Goal: Task Accomplishment & Management: Use online tool/utility

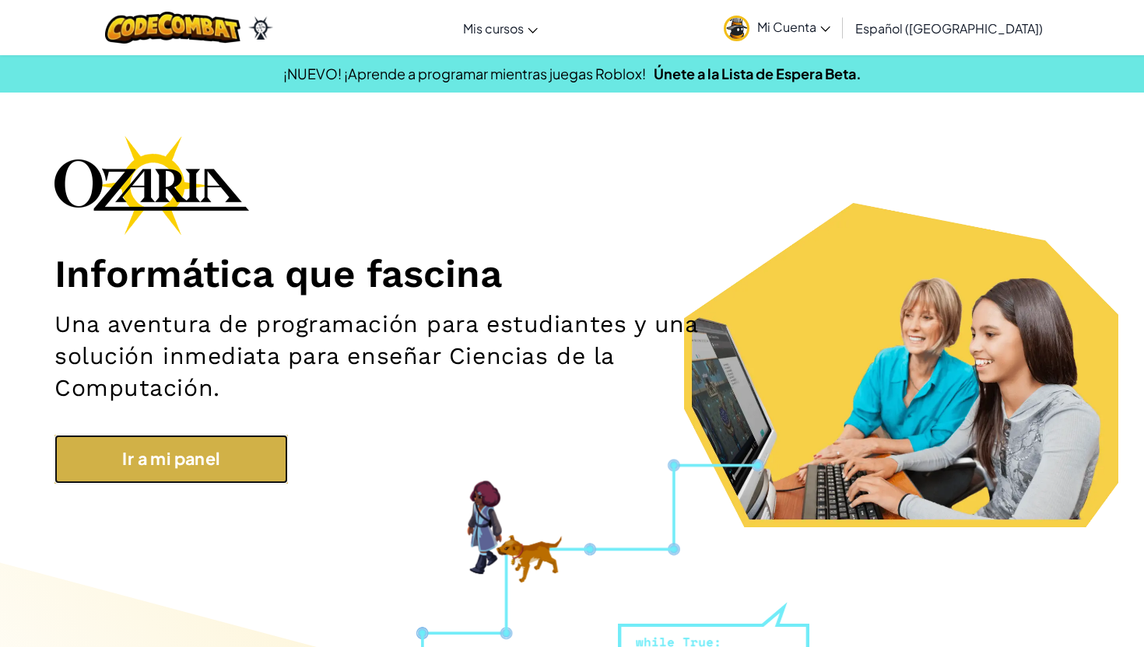
click at [209, 457] on link "Ir a mi panel" at bounding box center [170, 459] width 233 height 48
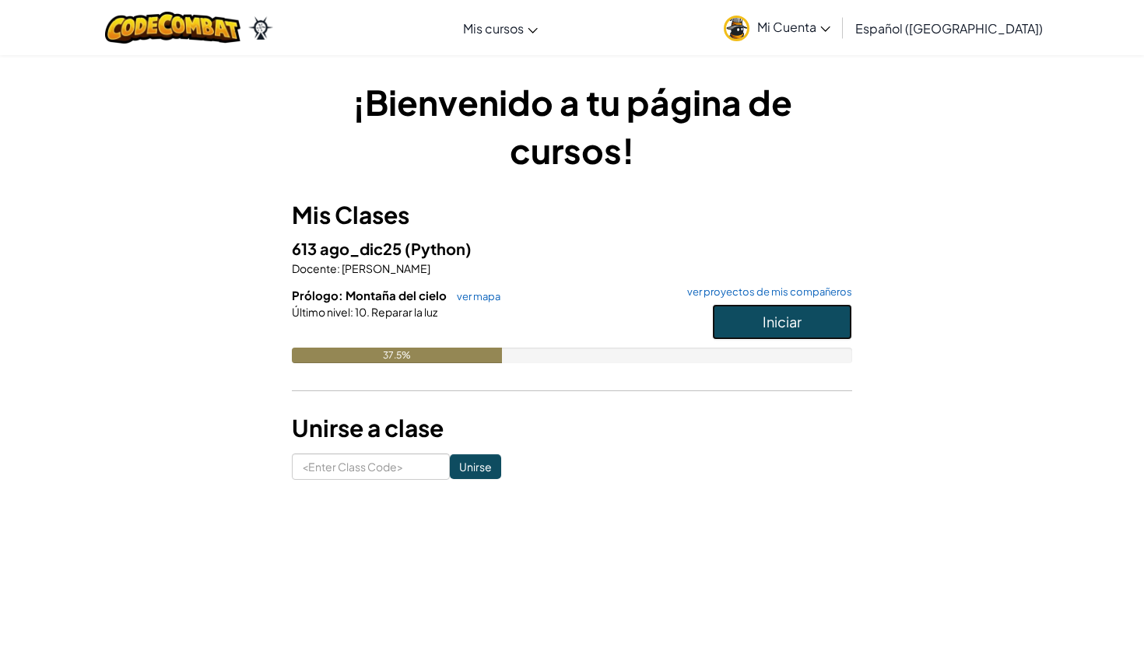
click at [787, 322] on span "Iniciar" at bounding box center [782, 322] width 39 height 18
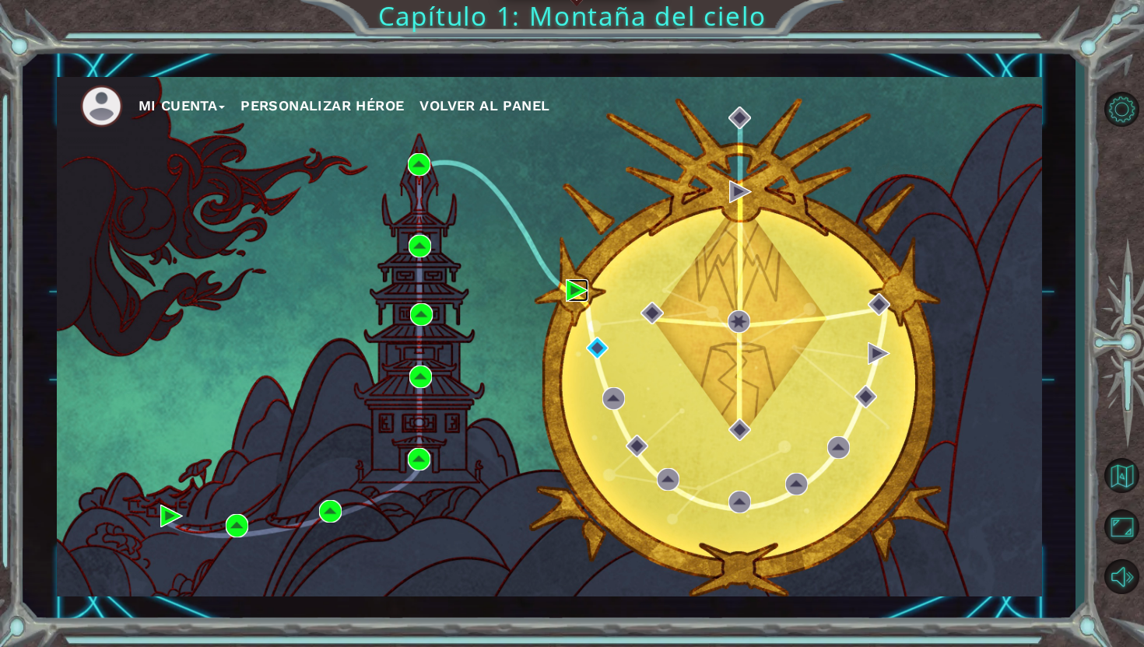
click at [568, 286] on img at bounding box center [577, 290] width 23 height 23
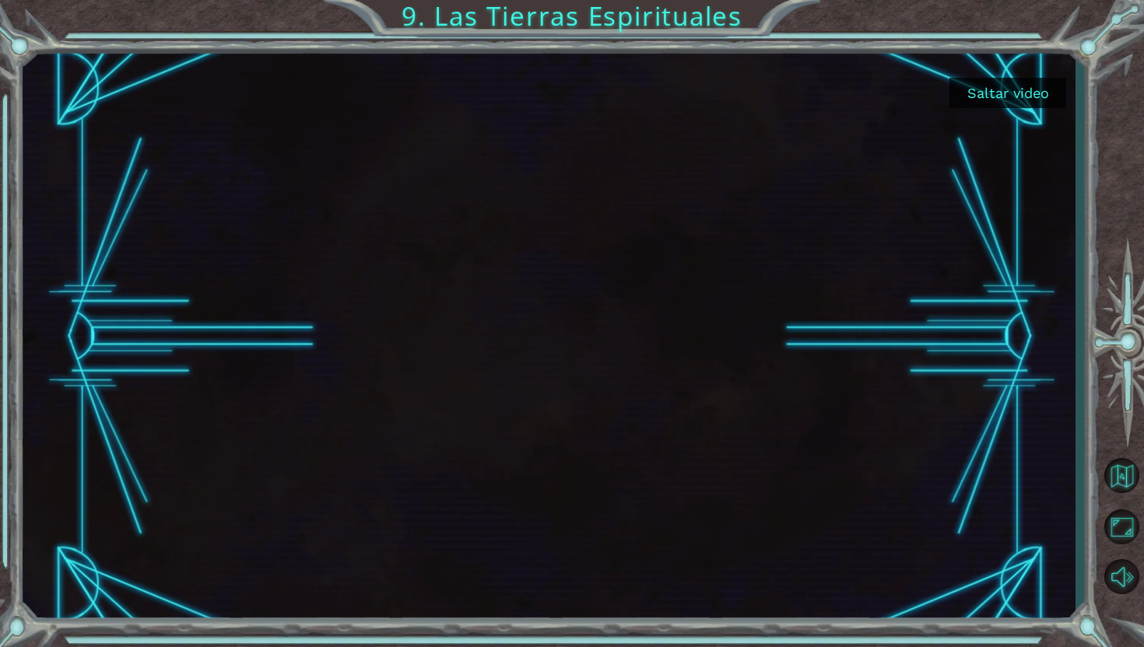
click at [1024, 98] on button "Saltar video" at bounding box center [1007, 93] width 117 height 30
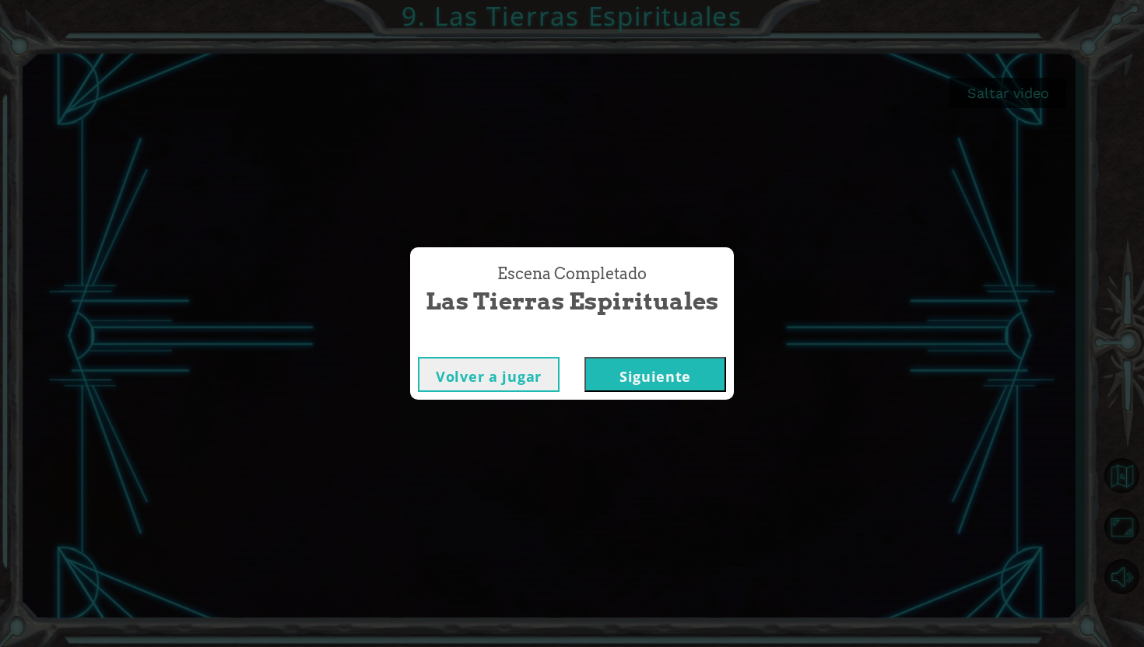
click at [664, 374] on button "Siguiente" at bounding box center [655, 374] width 142 height 35
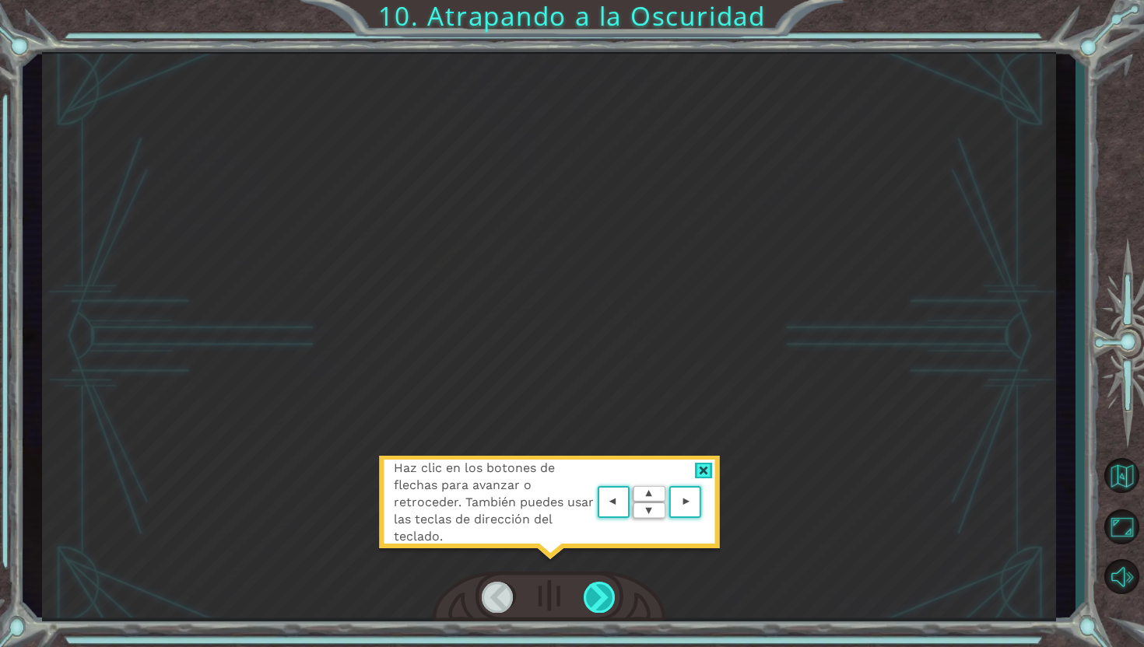
click at [587, 584] on div at bounding box center [600, 597] width 33 height 31
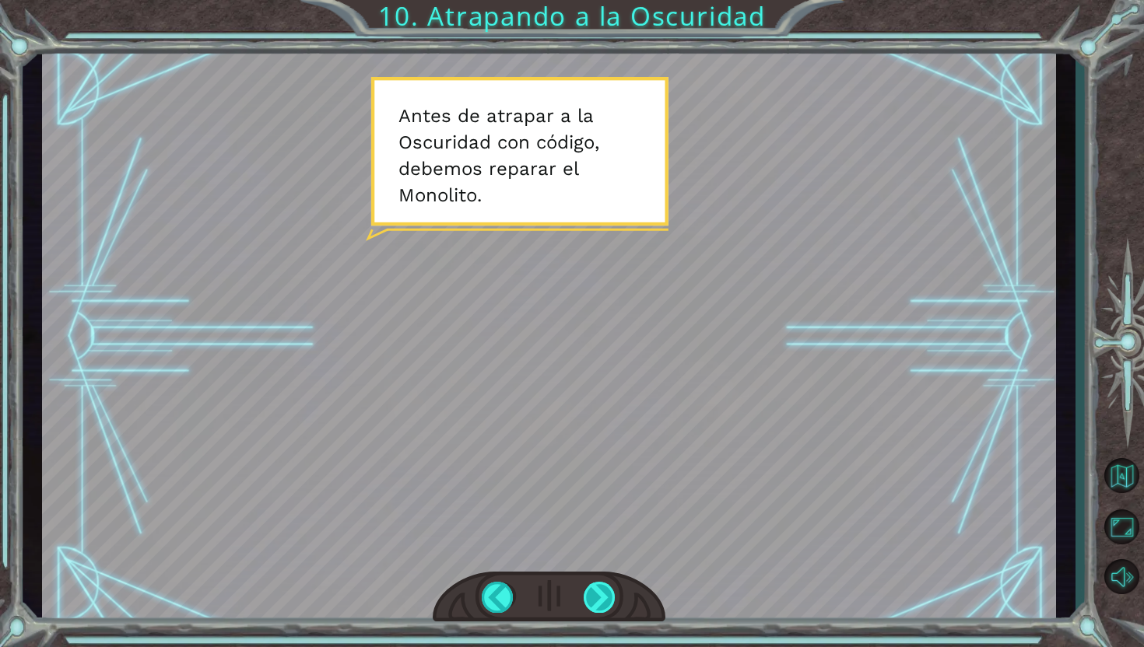
click at [603, 590] on div at bounding box center [600, 597] width 33 height 31
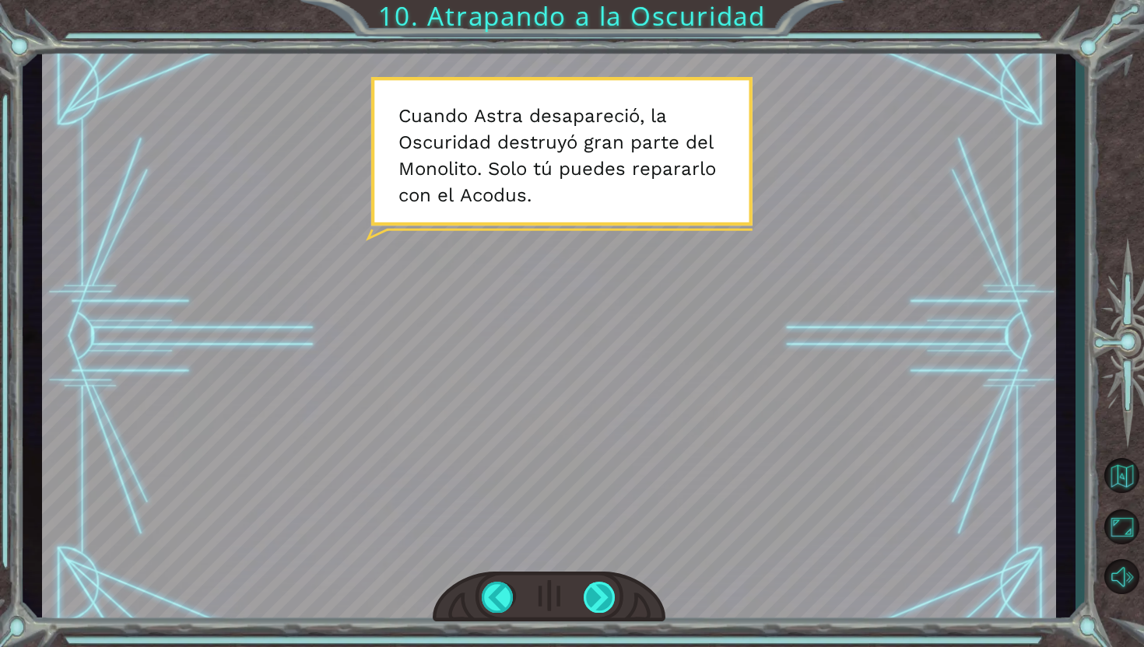
click at [598, 602] on div at bounding box center [600, 597] width 33 height 31
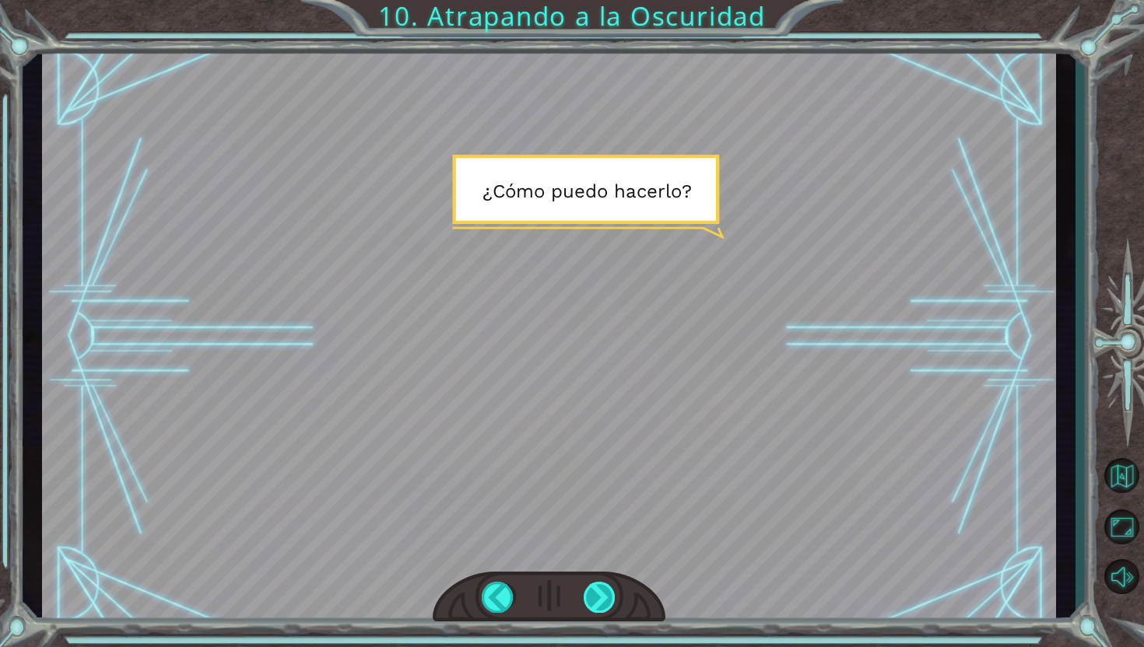
click at [601, 598] on div at bounding box center [600, 597] width 33 height 31
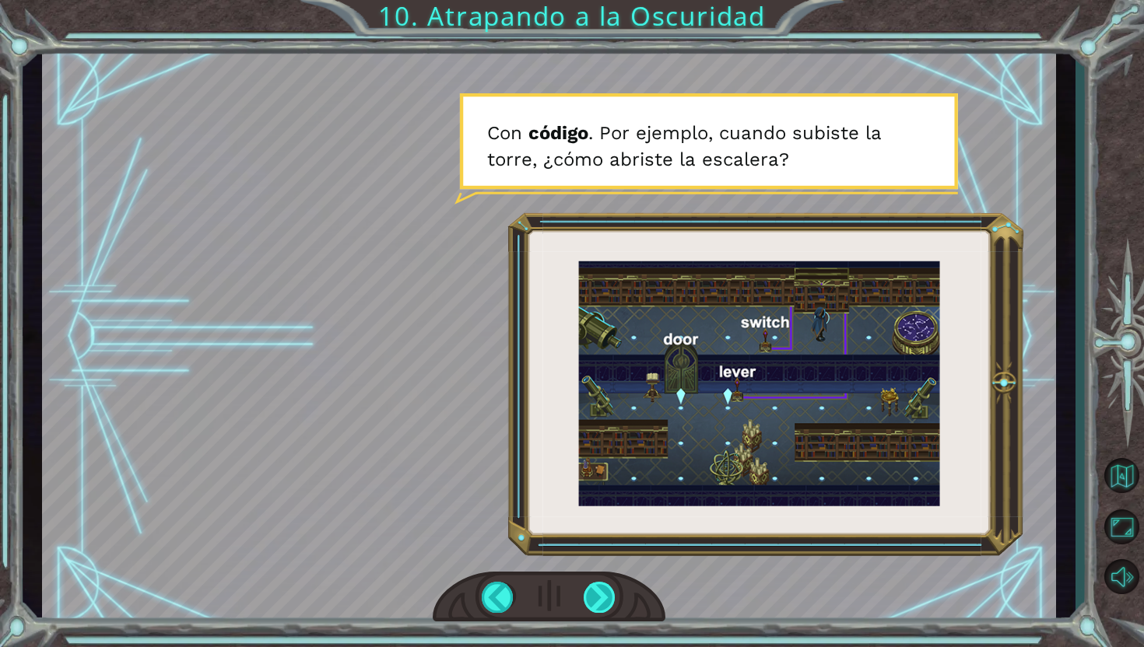
click at [596, 589] on div at bounding box center [600, 597] width 33 height 31
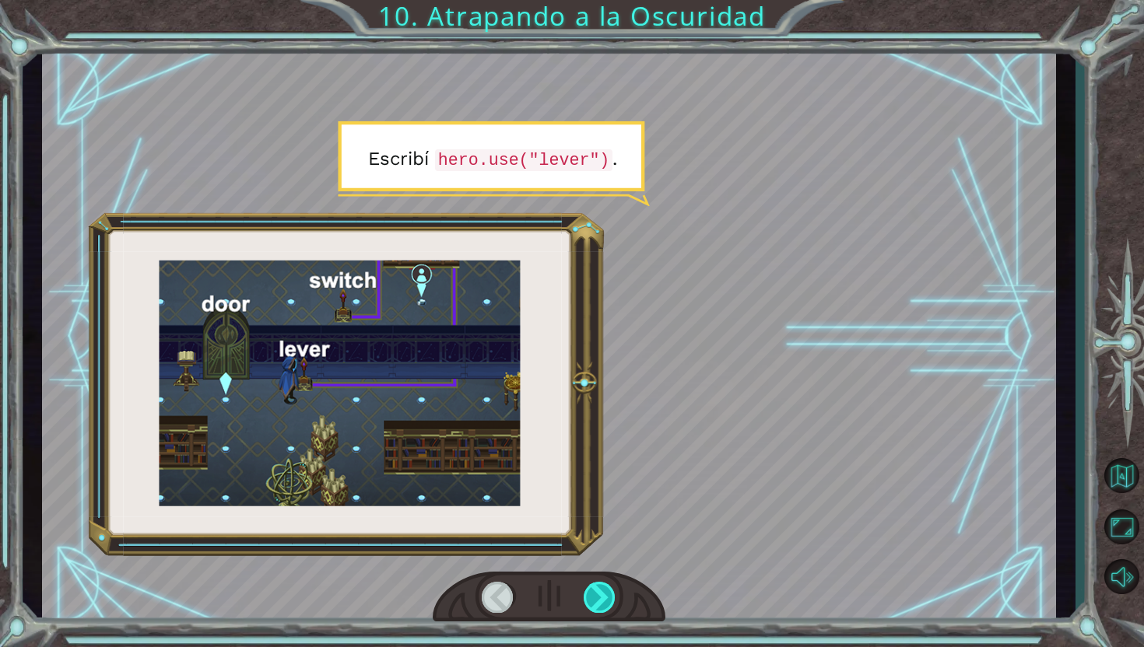
click at [596, 589] on div at bounding box center [600, 597] width 33 height 31
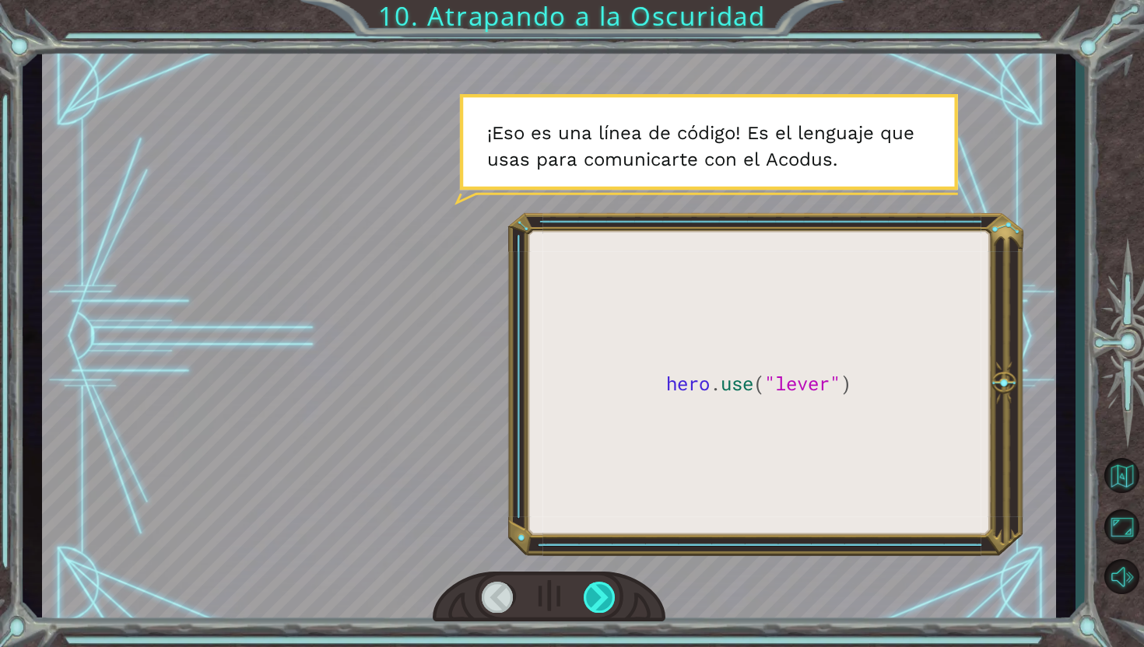
click at [596, 589] on div at bounding box center [600, 597] width 33 height 31
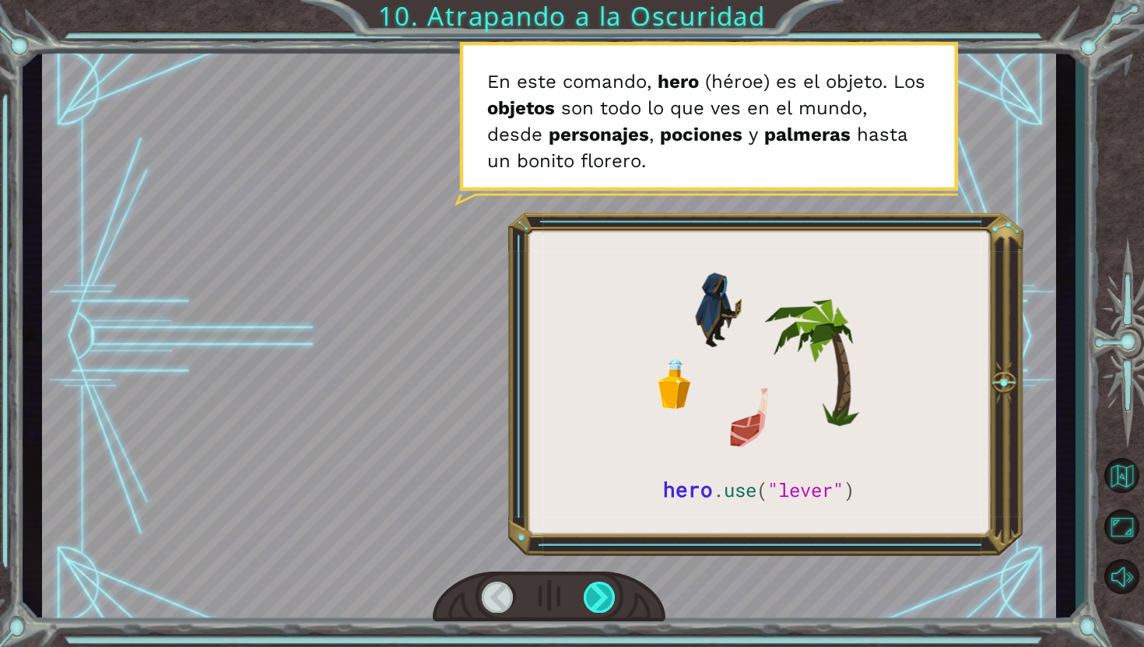
click at [601, 601] on div at bounding box center [600, 597] width 33 height 31
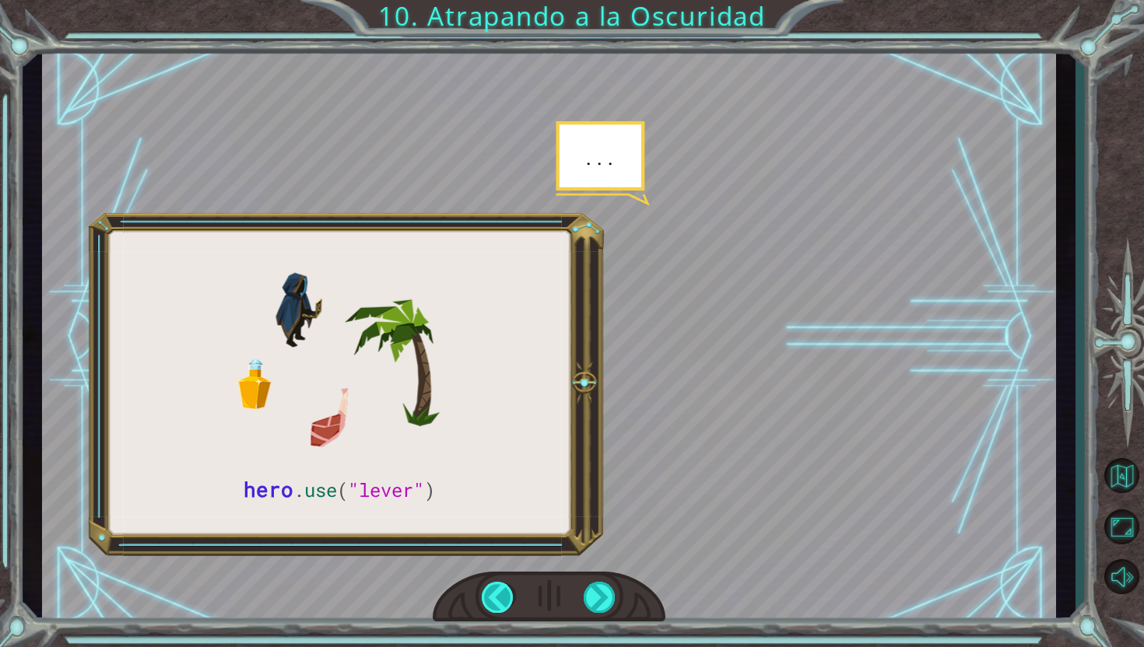
click at [495, 595] on div at bounding box center [498, 597] width 33 height 31
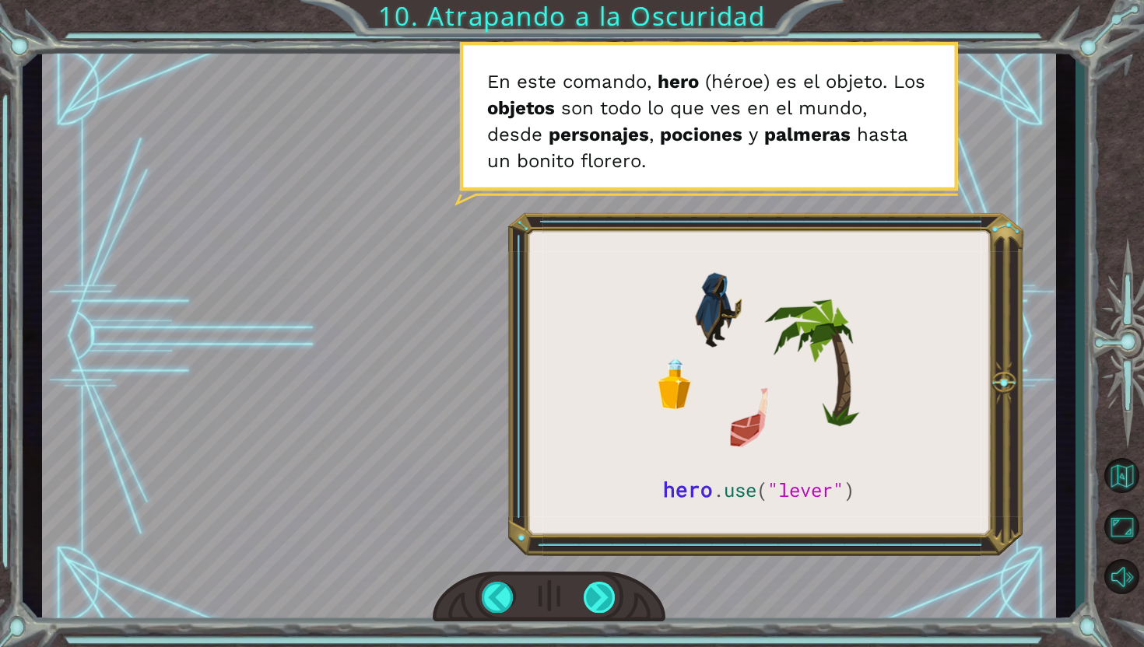
click at [589, 601] on div at bounding box center [600, 597] width 33 height 31
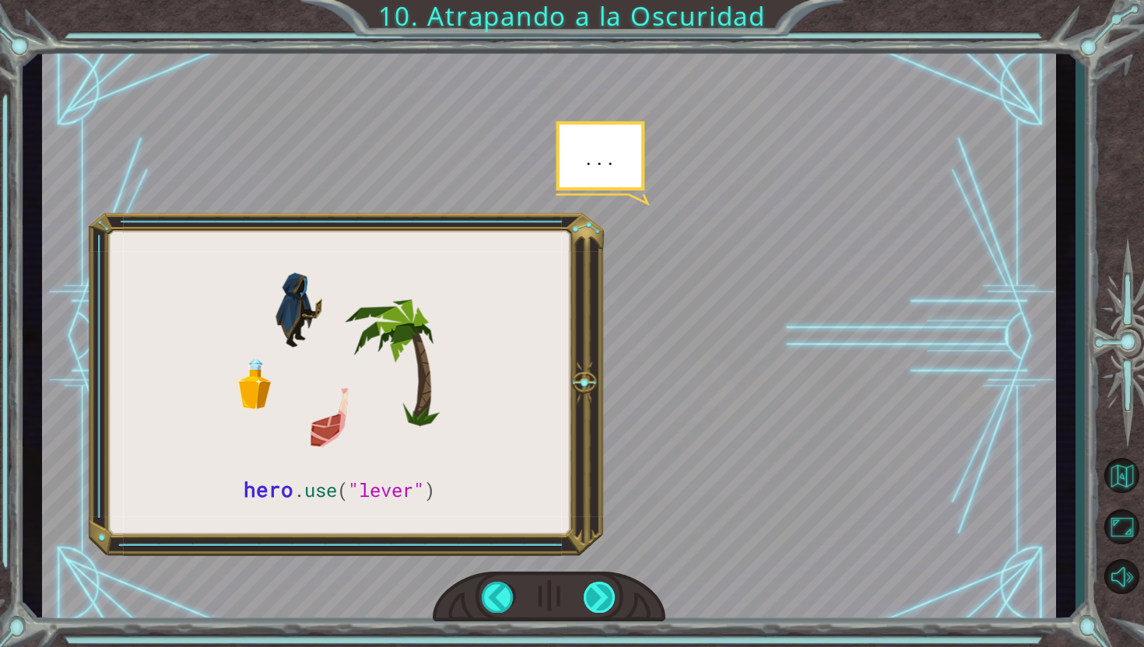
click at [602, 595] on div at bounding box center [600, 597] width 33 height 31
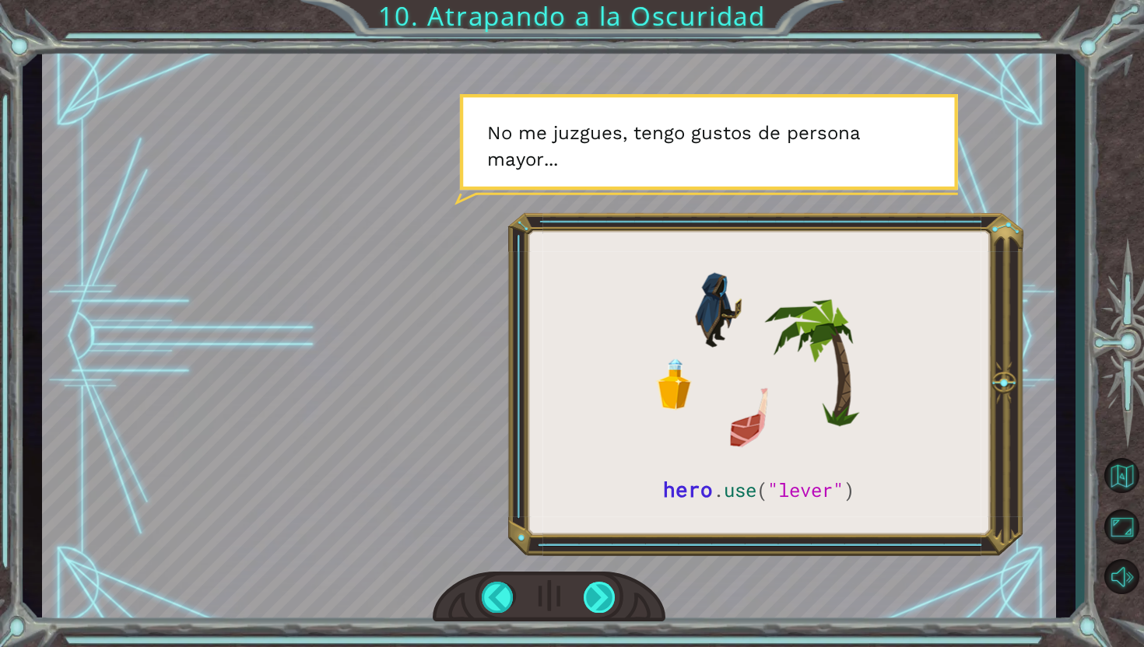
click at [602, 595] on div at bounding box center [600, 597] width 33 height 31
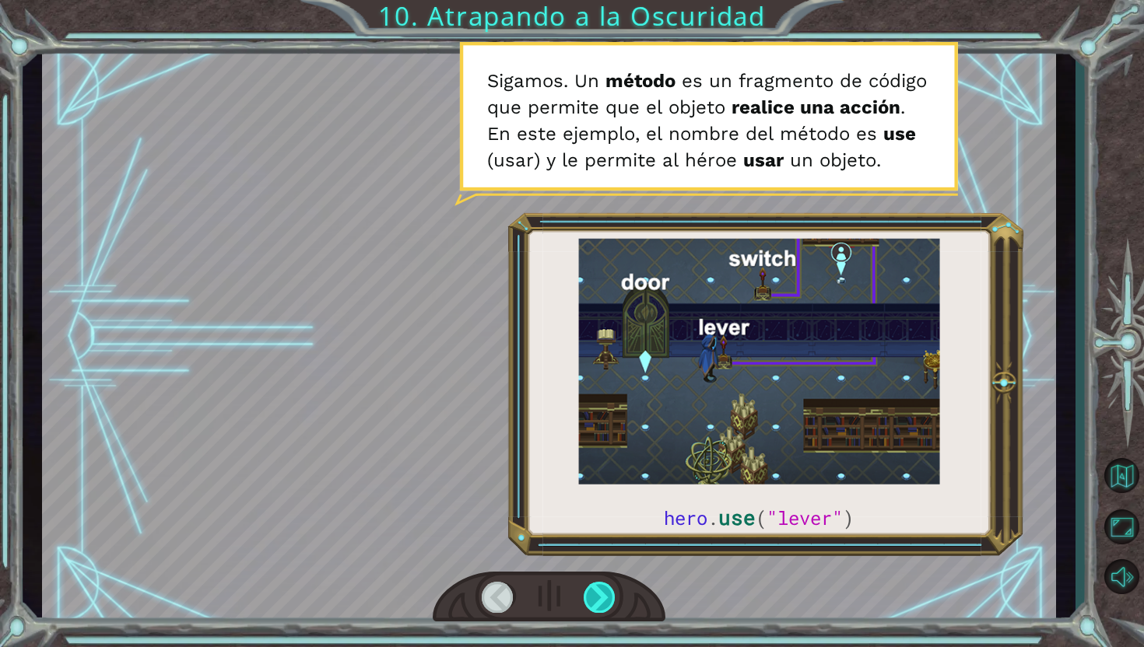
click at [602, 595] on div at bounding box center [600, 597] width 33 height 31
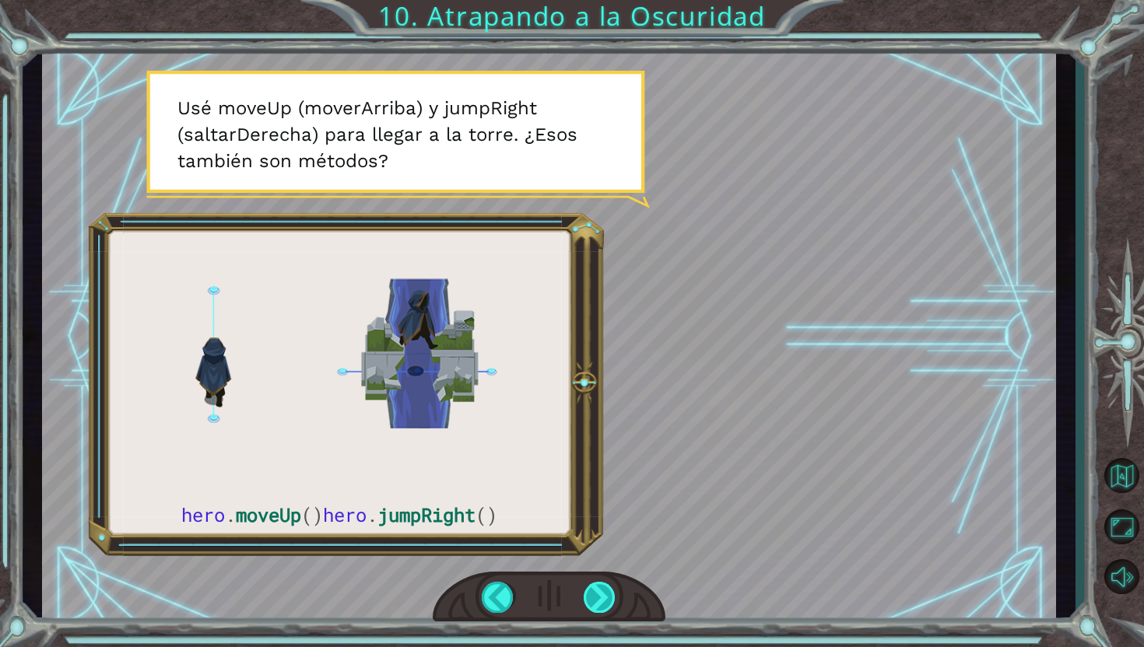
click at [602, 595] on div at bounding box center [600, 597] width 33 height 31
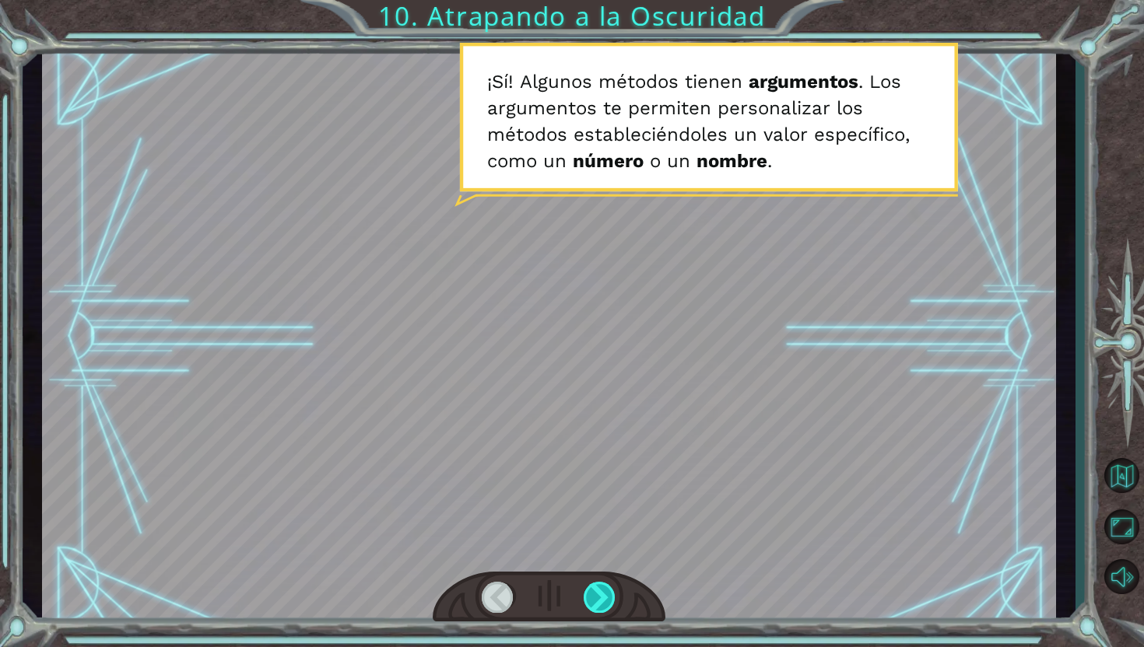
click at [602, 595] on div at bounding box center [600, 597] width 33 height 31
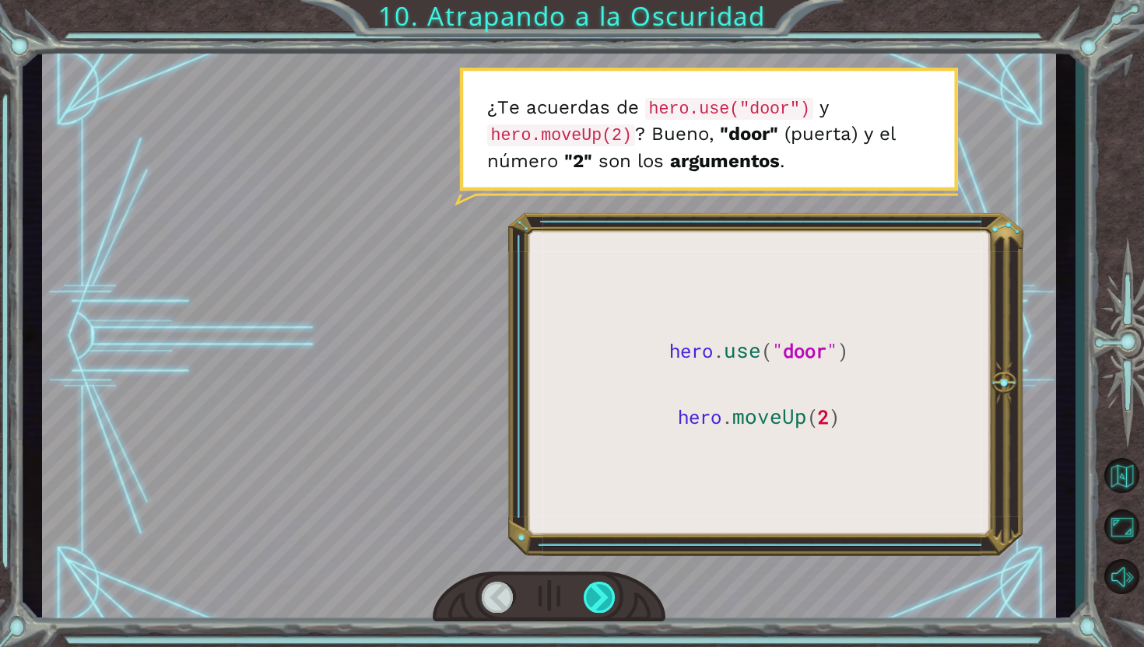
click at [602, 595] on div at bounding box center [600, 597] width 33 height 31
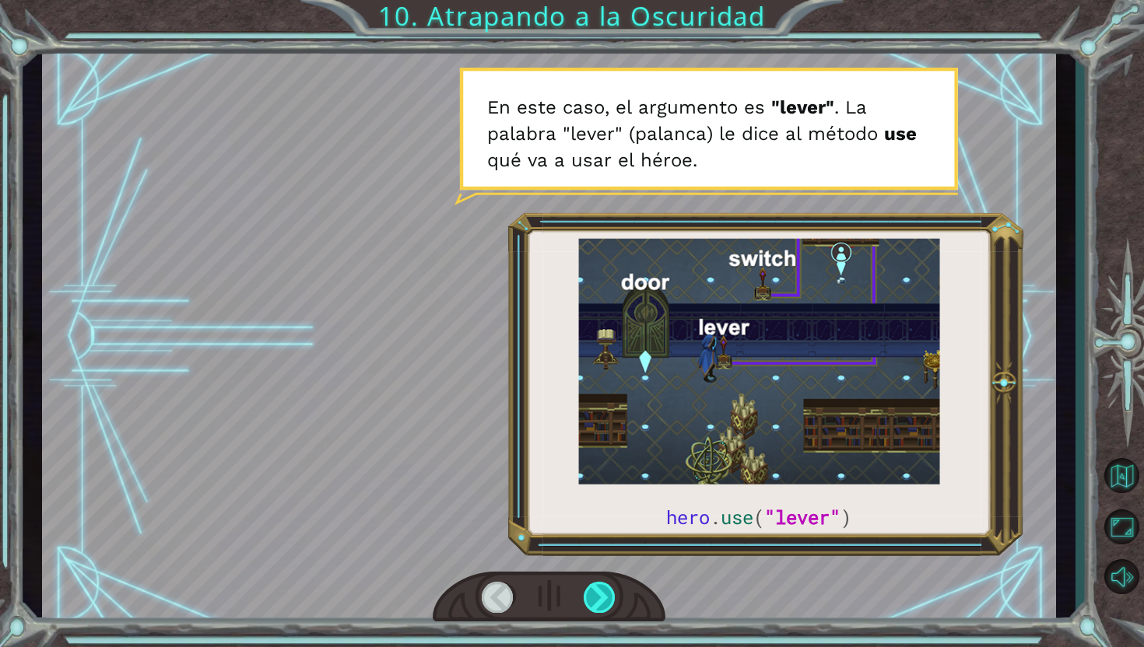
click at [606, 596] on div at bounding box center [600, 597] width 33 height 31
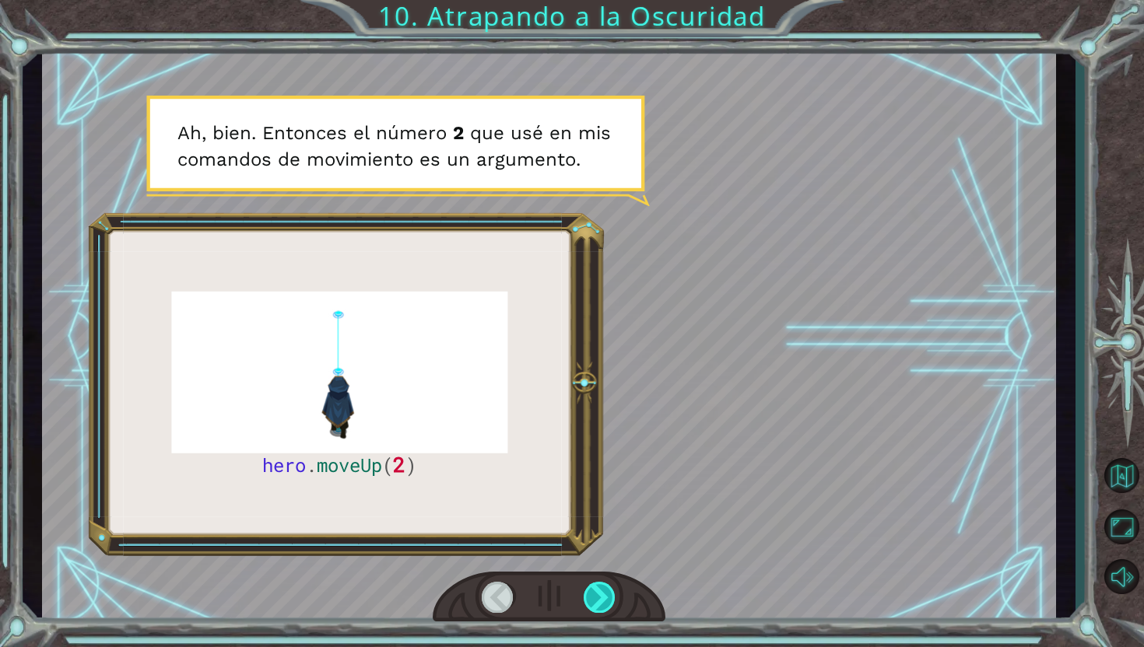
click at [606, 596] on div at bounding box center [600, 597] width 33 height 31
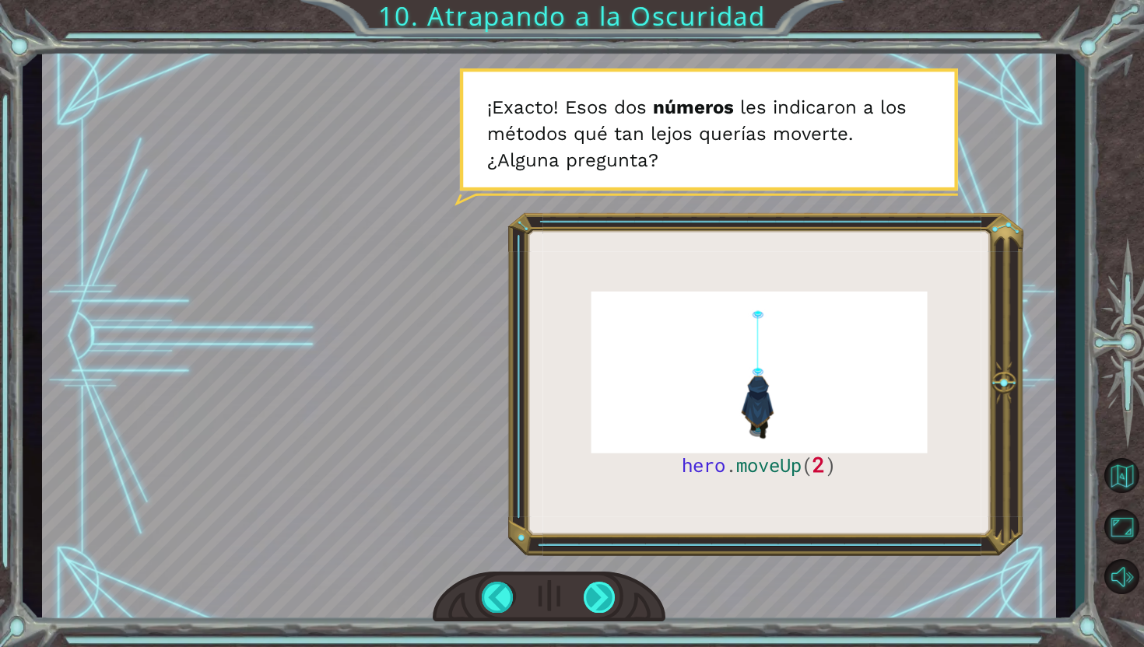
click at [595, 587] on div at bounding box center [600, 597] width 33 height 31
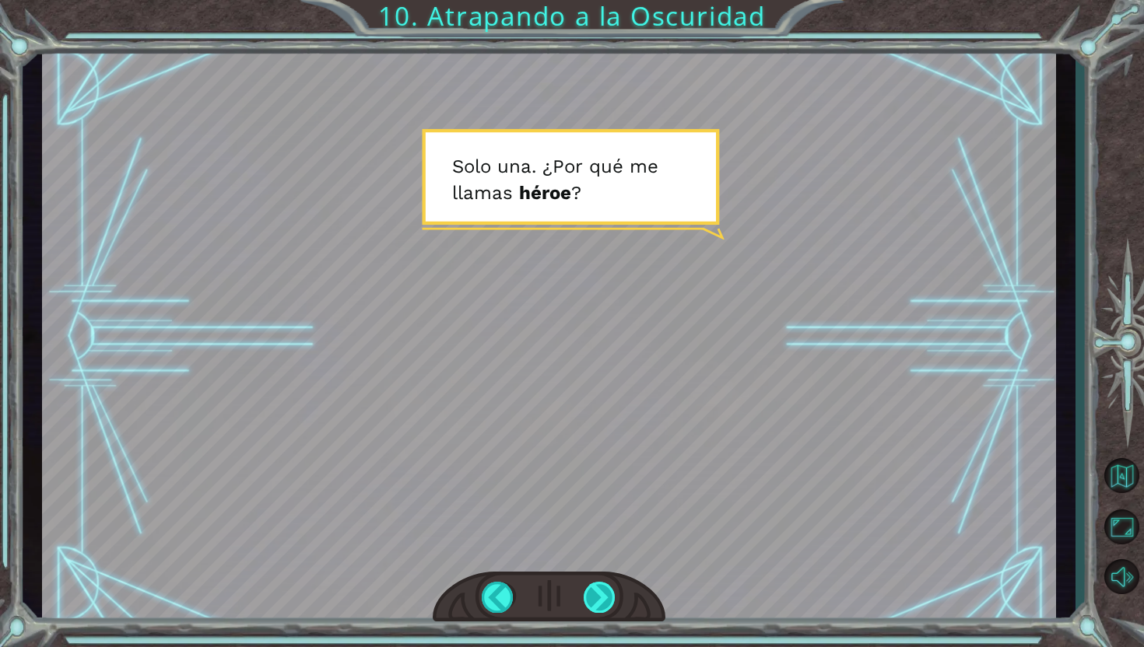
click at [595, 587] on div at bounding box center [600, 597] width 33 height 31
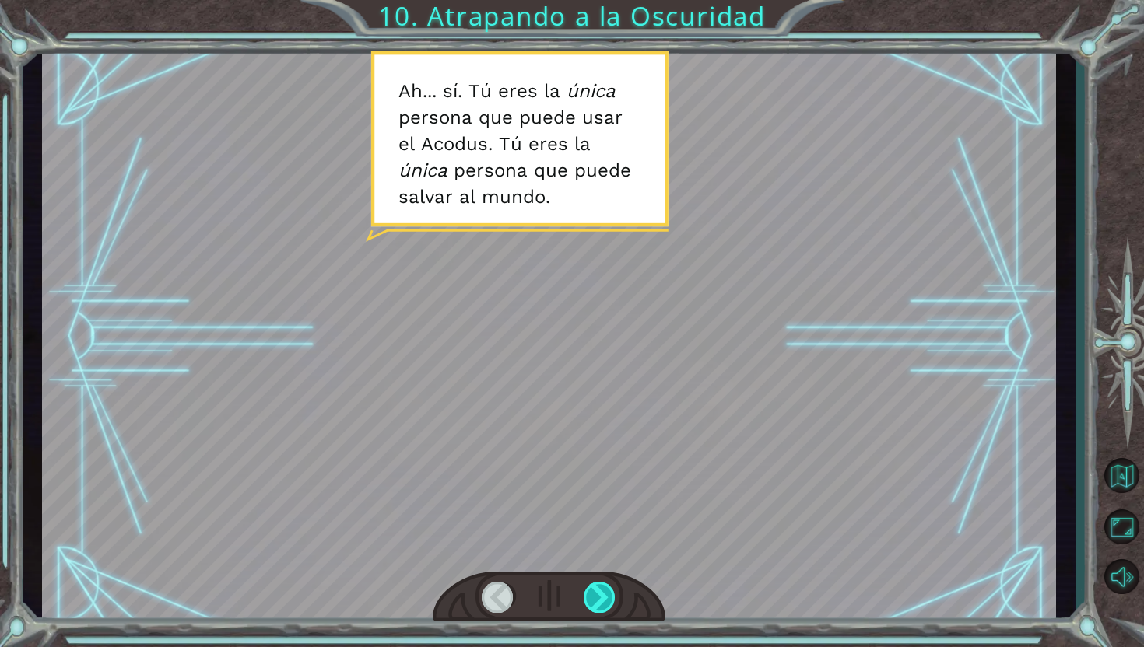
click at [595, 587] on div at bounding box center [600, 597] width 33 height 31
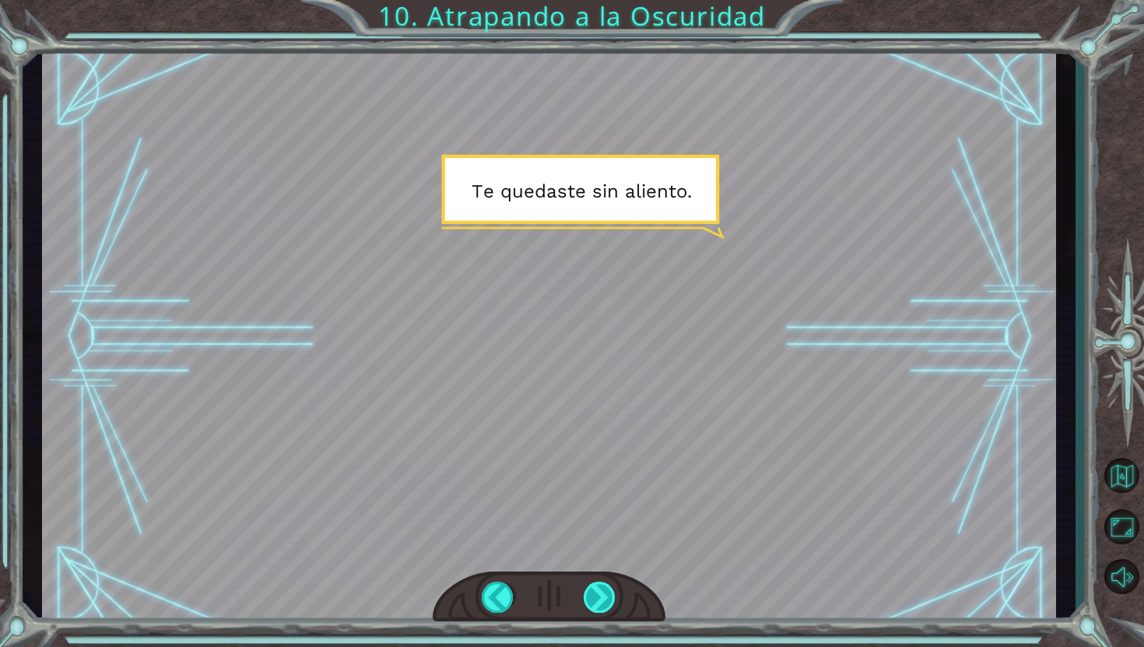
click at [594, 587] on div at bounding box center [600, 597] width 33 height 31
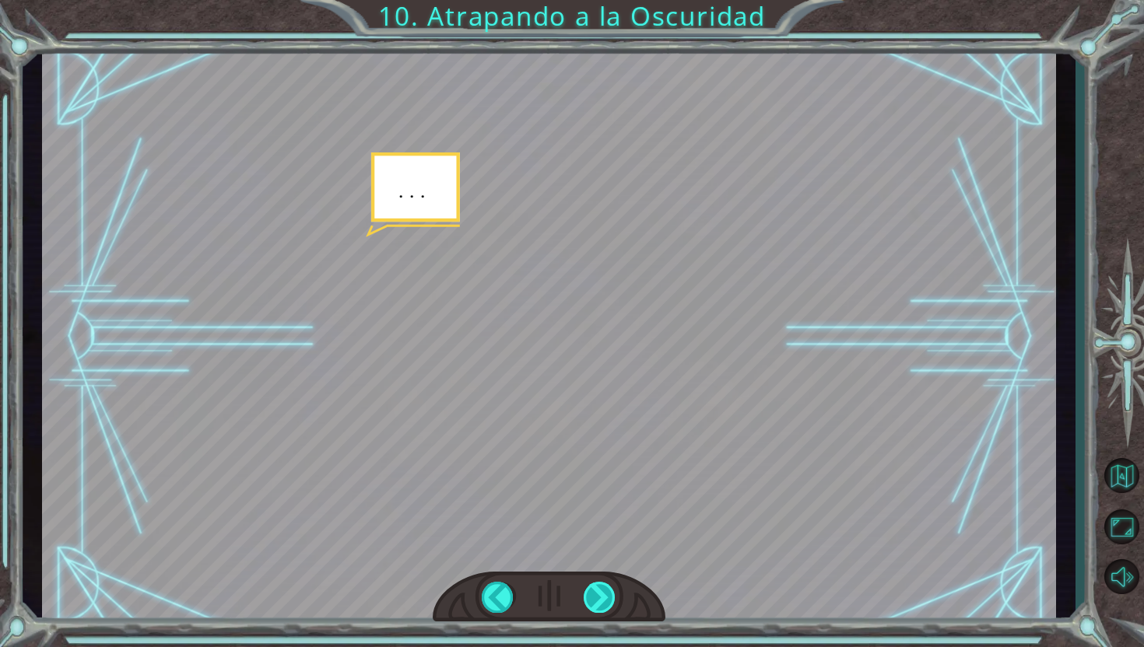
click at [594, 587] on div at bounding box center [600, 597] width 33 height 31
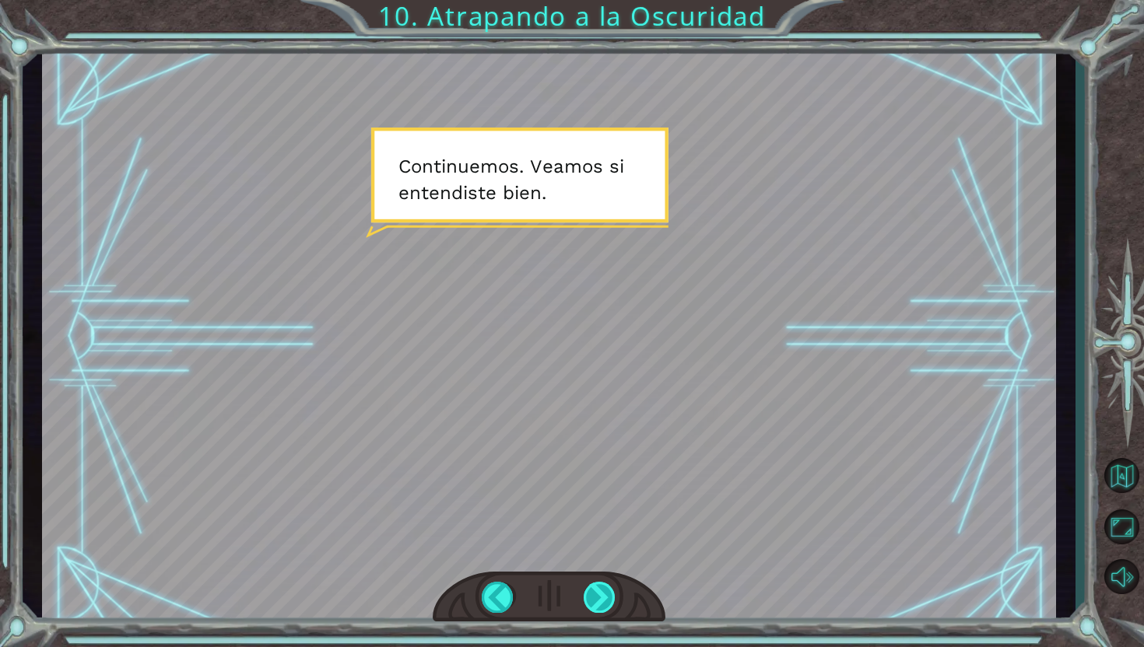
click at [594, 587] on div at bounding box center [600, 597] width 33 height 31
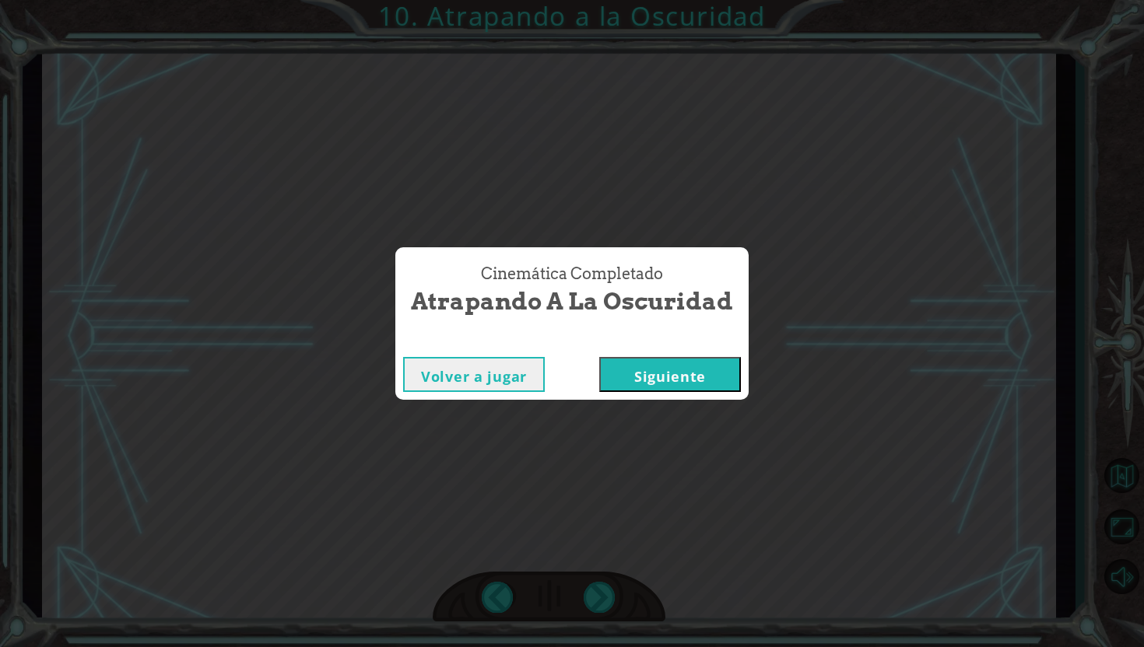
click at [697, 382] on button "Siguiente" at bounding box center [670, 374] width 142 height 35
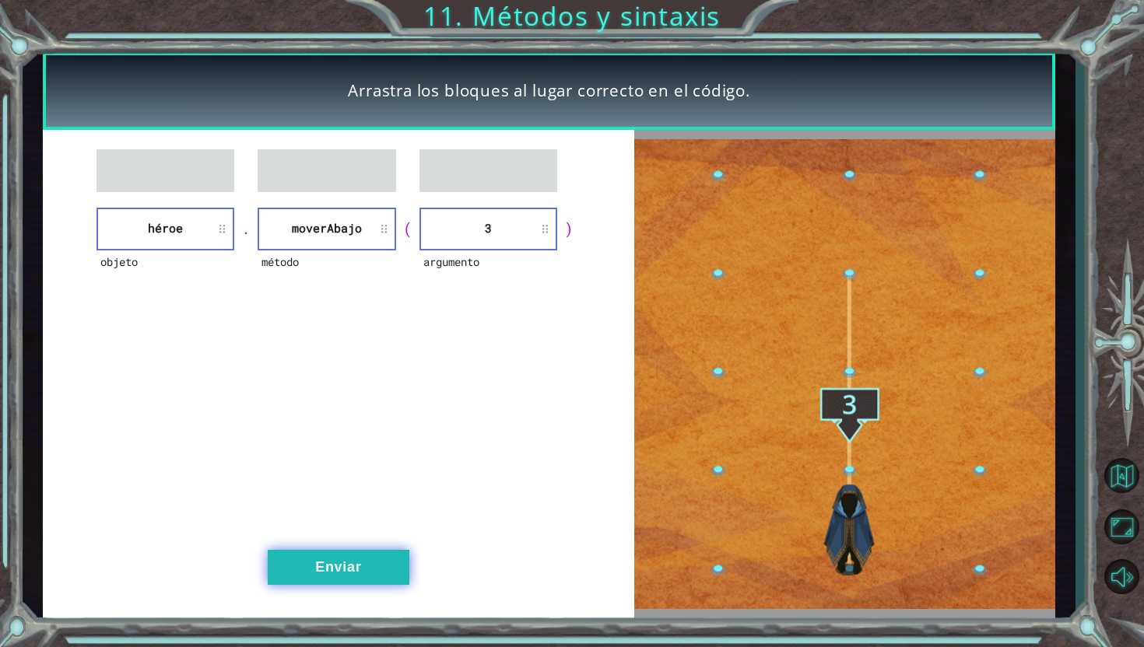
click at [351, 584] on button "Enviar" at bounding box center [339, 567] width 142 height 35
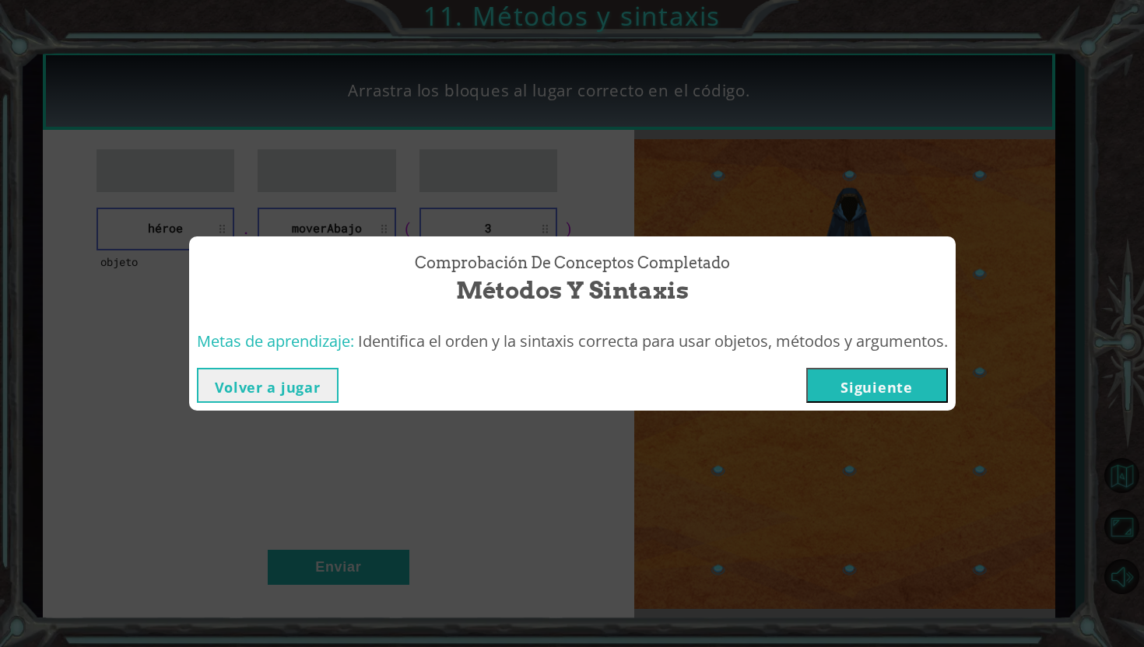
click at [866, 388] on button "Siguiente" at bounding box center [877, 385] width 142 height 35
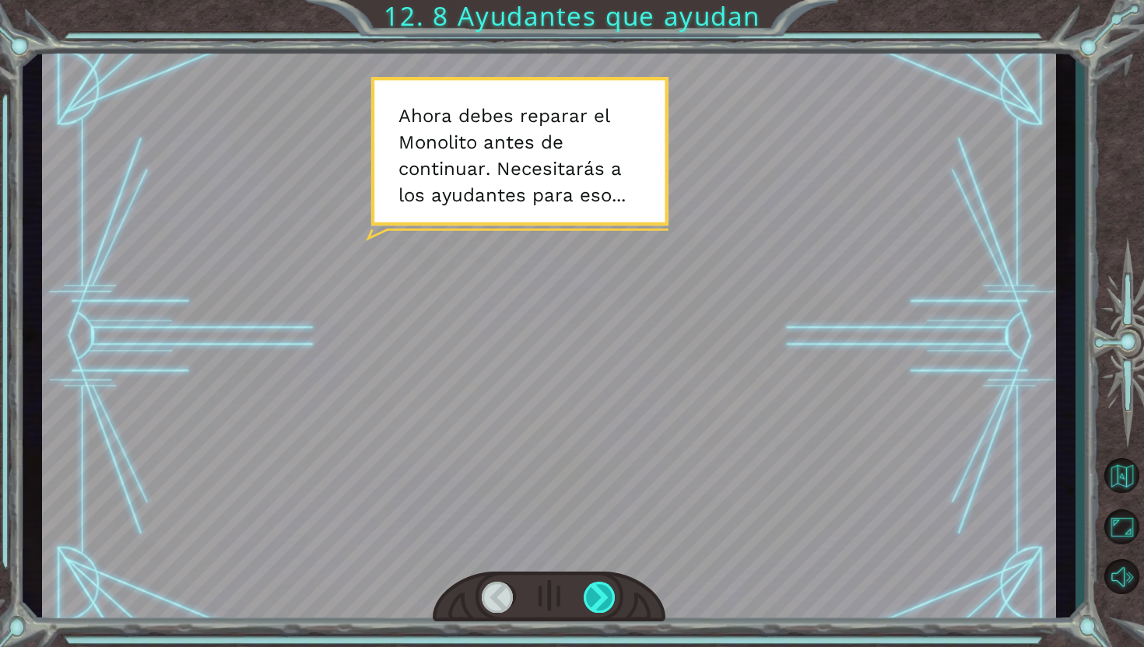
click at [591, 601] on div at bounding box center [600, 597] width 33 height 31
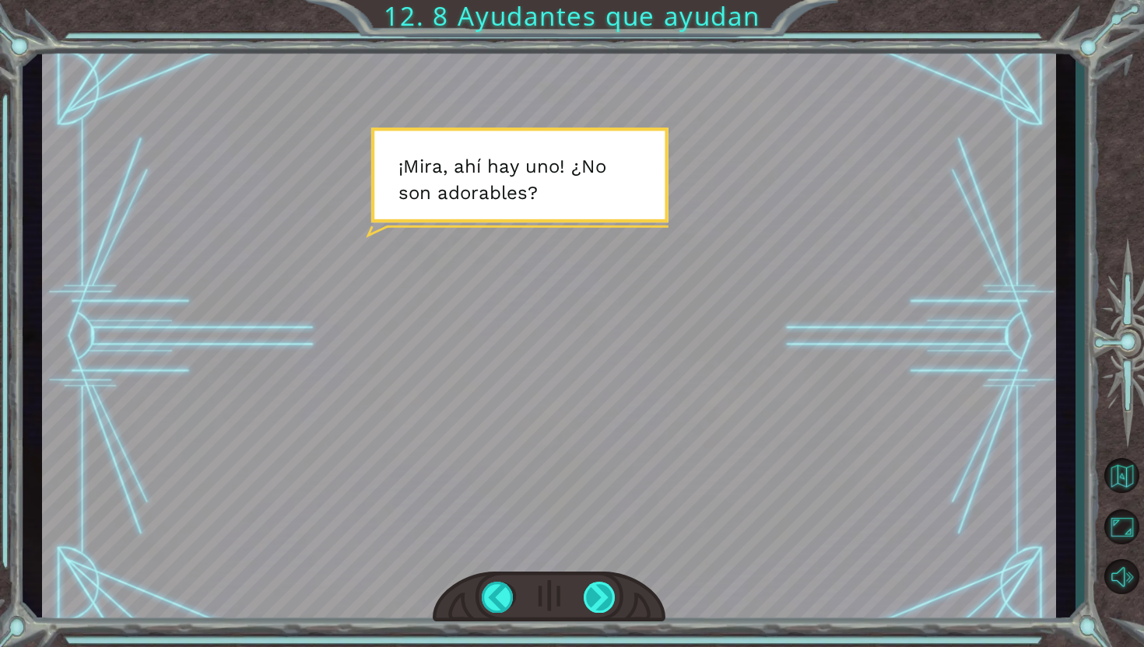
click at [591, 601] on div at bounding box center [600, 597] width 33 height 31
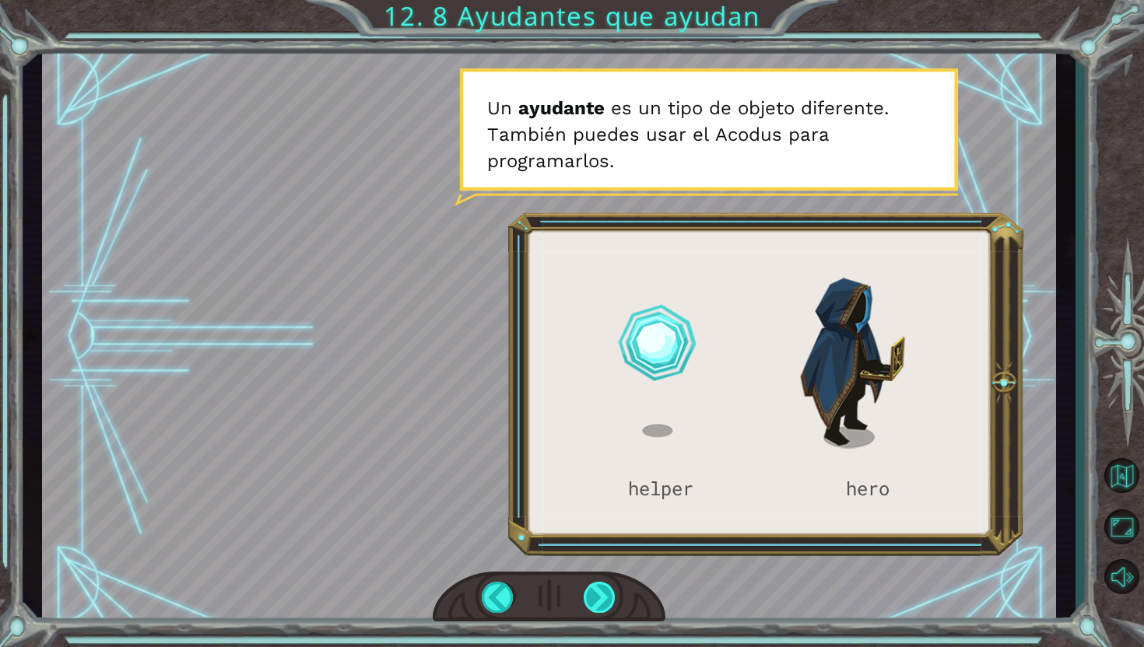
click at [591, 601] on div at bounding box center [600, 597] width 33 height 31
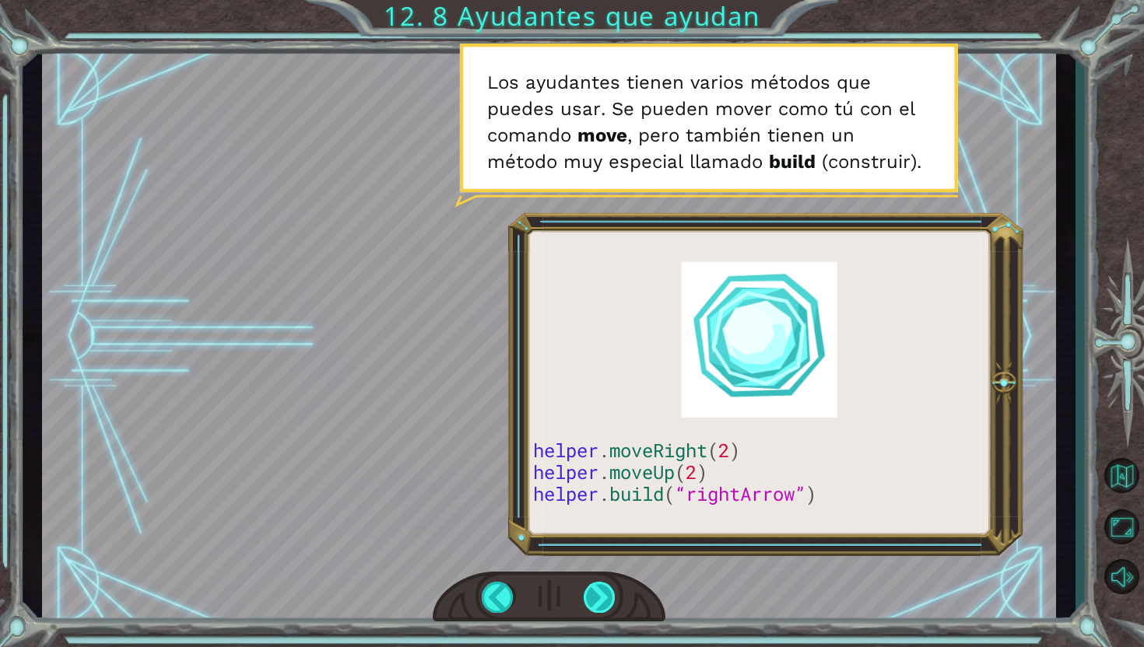
click at [591, 601] on div at bounding box center [600, 597] width 33 height 31
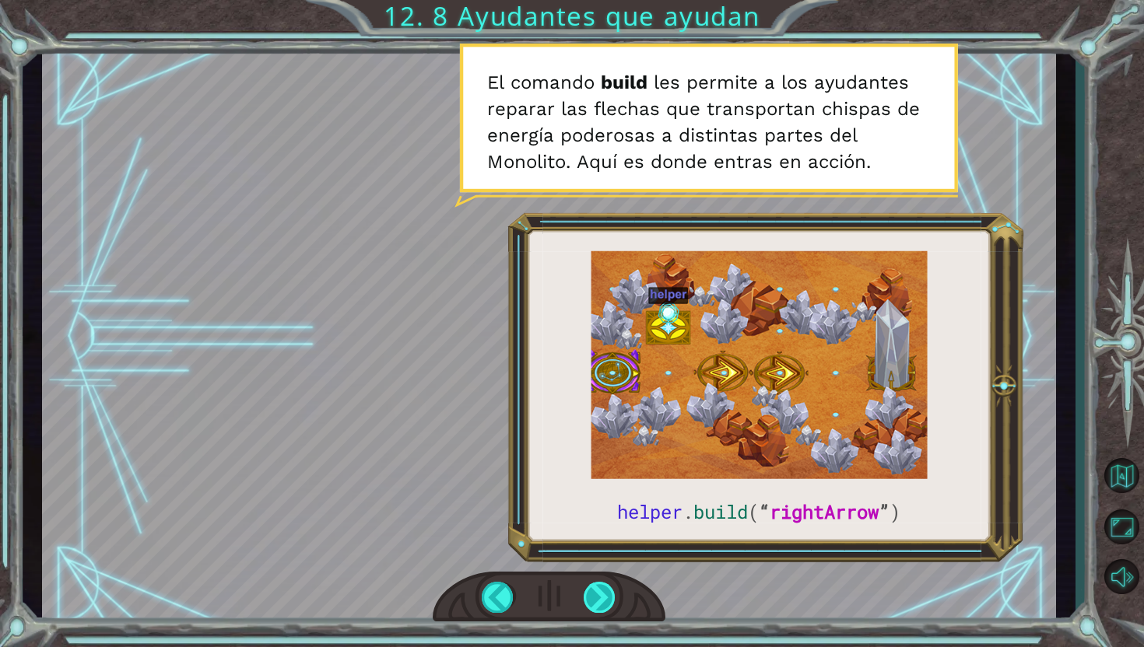
click at [598, 599] on div at bounding box center [600, 597] width 33 height 31
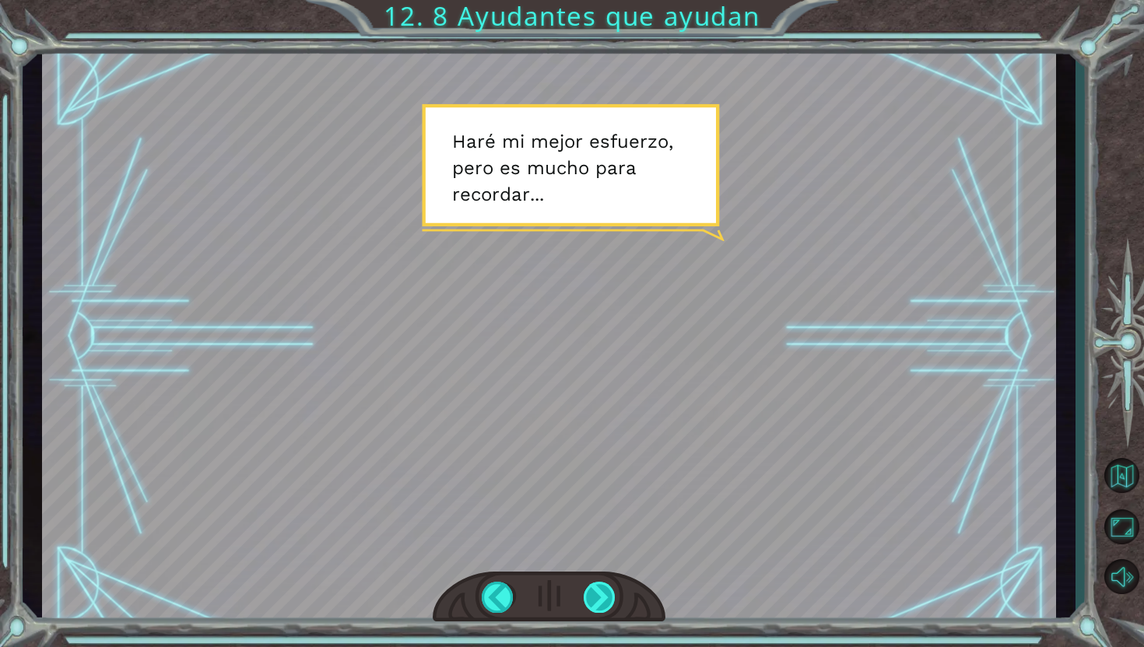
click at [598, 599] on div at bounding box center [600, 597] width 33 height 31
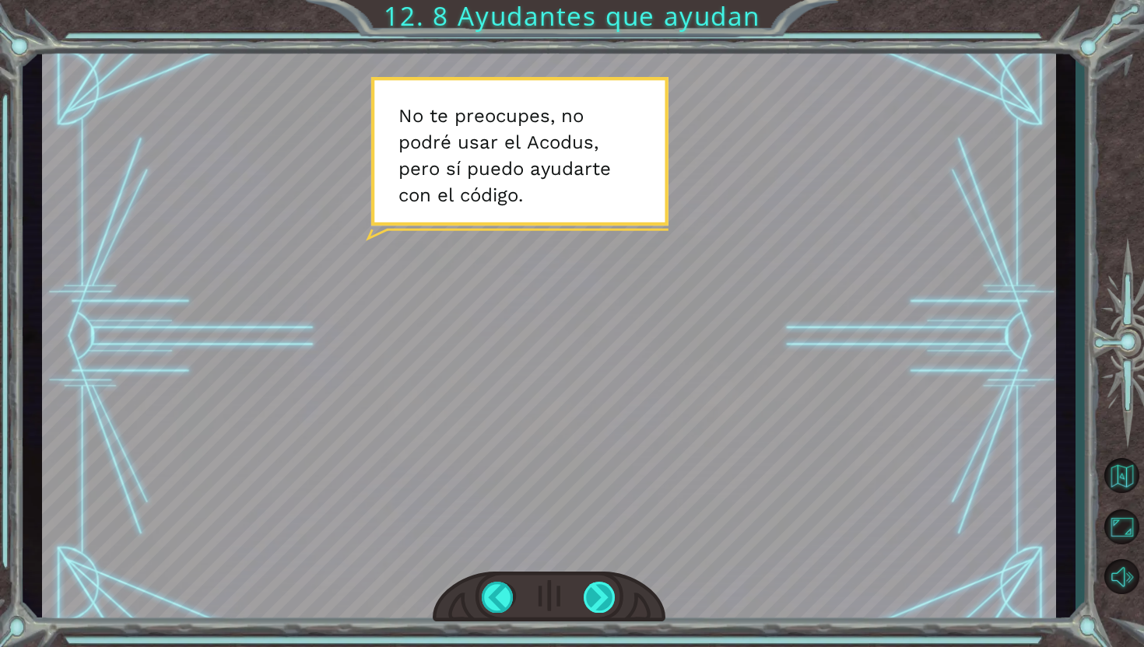
click at [598, 599] on div at bounding box center [600, 597] width 33 height 31
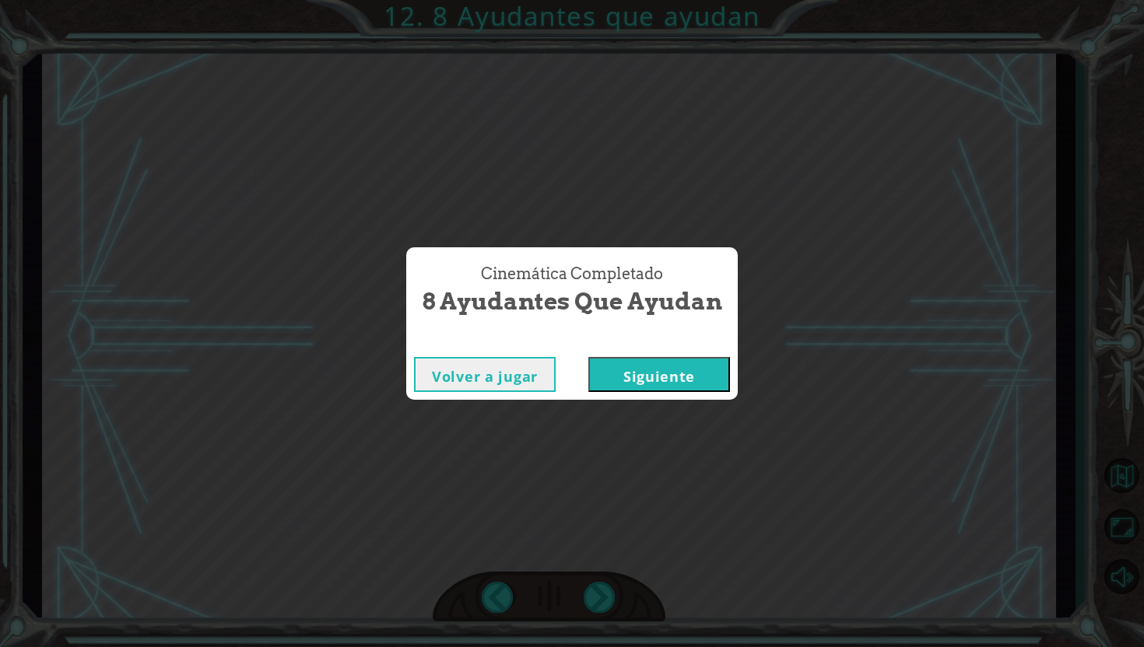
click at [694, 371] on button "Siguiente" at bounding box center [659, 374] width 142 height 35
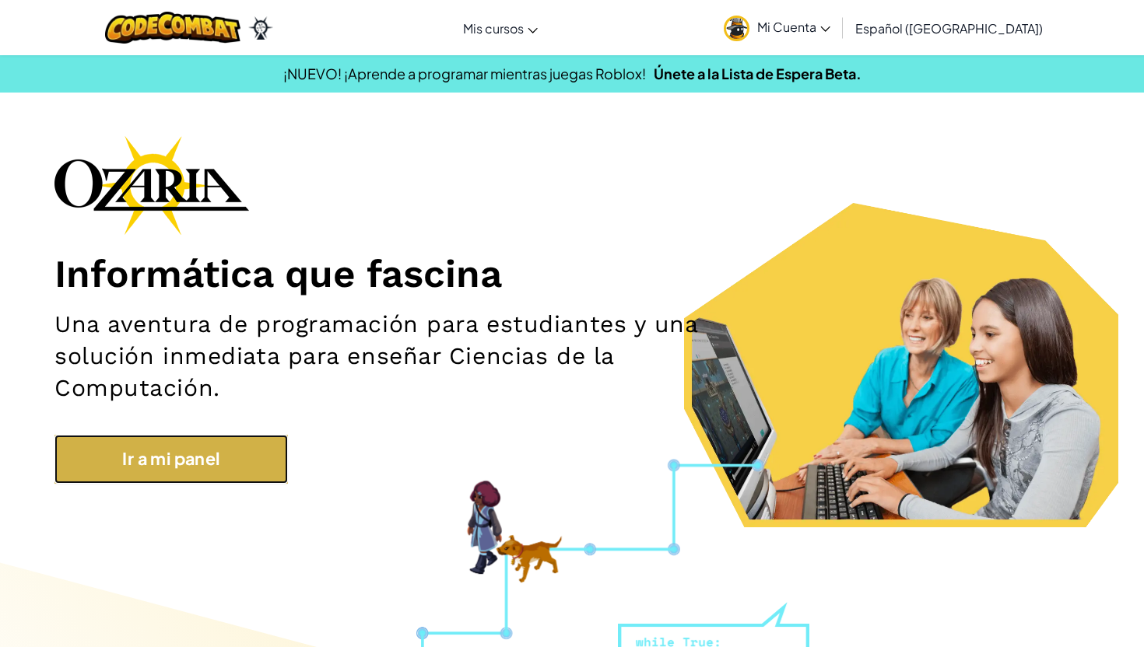
click at [232, 461] on link "Ir a mi panel" at bounding box center [170, 459] width 233 height 48
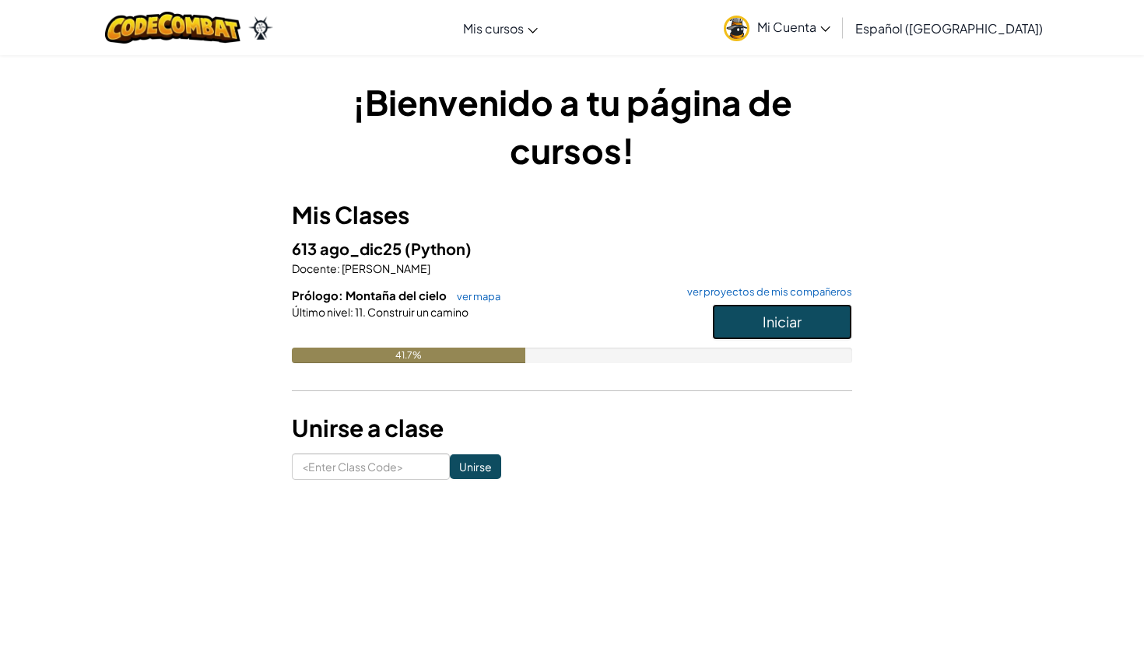
click at [792, 334] on button "Iniciar" at bounding box center [782, 322] width 140 height 36
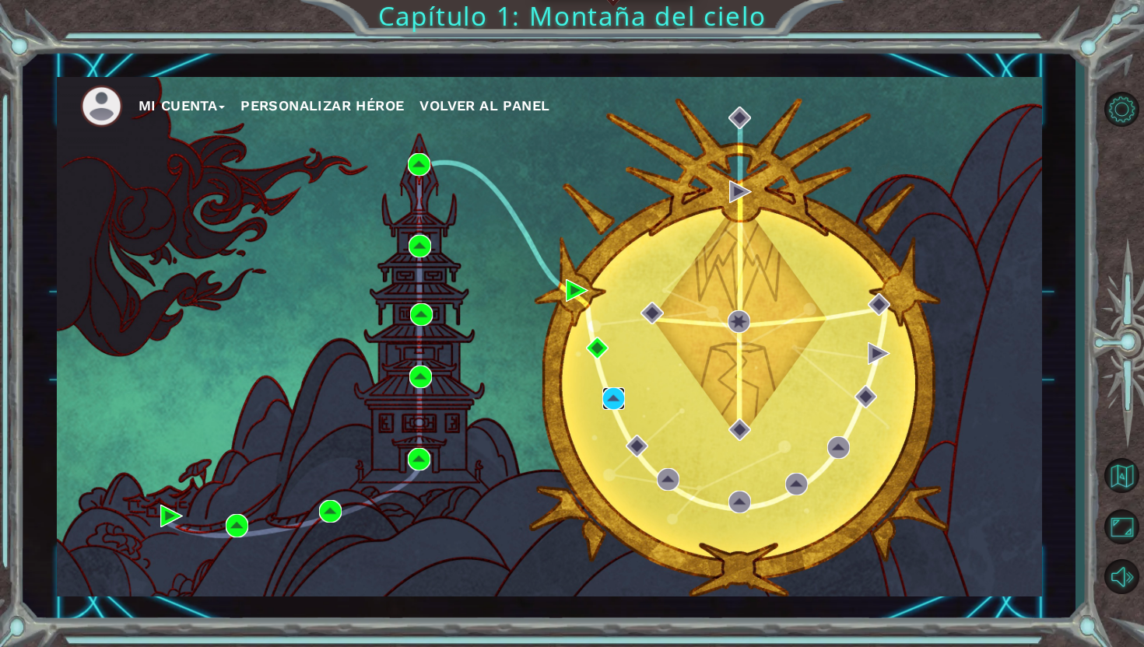
click at [612, 398] on img at bounding box center [613, 399] width 23 height 23
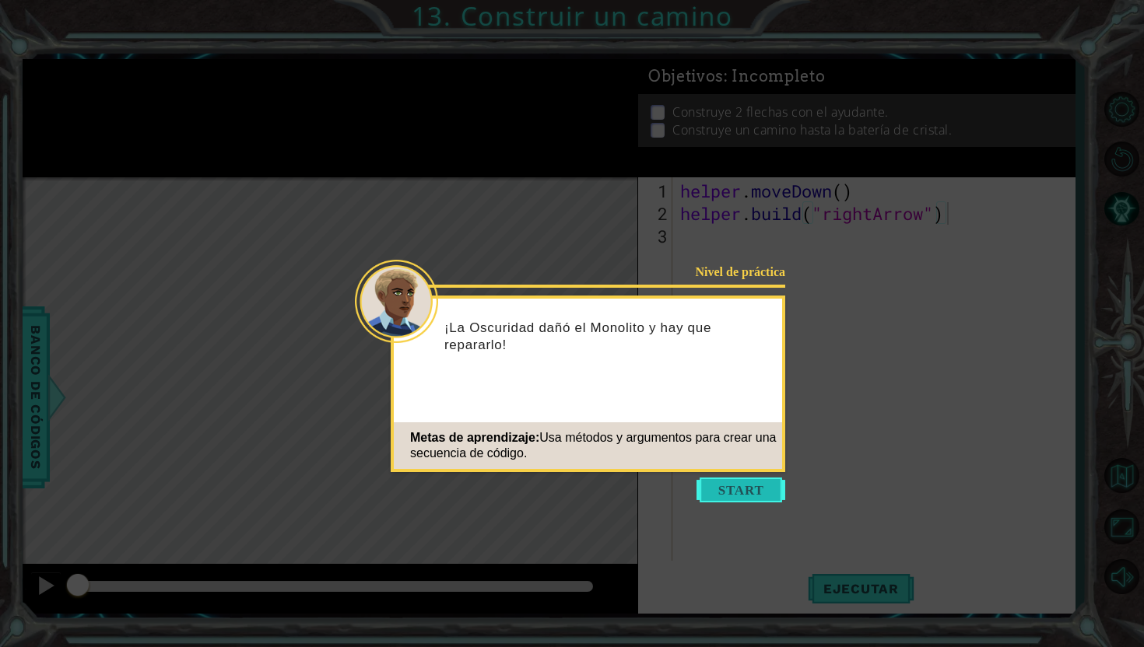
click at [723, 487] on button "Start" at bounding box center [740, 490] width 89 height 25
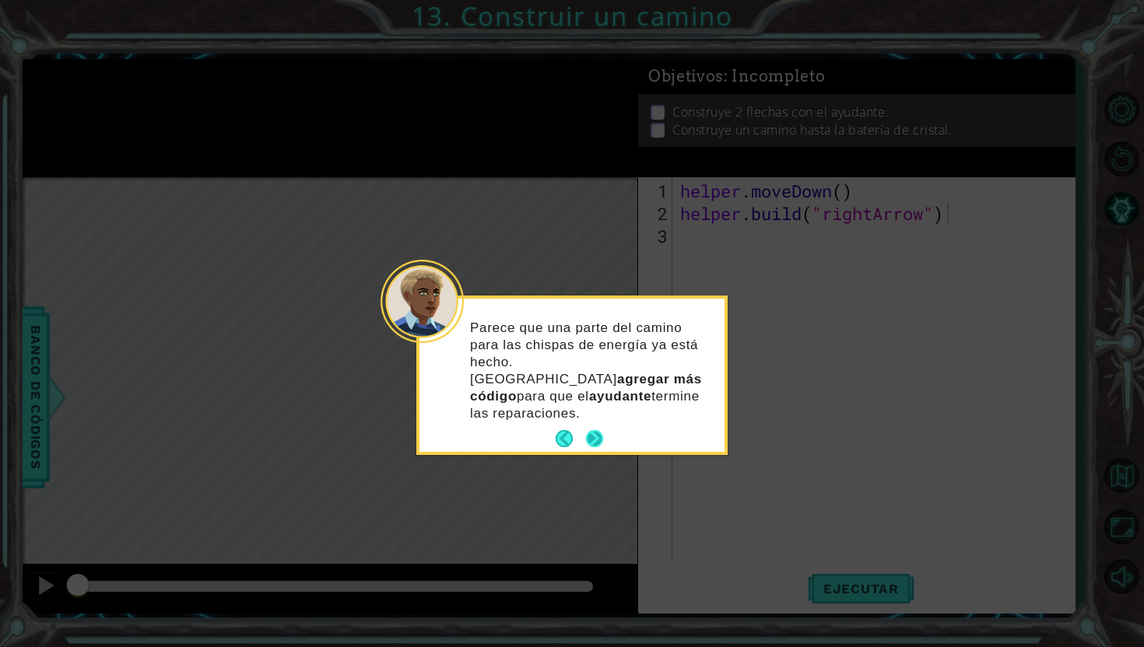
click at [593, 425] on button "Next" at bounding box center [594, 439] width 28 height 28
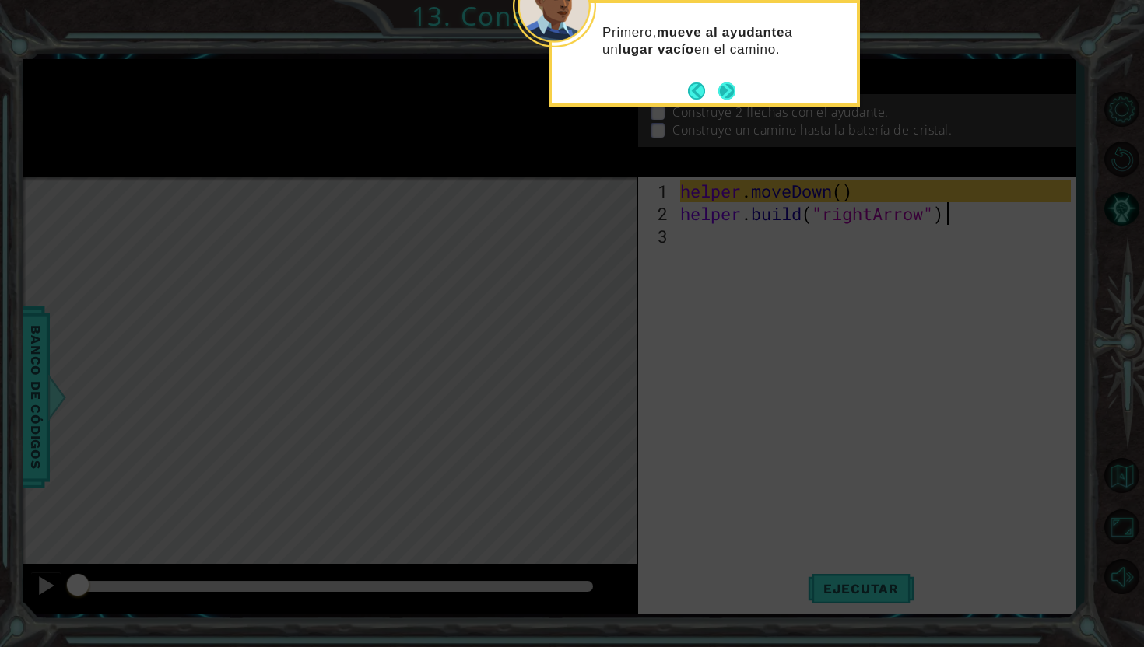
click at [729, 90] on button "Next" at bounding box center [726, 90] width 29 height 29
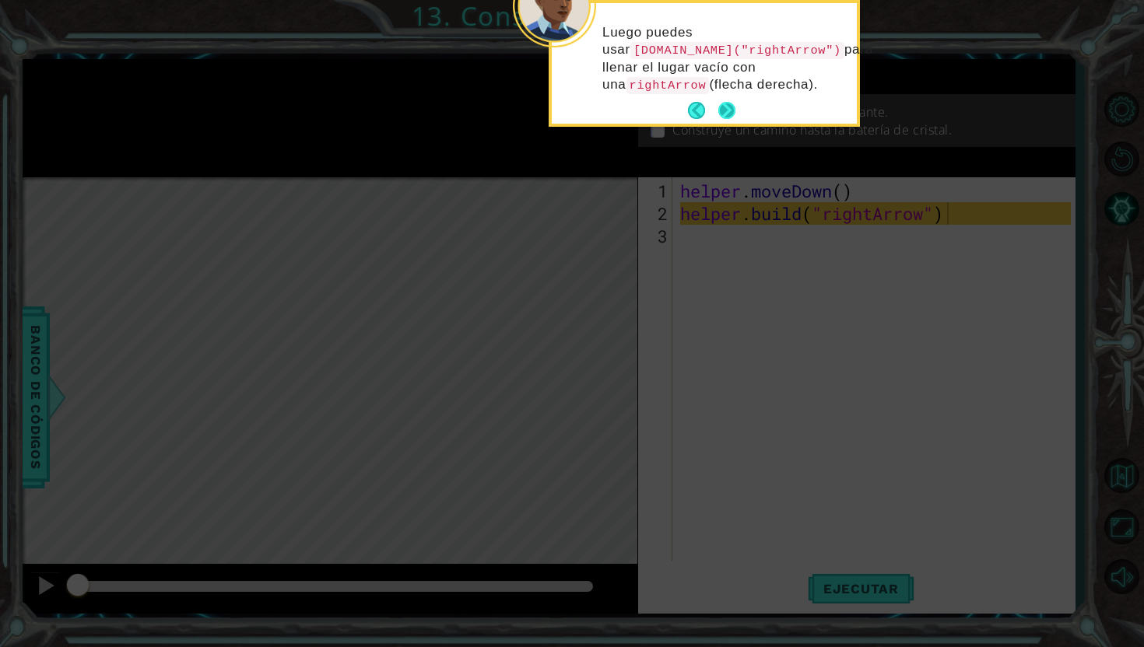
click at [729, 104] on button "Next" at bounding box center [727, 110] width 29 height 29
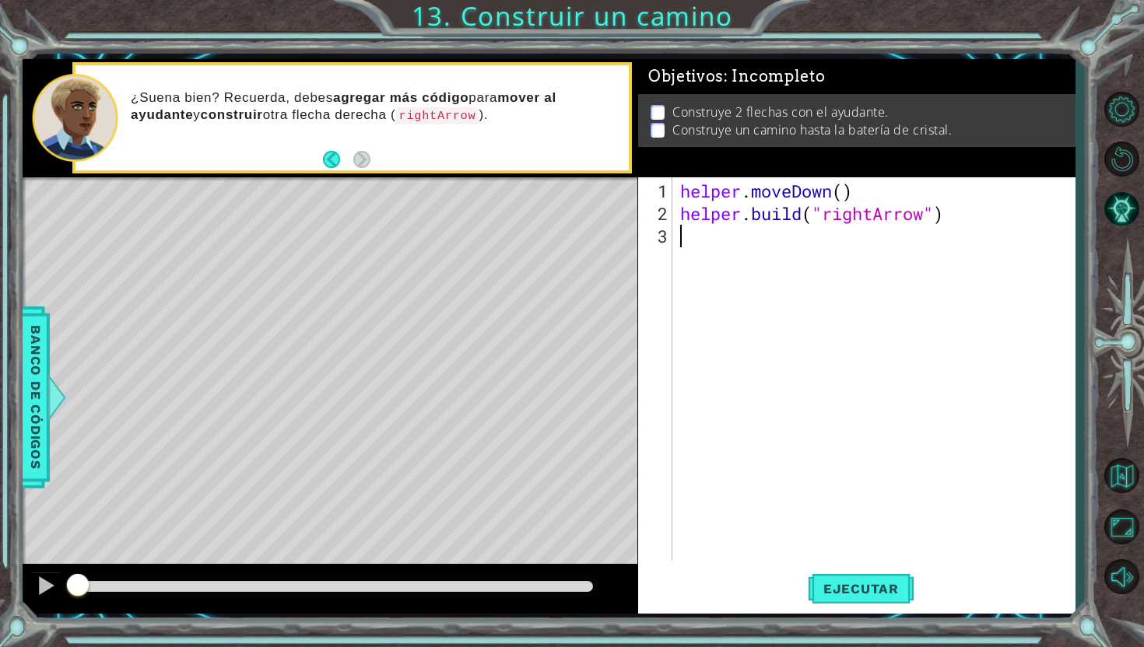
click at [744, 258] on div "helper . moveDown ( ) helper . build ( "rightArrow" )" at bounding box center [878, 394] width 402 height 429
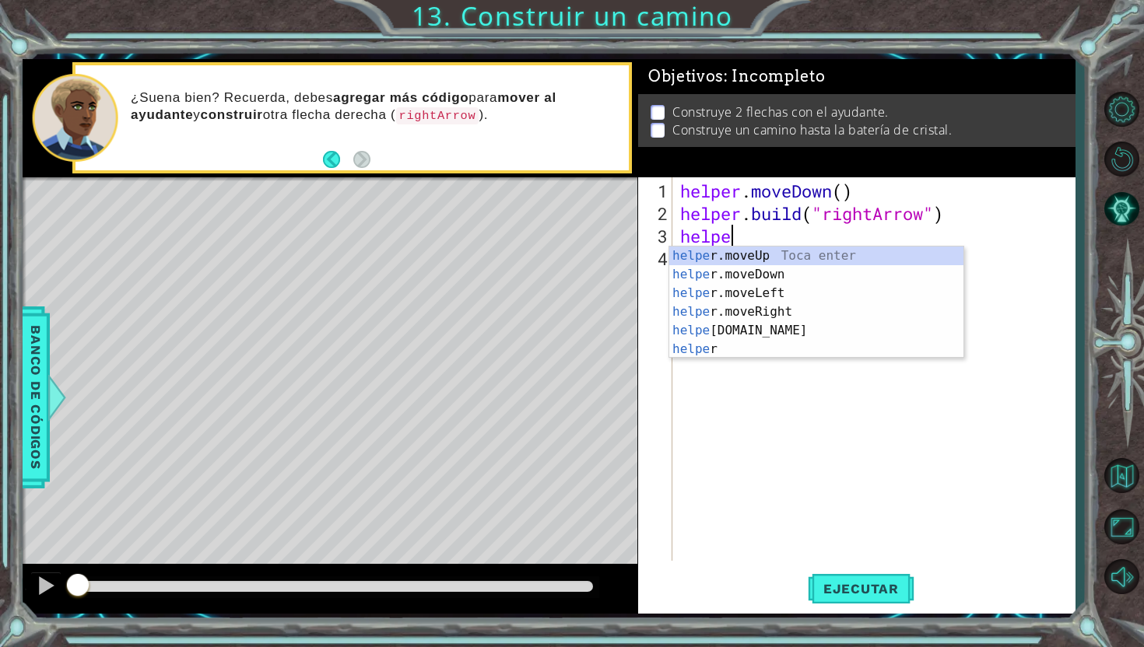
scroll to position [0, 2]
click at [777, 296] on div "helper Toca enter helper .moveUp Toca enter helper .moveDown Toca enter helper …" at bounding box center [816, 321] width 294 height 149
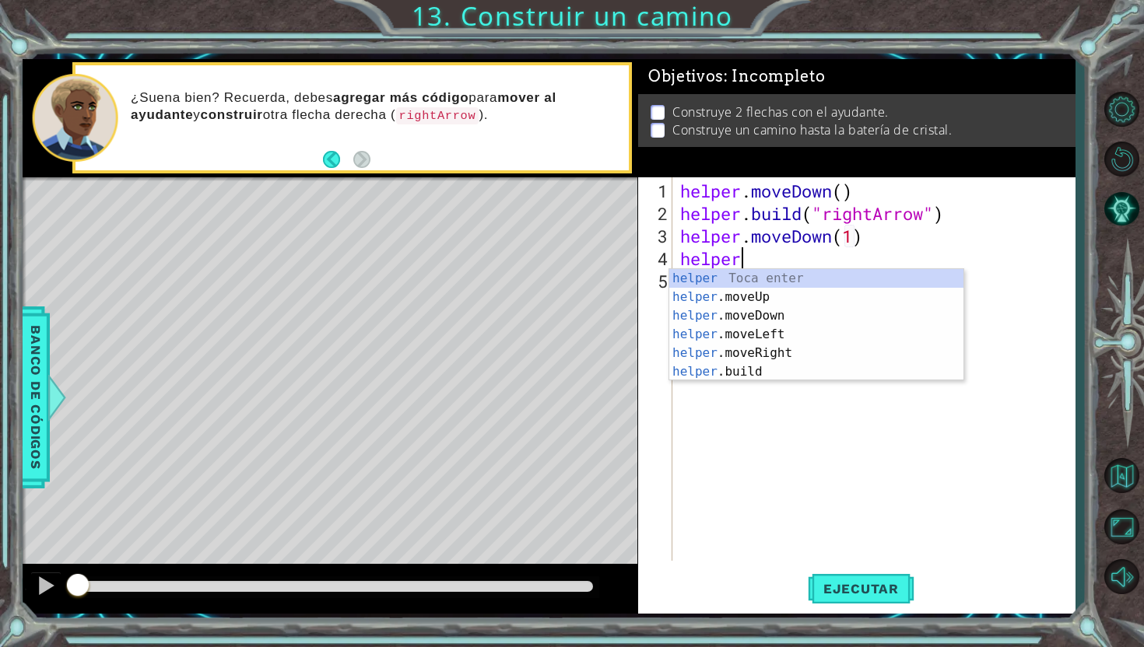
scroll to position [0, 10]
click at [788, 376] on div "helper Toca enter helper .moveUp Toca enter helper .moveDown Toca enter helper …" at bounding box center [816, 343] width 294 height 149
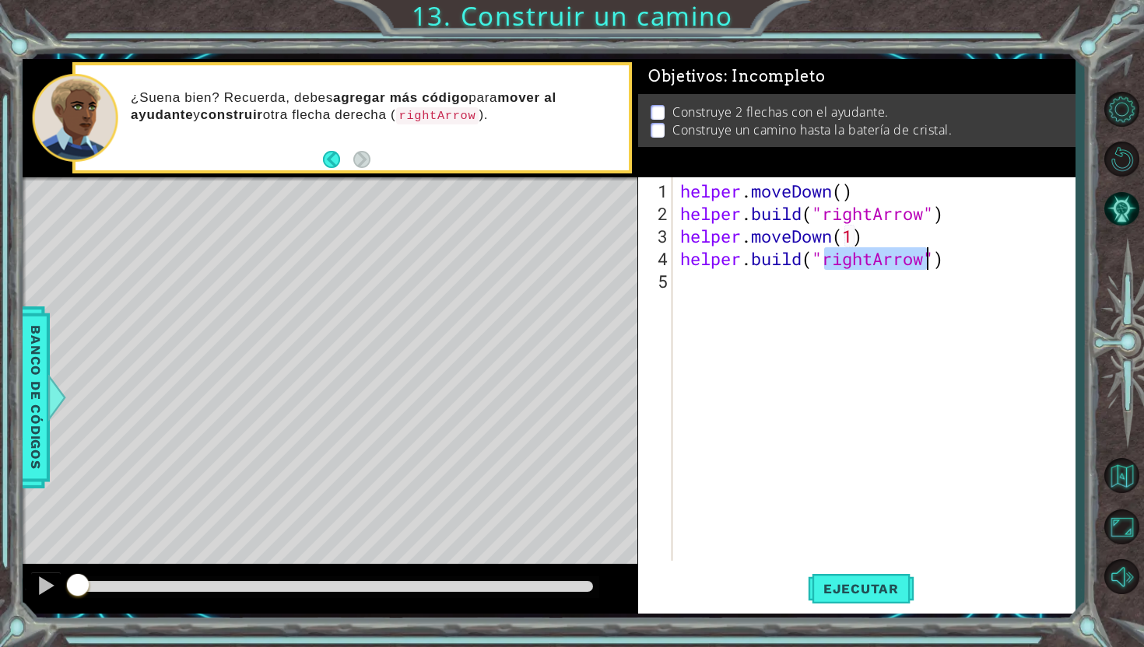
click at [873, 261] on div "helper . moveDown ( ) helper . build ( "rightArrow" ) helper . moveDown ( 1 ) h…" at bounding box center [878, 394] width 402 height 429
type textarea "[DOMAIN_NAME]("downArrow")"
click at [959, 258] on div "helper . moveDown ( ) helper . build ( "rightArrow" ) helper . moveDown ( 1 ) h…" at bounding box center [878, 394] width 402 height 429
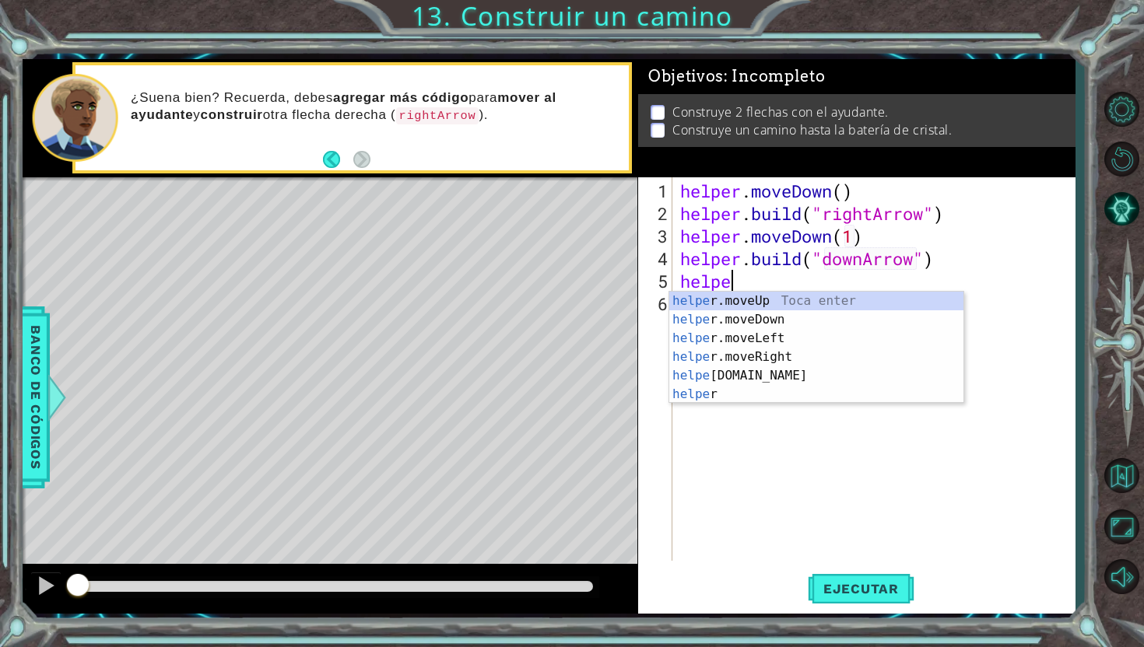
scroll to position [0, 2]
click at [814, 374] on div "helper Toca enter helper .moveUp Toca enter helper .moveDown Toca enter helper …" at bounding box center [816, 366] width 294 height 149
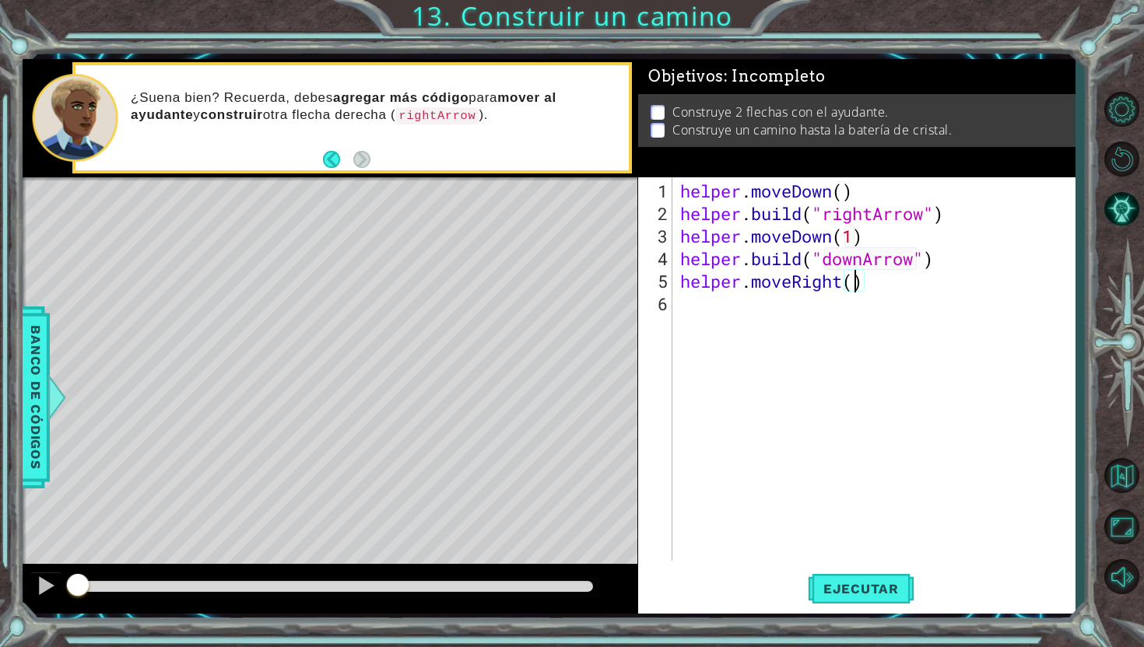
type textarea "helper.moveRight(2)"
click at [914, 289] on div "helper . moveDown ( ) helper . build ( "rightArrow" ) helper . moveDown ( 1 ) h…" at bounding box center [878, 394] width 402 height 429
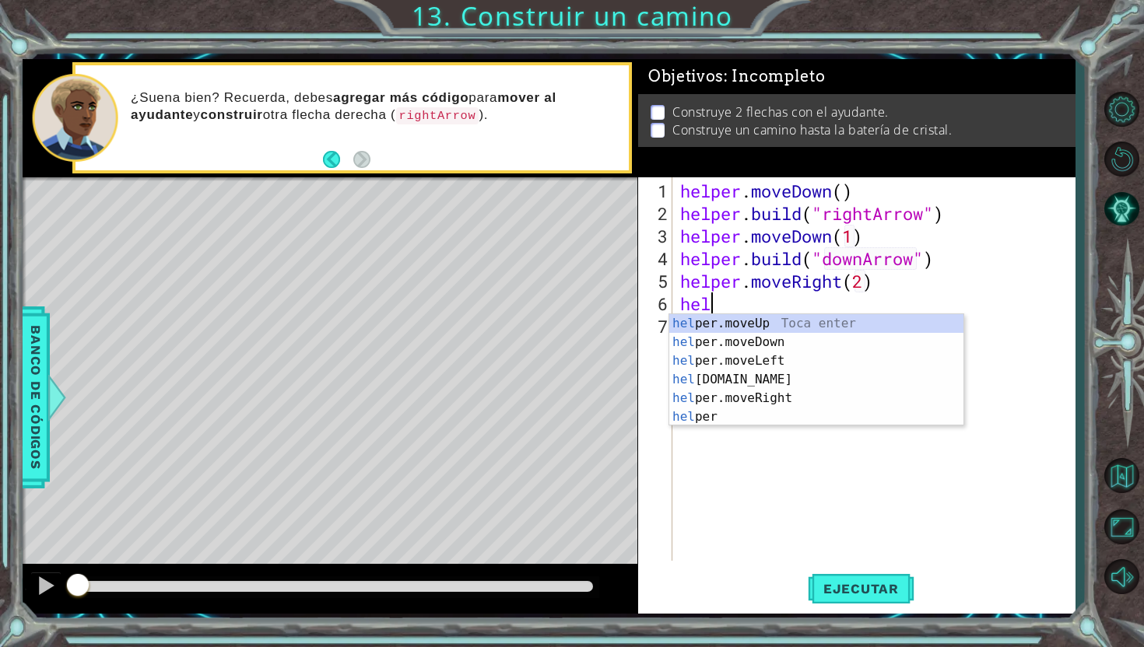
scroll to position [0, 1]
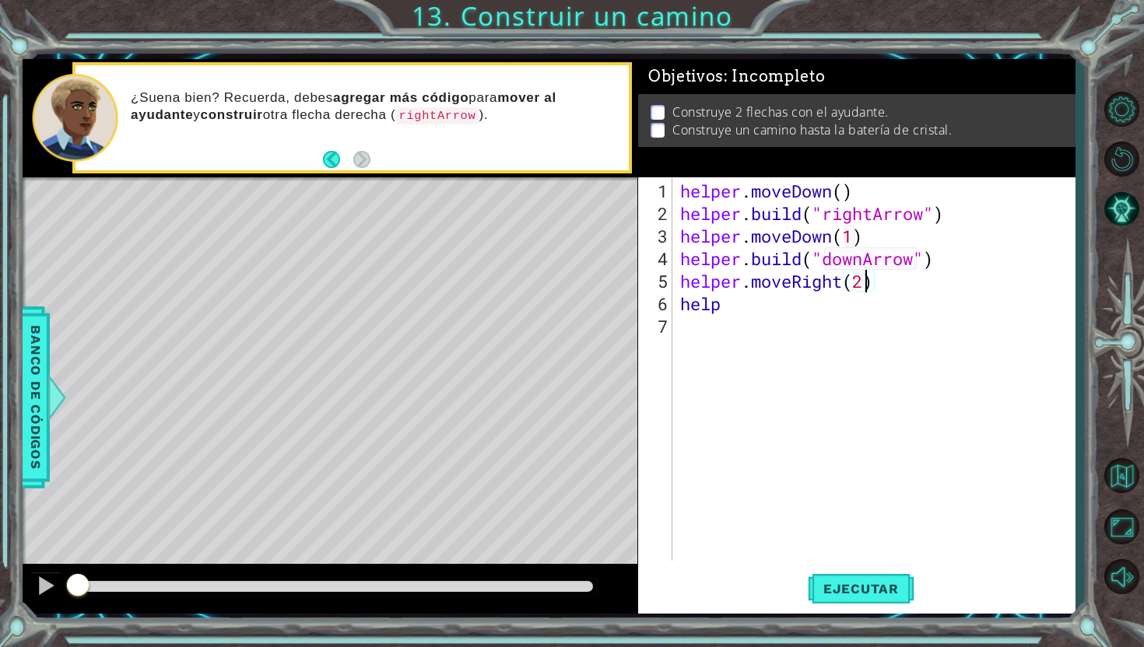
click at [863, 283] on div "helper . moveDown ( ) helper . build ( "rightArrow" ) helper . moveDown ( 1 ) h…" at bounding box center [878, 394] width 402 height 429
type textarea "helper.moveRight(3)"
click at [746, 315] on div "helper . moveDown ( ) helper . build ( "rightArrow" ) helper . moveDown ( 1 ) h…" at bounding box center [878, 394] width 402 height 429
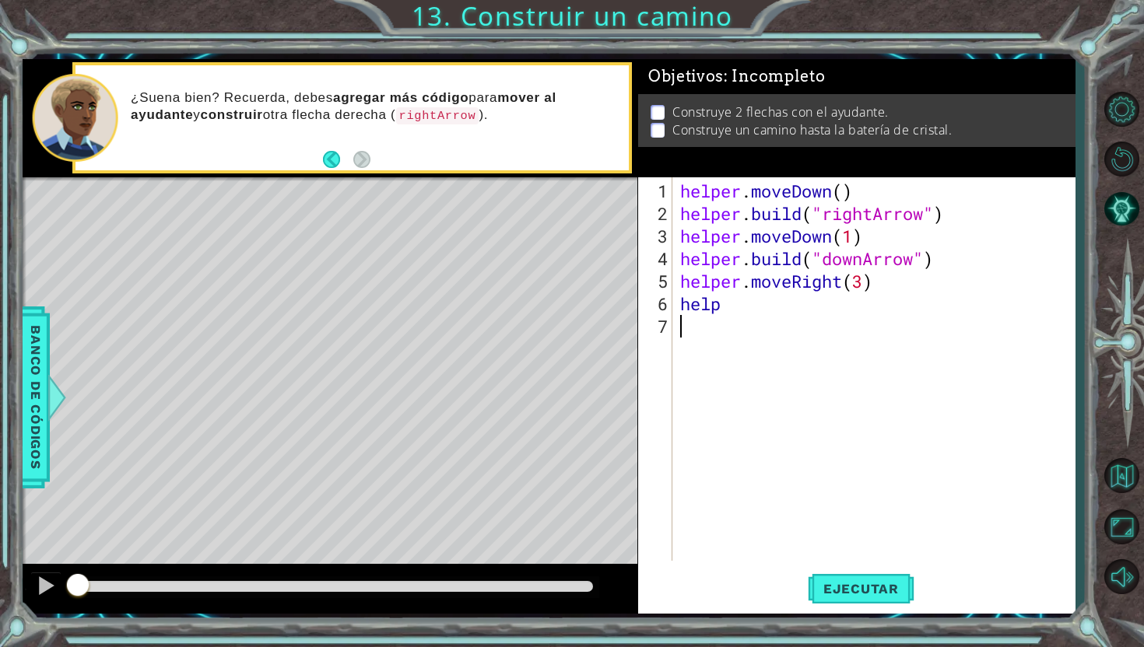
click at [734, 302] on div "helper . moveDown ( ) helper . build ( "rightArrow" ) helper . moveDown ( 1 ) h…" at bounding box center [878, 394] width 402 height 429
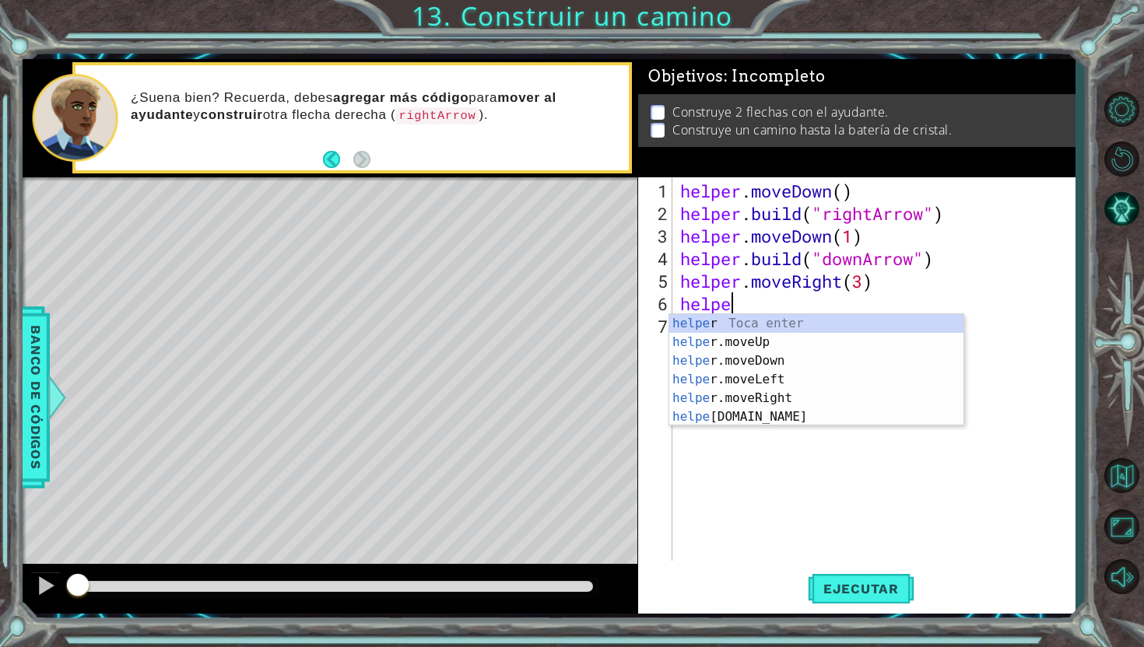
scroll to position [0, 2]
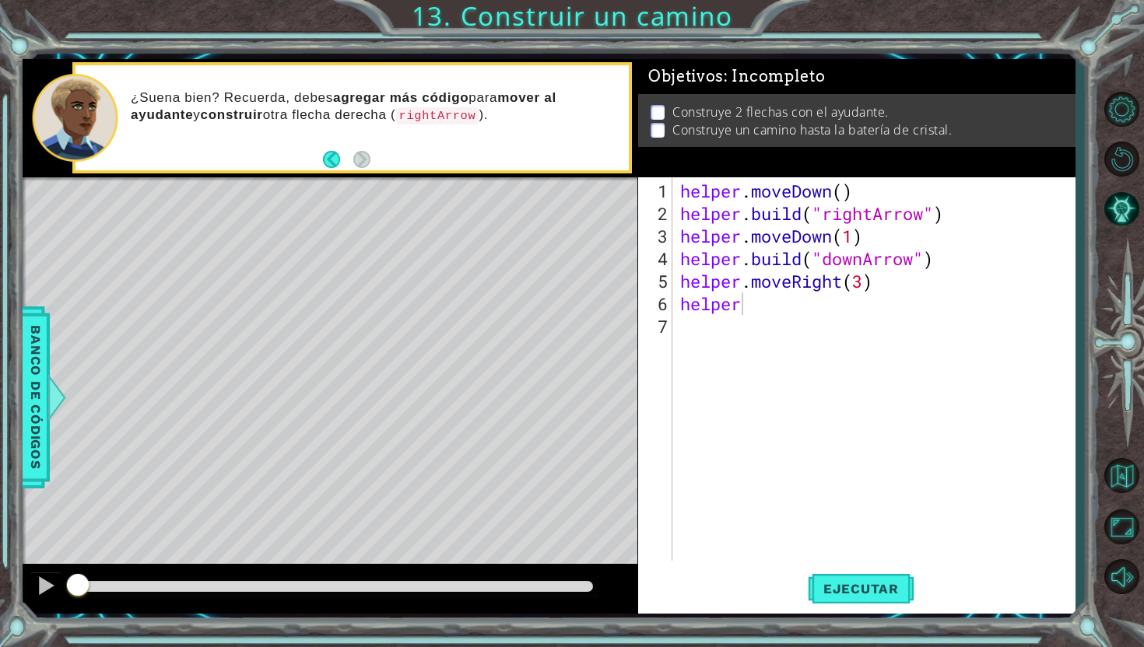
click at [737, 425] on body "1 ההההההההההההההההההההההההההההההההההההההההההההההההההההההההההההההההההההההההההההה…" at bounding box center [572, 323] width 1144 height 647
click at [745, 304] on div "helper . moveDown ( ) helper . build ( "rightArrow" ) helper . moveDown ( 1 ) h…" at bounding box center [878, 394] width 402 height 429
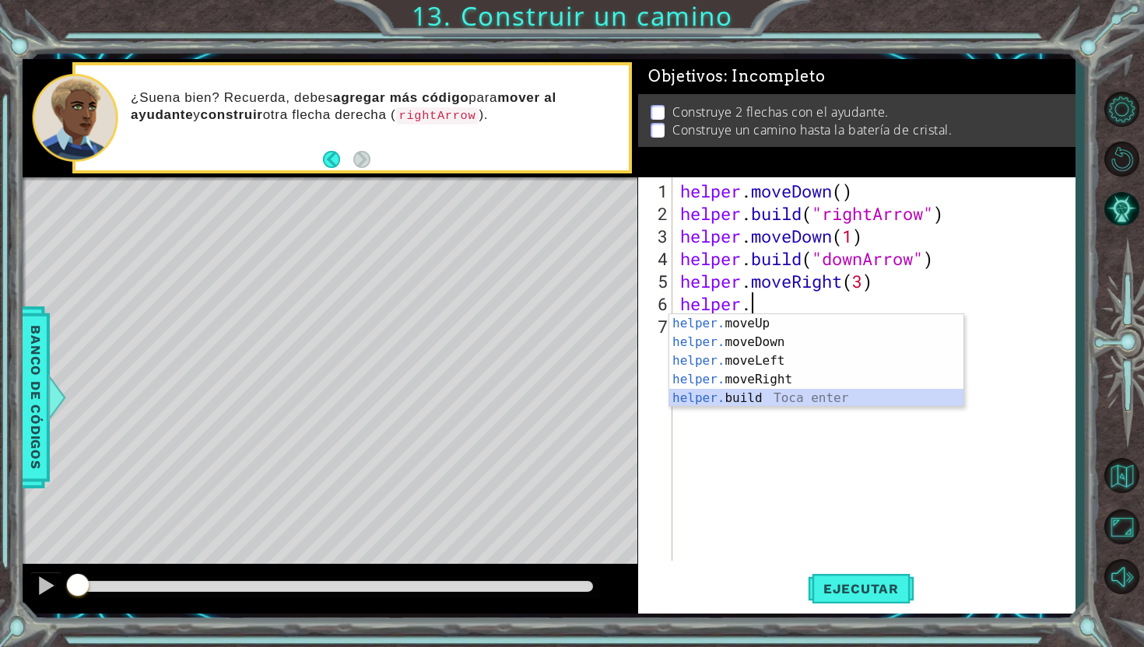
click at [722, 402] on div "helper. moveUp Toca enter helper. moveDown Toca enter helper. moveLeft Toca ent…" at bounding box center [816, 379] width 294 height 131
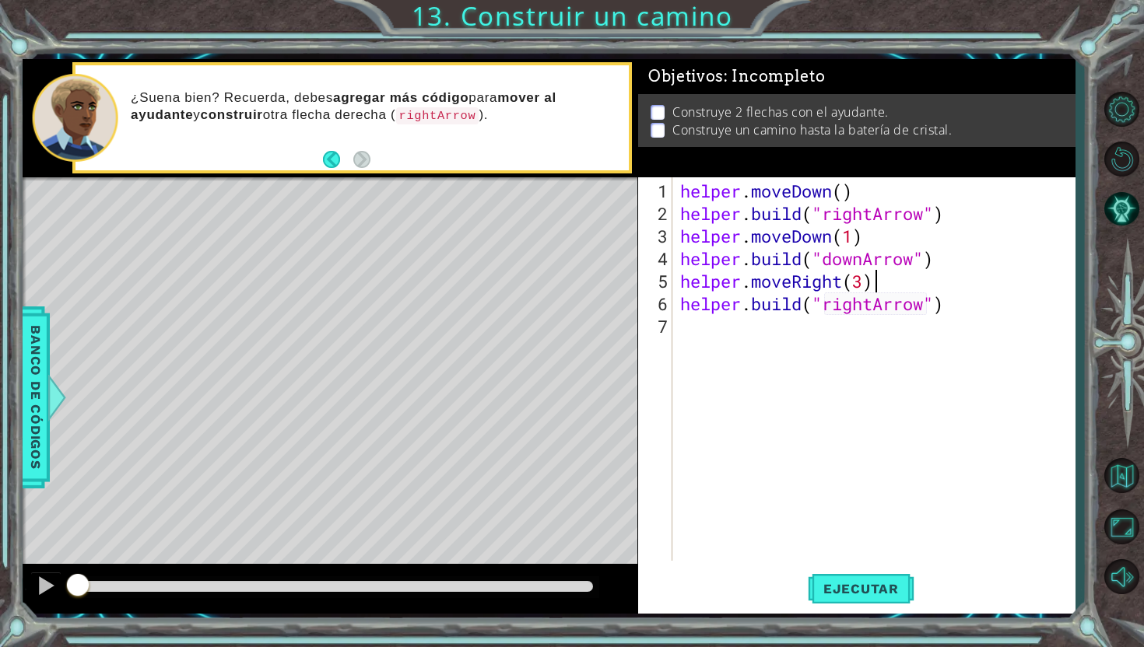
click at [968, 286] on div "helper . moveDown ( ) helper . build ( "rightArrow" ) helper . moveDown ( 1 ) h…" at bounding box center [878, 394] width 402 height 429
type textarea "helper.moveRight(3)"
click at [853, 577] on button "Ejecutar" at bounding box center [861, 589] width 107 height 44
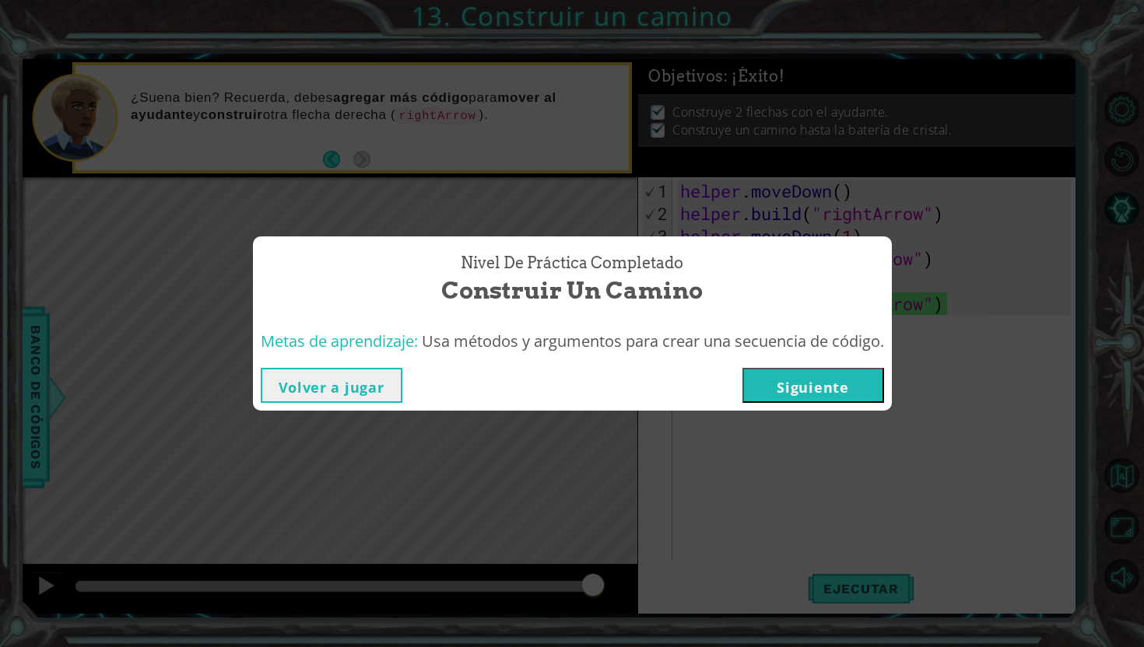
click at [801, 390] on button "Siguiente" at bounding box center [813, 385] width 142 height 35
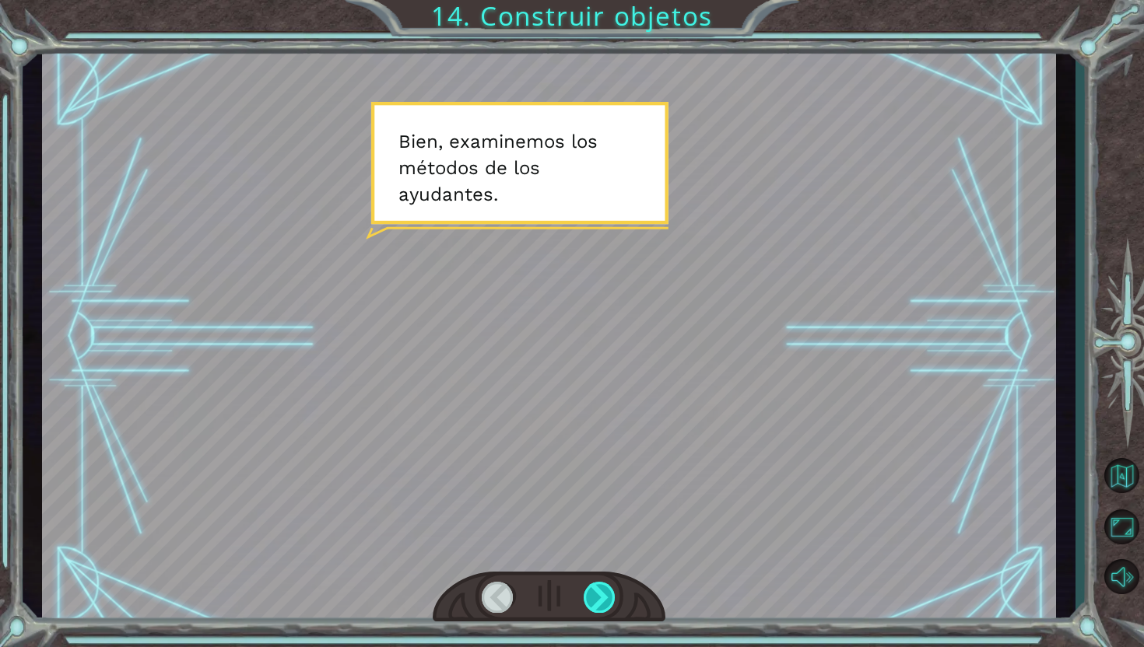
click at [600, 598] on div at bounding box center [600, 597] width 33 height 31
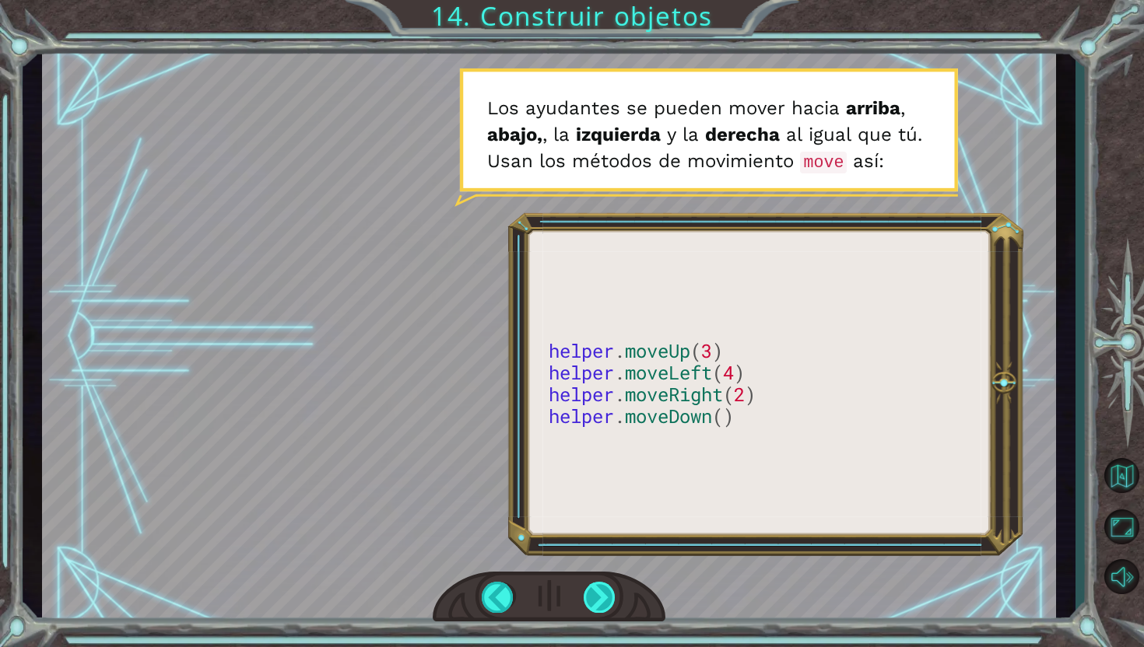
click at [598, 590] on div at bounding box center [600, 597] width 33 height 31
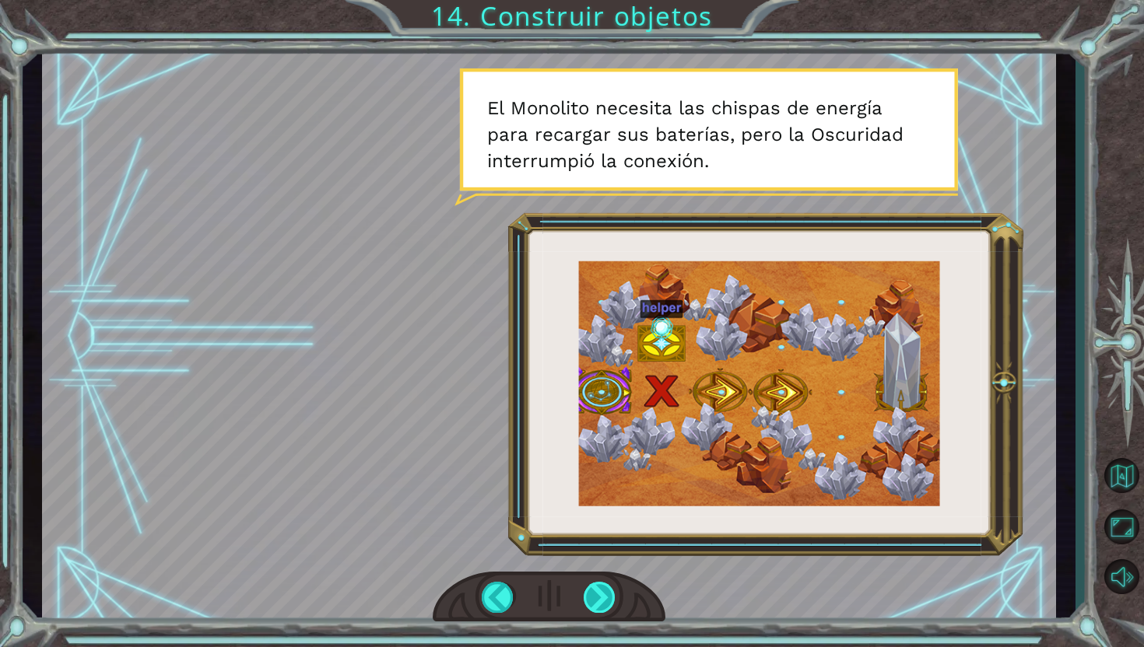
click at [602, 601] on div at bounding box center [600, 597] width 33 height 31
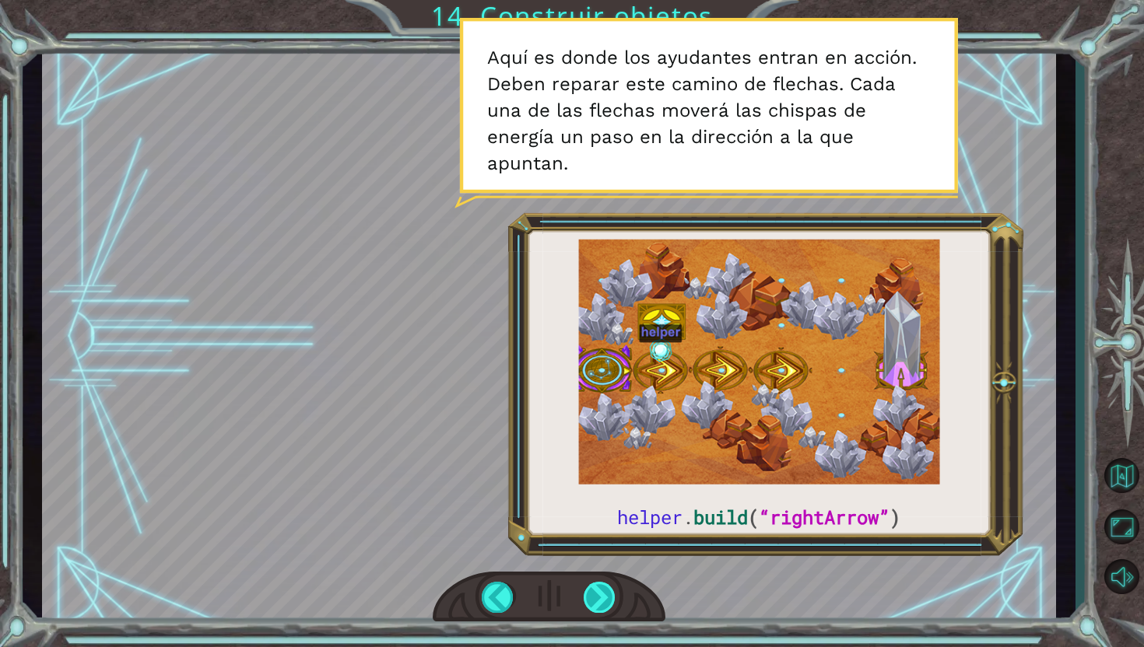
click at [602, 601] on div at bounding box center [600, 597] width 33 height 31
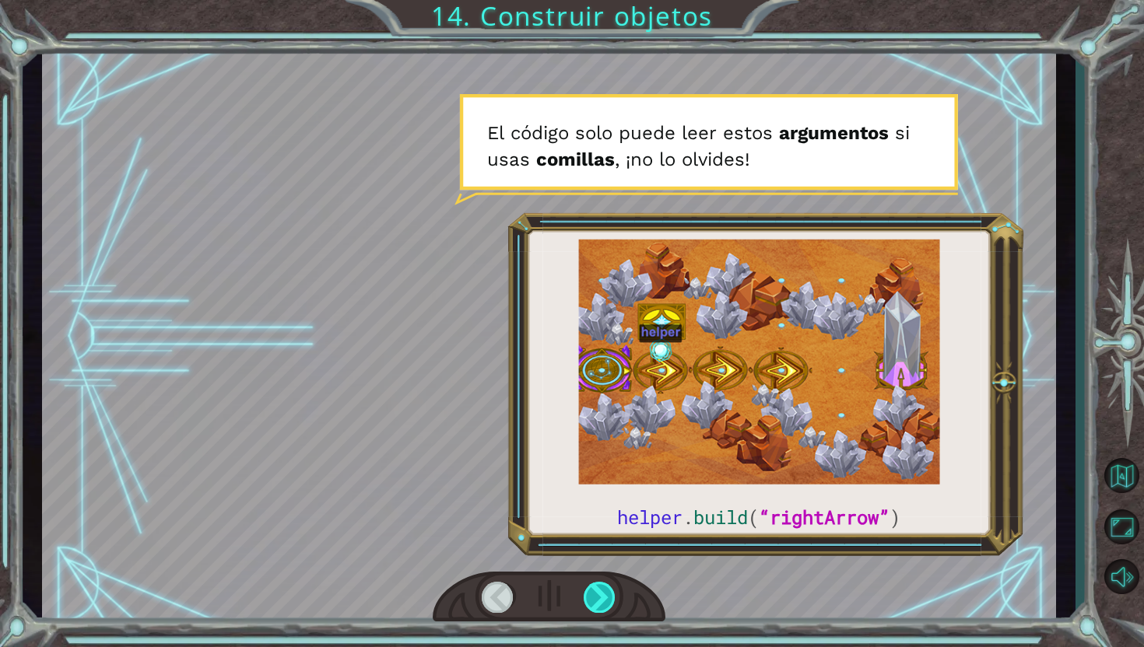
click at [602, 601] on div at bounding box center [600, 597] width 33 height 31
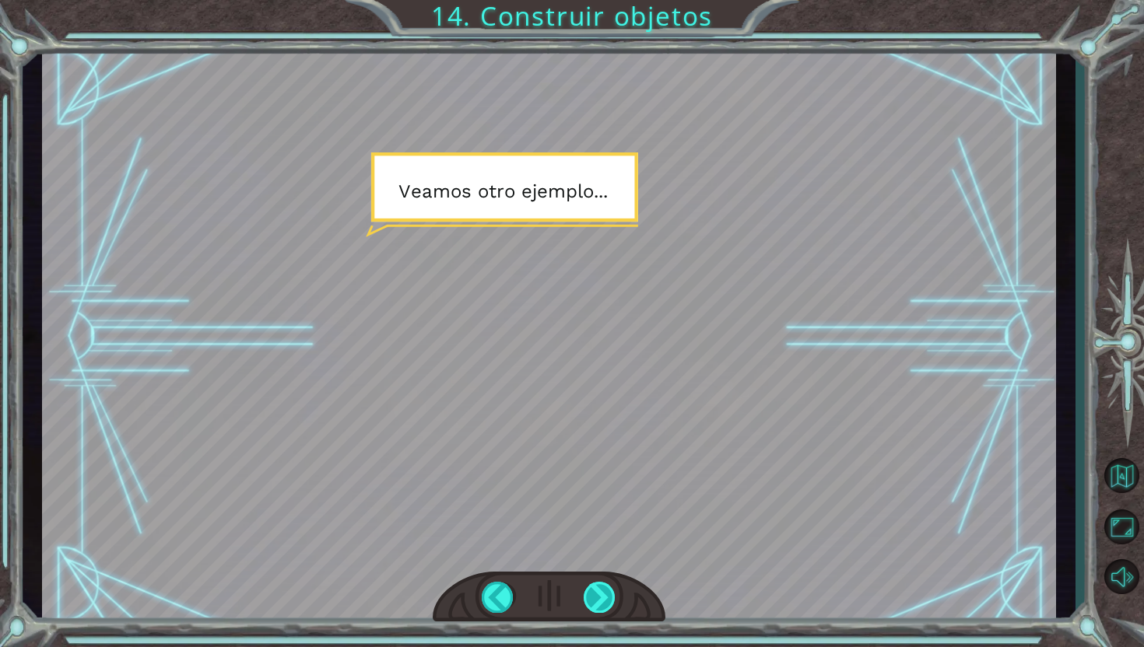
click at [602, 601] on div at bounding box center [600, 597] width 33 height 31
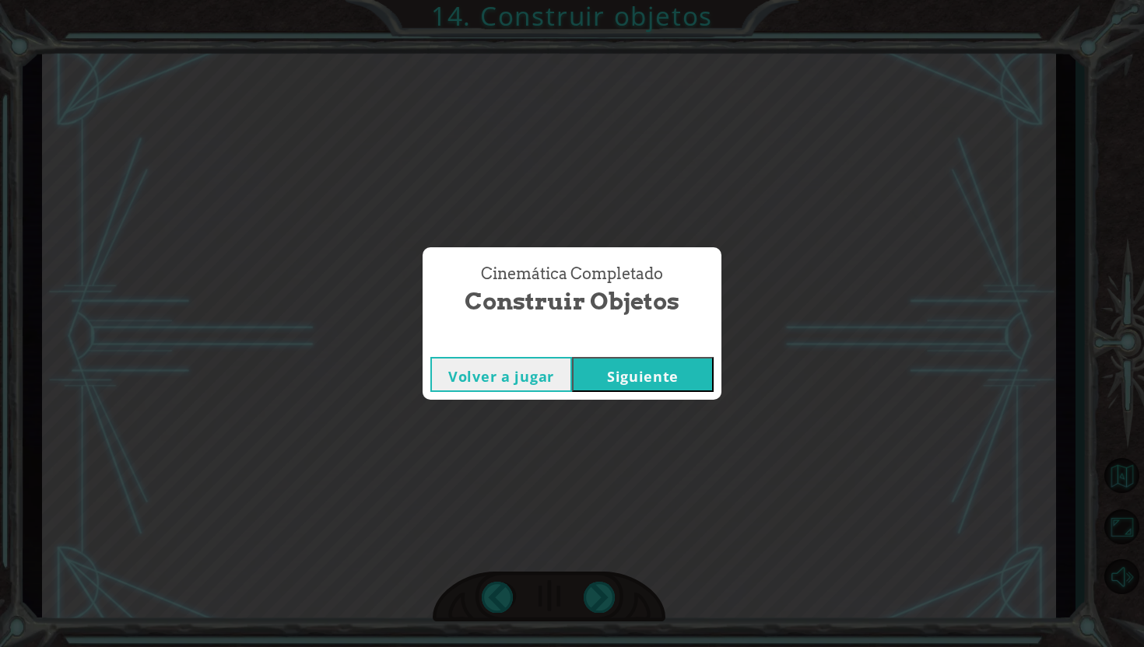
click at [651, 369] on button "Siguiente" at bounding box center [643, 374] width 142 height 35
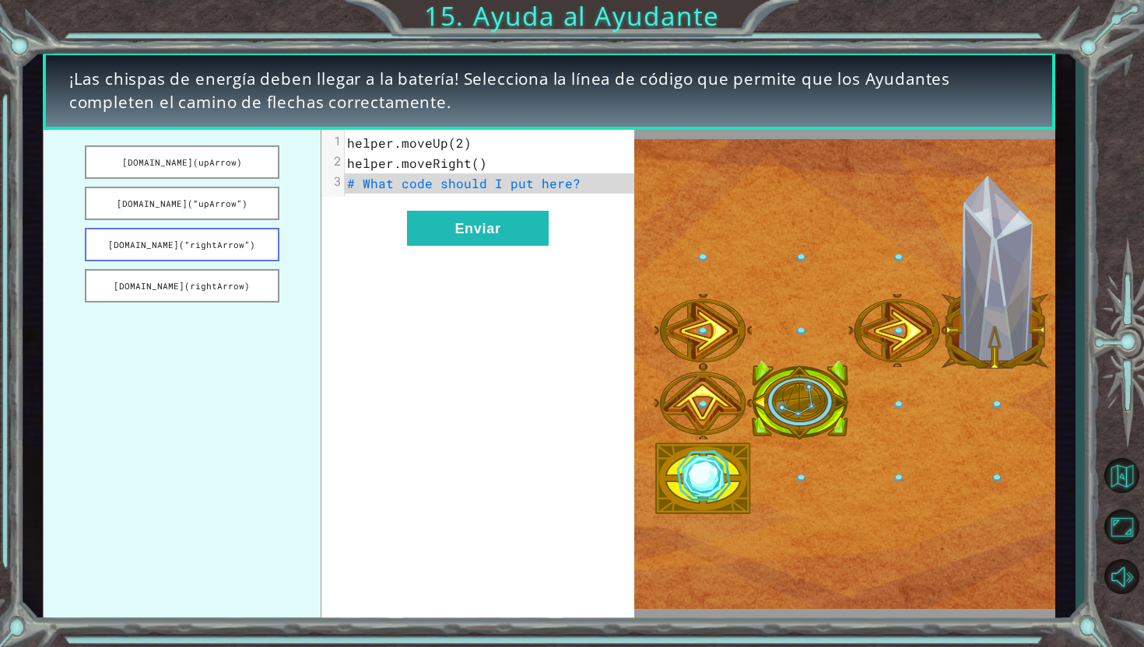
click at [205, 248] on button "[DOMAIN_NAME](“rightArrow”)" at bounding box center [182, 244] width 194 height 33
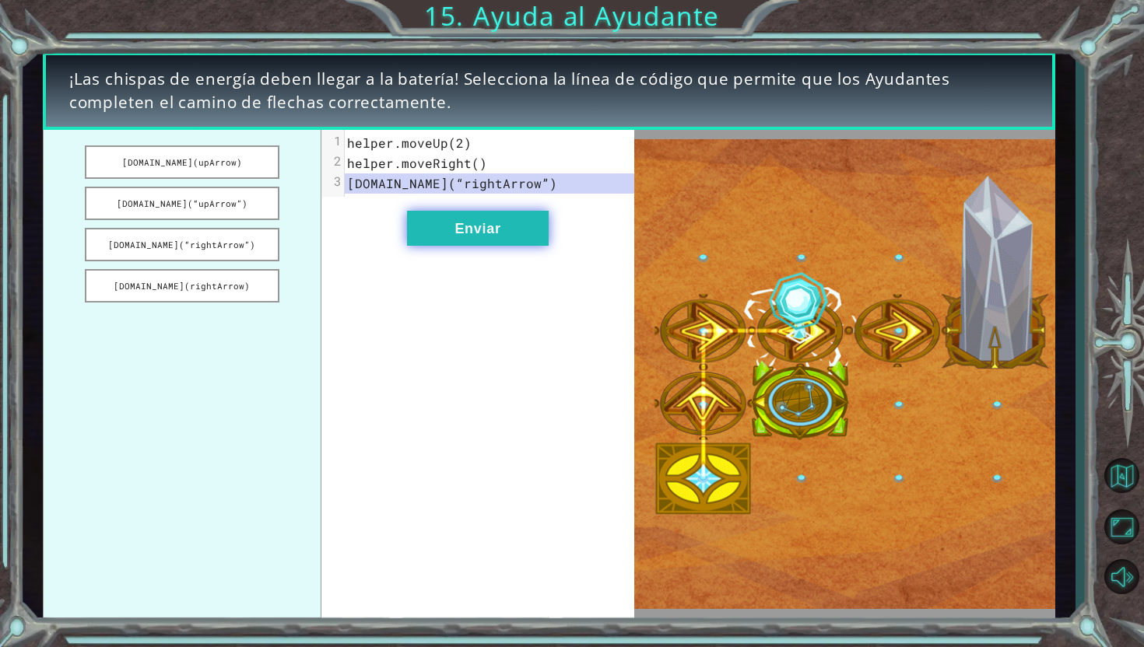
click at [475, 220] on button "Enviar" at bounding box center [478, 228] width 142 height 35
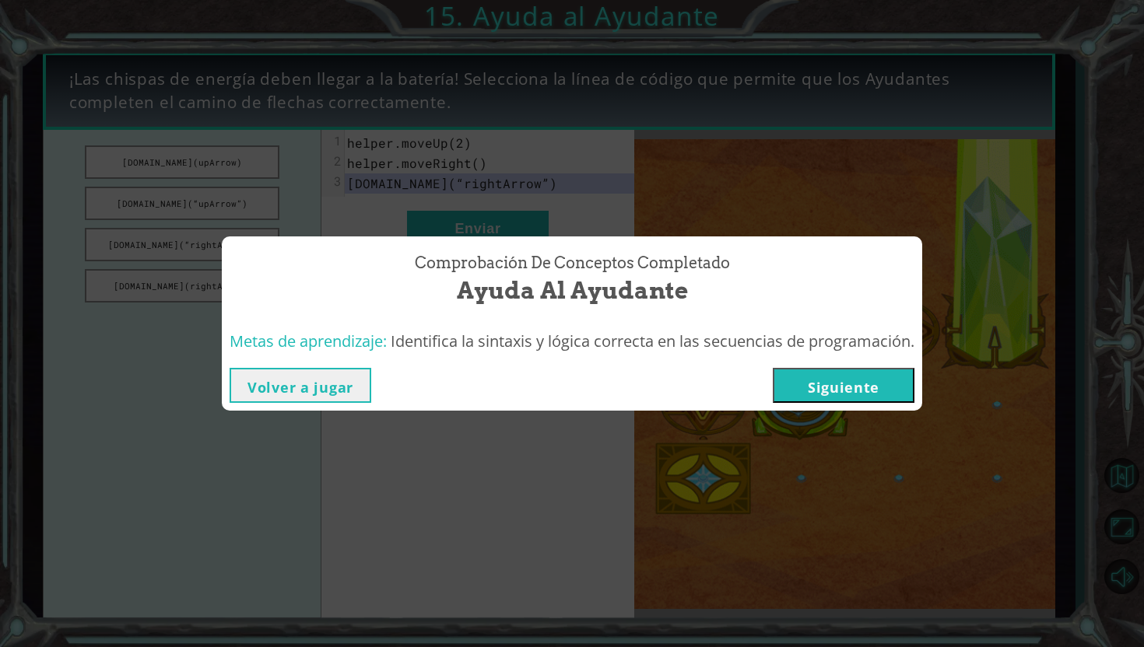
click at [820, 382] on button "Siguiente" at bounding box center [844, 385] width 142 height 35
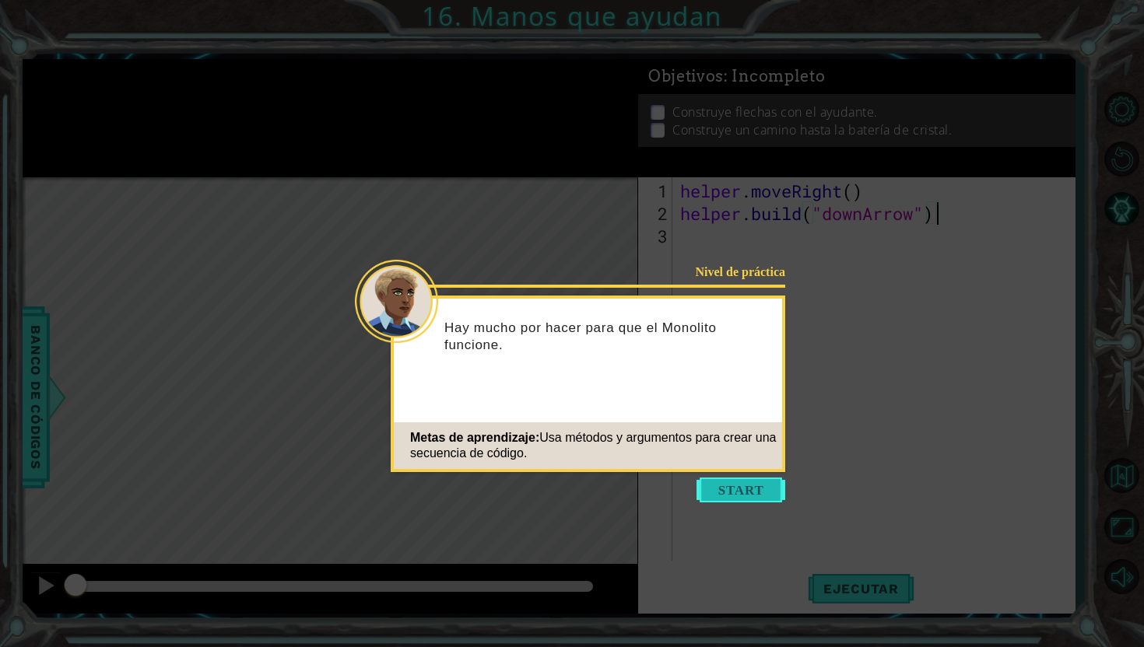
click at [749, 493] on button "Start" at bounding box center [740, 490] width 89 height 25
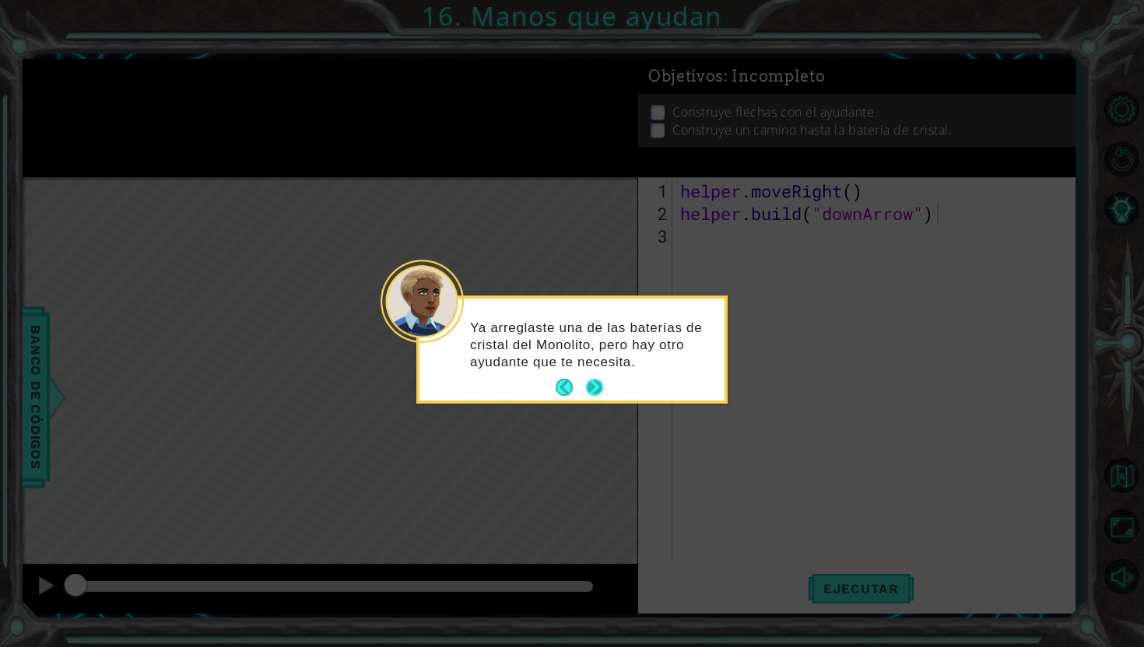
click at [595, 386] on button "Next" at bounding box center [594, 388] width 29 height 29
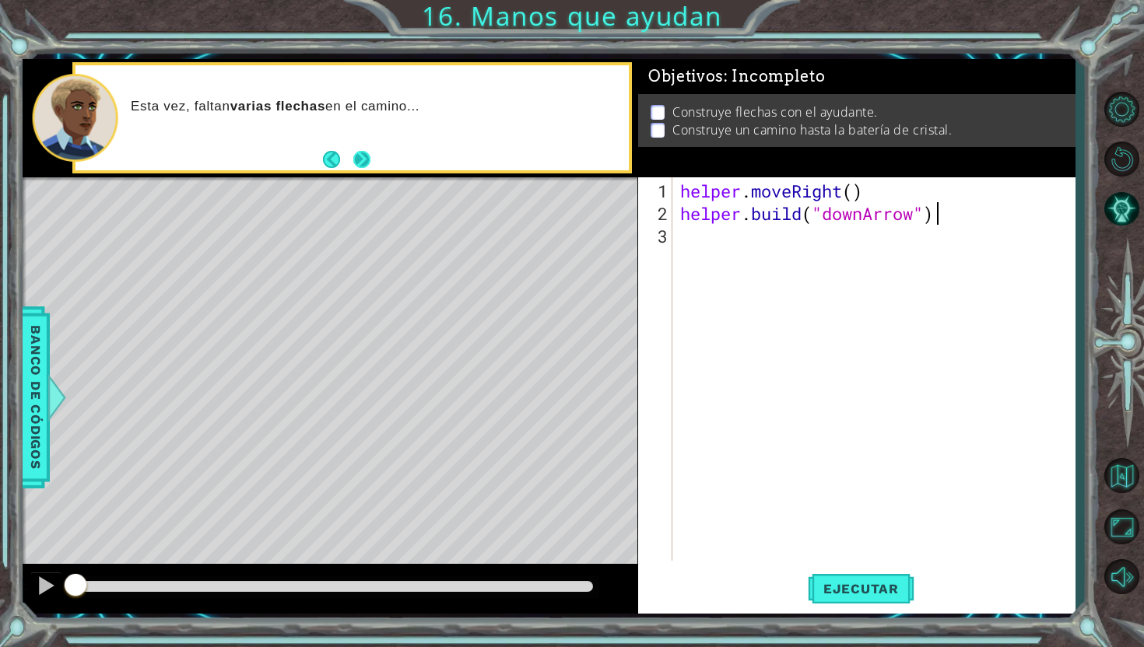
click at [361, 157] on button "Next" at bounding box center [361, 160] width 29 height 29
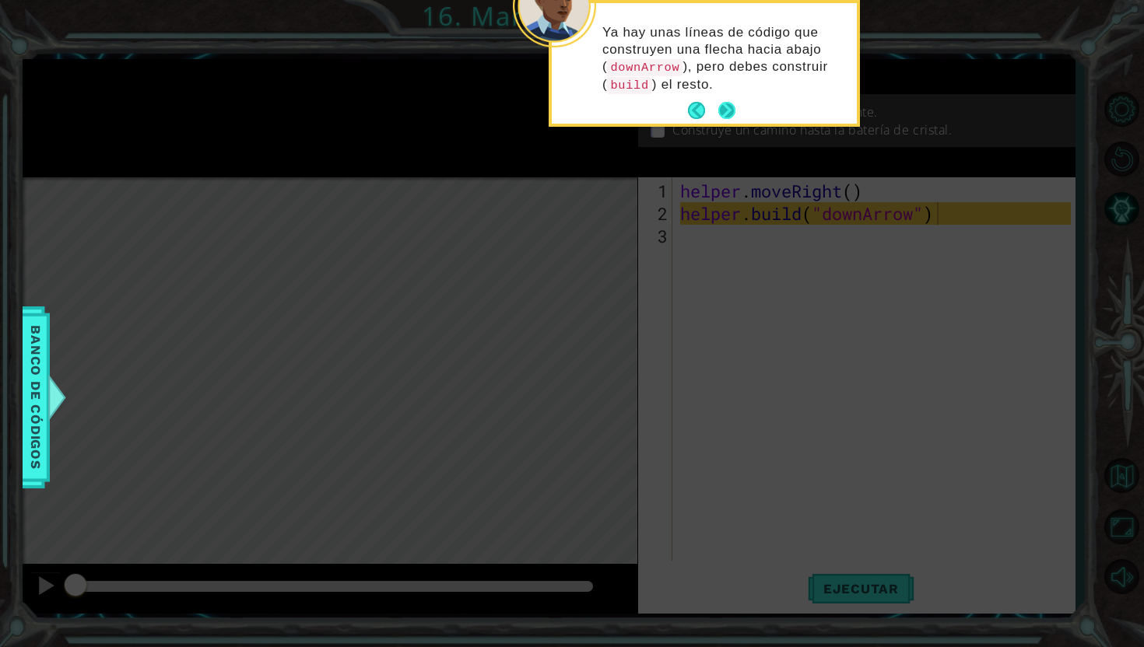
click at [721, 116] on button "Next" at bounding box center [726, 110] width 19 height 19
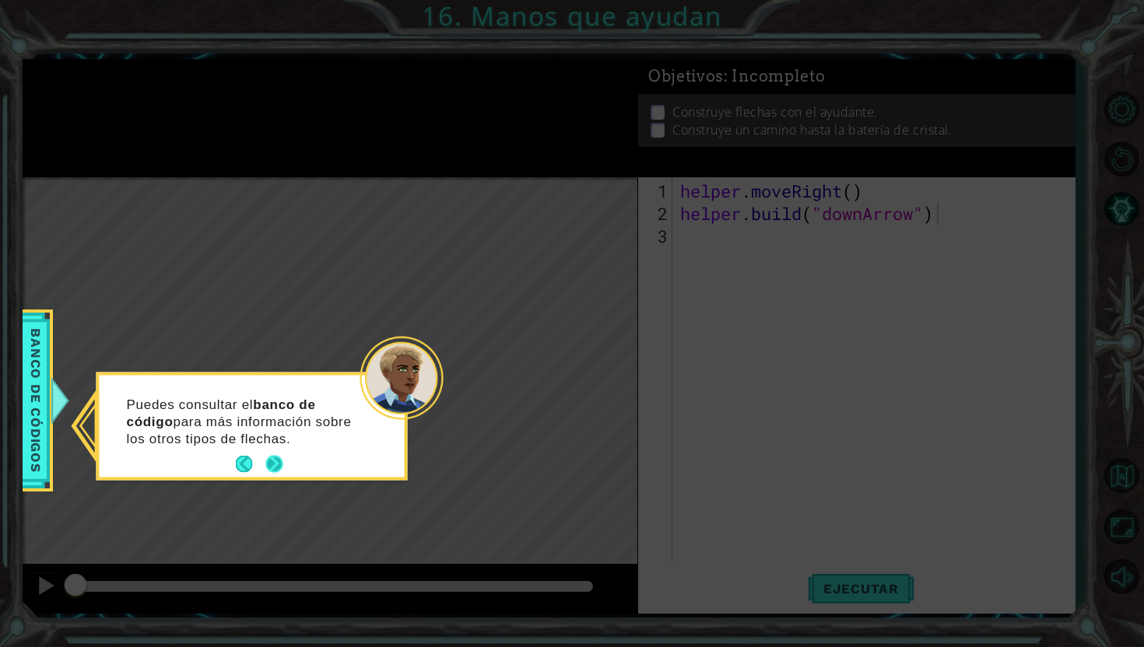
click at [275, 461] on button "Next" at bounding box center [275, 464] width 20 height 20
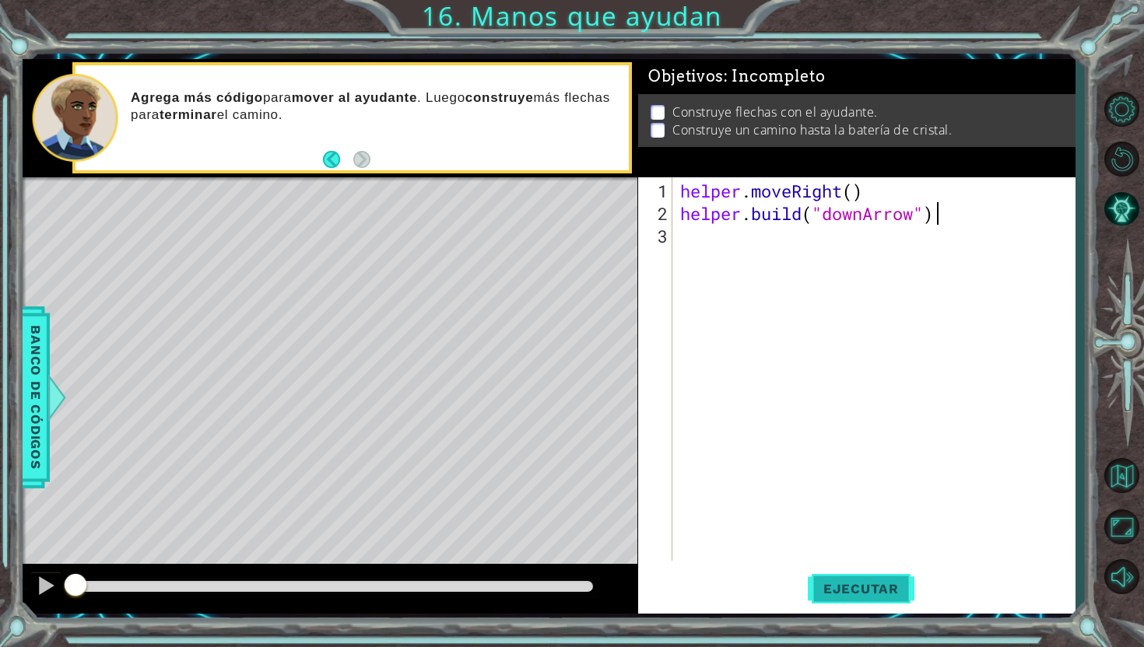
click at [858, 590] on span "Ejecutar" at bounding box center [861, 589] width 107 height 16
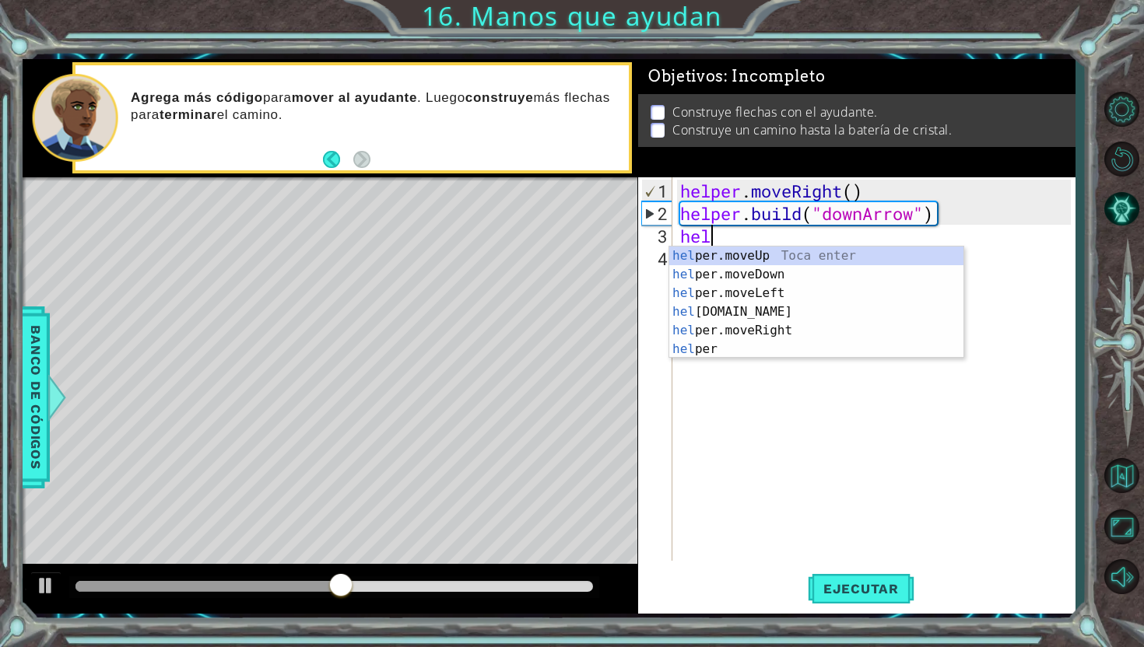
scroll to position [0, 1]
click at [796, 264] on div "help er.moveUp Toca enter help er.moveDown Toca enter help er.moveLeft Toca ent…" at bounding box center [816, 321] width 294 height 149
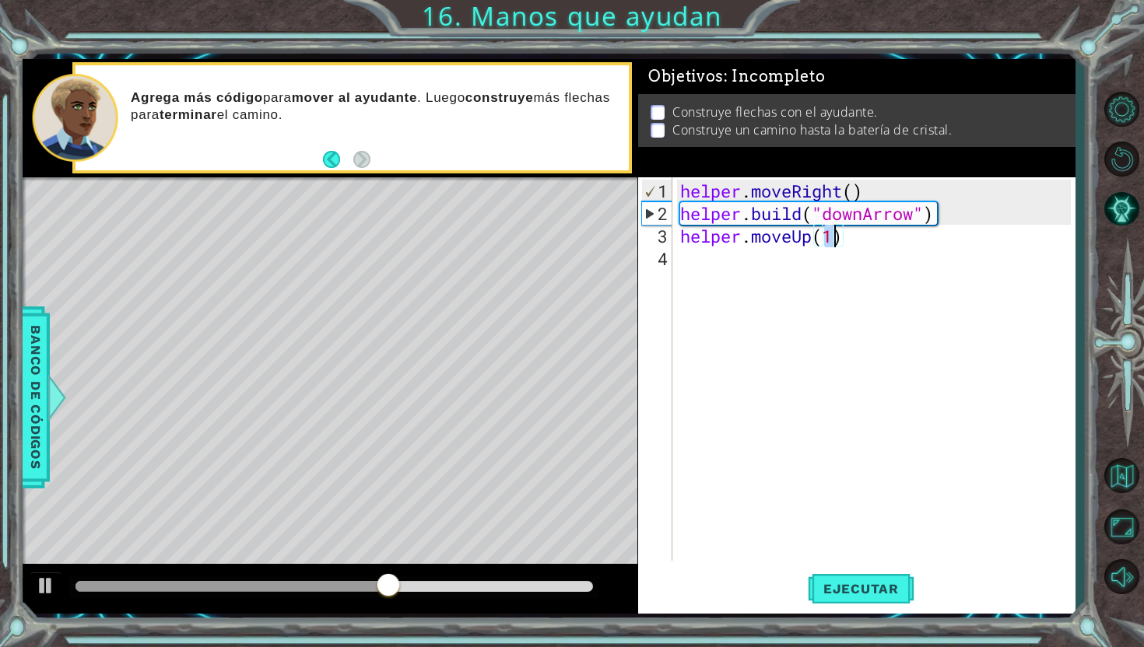
click at [813, 235] on div "helper . moveRight ( ) helper . build ( "downArrow" ) helper . moveUp ( 1 )" at bounding box center [878, 394] width 402 height 429
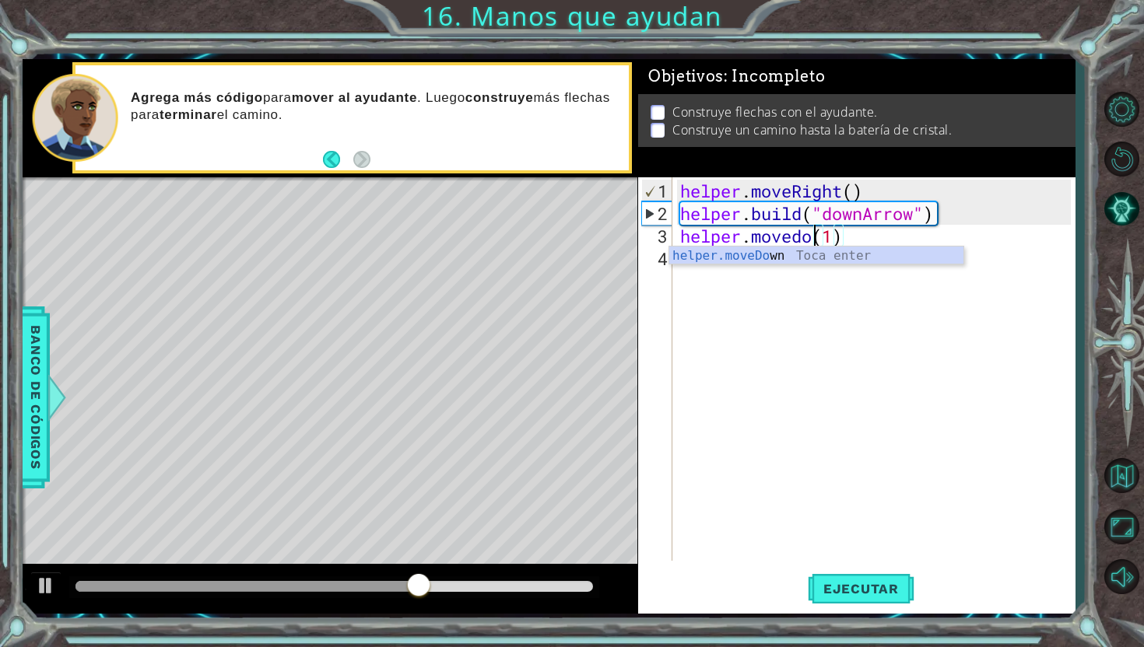
type textarea "helper.movedown(1)"
click at [882, 232] on div "helper . moveRight ( ) helper . build ( "downArrow" ) helper . [GEOGRAPHIC_DATA…" at bounding box center [878, 394] width 402 height 429
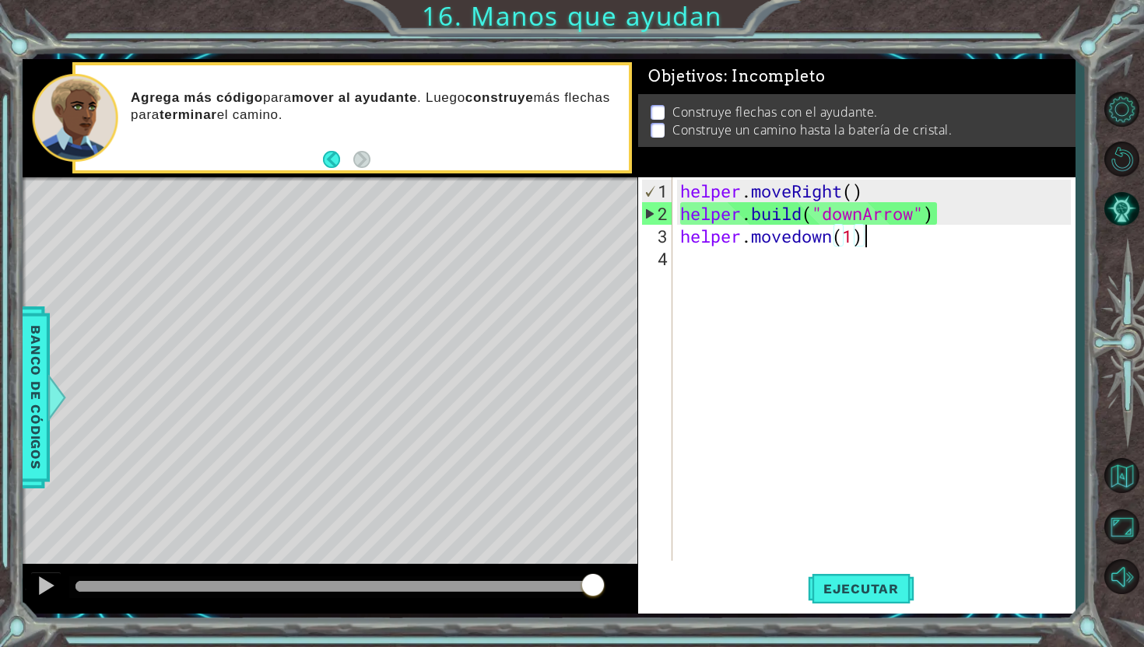
click at [766, 267] on div "helper . moveRight ( ) helper . build ( "downArrow" ) helper . [GEOGRAPHIC_DATA…" at bounding box center [878, 394] width 402 height 429
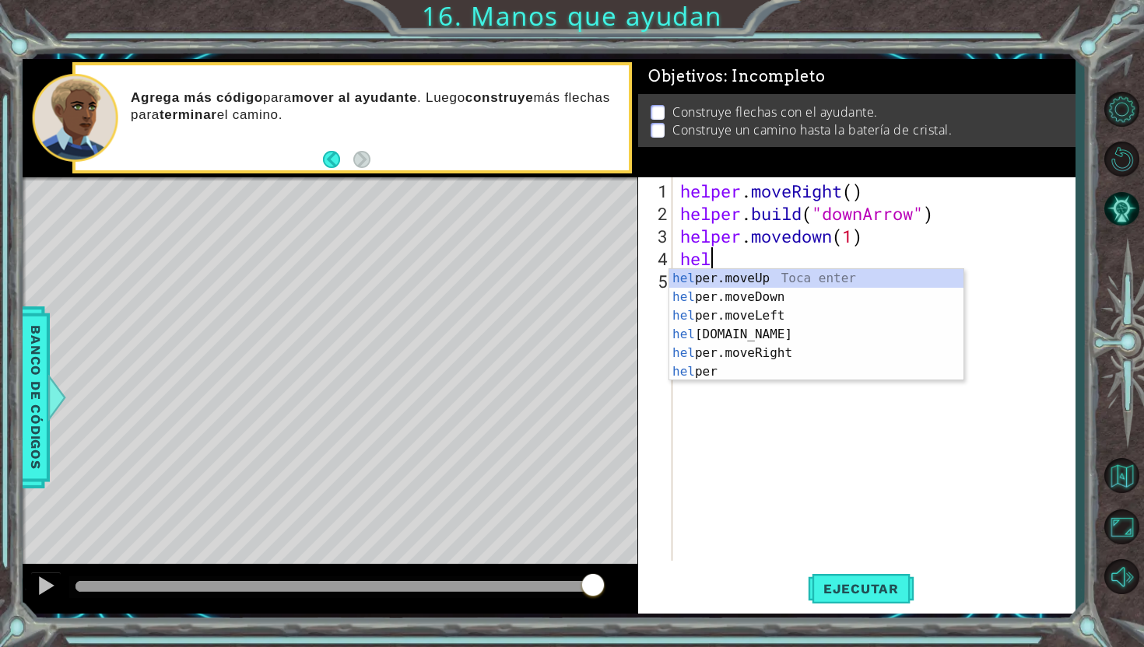
scroll to position [0, 1]
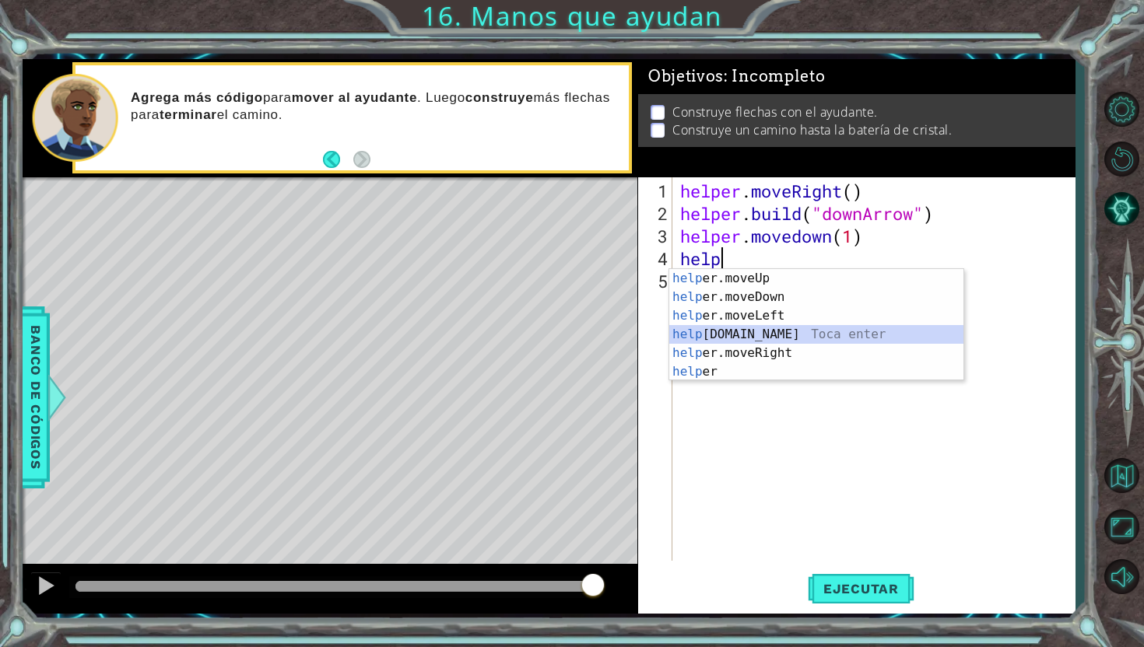
click at [745, 337] on div "help er.moveUp Toca enter help er.moveDown Toca enter help er.moveLeft Toca ent…" at bounding box center [816, 343] width 294 height 149
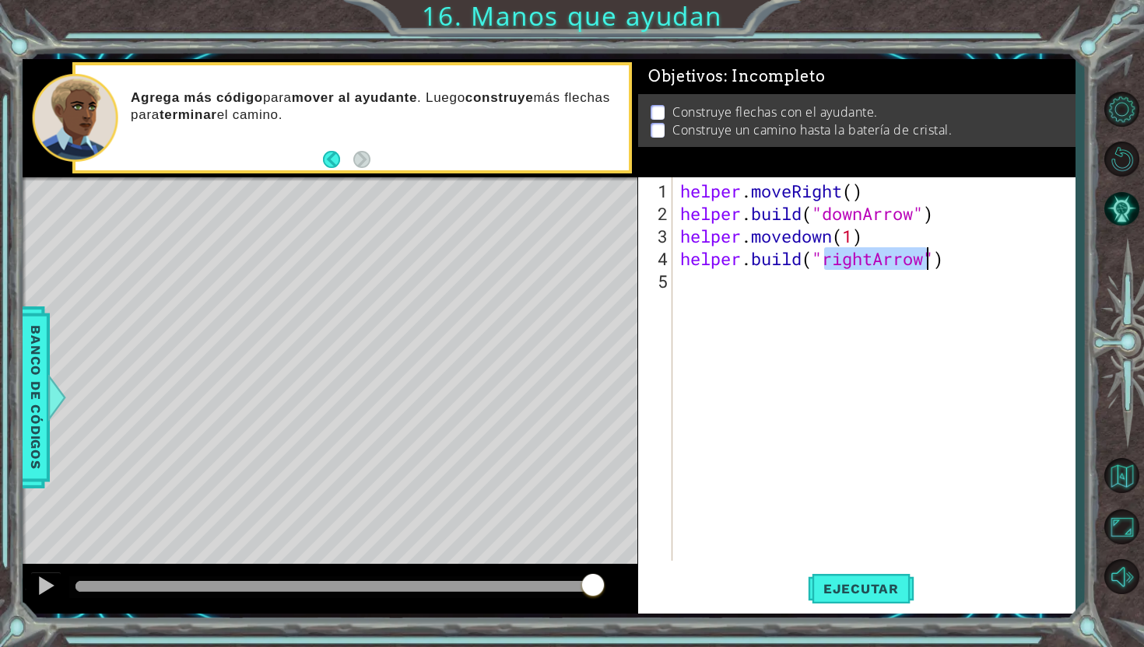
click at [978, 267] on div "helper . moveRight ( ) helper . build ( "downArrow" ) helper . movedown ( 1 ) h…" at bounding box center [878, 394] width 402 height 429
click at [879, 582] on span "Ejecutar" at bounding box center [861, 589] width 107 height 16
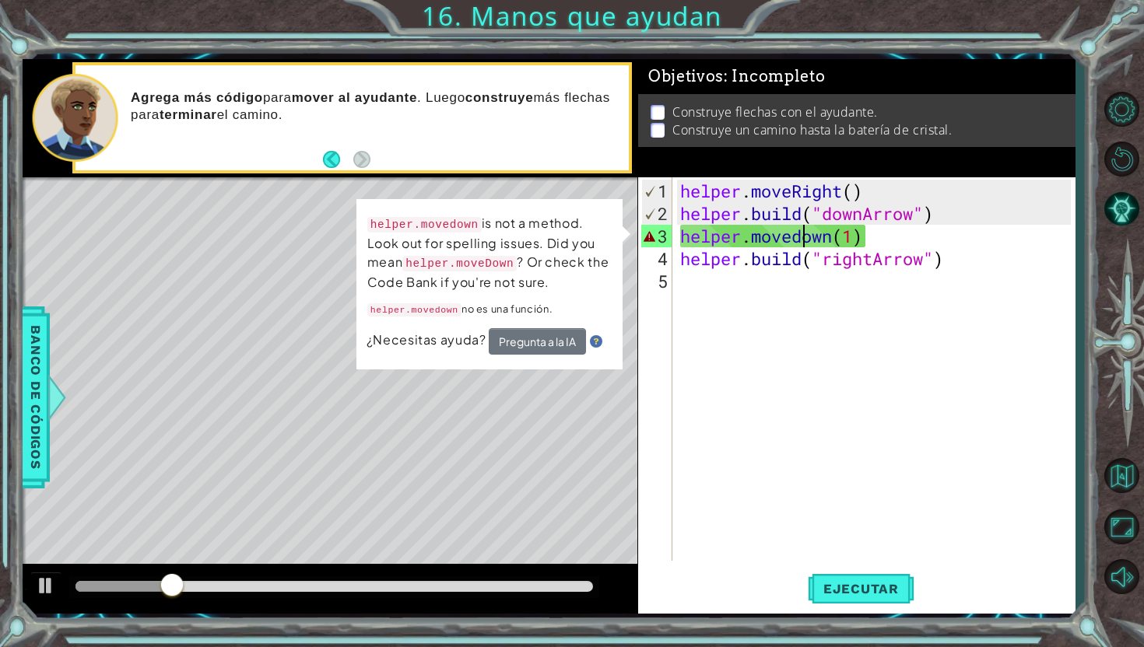
click at [799, 240] on div "helper . moveRight ( ) helper . build ( "downArrow" ) helper . movedown ( 1 ) h…" at bounding box center [878, 394] width 402 height 429
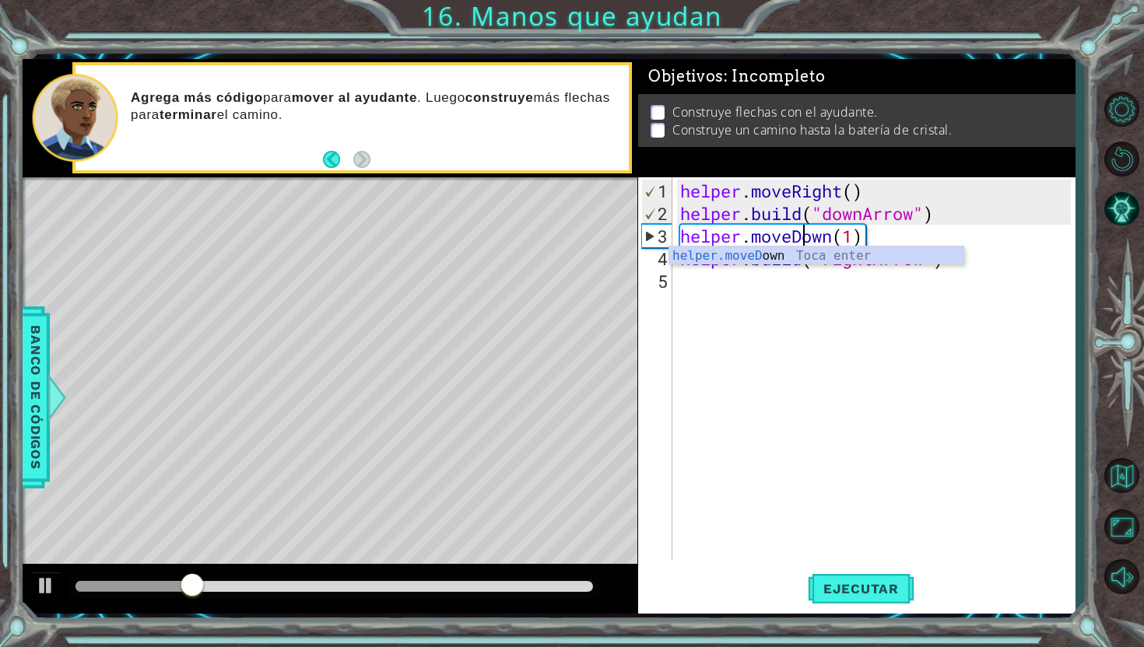
scroll to position [0, 5]
type textarea "helper.moveDown(1)"
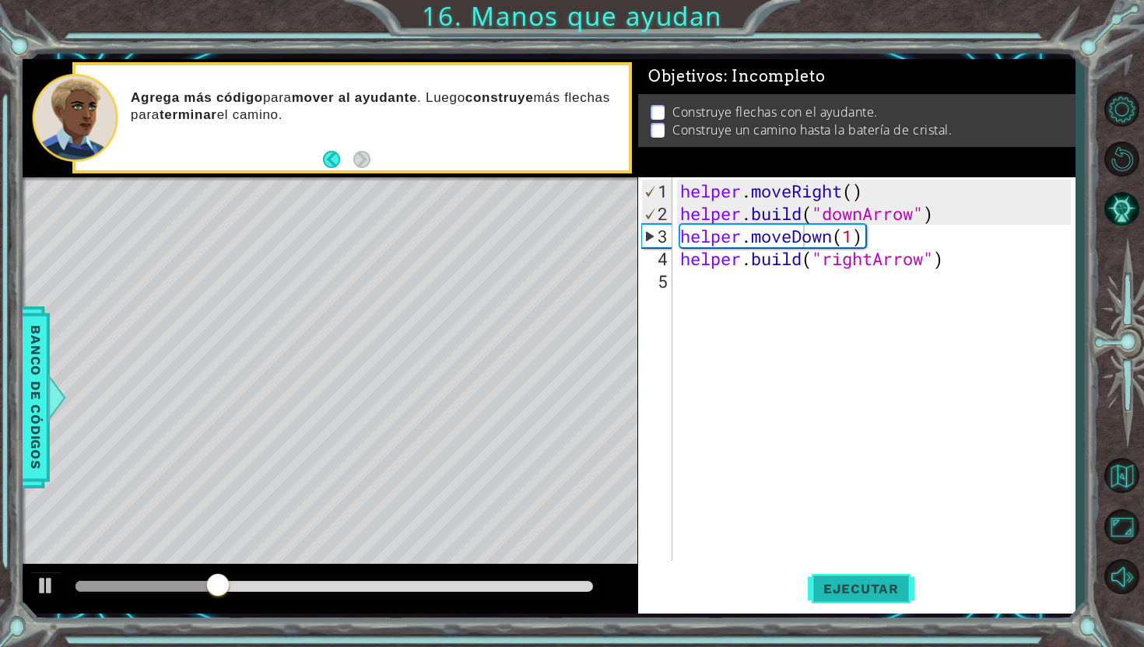
click at [857, 590] on span "Ejecutar" at bounding box center [861, 589] width 107 height 16
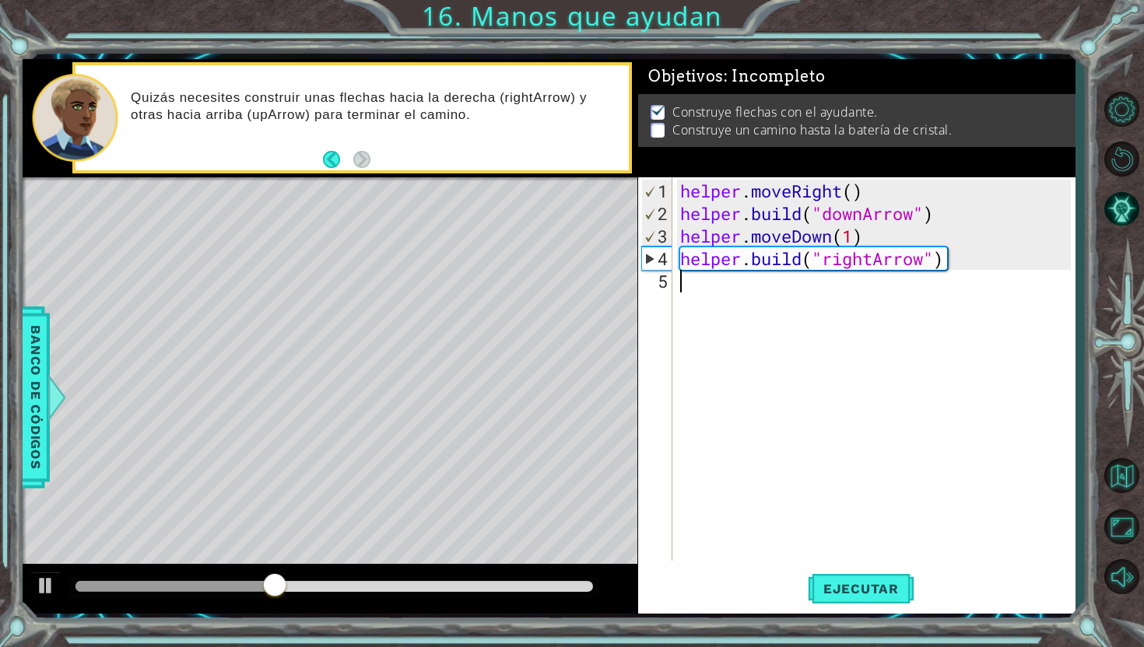
click at [742, 283] on div "helper . moveRight ( ) helper . build ( "downArrow" ) helper . moveDown ( 1 ) h…" at bounding box center [878, 394] width 402 height 429
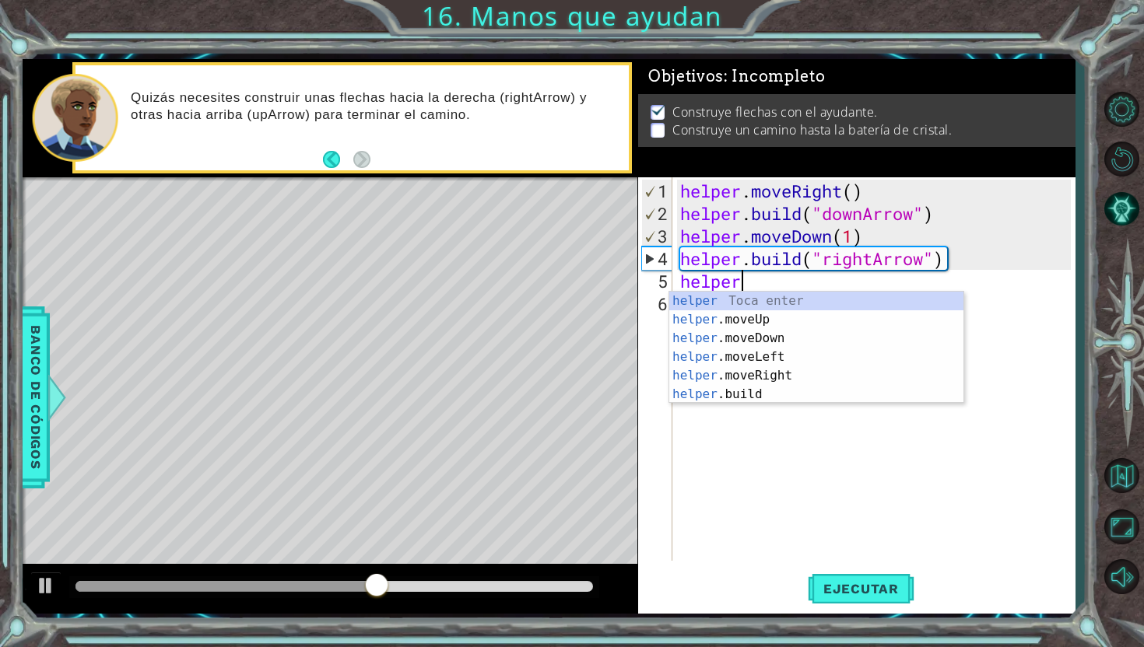
scroll to position [0, 2]
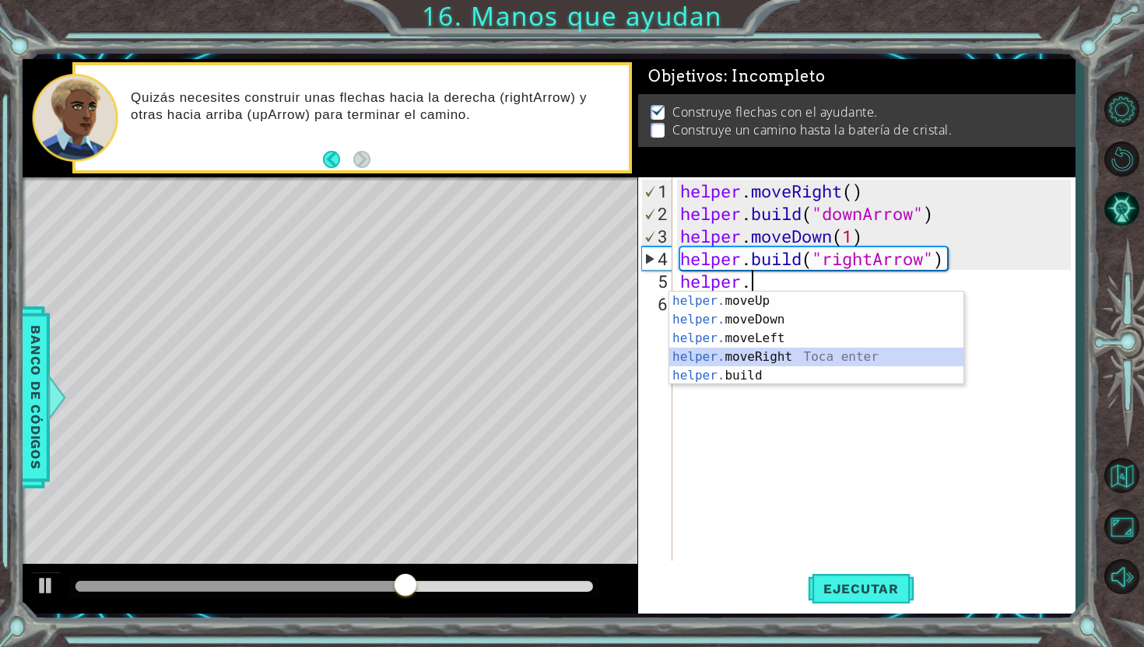
click at [769, 356] on div "helper. moveUp Toca enter helper. moveDown Toca enter helper. moveLeft Toca ent…" at bounding box center [816, 357] width 294 height 131
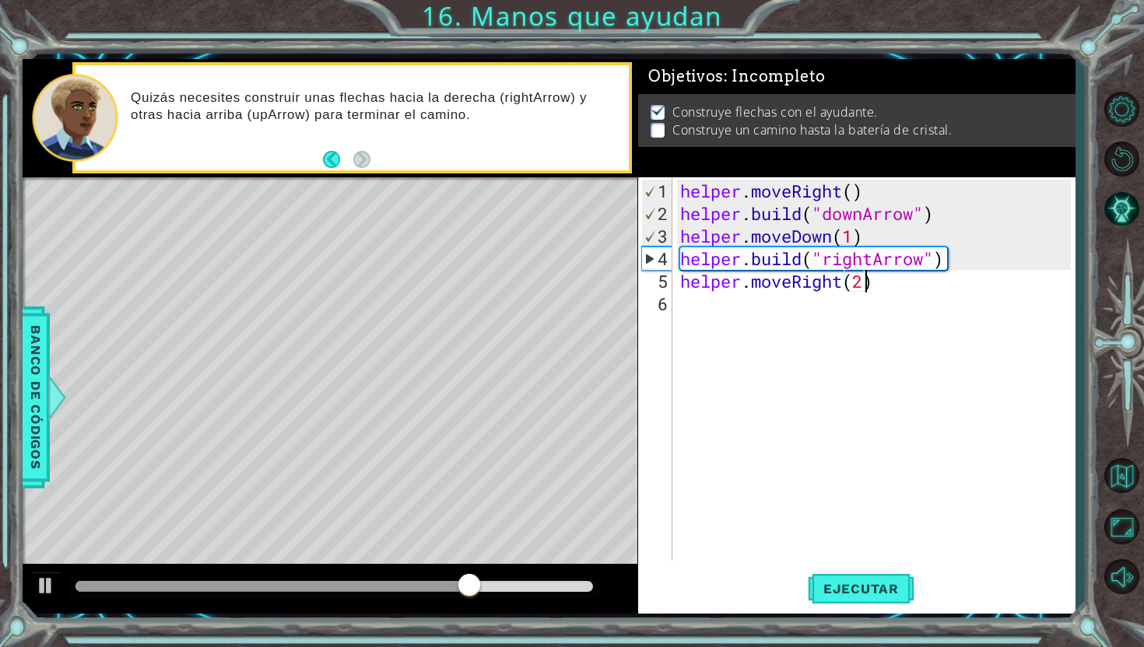
scroll to position [0, 8]
type textarea "helper.moveRight(2)"
click at [865, 578] on button "Ejecutar" at bounding box center [861, 589] width 107 height 44
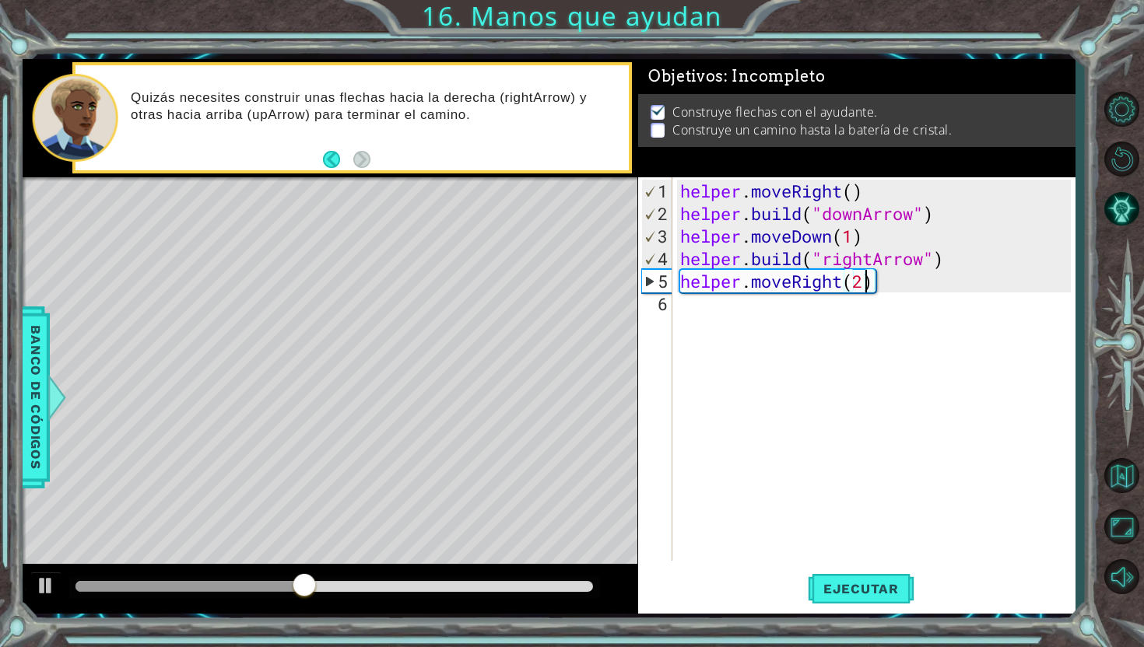
click at [741, 318] on div "helper . moveRight ( ) helper . build ( "downArrow" ) helper . moveDown ( 1 ) h…" at bounding box center [878, 394] width 402 height 429
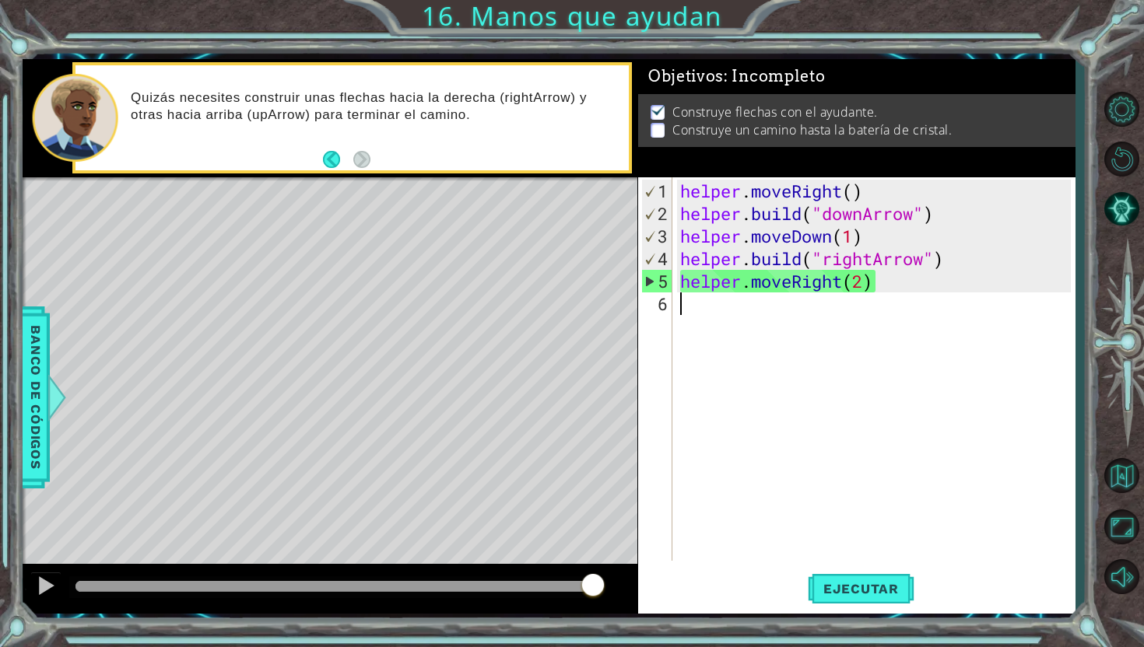
click at [864, 281] on div "helper . moveRight ( ) helper . build ( "downArrow" ) helper . moveDown ( 1 ) h…" at bounding box center [878, 394] width 402 height 429
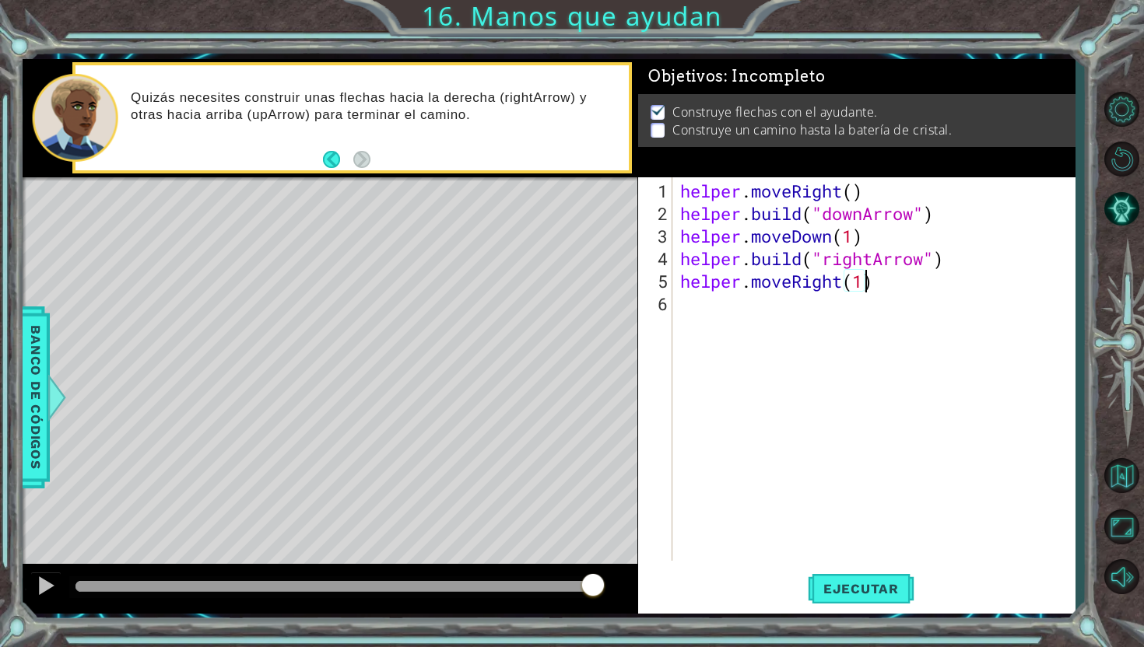
scroll to position [0, 8]
type textarea "helper.moveRight(1)"
click at [833, 582] on span "Ejecutar" at bounding box center [861, 589] width 107 height 16
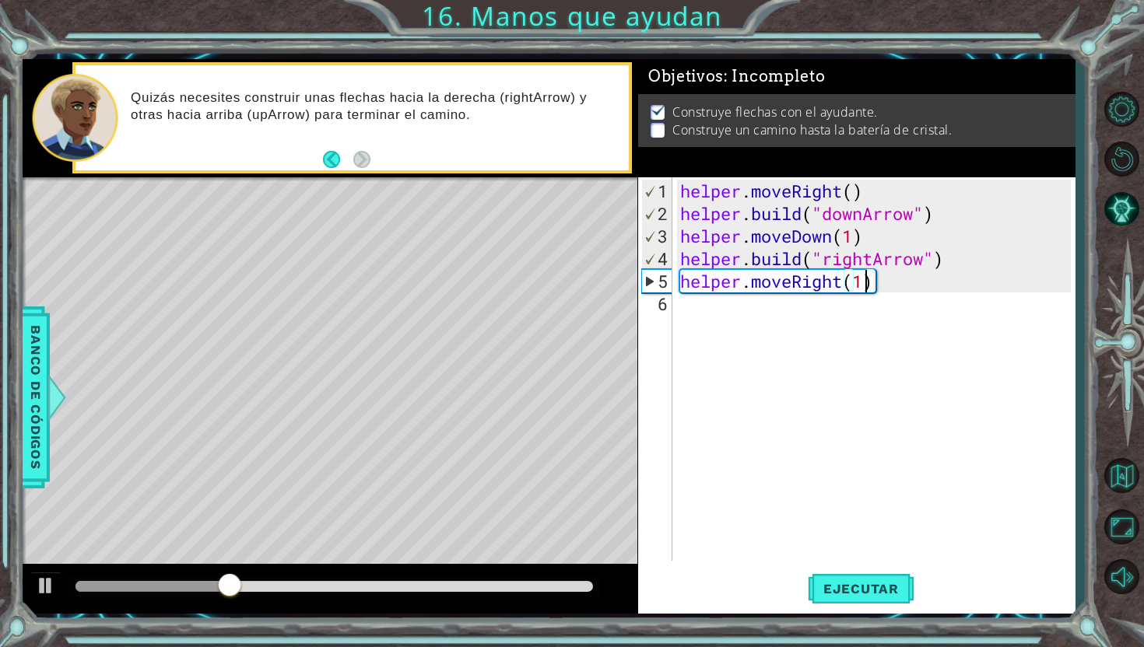
click at [923, 303] on div "helper . moveRight ( ) helper . build ( "downArrow" ) helper . moveDown ( 1 ) h…" at bounding box center [878, 394] width 402 height 429
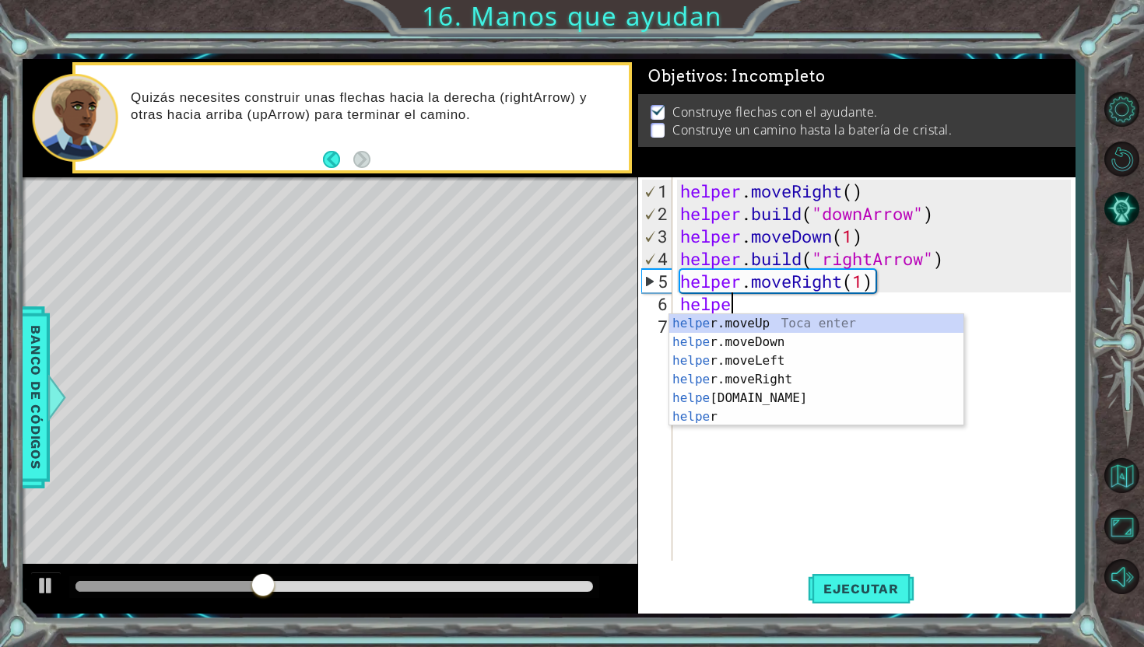
scroll to position [0, 2]
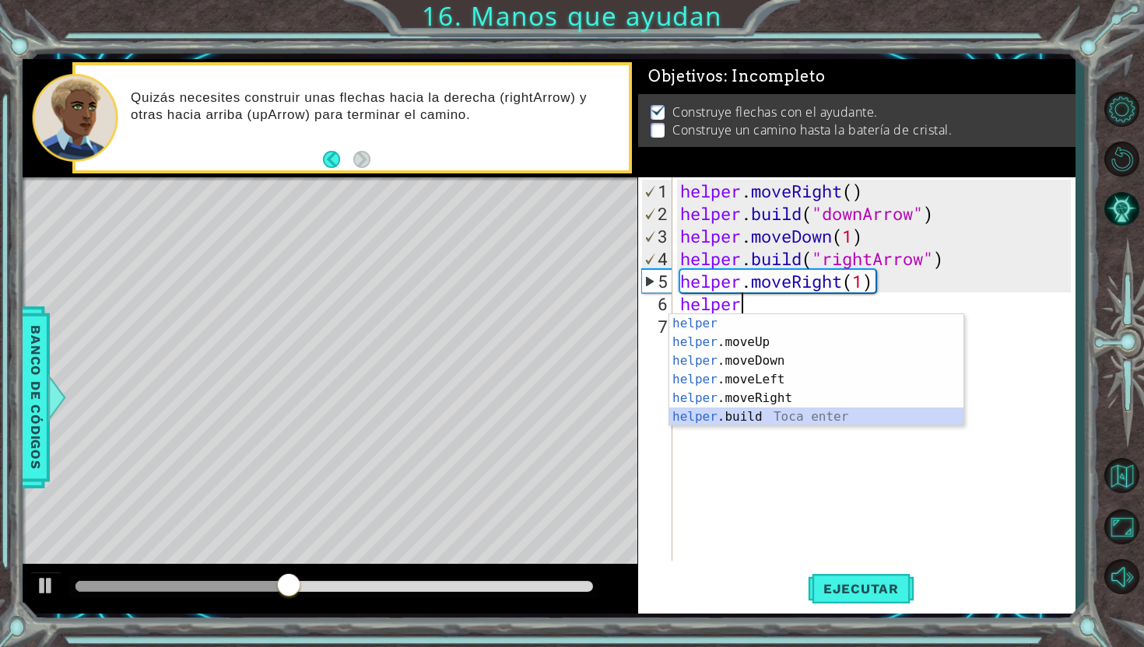
click at [768, 421] on div "helper Toca enter helper .moveUp Toca enter helper .moveDown Toca enter helper …" at bounding box center [816, 388] width 294 height 149
type textarea "[DOMAIN_NAME]("rightArrow")"
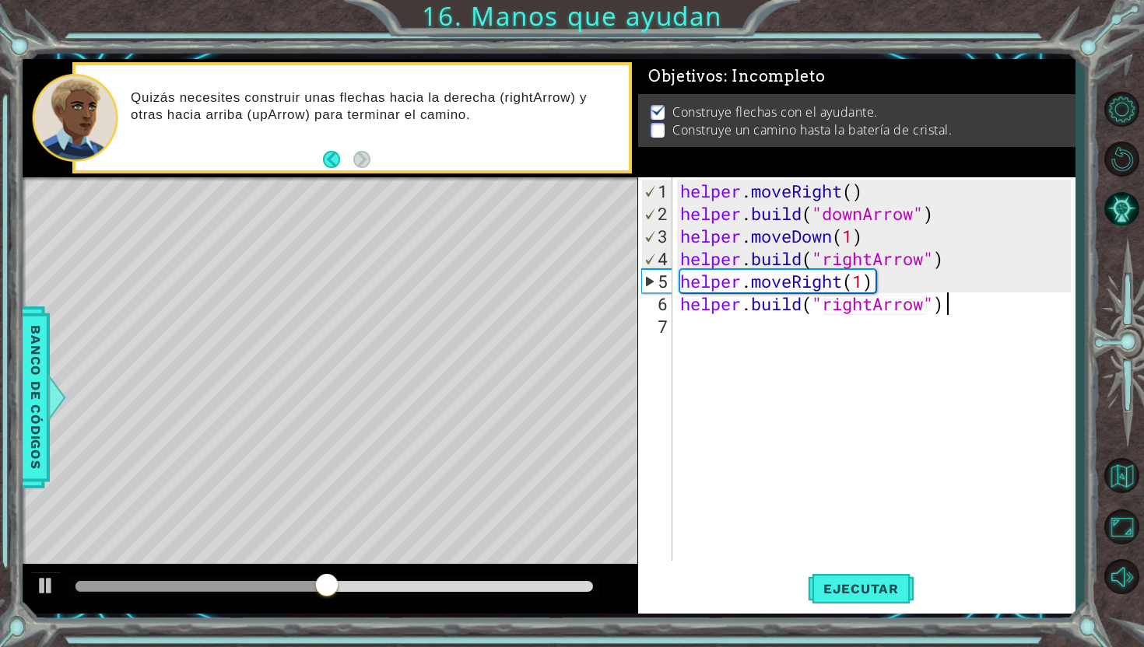
click at [986, 310] on div "helper . moveRight ( ) helper . build ( "downArrow" ) helper . moveDown ( 1 ) h…" at bounding box center [878, 394] width 402 height 429
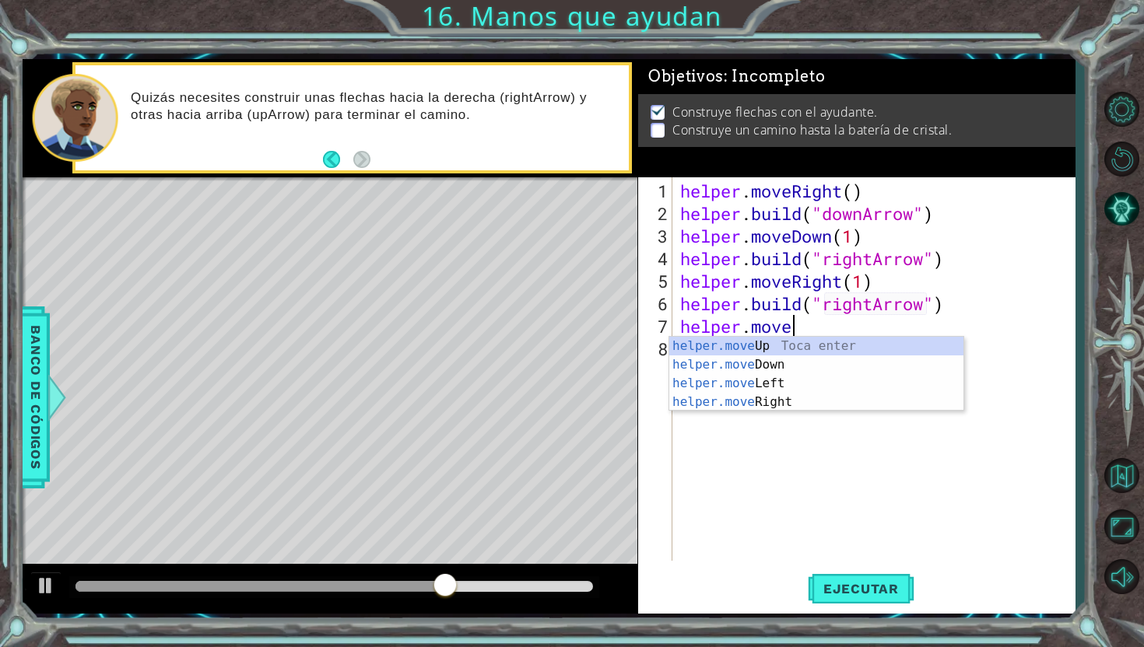
scroll to position [0, 4]
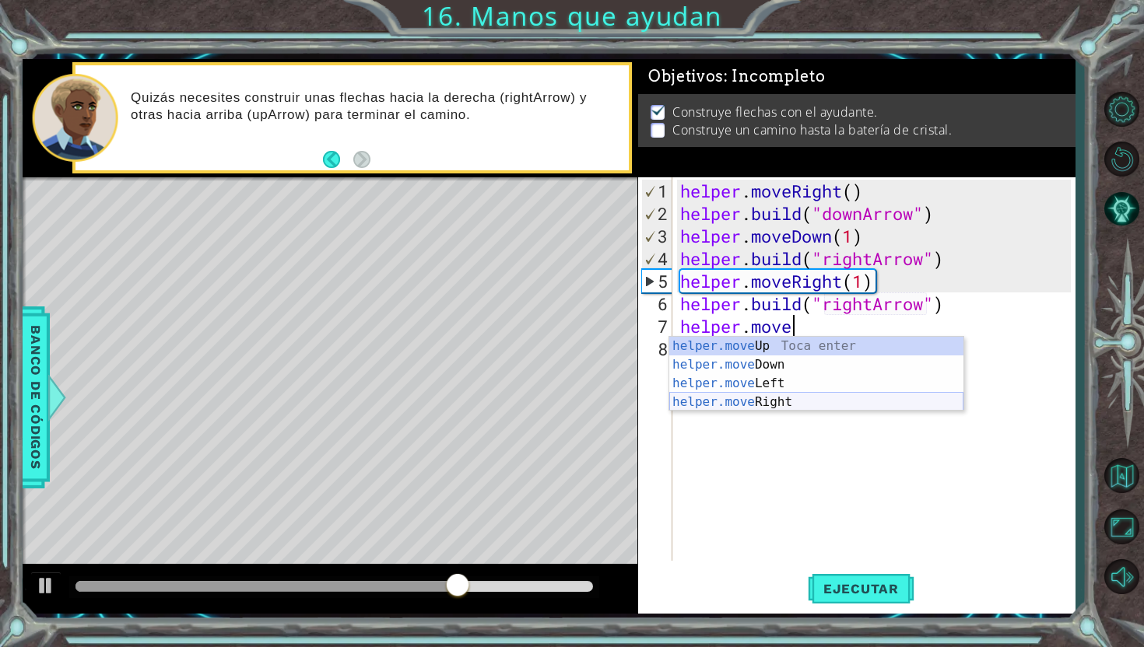
click at [812, 403] on div "helper.move Up Toca enter helper.move Down Toca enter helper.move Left Toca ent…" at bounding box center [816, 393] width 294 height 112
type textarea "helper.moveRight(1)"
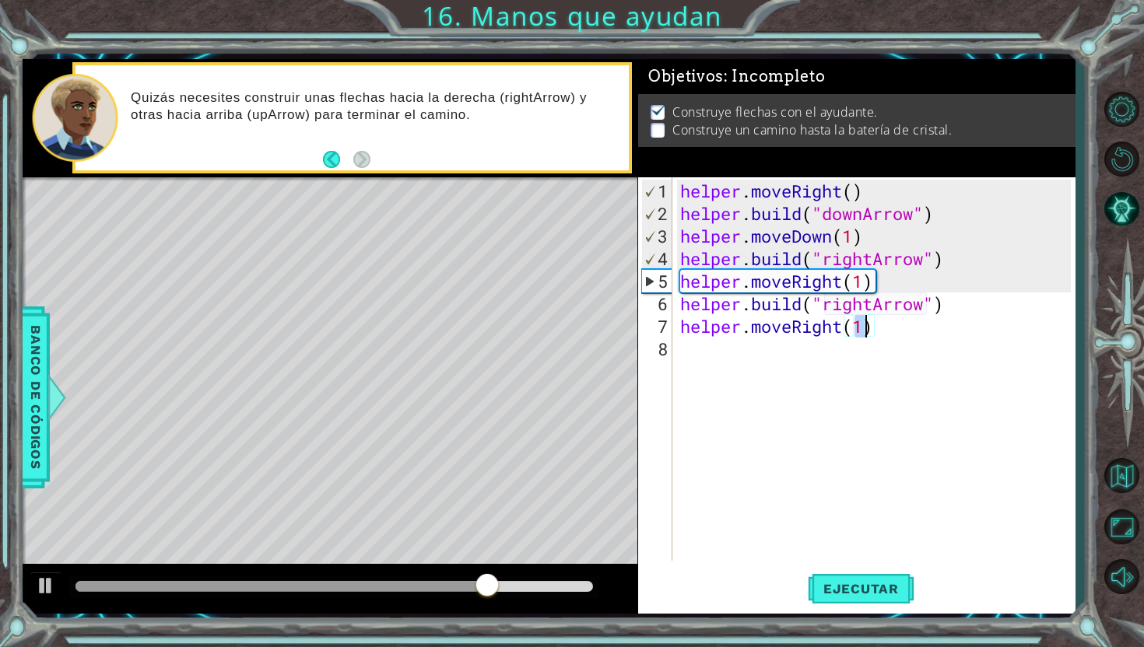
click at [803, 366] on div "helper . moveRight ( ) helper . build ( "downArrow" ) helper . moveDown ( 1 ) h…" at bounding box center [878, 394] width 402 height 429
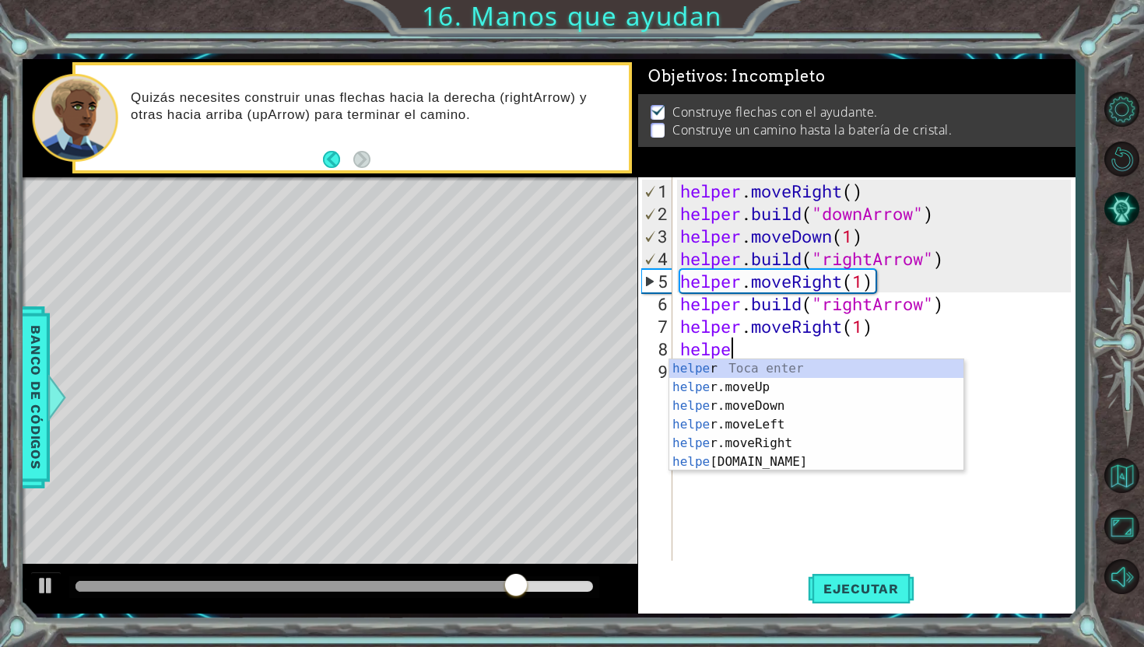
scroll to position [0, 2]
click at [746, 458] on div "helper Toca enter helper .moveUp Toca enter helper .moveDown Toca enter helper …" at bounding box center [816, 434] width 294 height 149
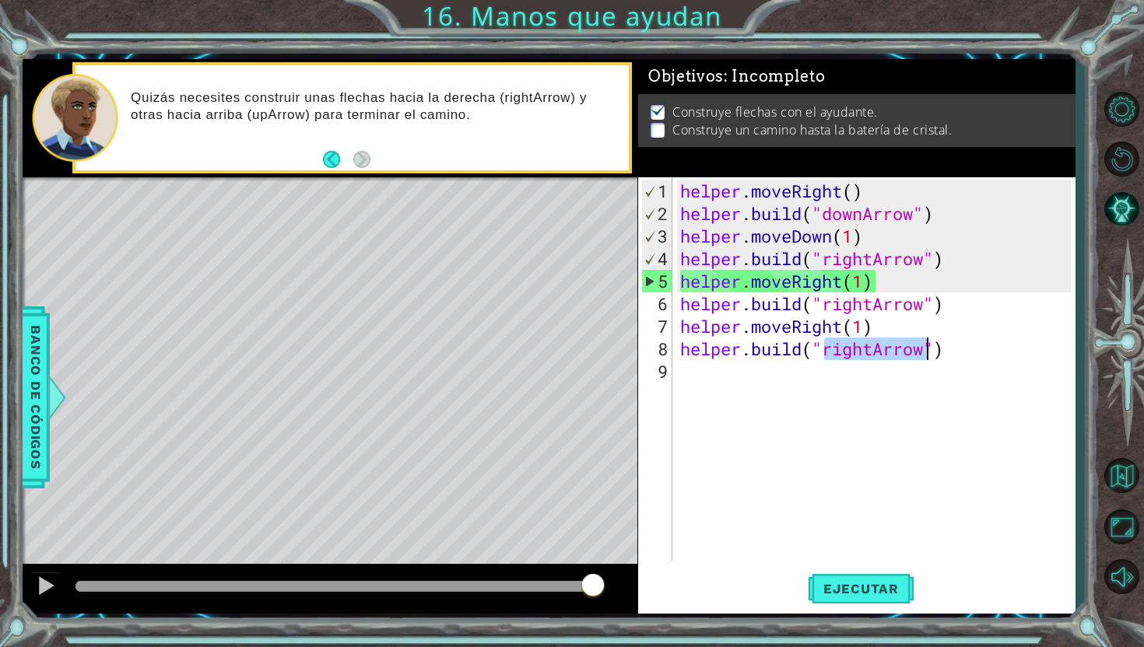
click at [872, 349] on div "helper . moveRight ( ) helper . build ( "downArrow" ) helper . moveDown ( 1 ) h…" at bounding box center [878, 394] width 402 height 429
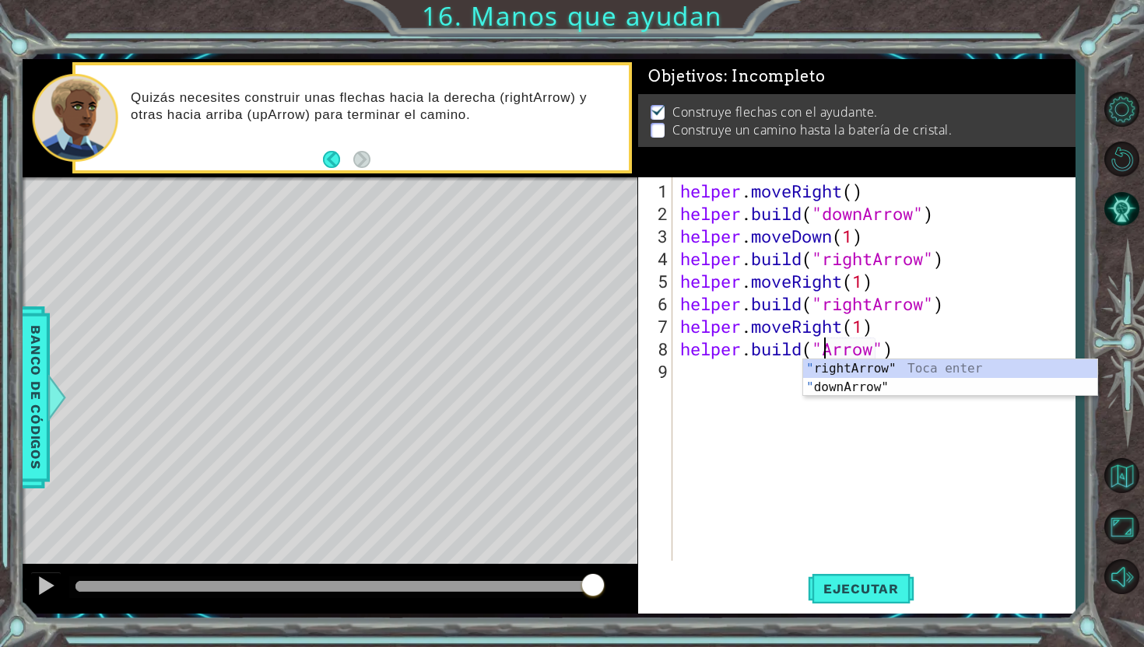
scroll to position [0, 7]
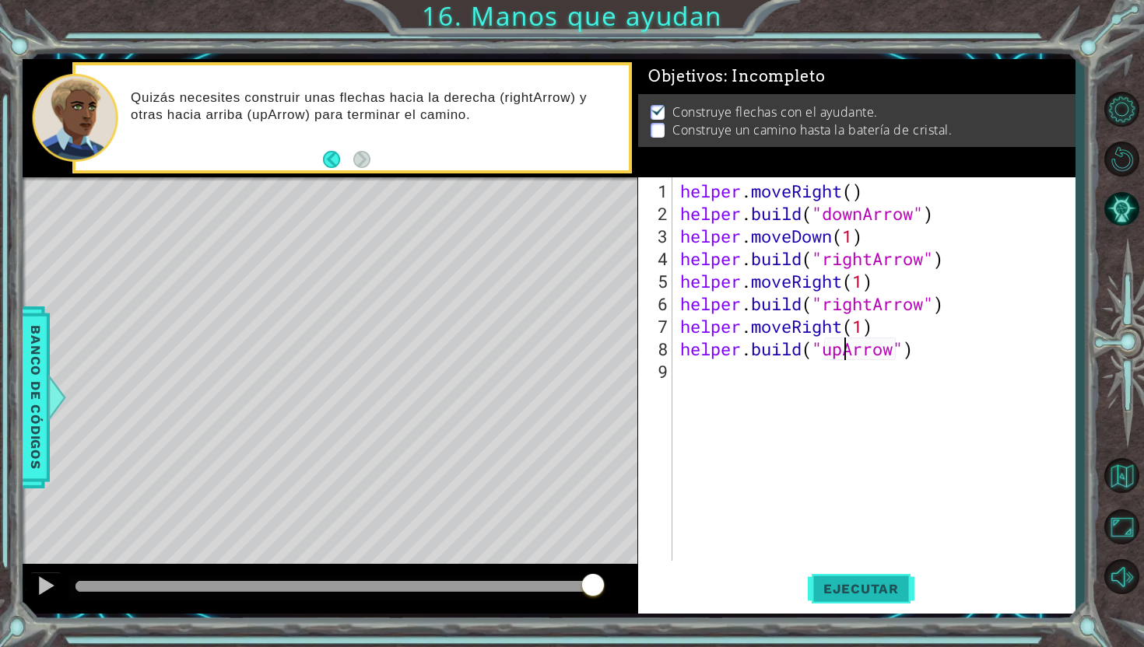
type textarea "[DOMAIN_NAME]("upArrow")"
click at [858, 575] on button "Ejecutar" at bounding box center [861, 589] width 107 height 44
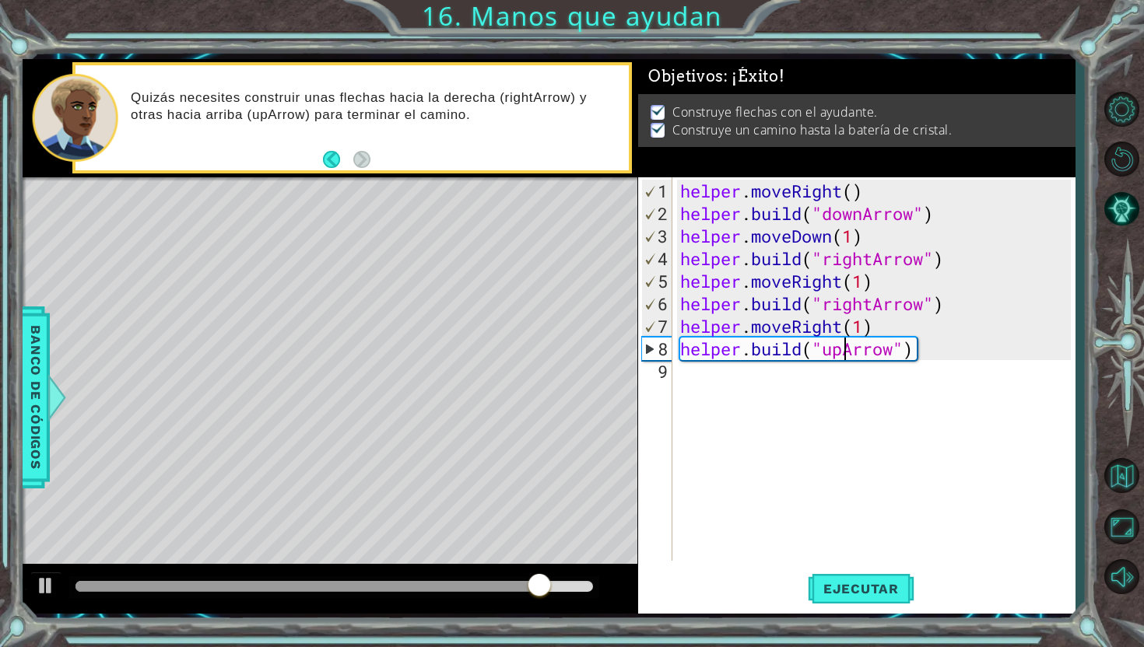
click at [931, 352] on div "helper . moveRight ( ) helper . build ( "downArrow" ) helper . moveDown ( 1 ) h…" at bounding box center [878, 394] width 402 height 429
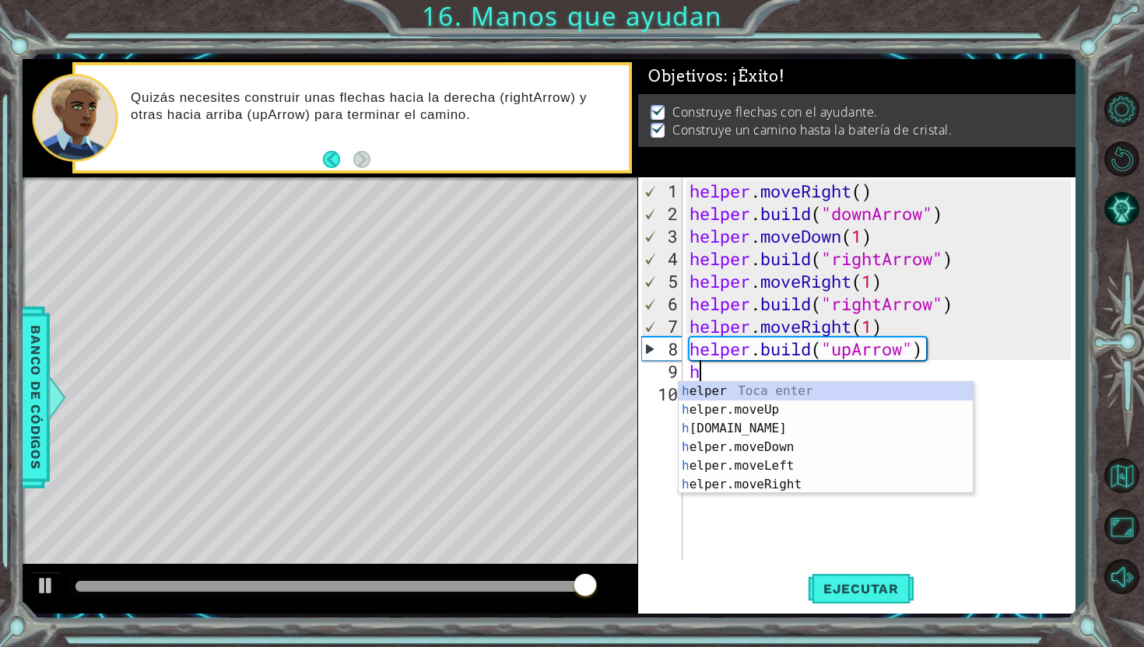
type textarea "he"
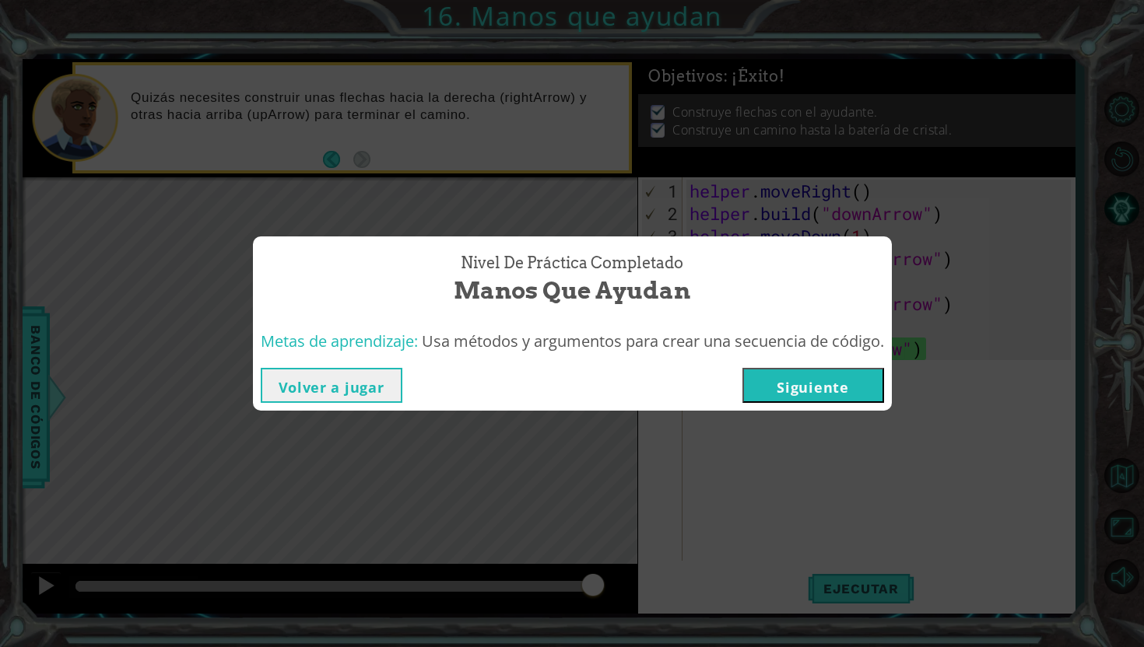
click at [847, 388] on button "Siguiente" at bounding box center [813, 385] width 142 height 35
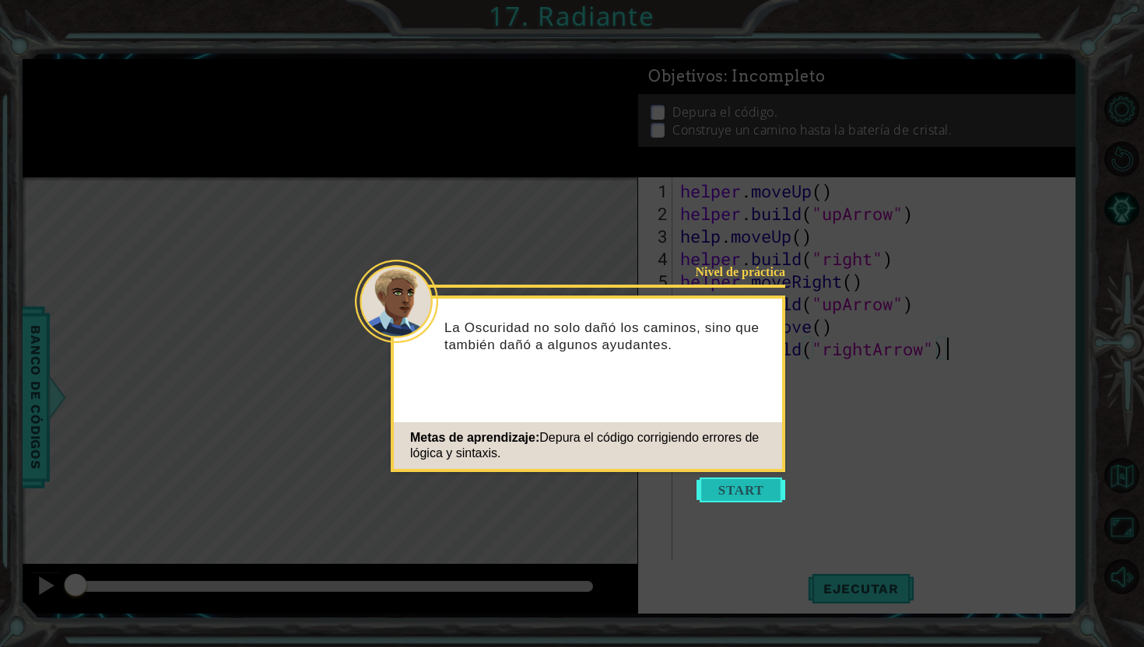
click at [748, 492] on button "Start" at bounding box center [740, 490] width 89 height 25
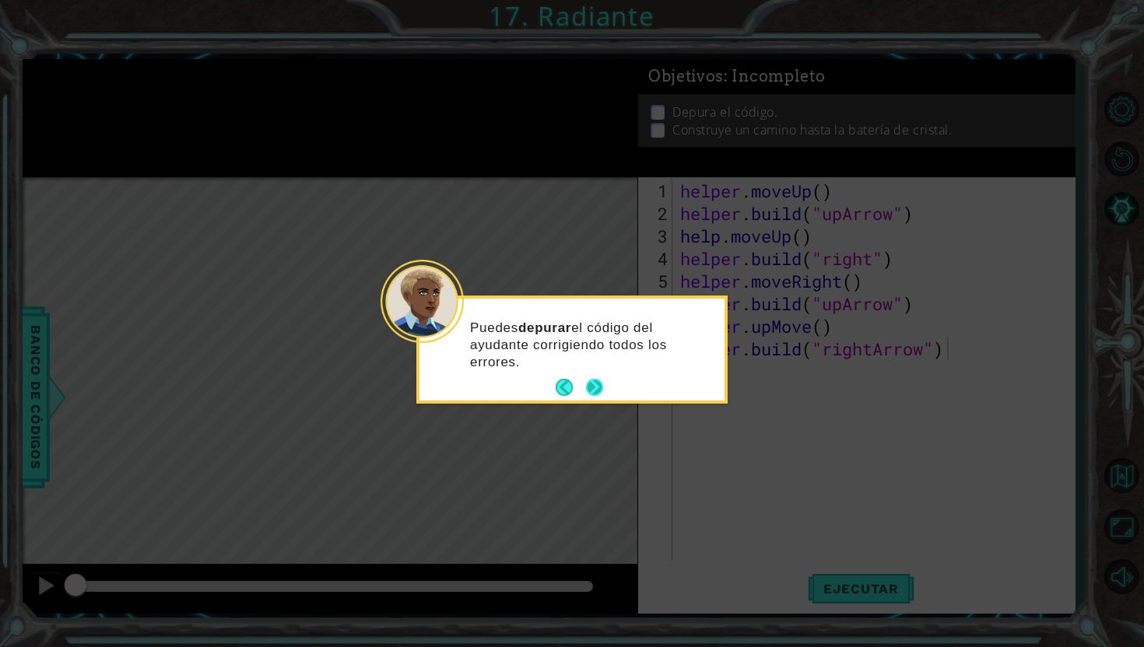
click at [589, 388] on button "Next" at bounding box center [594, 388] width 28 height 28
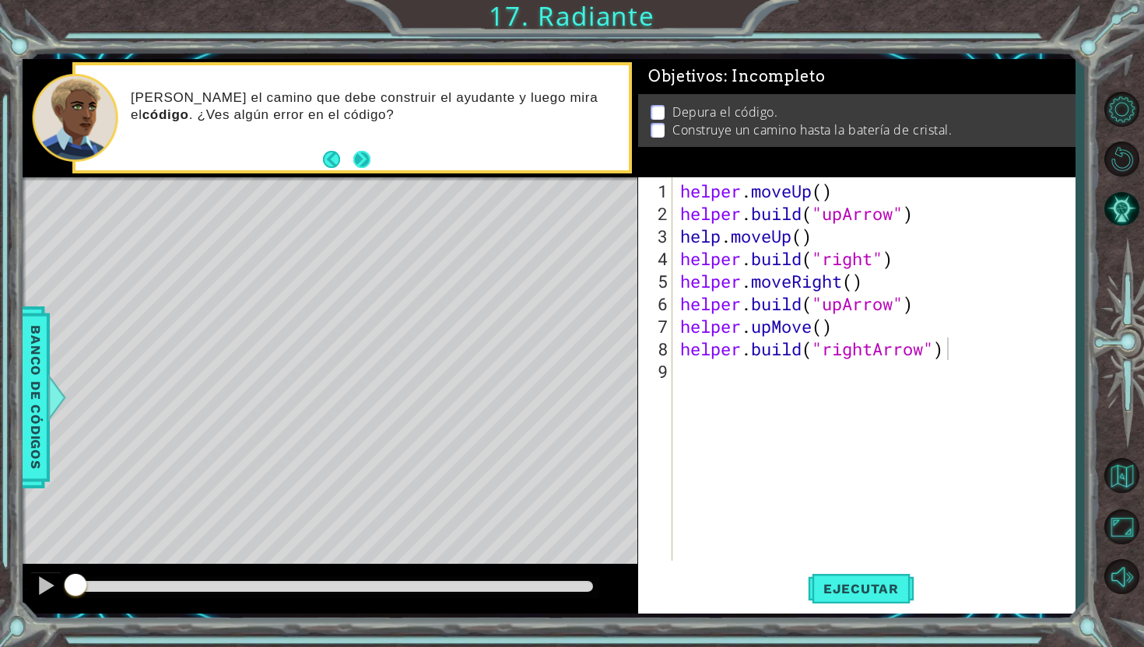
click at [356, 155] on button "Next" at bounding box center [361, 160] width 29 height 29
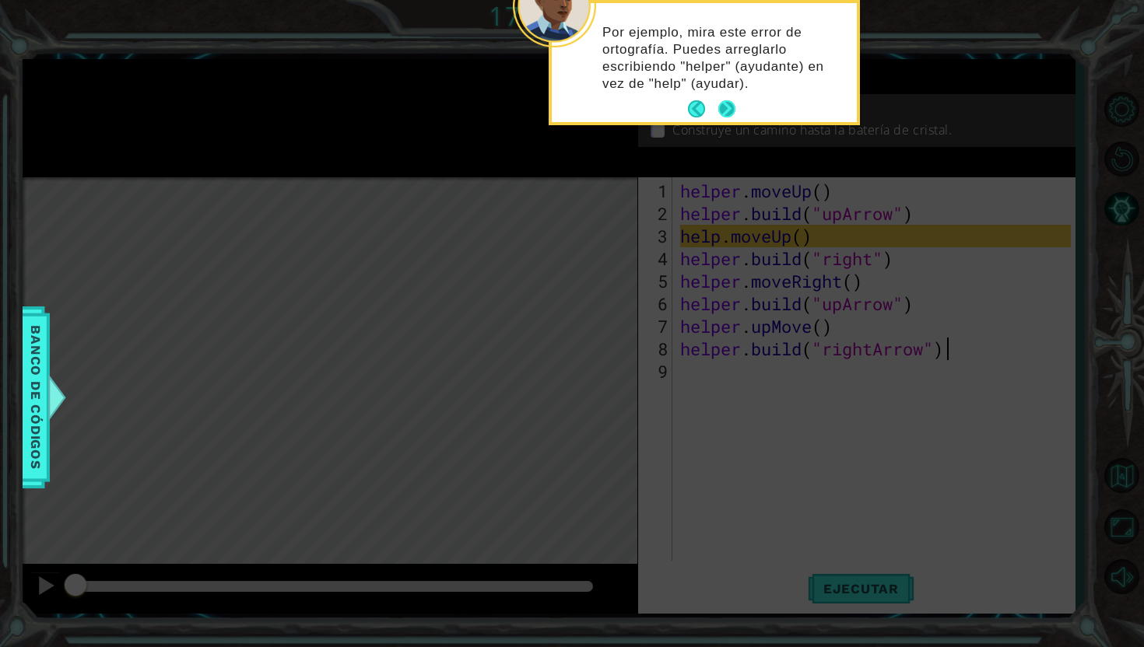
click at [726, 103] on button "Next" at bounding box center [727, 109] width 29 height 29
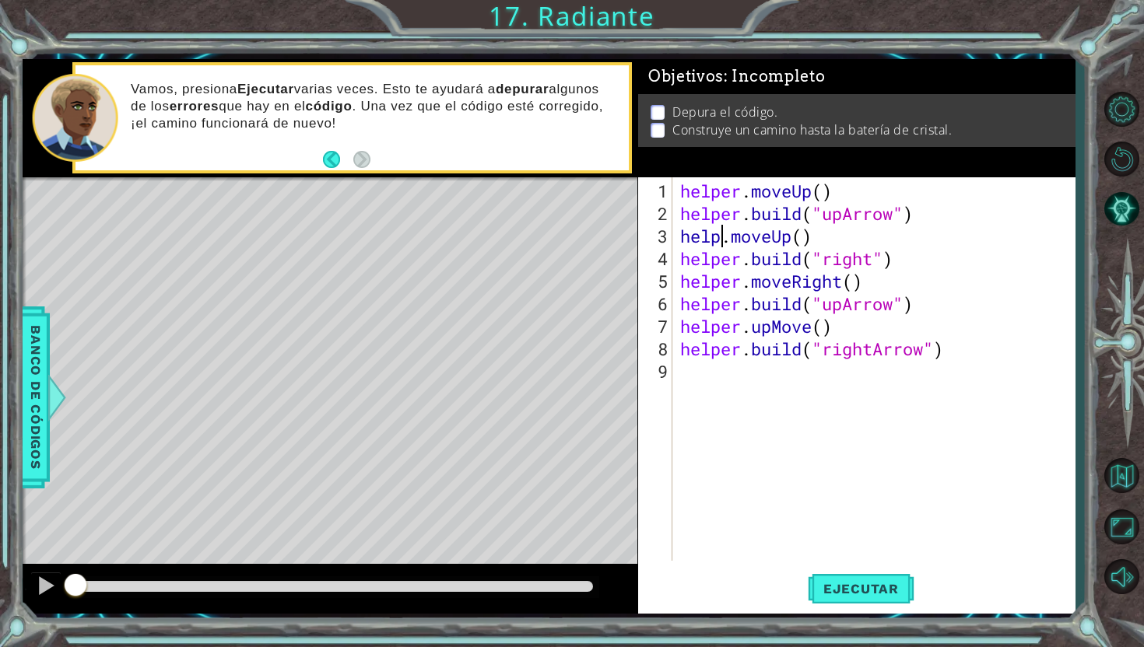
click at [717, 237] on div "helper . moveUp ( ) helper . build ( "upArrow" ) help . moveUp ( ) helper . bui…" at bounding box center [878, 394] width 402 height 429
type textarea "helper.moveUp()"
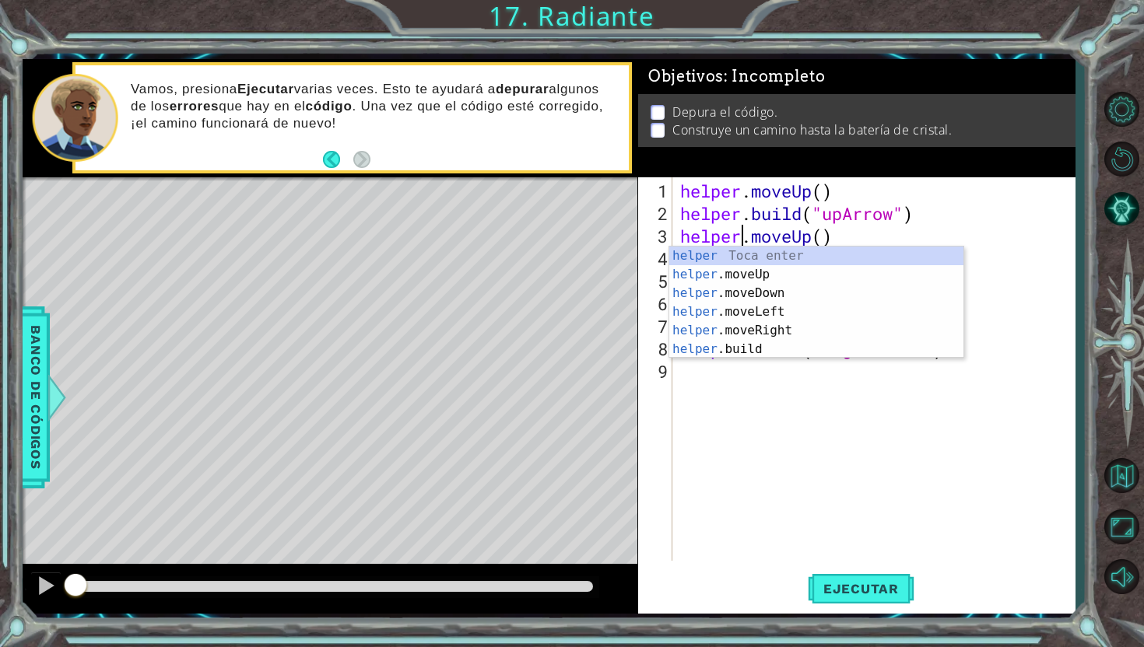
scroll to position [0, 2]
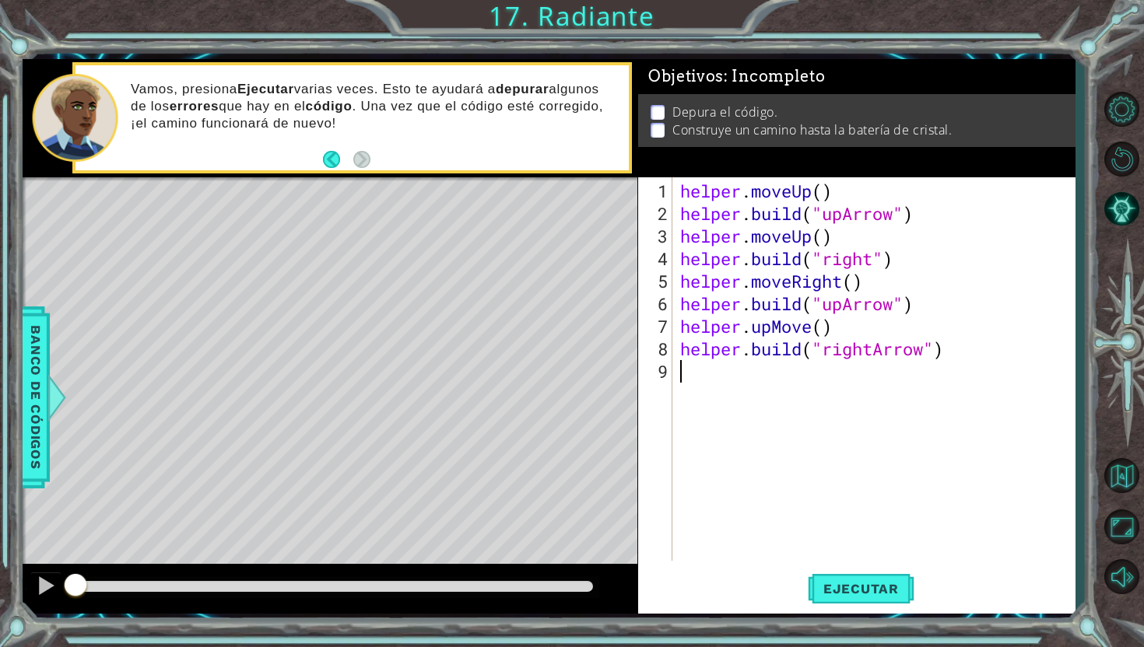
click at [806, 437] on div "helper . moveUp ( ) helper . build ( "upArrow" ) helper . moveUp ( ) helper . b…" at bounding box center [878, 394] width 402 height 429
drag, startPoint x: 812, startPoint y: 331, endPoint x: 755, endPoint y: 326, distance: 57.0
click at [755, 326] on div "helper . moveUp ( ) helper . build ( "upArrow" ) helper . moveUp ( ) helper . b…" at bounding box center [878, 394] width 402 height 429
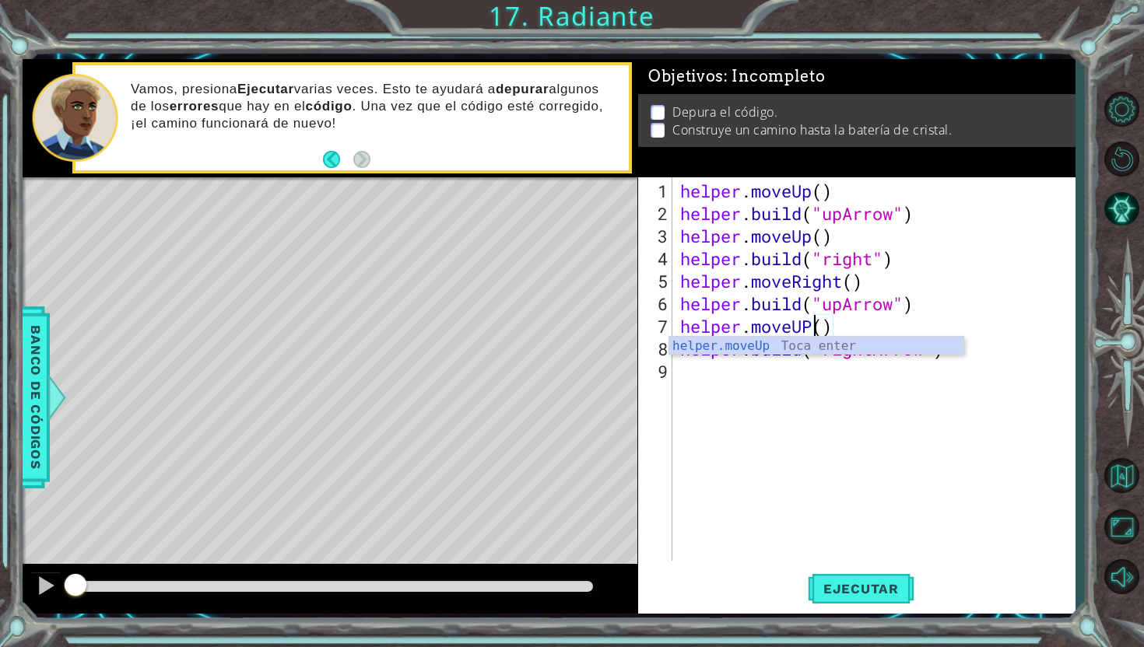
type textarea "helper.moveUp()"
click at [759, 454] on div "helper . moveUp ( ) helper . build ( "upArrow" ) helper . moveUp ( ) helper . b…" at bounding box center [878, 394] width 402 height 429
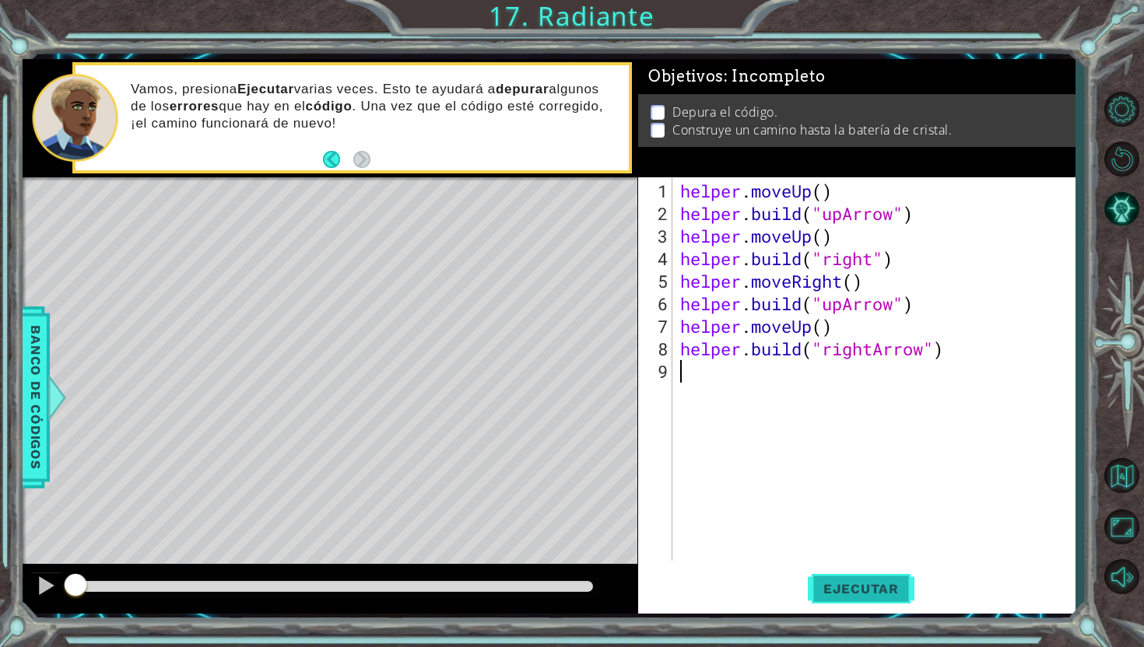
click at [818, 591] on span "Ejecutar" at bounding box center [861, 589] width 107 height 16
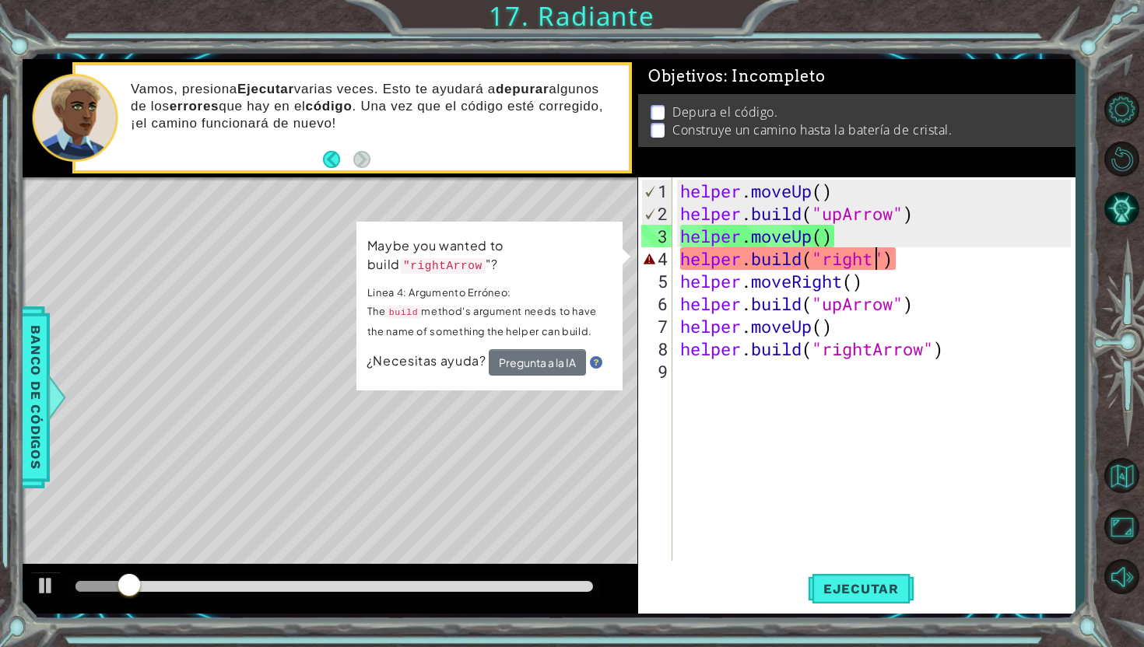
click at [875, 255] on div "helper . moveUp ( ) helper . build ( "upArrow" ) helper . moveUp ( ) helper . b…" at bounding box center [878, 394] width 402 height 429
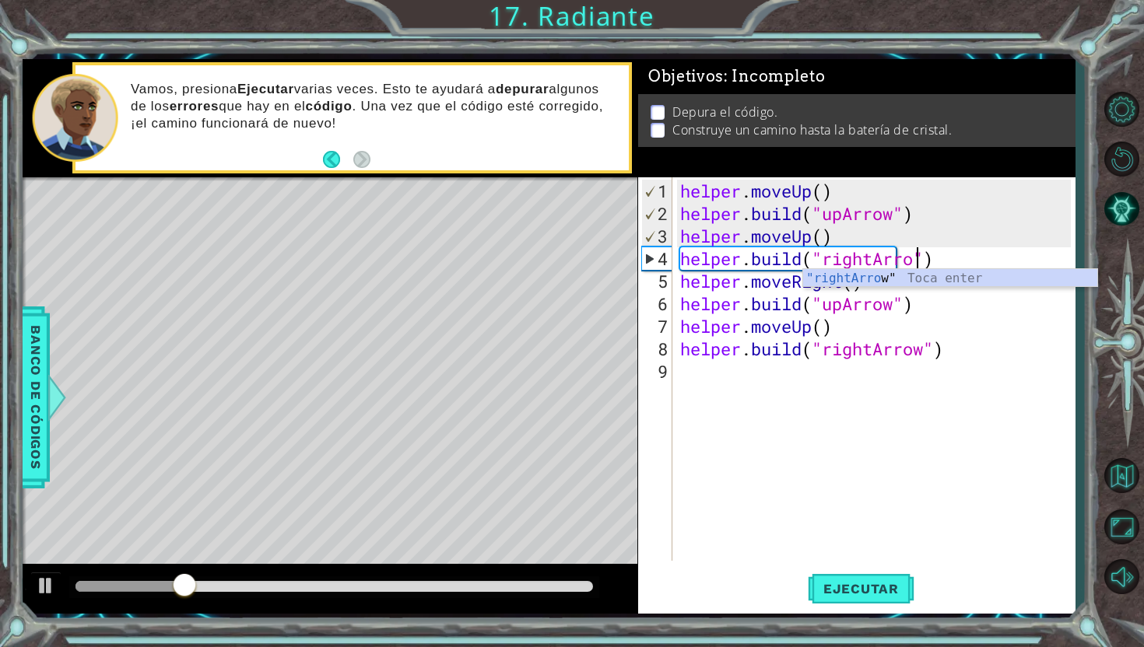
type textarea "[DOMAIN_NAME]("rightArrow")"
click at [886, 433] on div "helper . moveUp ( ) helper . build ( "upArrow" ) helper . moveUp ( ) helper . b…" at bounding box center [878, 394] width 402 height 429
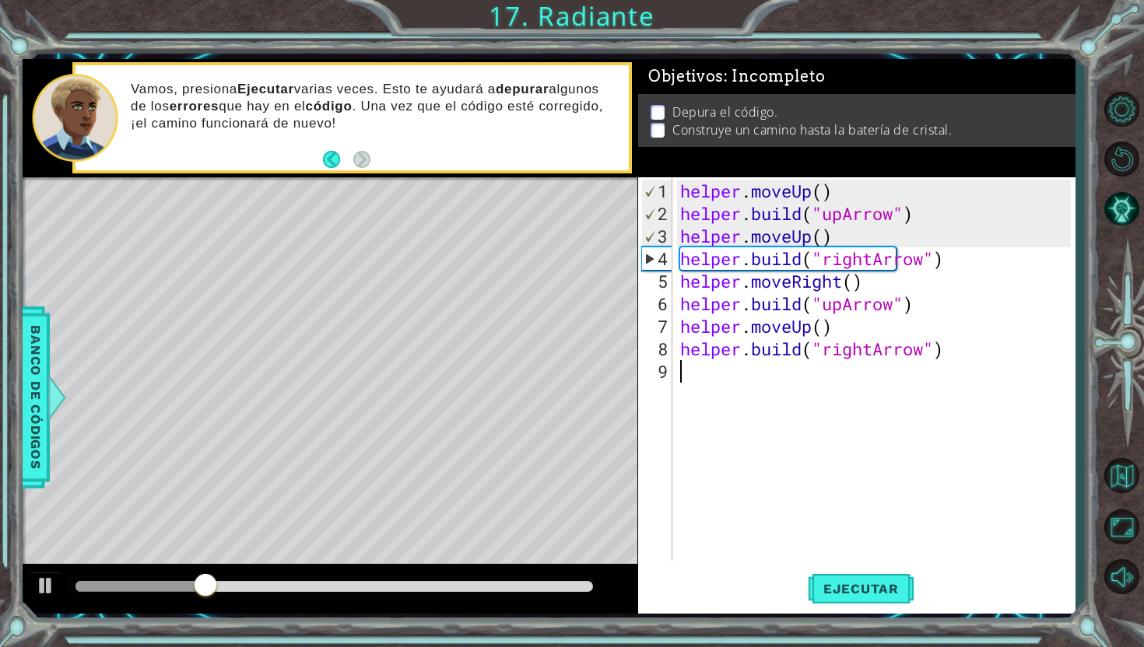
scroll to position [0, 0]
click at [849, 585] on span "Ejecutar" at bounding box center [861, 589] width 107 height 16
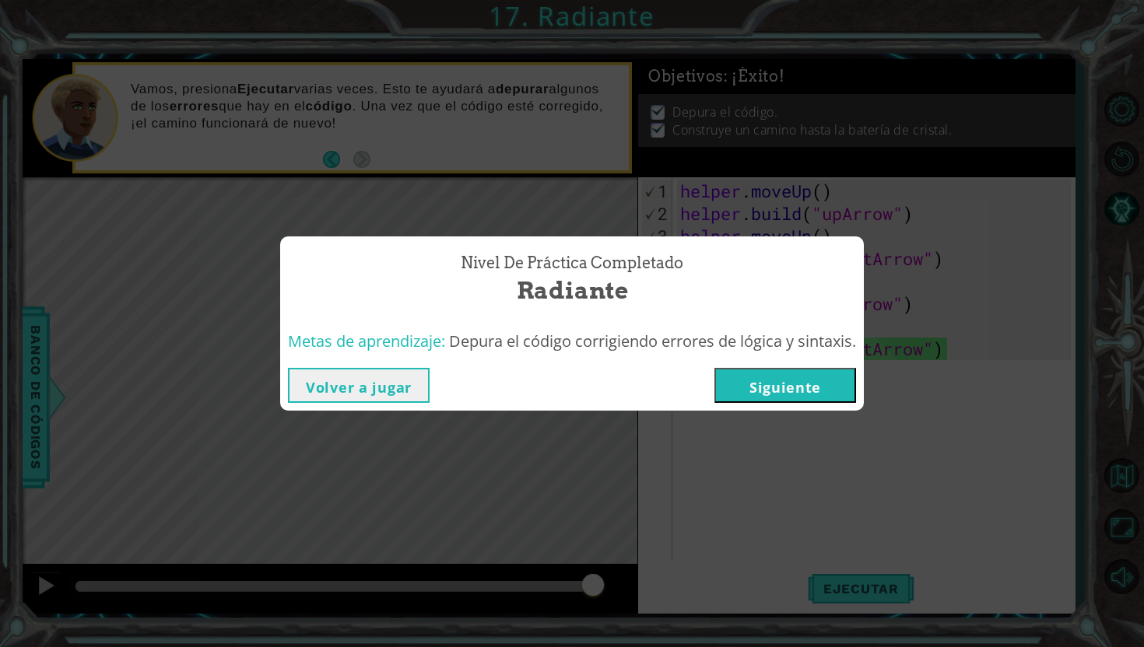
click at [832, 383] on button "Siguiente" at bounding box center [785, 385] width 142 height 35
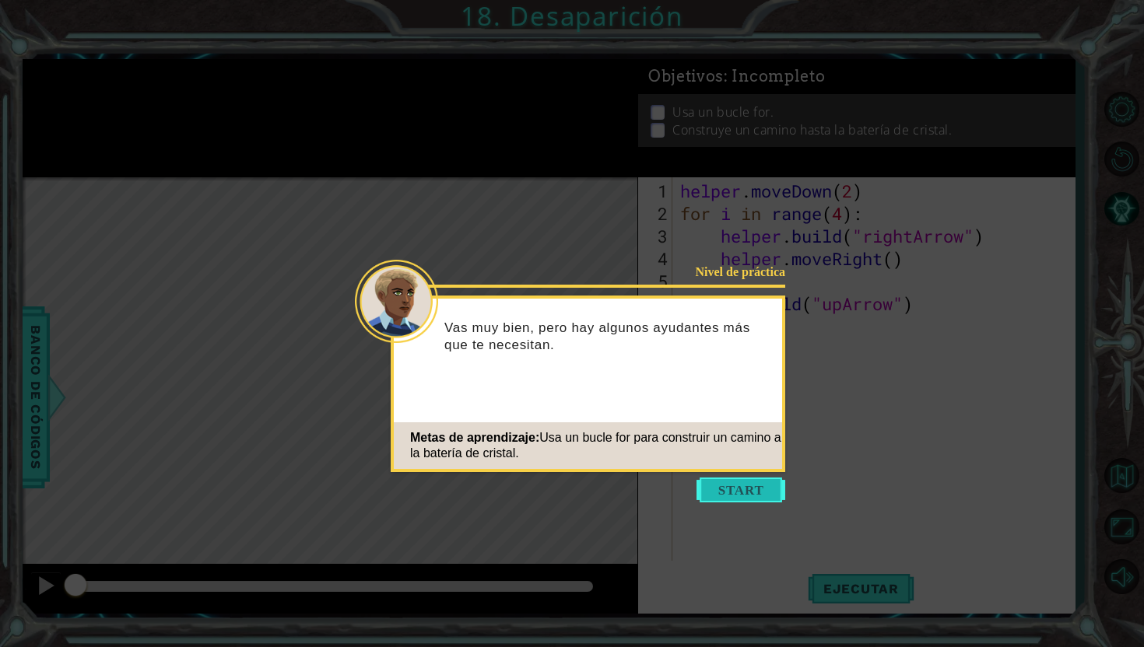
click at [742, 488] on button "Start" at bounding box center [740, 490] width 89 height 25
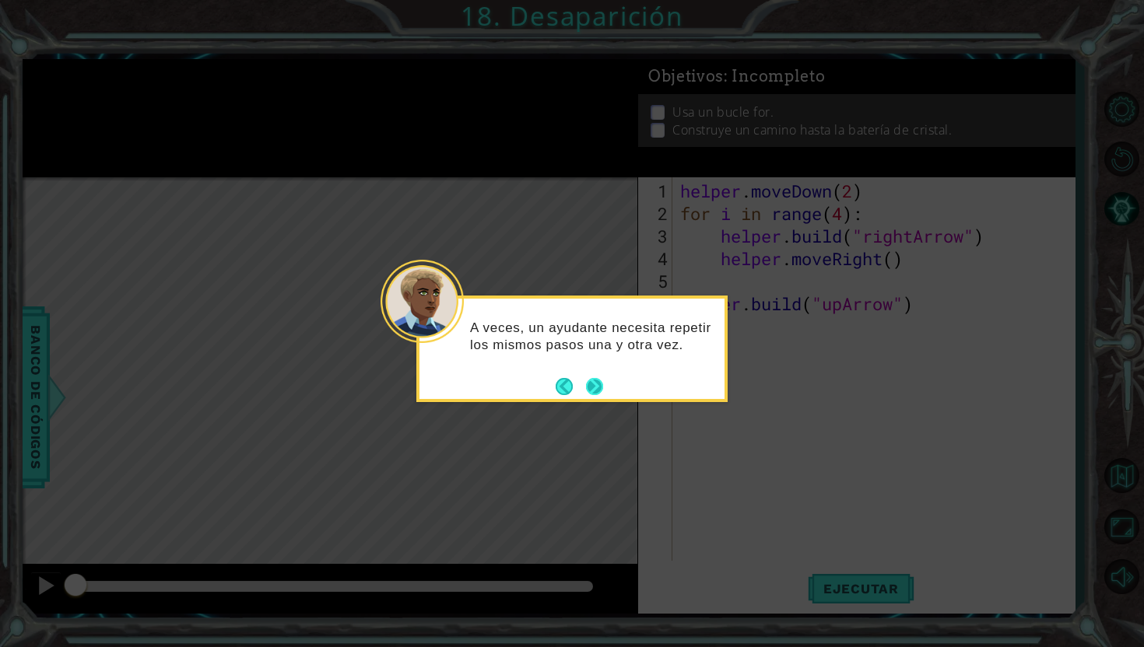
click at [598, 387] on button "Next" at bounding box center [594, 386] width 28 height 28
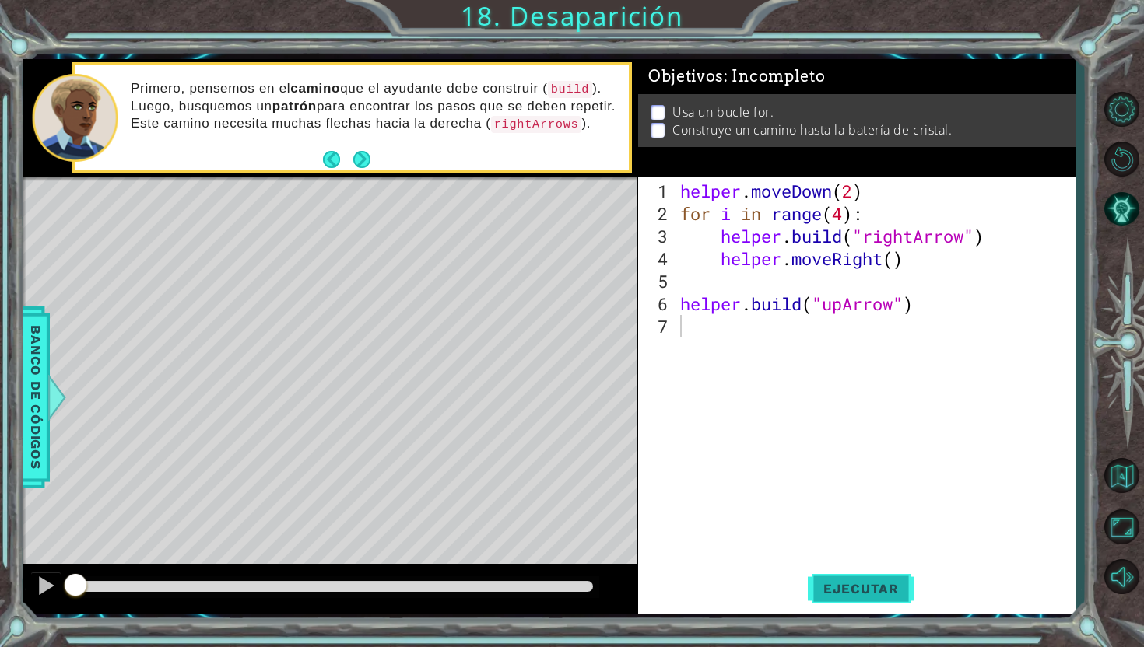
click at [846, 600] on button "Ejecutar" at bounding box center [861, 589] width 107 height 44
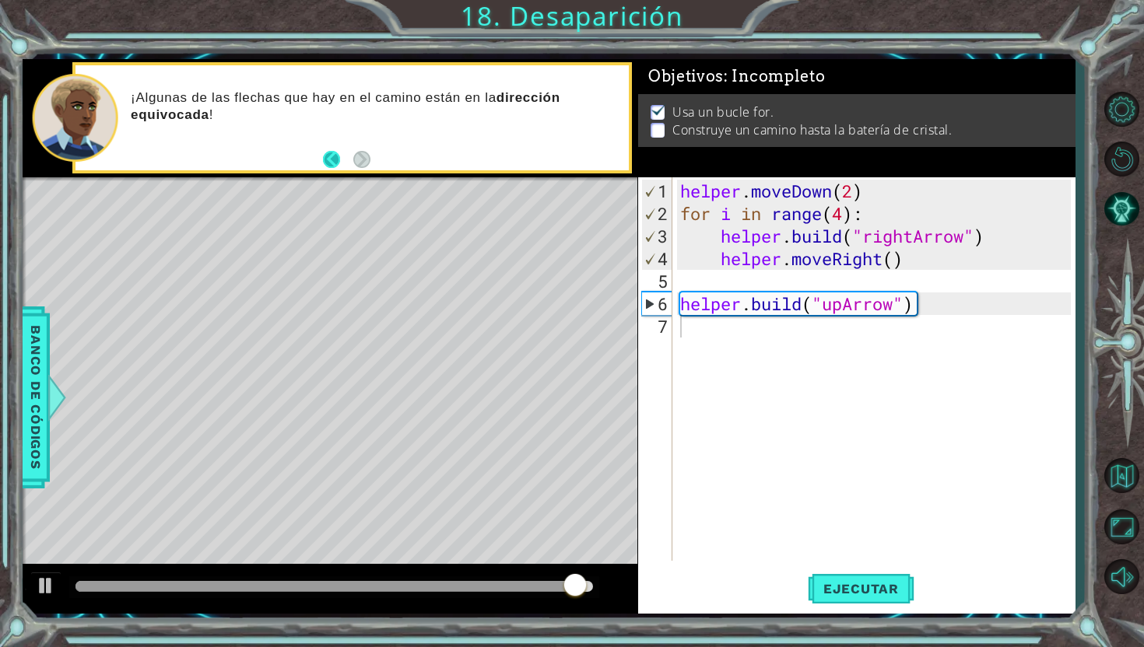
click at [331, 157] on button "Back" at bounding box center [338, 159] width 30 height 17
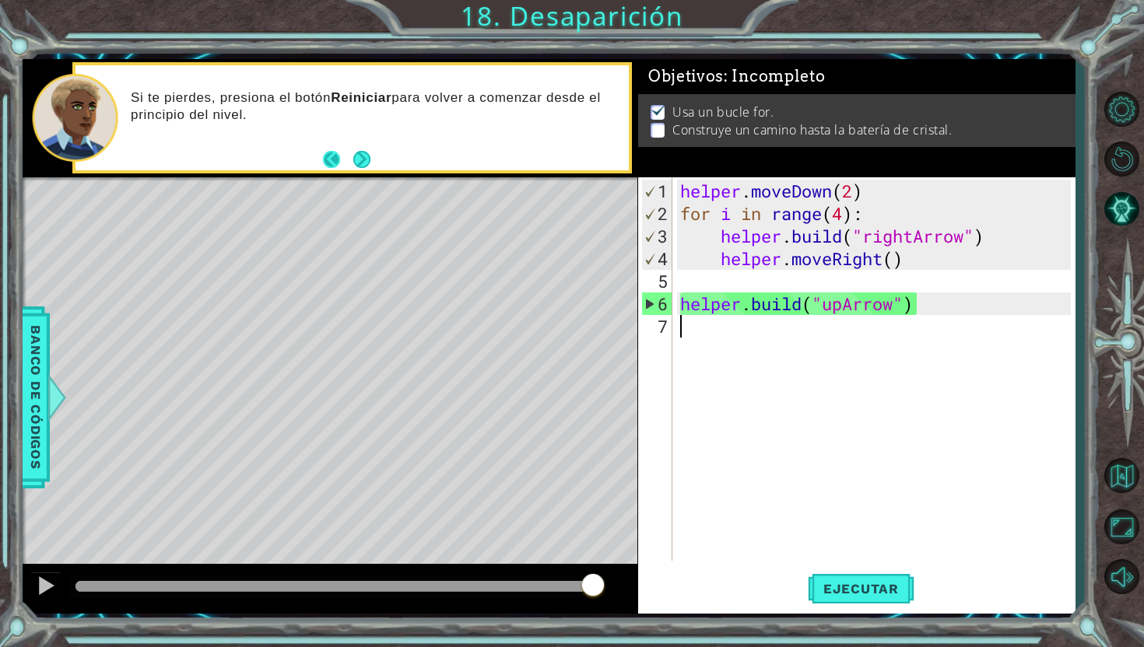
click at [325, 160] on button "Back" at bounding box center [338, 159] width 30 height 17
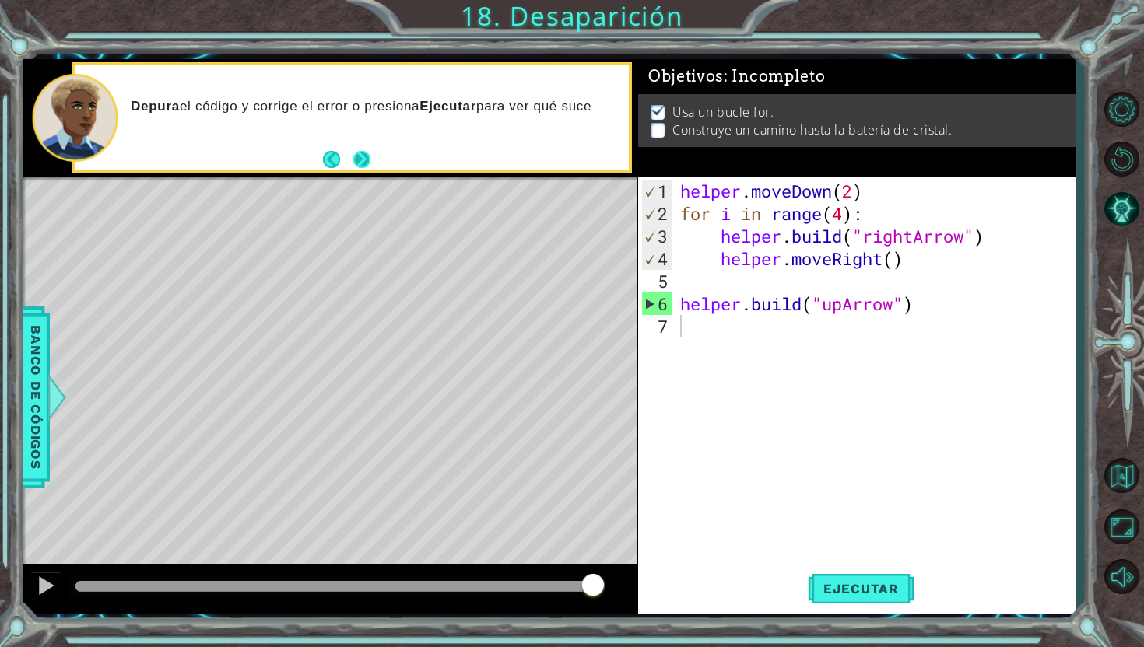
click at [360, 157] on button "Next" at bounding box center [360, 159] width 17 height 17
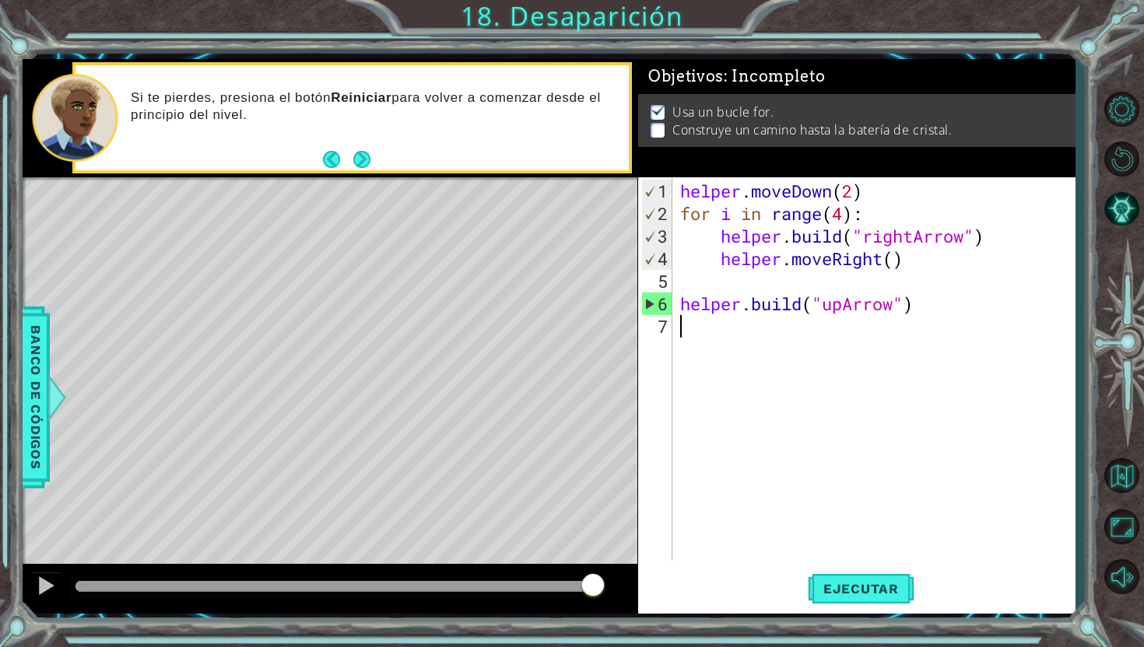
click at [360, 157] on button "Next" at bounding box center [361, 159] width 17 height 17
click at [868, 602] on button "Ejecutar" at bounding box center [861, 589] width 107 height 44
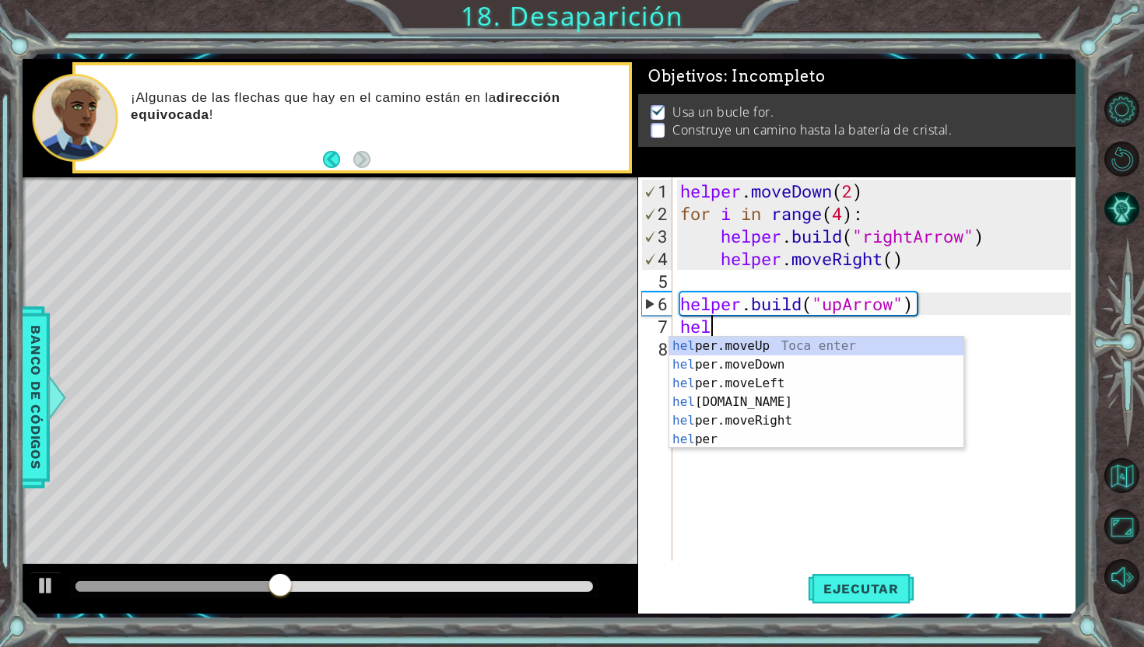
scroll to position [0, 1]
click at [791, 345] on div "help er.moveUp Toca enter help er.moveDown Toca enter help er.moveLeft Toca ent…" at bounding box center [816, 411] width 294 height 149
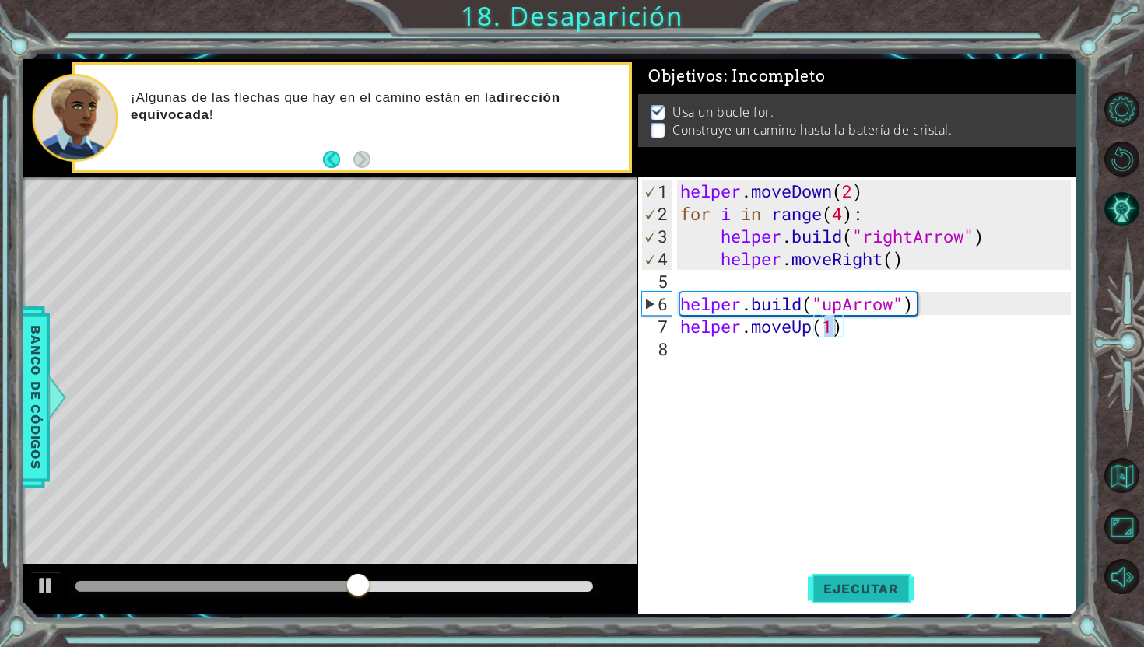
click at [852, 585] on span "Ejecutar" at bounding box center [861, 589] width 107 height 16
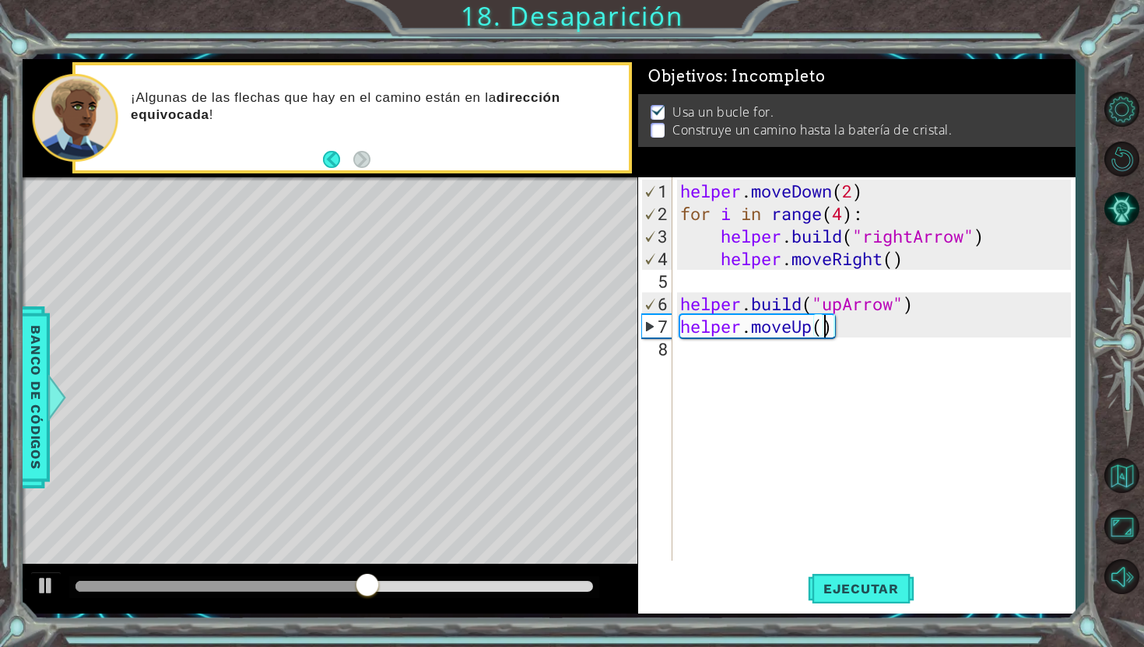
type textarea "helper.moveUp(2)"
click at [854, 578] on button "Ejecutar" at bounding box center [861, 589] width 107 height 44
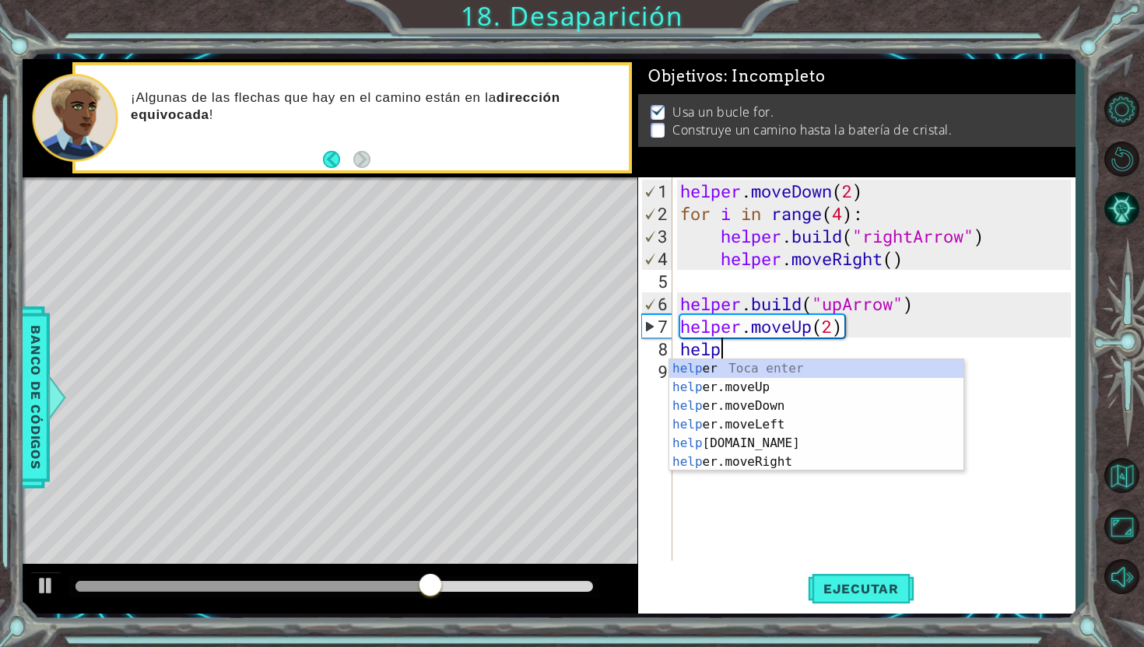
scroll to position [0, 2]
click at [723, 468] on div "helpe r Toca enter helpe r.moveUp Toca enter helpe r.moveDown Toca enter helpe …" at bounding box center [816, 434] width 294 height 149
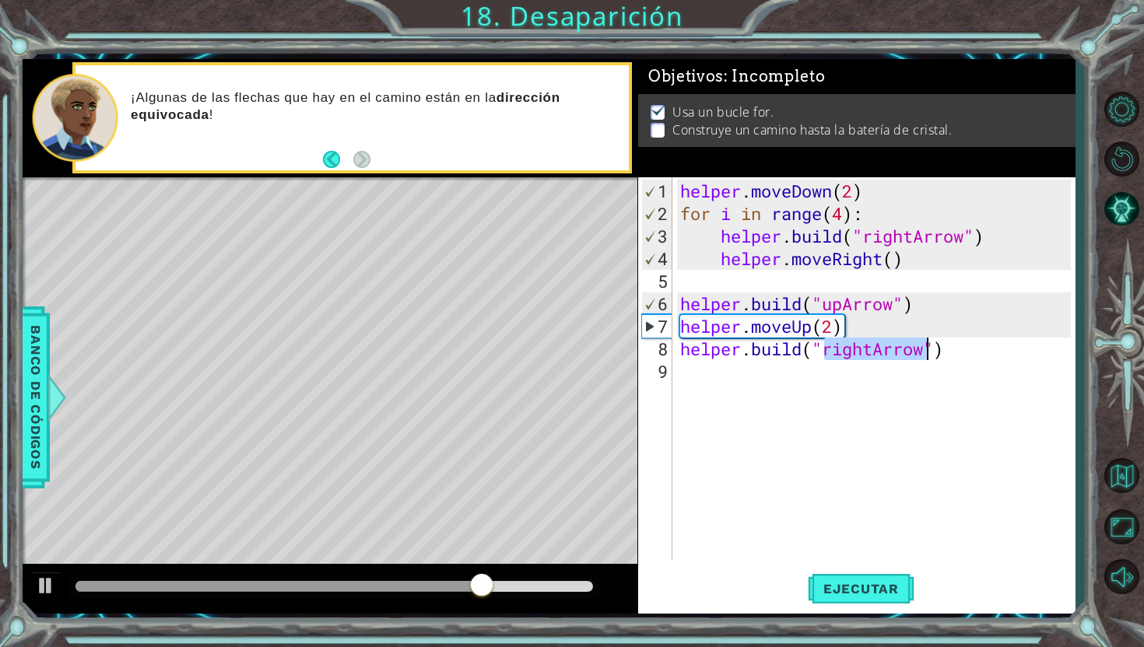
click at [870, 350] on div "helper . moveDown ( 2 ) for i in range ( 4 ) : helper . build ( "rightArrow" ) …" at bounding box center [874, 369] width 394 height 384
click at [873, 349] on div "helper . moveDown ( 2 ) for i in range ( 4 ) : helper . build ( "rightArrow" ) …" at bounding box center [878, 394] width 402 height 429
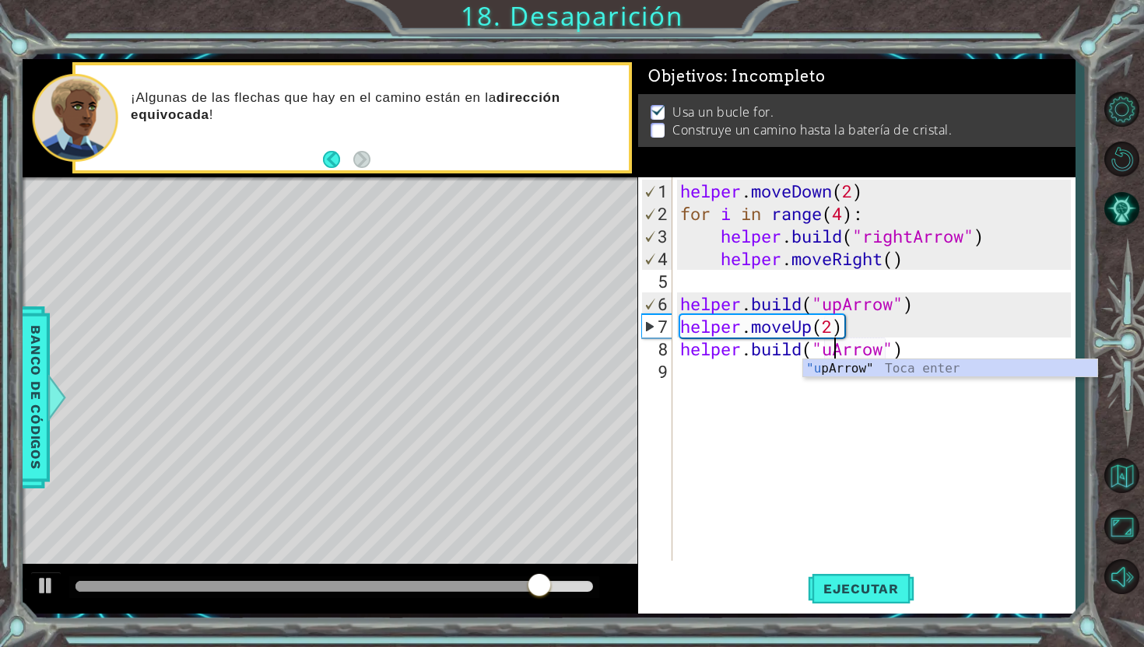
scroll to position [0, 7]
type textarea "[DOMAIN_NAME]("upArrow")"
click at [885, 586] on span "Ejecutar" at bounding box center [861, 589] width 107 height 16
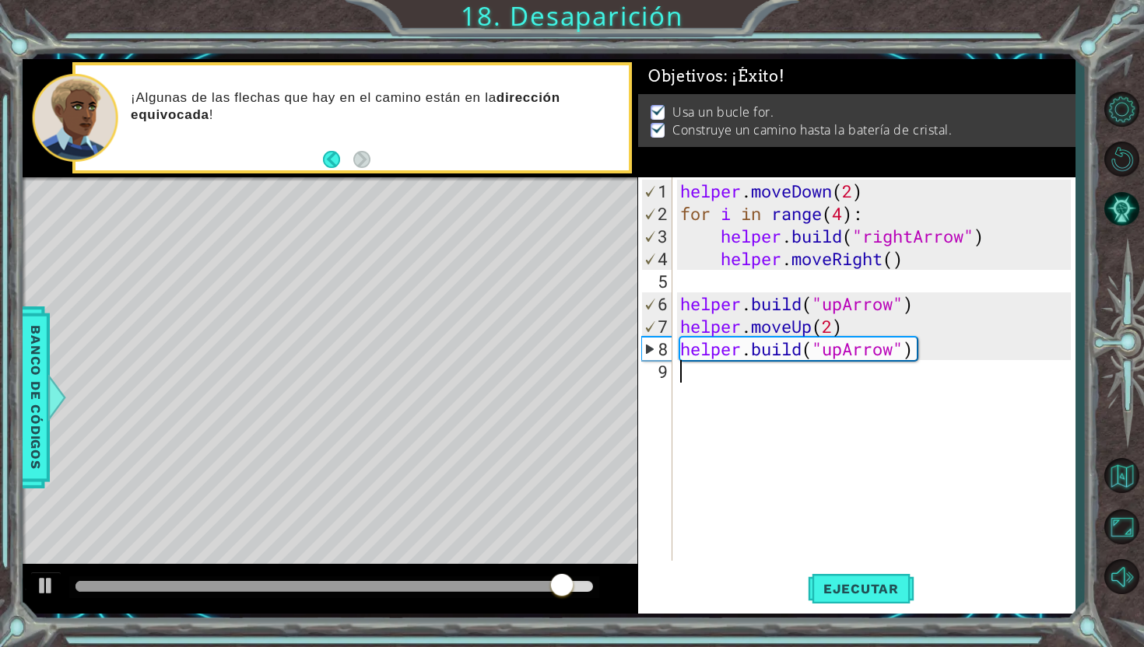
click at [758, 379] on div "helper . moveDown ( 2 ) for i in range ( 4 ) : helper . build ( "rightArrow" ) …" at bounding box center [878, 394] width 402 height 429
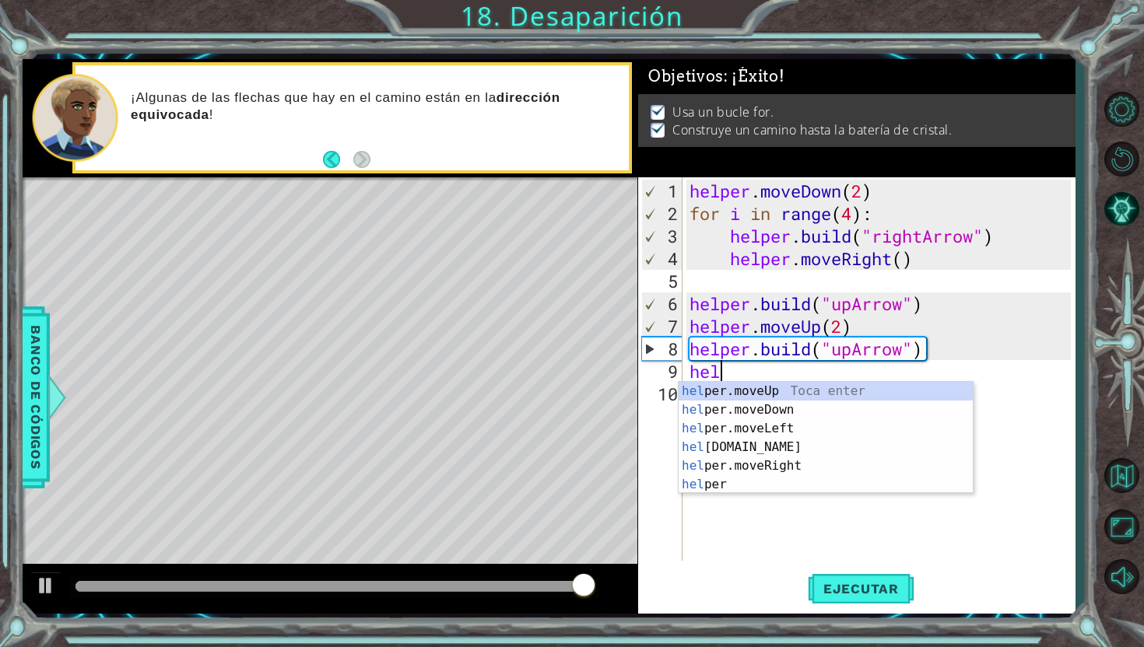
scroll to position [0, 0]
type textarea "help"
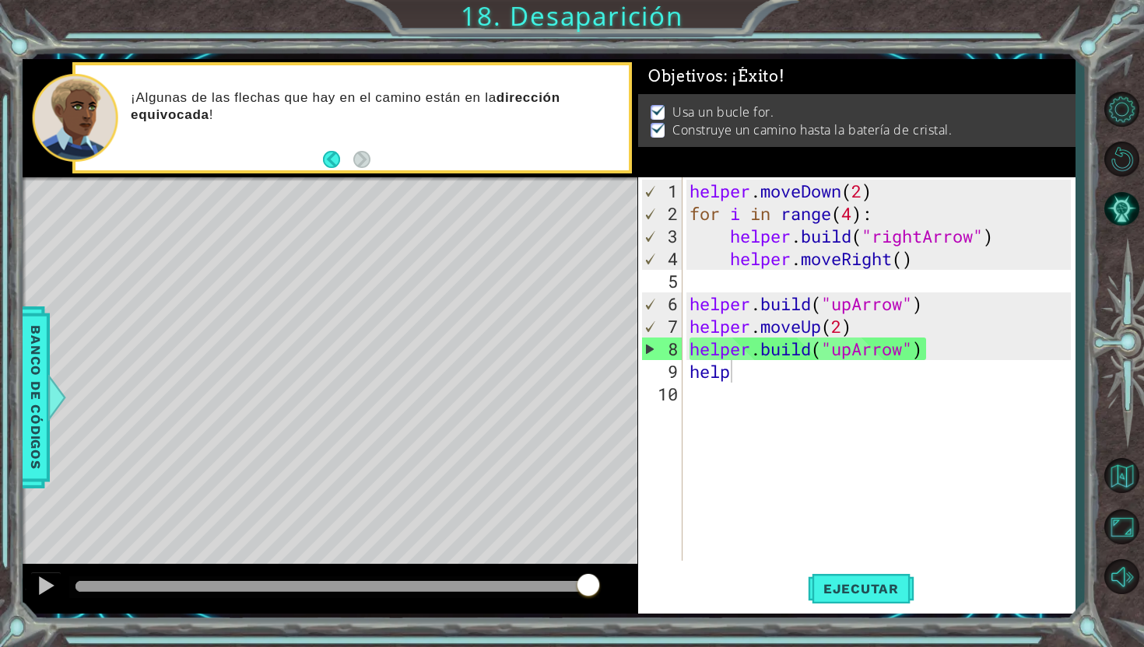
scroll to position [0, 1]
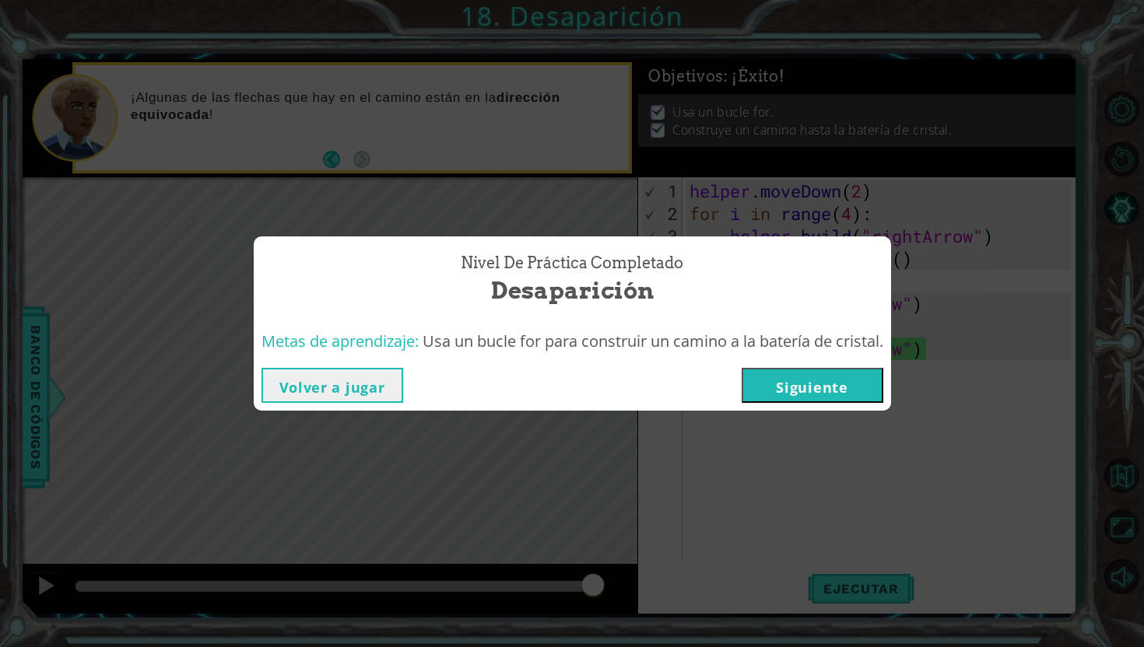
click at [799, 385] on button "Siguiente" at bounding box center [813, 385] width 142 height 35
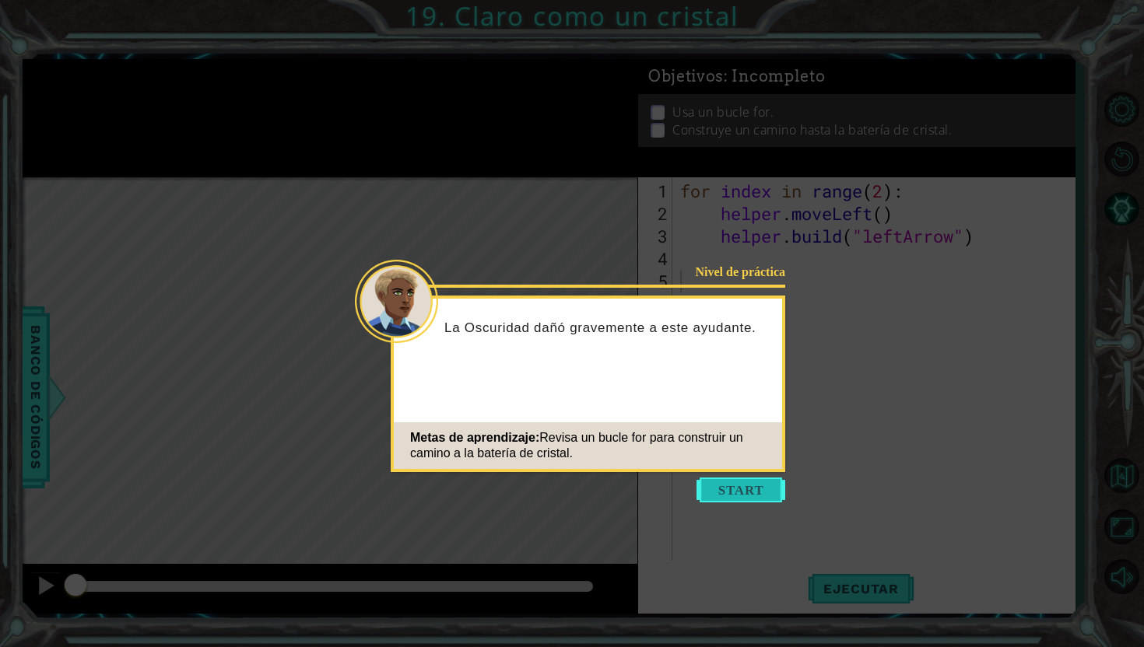
click at [734, 491] on button "Start" at bounding box center [740, 490] width 89 height 25
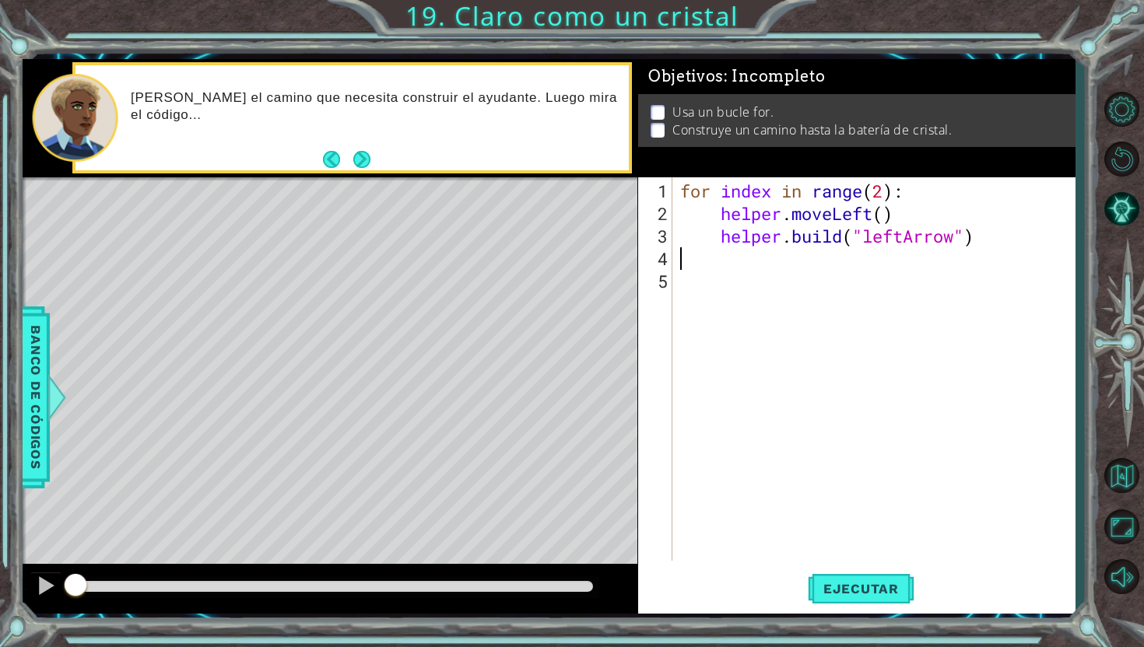
click at [707, 257] on div "for index in range ( 2 ) : helper . moveLeft ( ) helper . build ( "leftArrow" )" at bounding box center [878, 394] width 402 height 429
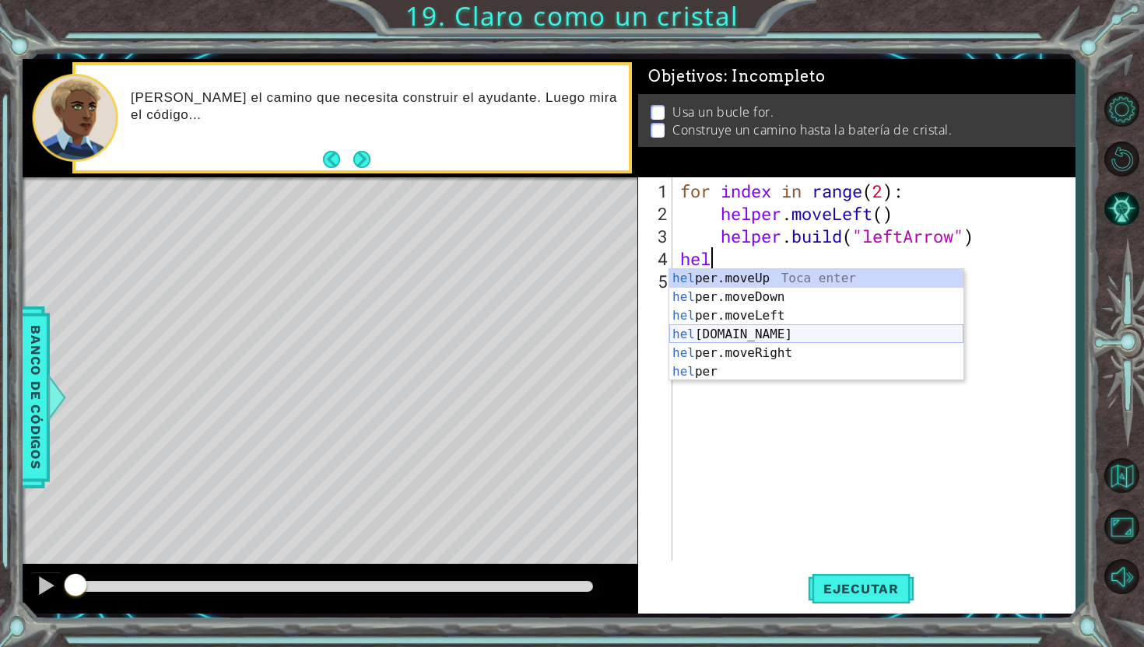
click at [759, 334] on div "hel per.moveUp Toca enter hel per.moveDown Toca enter hel per.moveLeft Toca ent…" at bounding box center [816, 343] width 294 height 149
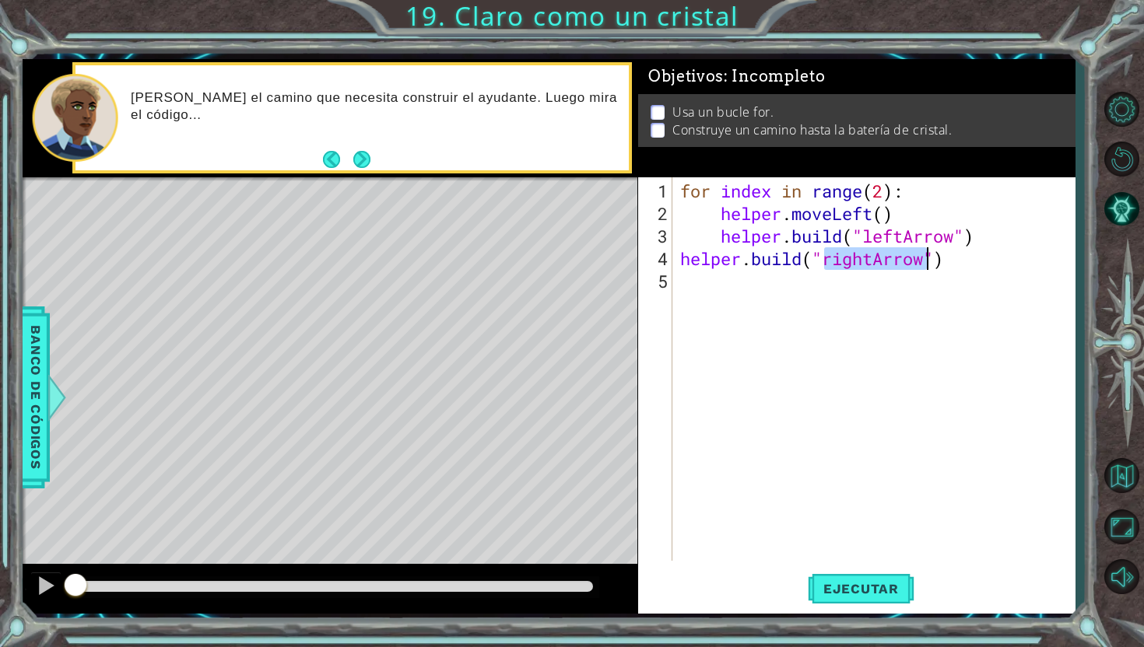
click at [875, 263] on div "for index in range ( 2 ) : helper . moveLeft ( ) helper . build ( "leftArrow" )…" at bounding box center [874, 369] width 394 height 384
drag, startPoint x: 874, startPoint y: 255, endPoint x: 829, endPoint y: 253, distance: 45.2
click at [828, 254] on div "for index in range ( 2 ) : helper . moveLeft ( ) helper . build ( "leftArrow" )…" at bounding box center [878, 394] width 402 height 429
type textarea "[DOMAIN_NAME]("downArrow")"
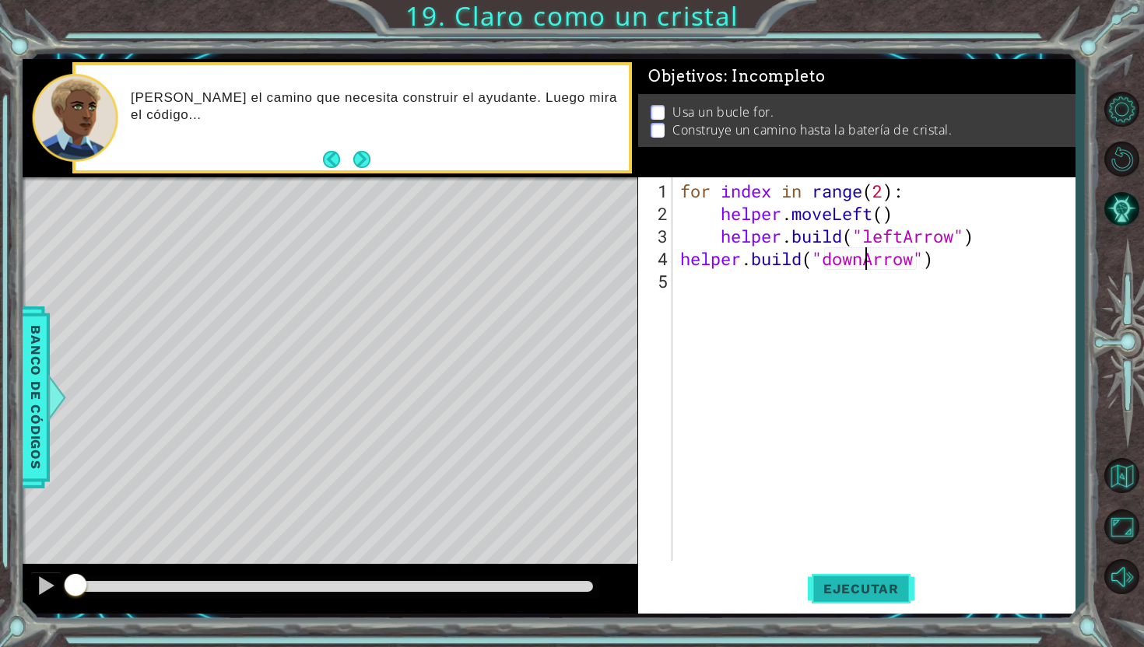
click at [827, 591] on span "Ejecutar" at bounding box center [861, 589] width 107 height 16
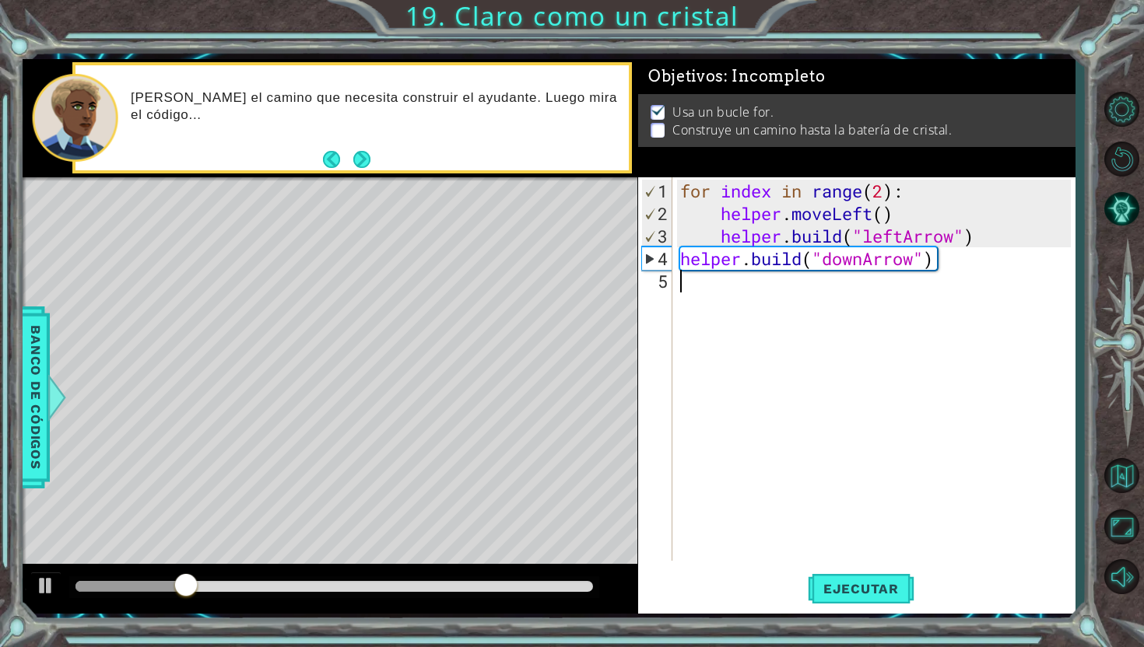
click at [729, 284] on div "for index in range ( 2 ) : helper . moveLeft ( ) helper . build ( "leftArrow" )…" at bounding box center [878, 394] width 402 height 429
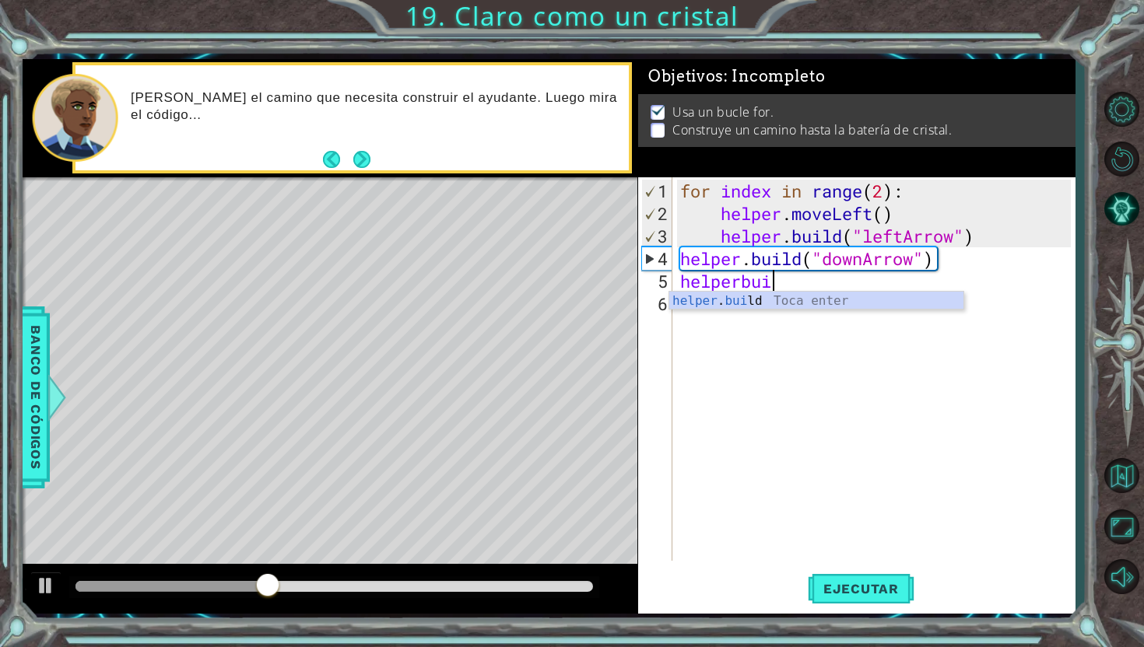
scroll to position [0, 3]
click at [763, 303] on div "helper . [PERSON_NAME] ld Toca enter" at bounding box center [816, 320] width 294 height 56
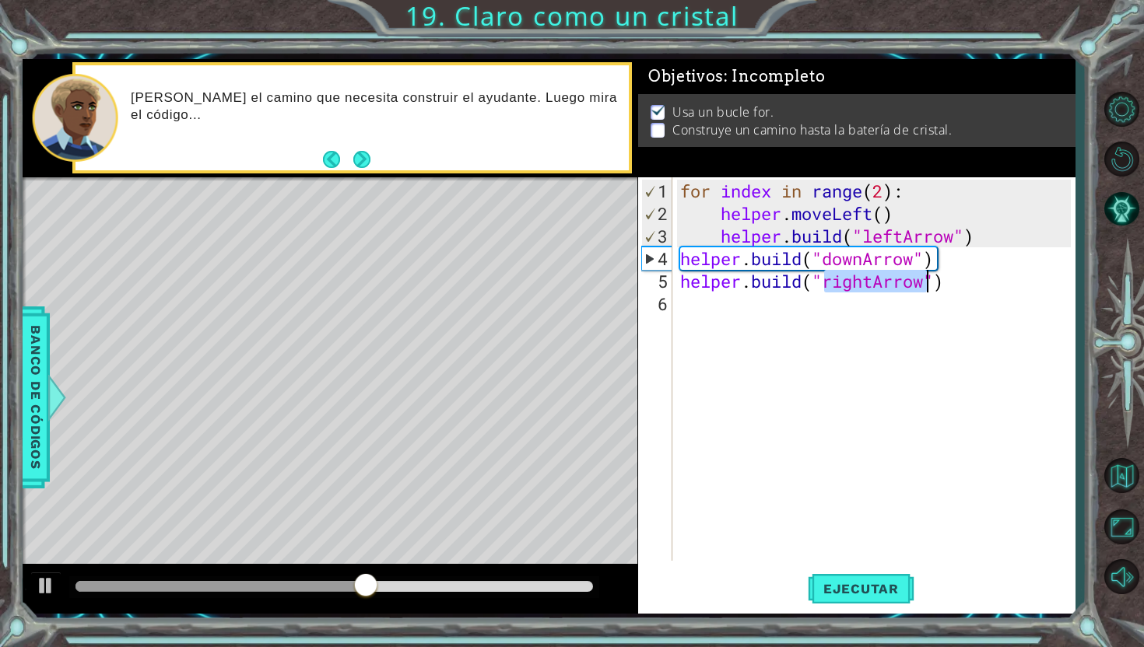
click at [876, 282] on div "for index in range ( 2 ) : helper . moveLeft ( ) helper . build ( "leftArrow" )…" at bounding box center [874, 369] width 394 height 384
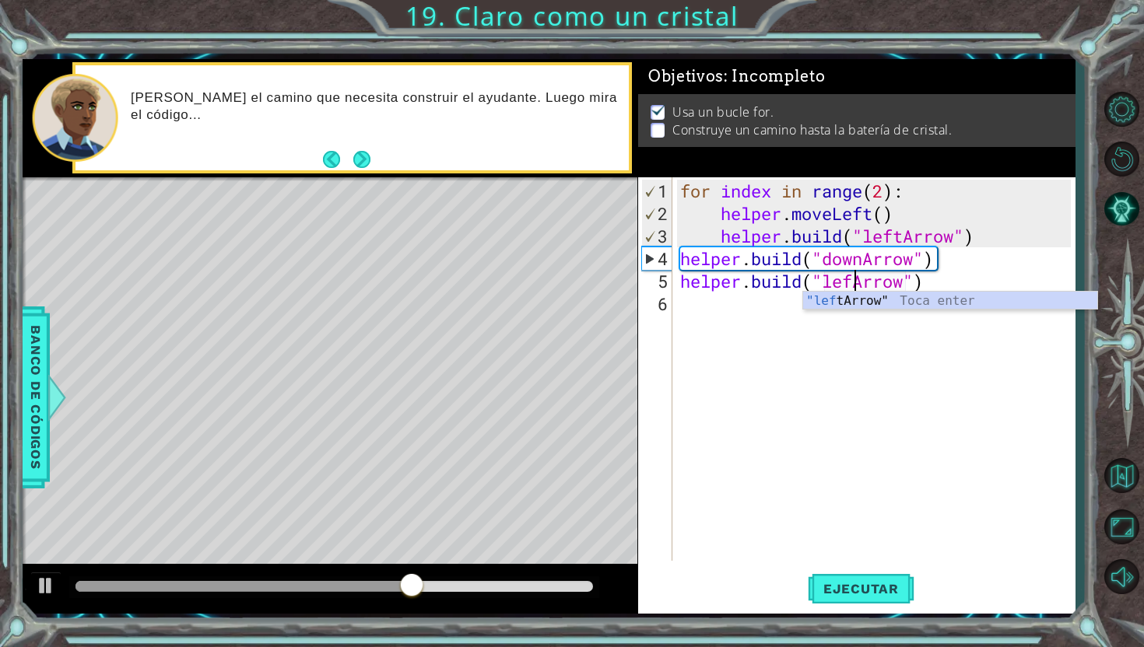
scroll to position [0, 8]
type textarea "[DOMAIN_NAME]("leftArrow")"
click at [877, 595] on span "Ejecutar" at bounding box center [861, 589] width 107 height 16
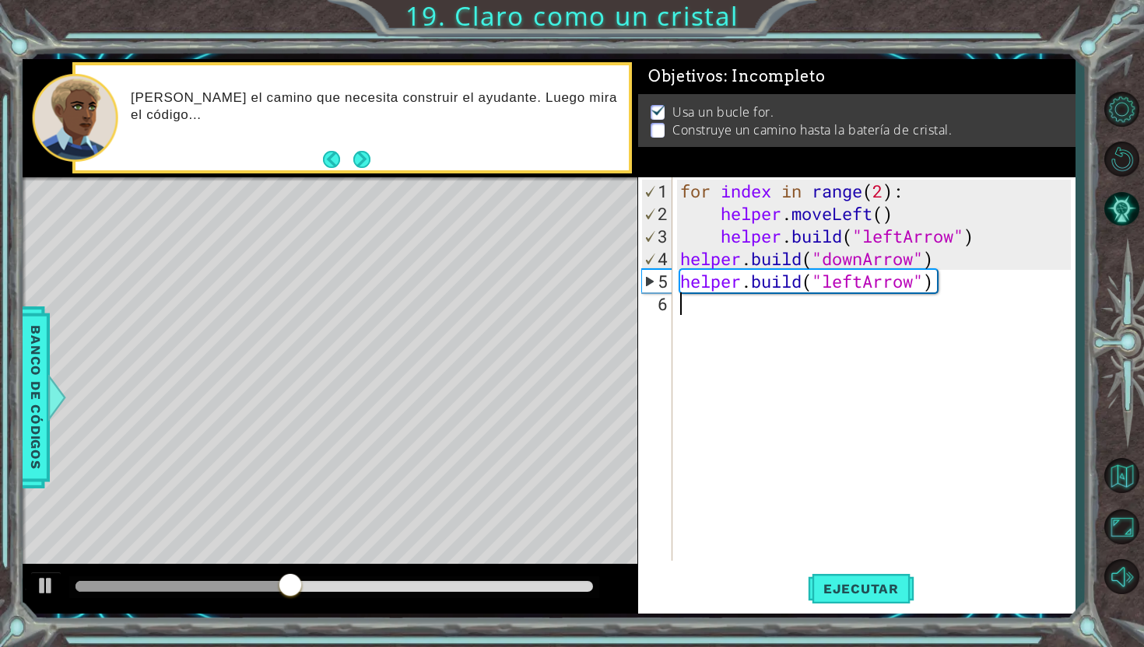
click at [755, 346] on div "for index in range ( 2 ) : helper . moveLeft ( ) helper . build ( "leftArrow" )…" at bounding box center [878, 394] width 402 height 429
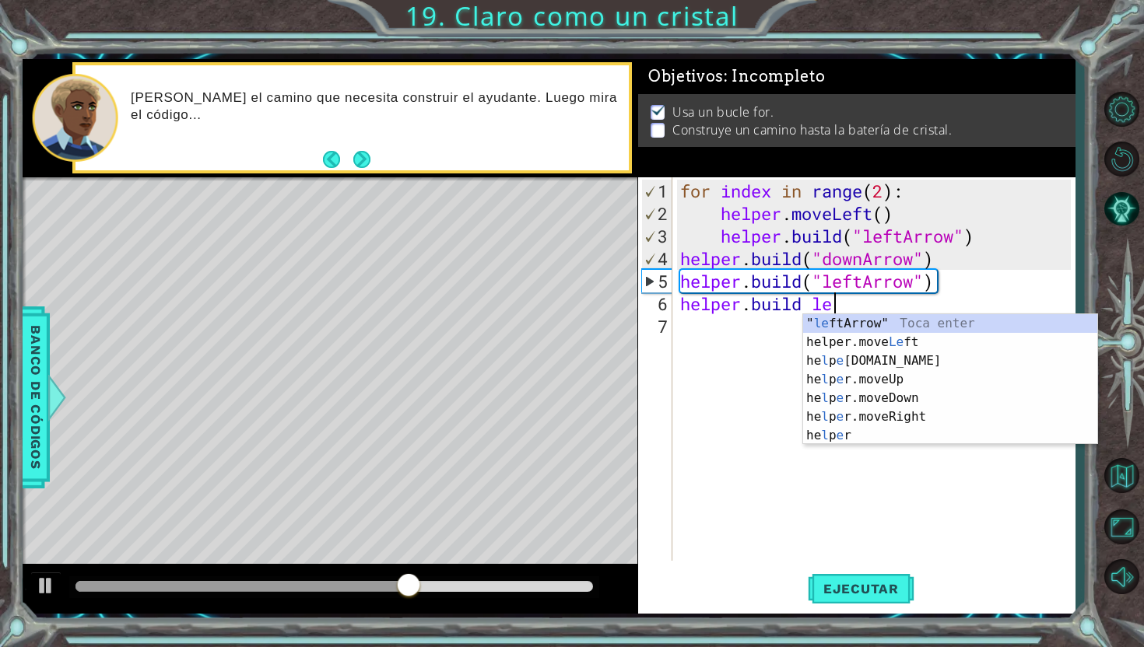
scroll to position [0, 6]
click at [865, 323] on div "" le ftArrow" Toca enter helper.move Le ft Toca enter he l p e [DOMAIN_NAME] To…" at bounding box center [950, 398] width 294 height 168
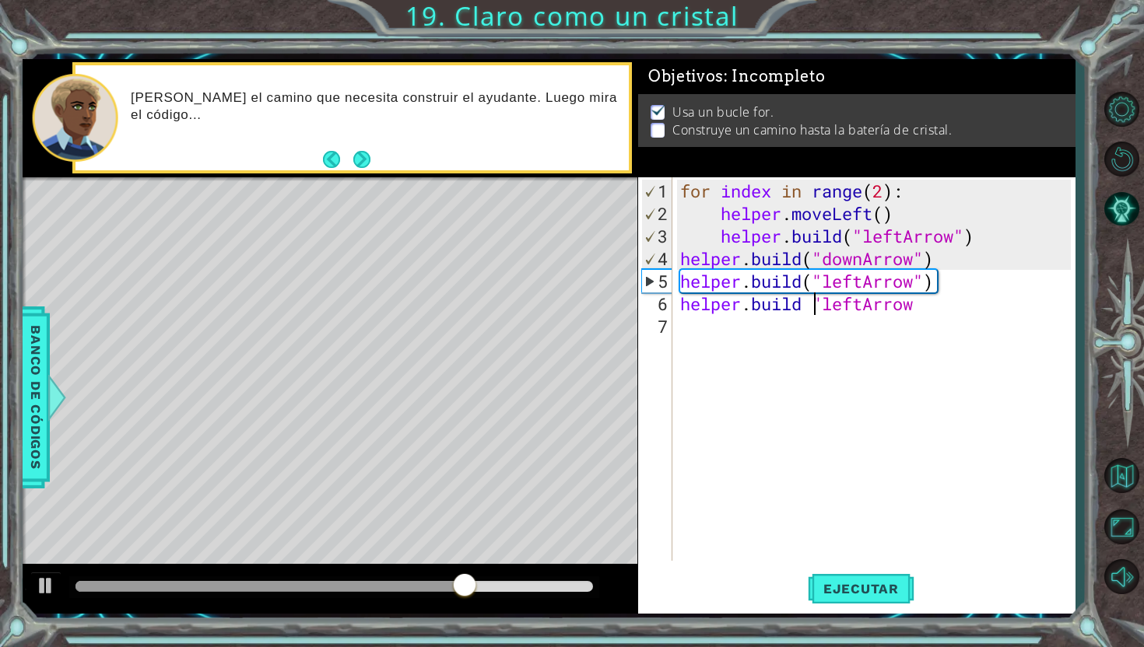
click at [812, 304] on div "for index in range ( 2 ) : helper . moveLeft ( ) helper . build ( "leftArrow" )…" at bounding box center [878, 394] width 402 height 429
click at [935, 301] on div "for index in range ( 2 ) : helper . moveLeft ( ) helper . build ( "leftArrow" )…" at bounding box center [878, 394] width 402 height 429
click at [844, 584] on span "Ejecutar" at bounding box center [861, 589] width 107 height 16
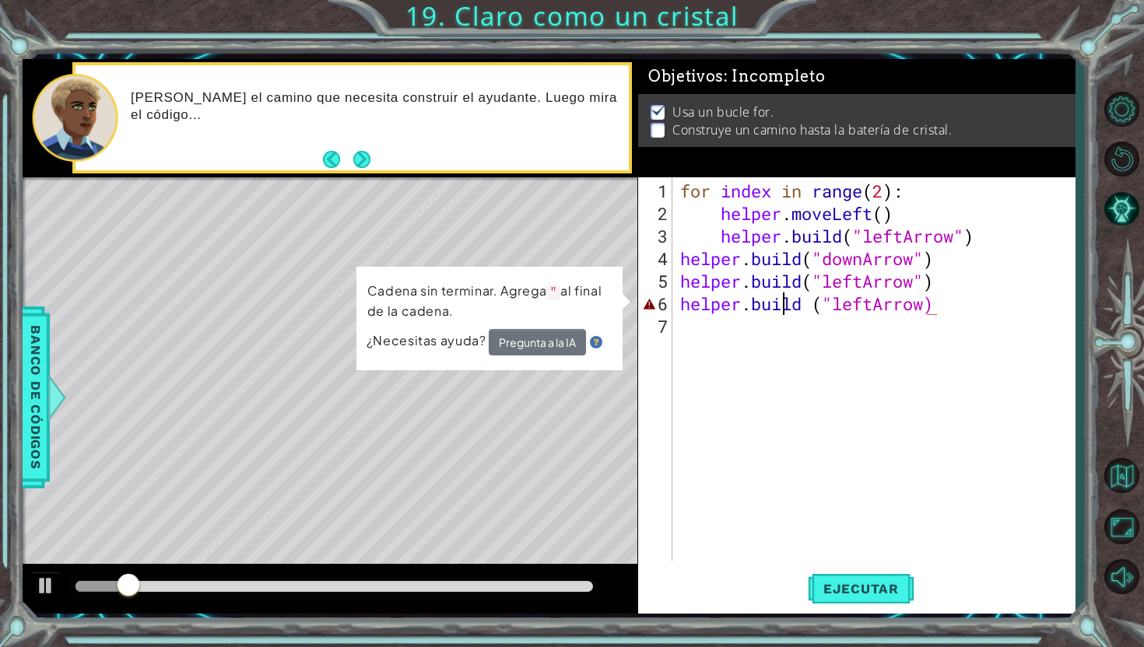
click at [786, 303] on div "for index in range ( 2 ) : helper . moveLeft ( ) helper . build ( "leftArrow" )…" at bounding box center [878, 394] width 402 height 429
click at [921, 300] on div "for index in range ( 2 ) : helper . moveLeft ( ) helper . build ( "leftArrow" )…" at bounding box center [878, 394] width 402 height 429
click at [930, 305] on div "for index in range ( 2 ) : helper . moveLeft ( ) helper . build ( "leftArrow" )…" at bounding box center [878, 394] width 402 height 429
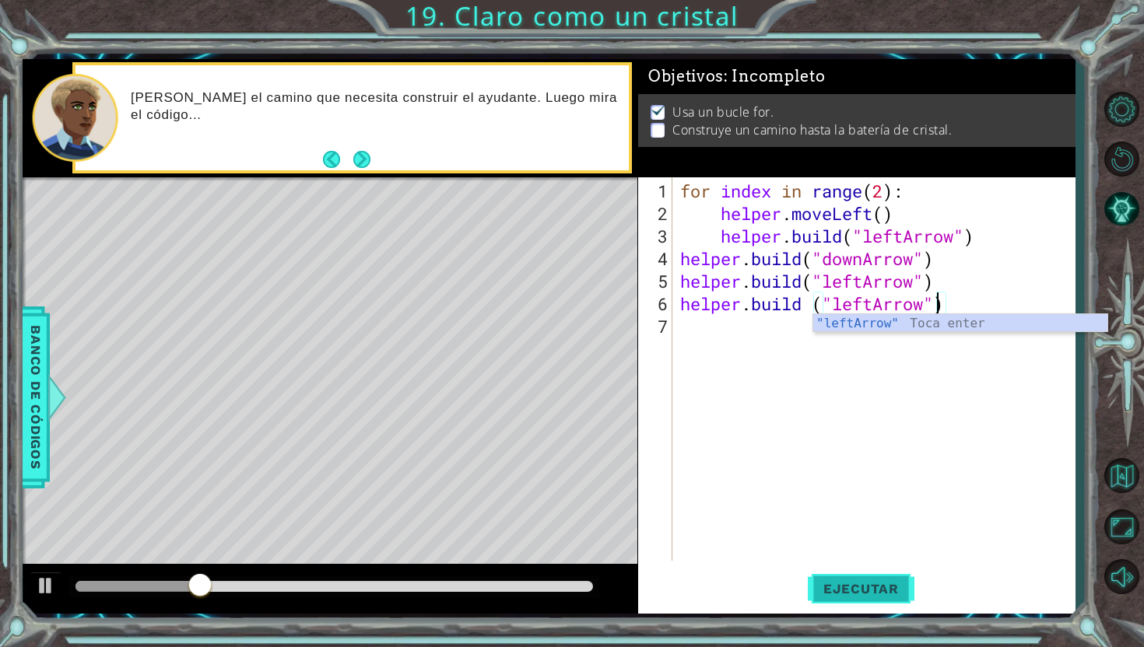
type textarea "[DOMAIN_NAME] ("leftArrow")"
click at [882, 578] on button "Ejecutar" at bounding box center [861, 589] width 107 height 44
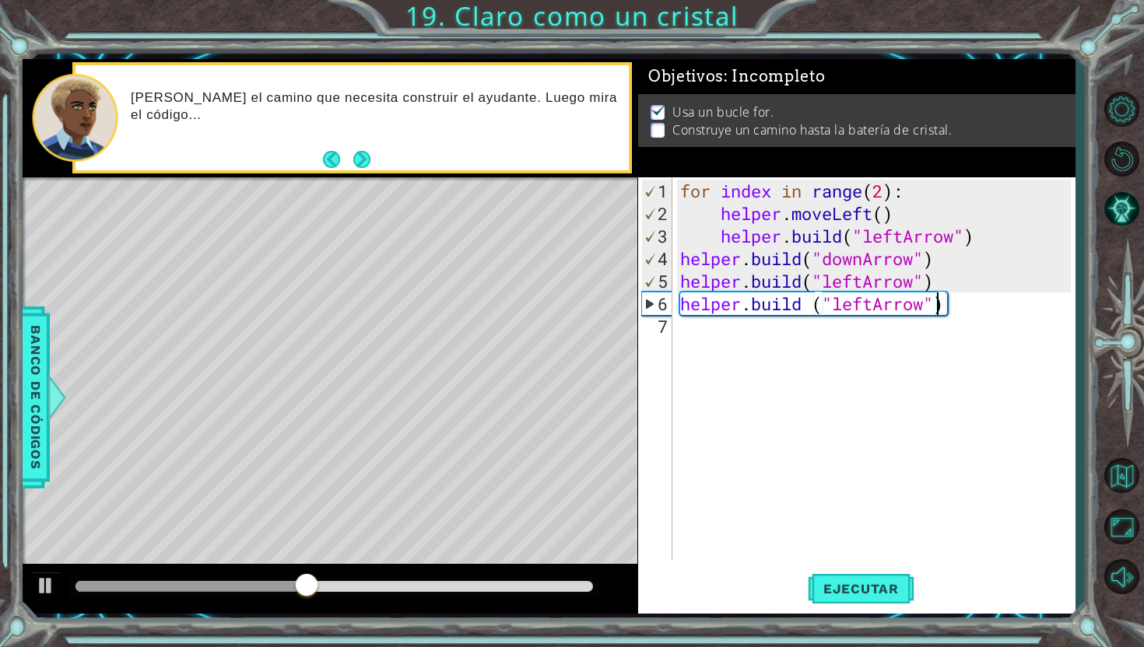
click at [724, 338] on div "for index in range ( 2 ) : helper . moveLeft ( ) helper . build ( "leftArrow" )…" at bounding box center [878, 394] width 402 height 429
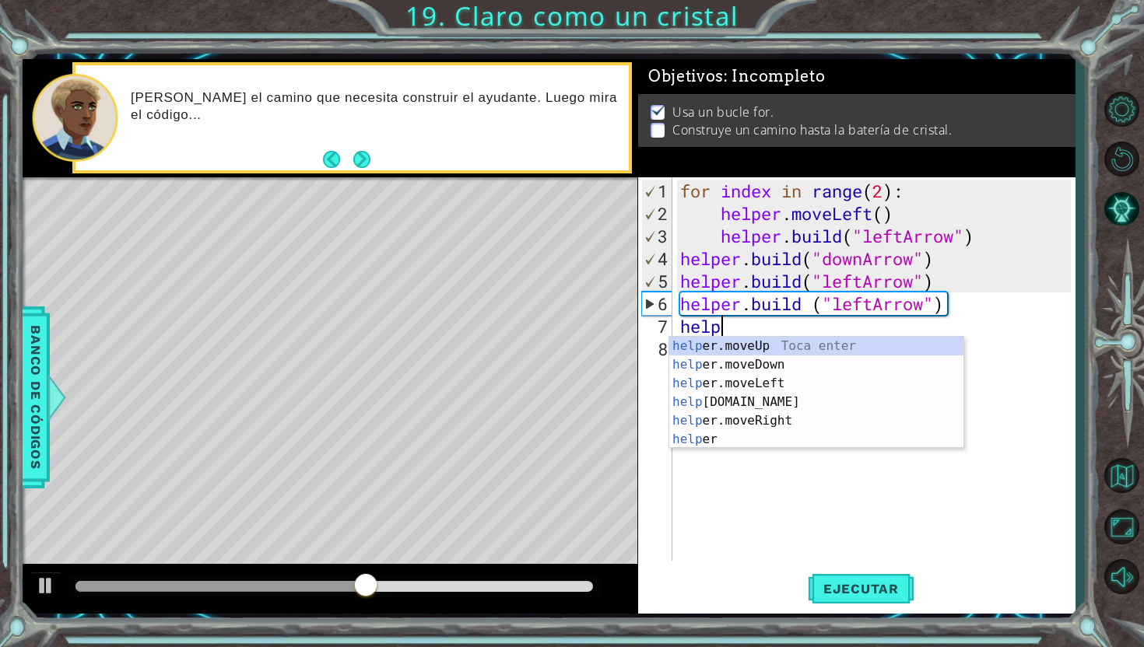
scroll to position [0, 2]
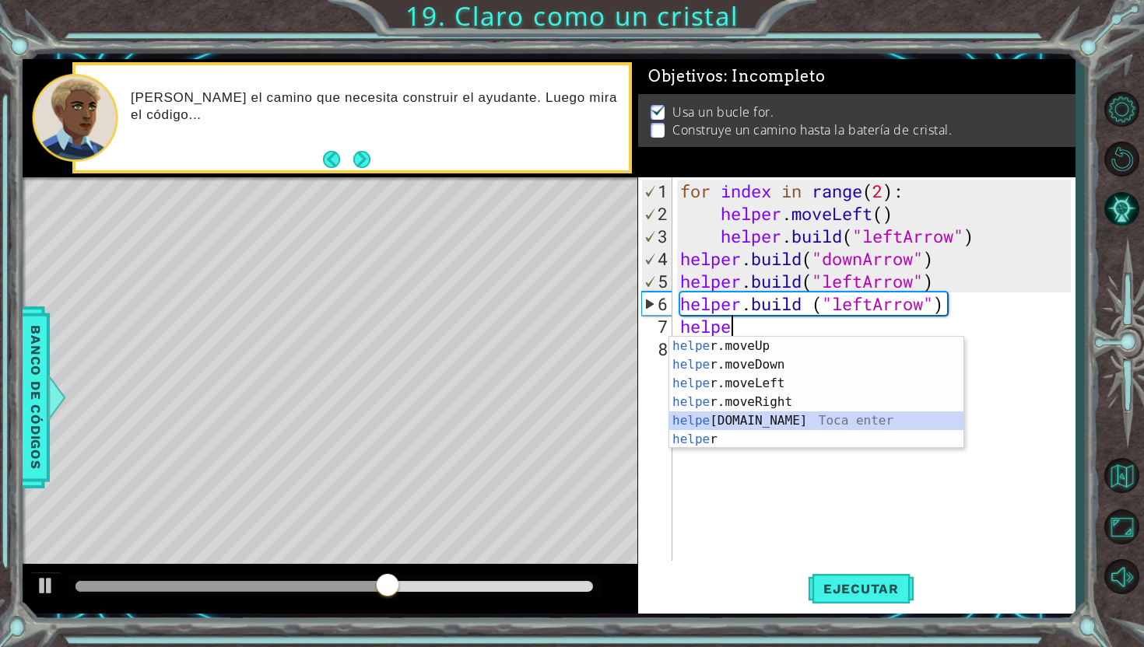
click at [740, 421] on div "helpe [PERSON_NAME]moveUp Toca enter helpe r.moveDown Toca enter helpe r.moveLe…" at bounding box center [816, 411] width 294 height 149
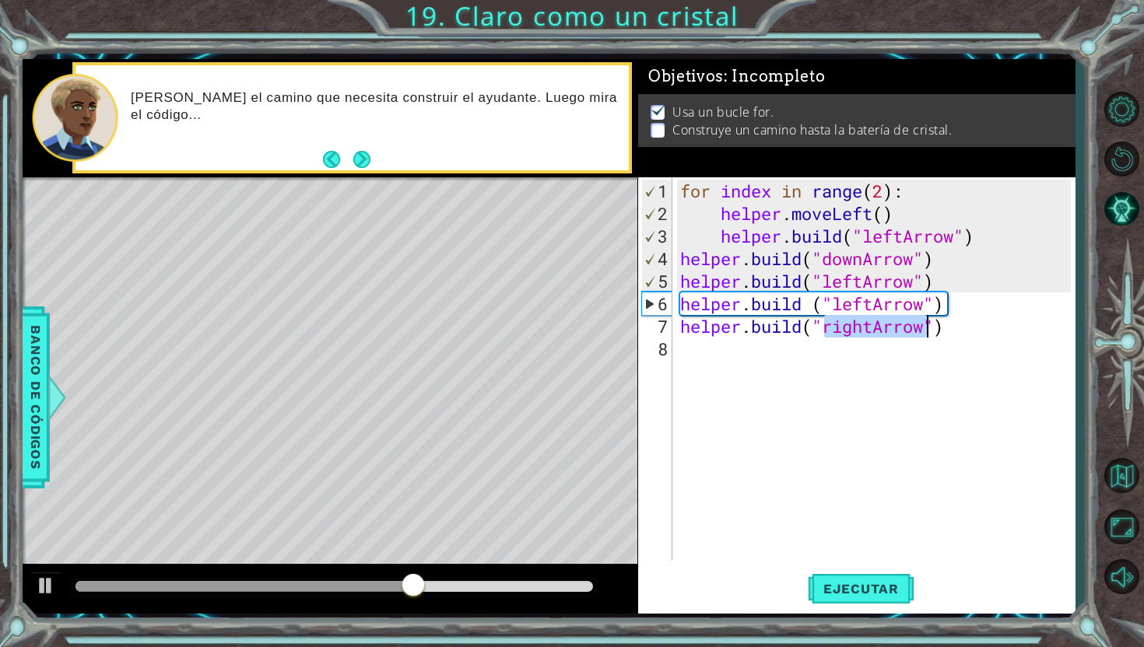
click at [873, 327] on div "for index in range ( 2 ) : helper . moveLeft ( ) helper . build ( "leftArrow" )…" at bounding box center [878, 394] width 402 height 429
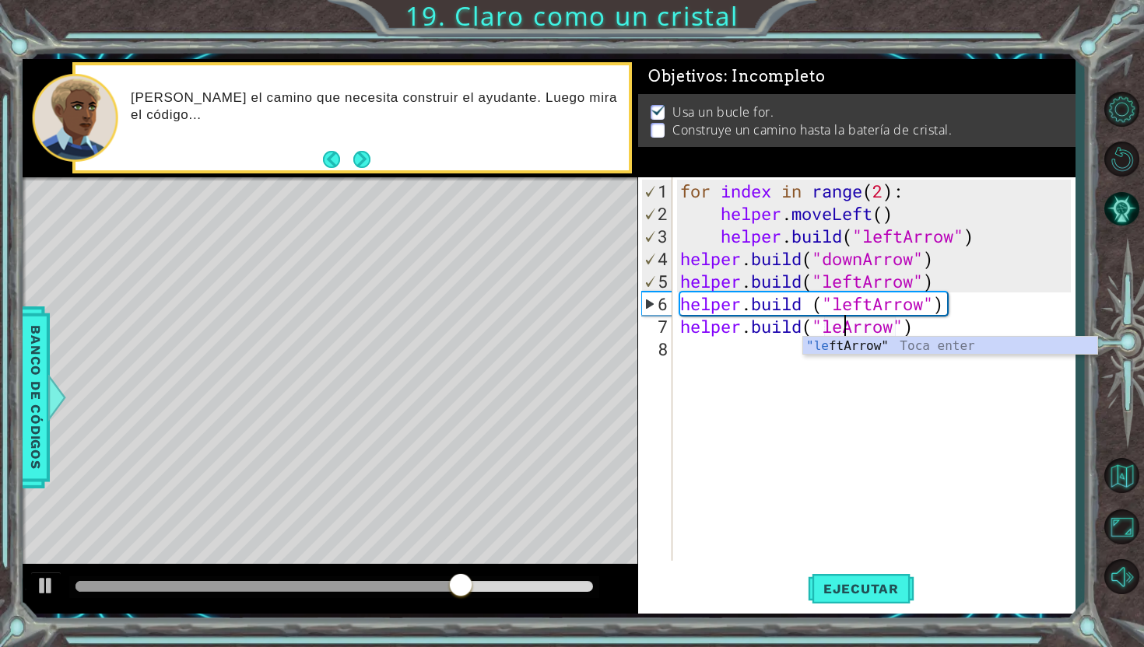
scroll to position [0, 8]
type textarea "[DOMAIN_NAME]("leftArrow")"
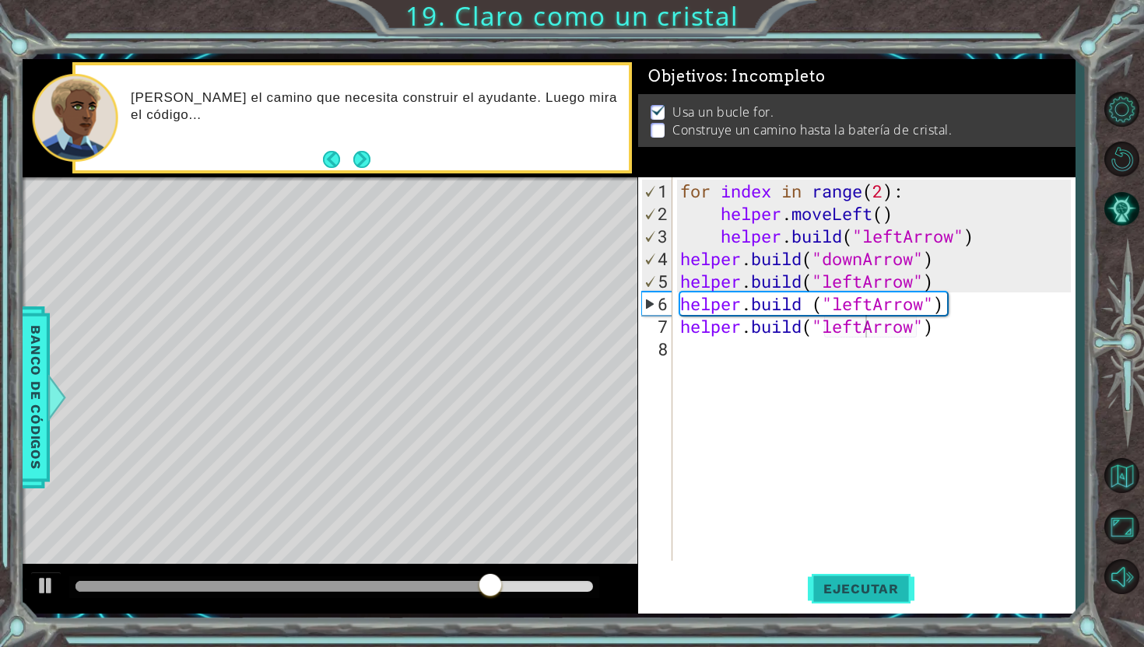
click at [895, 589] on span "Ejecutar" at bounding box center [861, 589] width 107 height 16
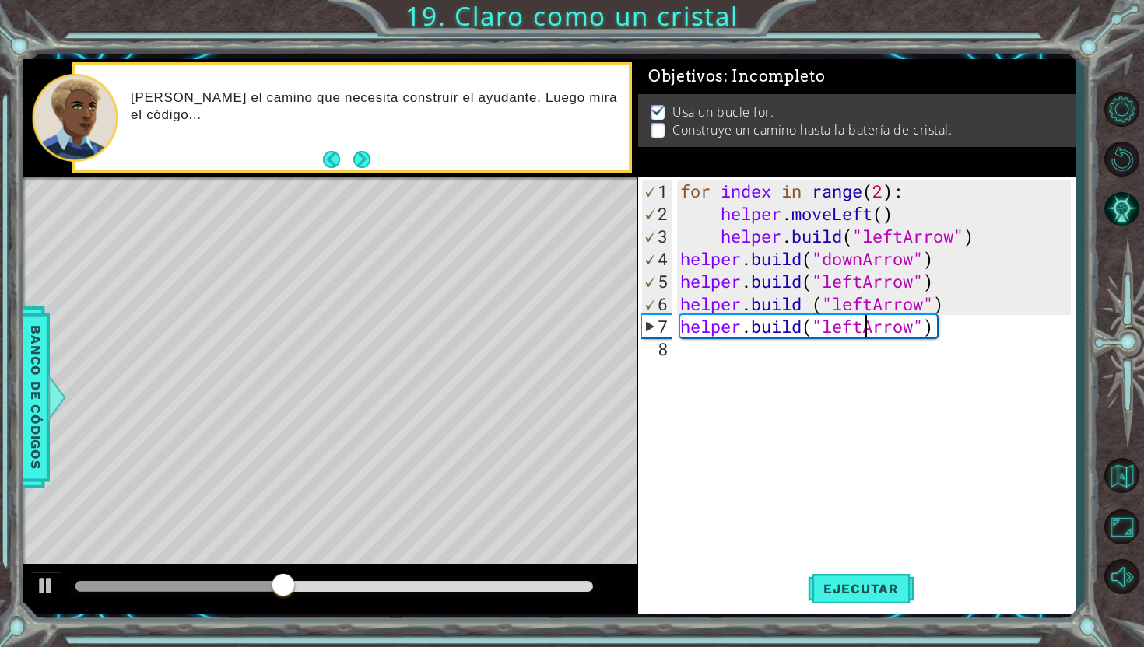
click at [851, 401] on div "for index in range ( 2 ) : helper . moveLeft ( ) helper . build ( "leftArrow" )…" at bounding box center [878, 394] width 402 height 429
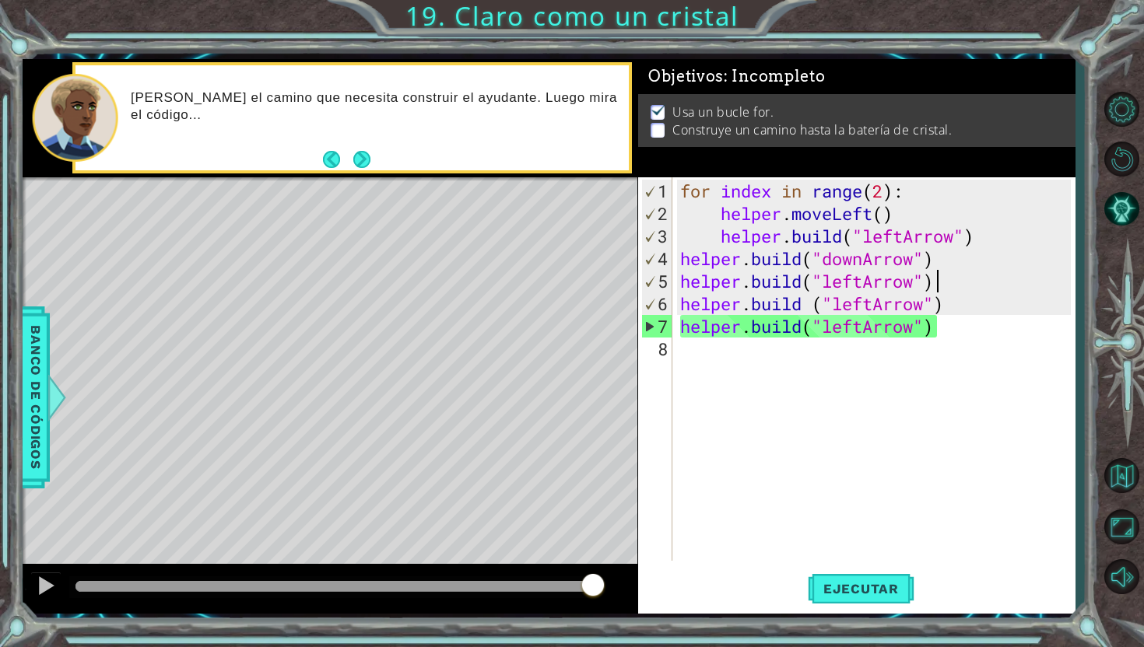
click at [950, 282] on div "for index in range ( 2 ) : helper . moveLeft ( ) helper . build ( "leftArrow" )…" at bounding box center [878, 394] width 402 height 429
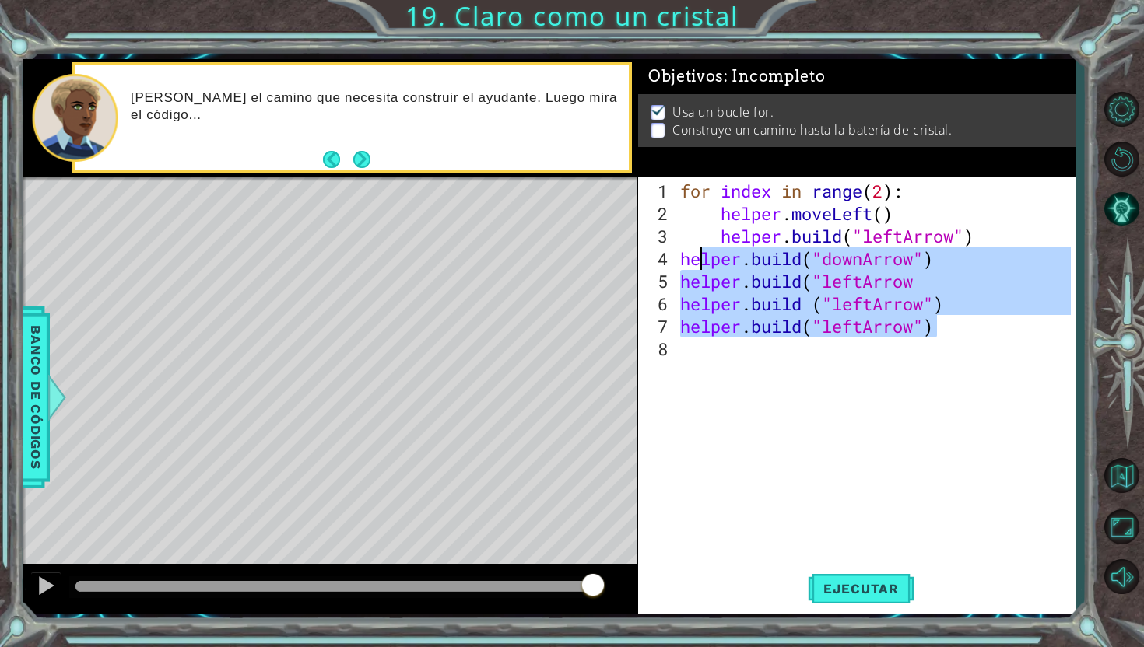
drag, startPoint x: 953, startPoint y: 335, endPoint x: 705, endPoint y: 251, distance: 261.8
click at [705, 251] on div "for index in range ( 2 ) : helper . moveLeft ( ) helper . build ( "leftArrow" )…" at bounding box center [878, 394] width 402 height 429
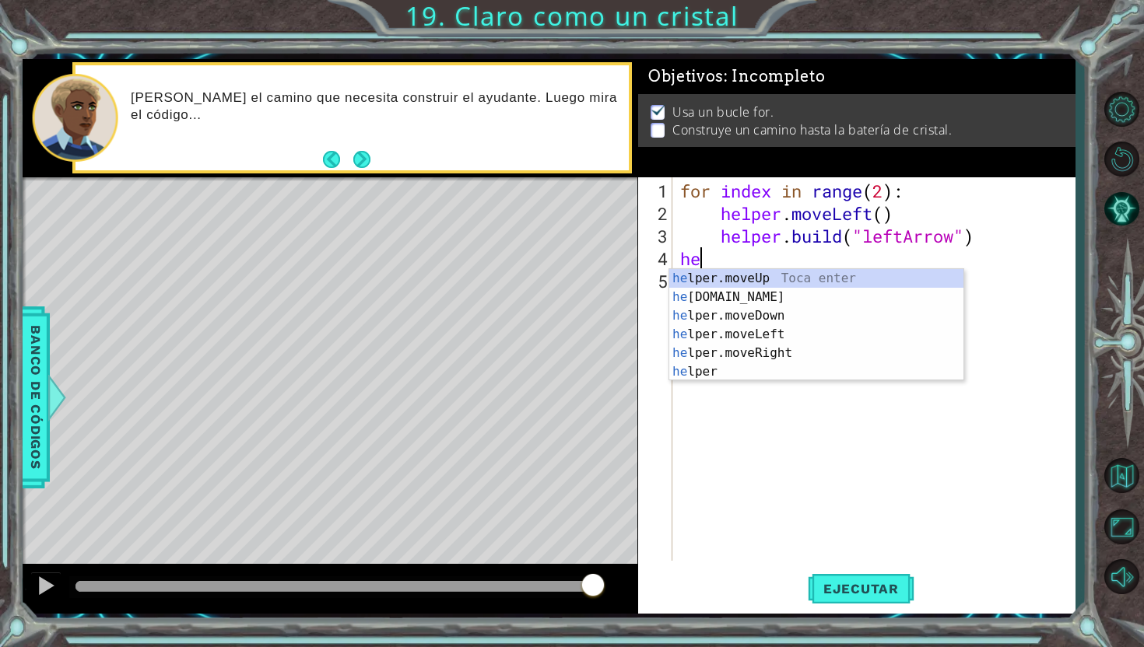
type textarea "h"
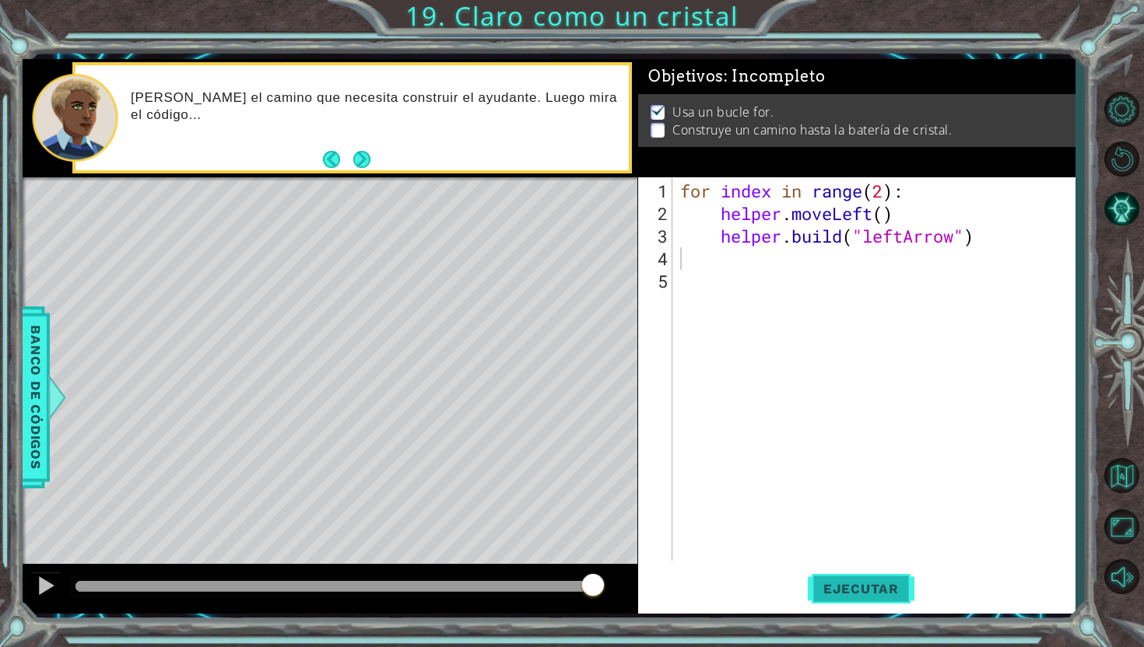
click at [840, 577] on button "Ejecutar" at bounding box center [861, 589] width 107 height 44
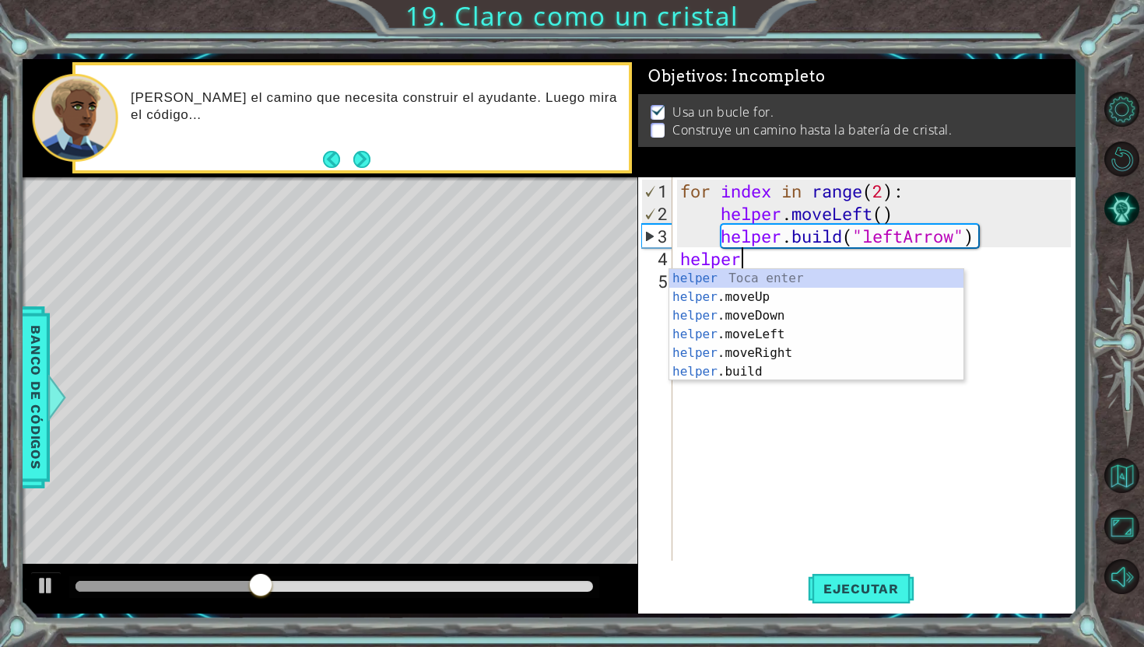
scroll to position [0, 2]
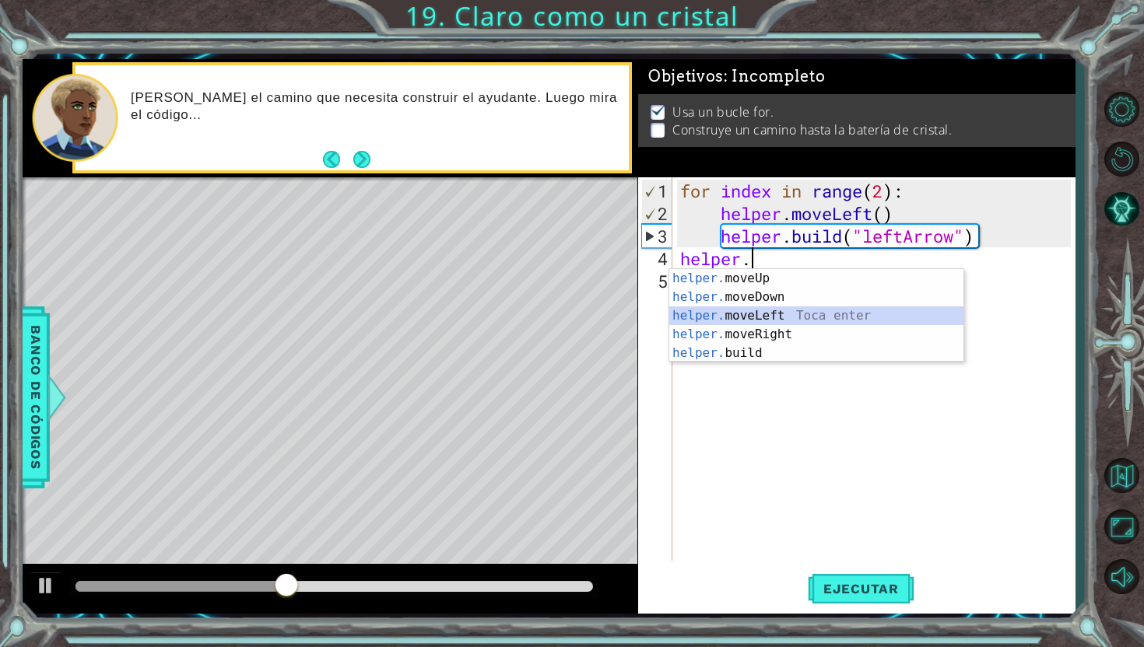
click at [753, 316] on div "helper. moveUp Toca enter helper. moveDown Toca enter helper. moveLeft Toca ent…" at bounding box center [816, 334] width 294 height 131
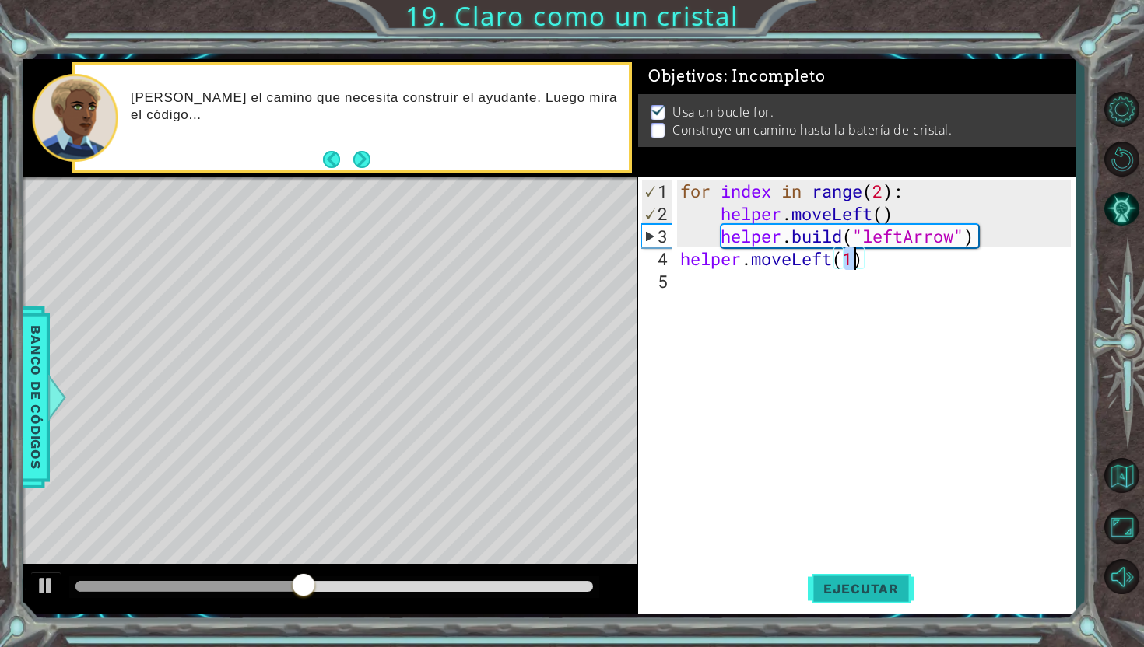
type textarea "helper.moveLeft(1)"
click at [861, 589] on span "Ejecutar" at bounding box center [861, 589] width 107 height 16
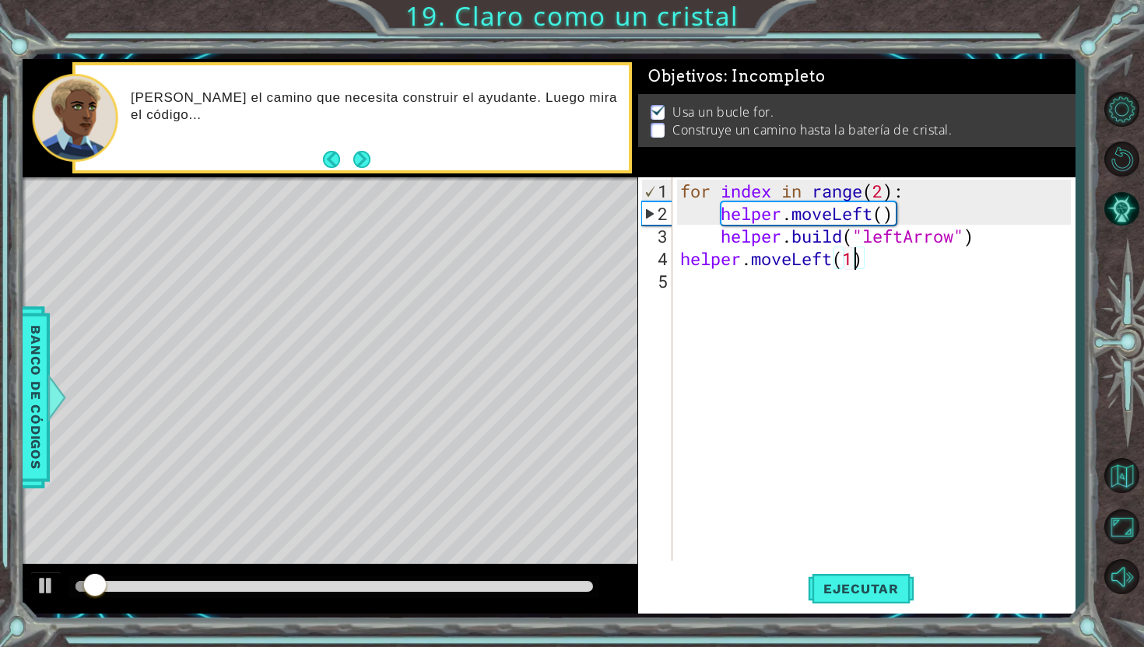
click at [883, 268] on div "for index in range ( 2 ) : helper . moveLeft ( ) helper . build ( "leftArrow" )…" at bounding box center [878, 394] width 402 height 429
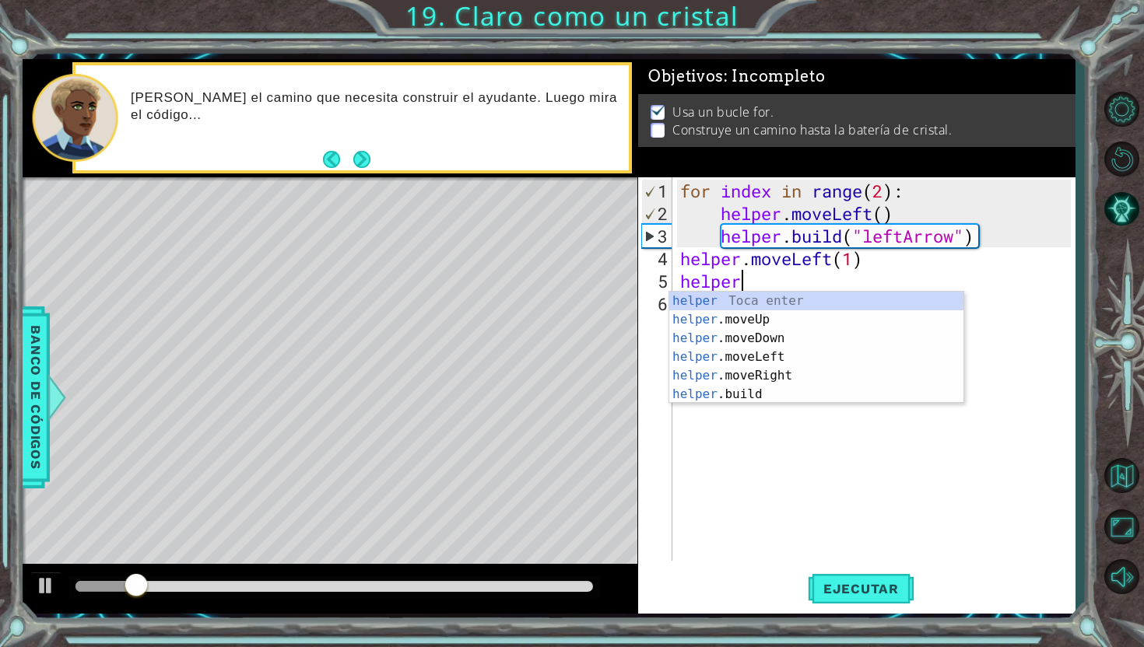
scroll to position [0, 2]
click at [765, 389] on div "helper Toca enter helper .moveUp Toca enter helper .moveDown Toca enter helper …" at bounding box center [816, 366] width 294 height 149
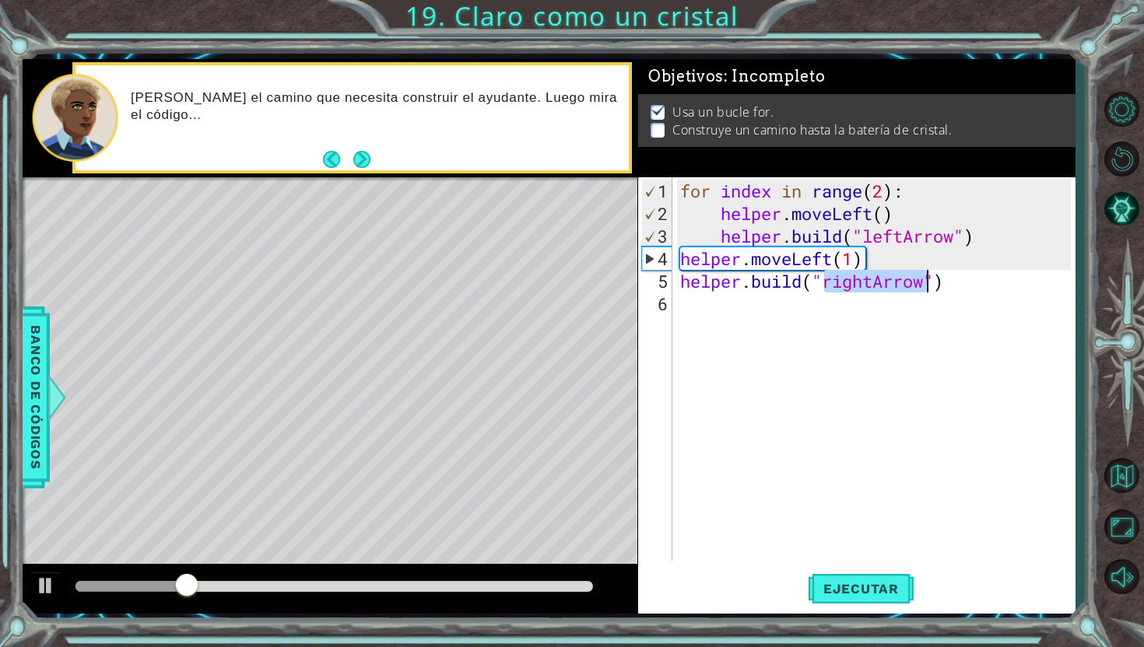
click at [872, 285] on div "for index in range ( 2 ) : helper . moveLeft ( ) helper . build ( "leftArrow" )…" at bounding box center [874, 369] width 394 height 384
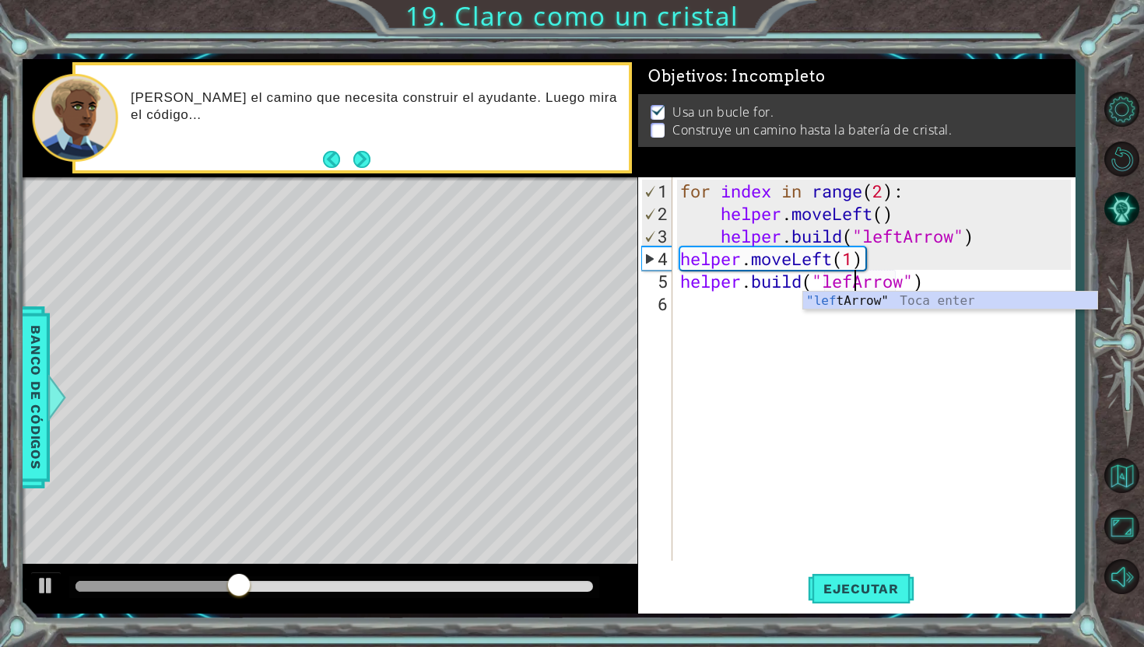
scroll to position [0, 8]
type textarea "[DOMAIN_NAME]("leftArrow")"
click at [868, 588] on span "Ejecutar" at bounding box center [861, 589] width 107 height 16
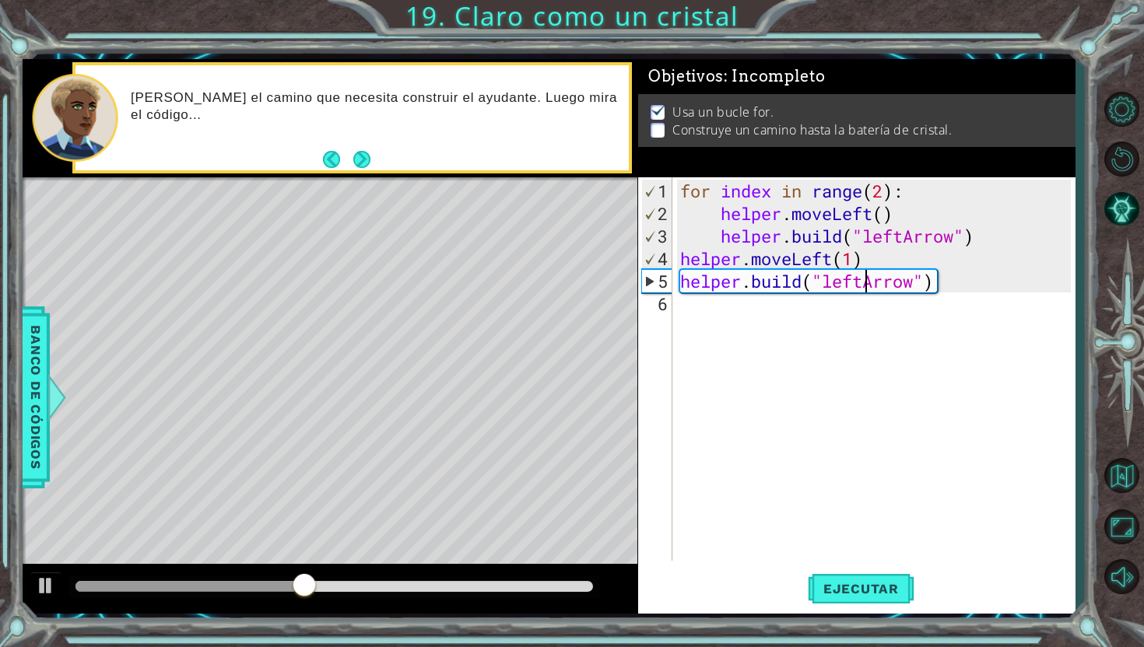
click at [972, 298] on div "for index in range ( 2 ) : helper . moveLeft ( ) helper . build ( "leftArrow" )…" at bounding box center [878, 394] width 402 height 429
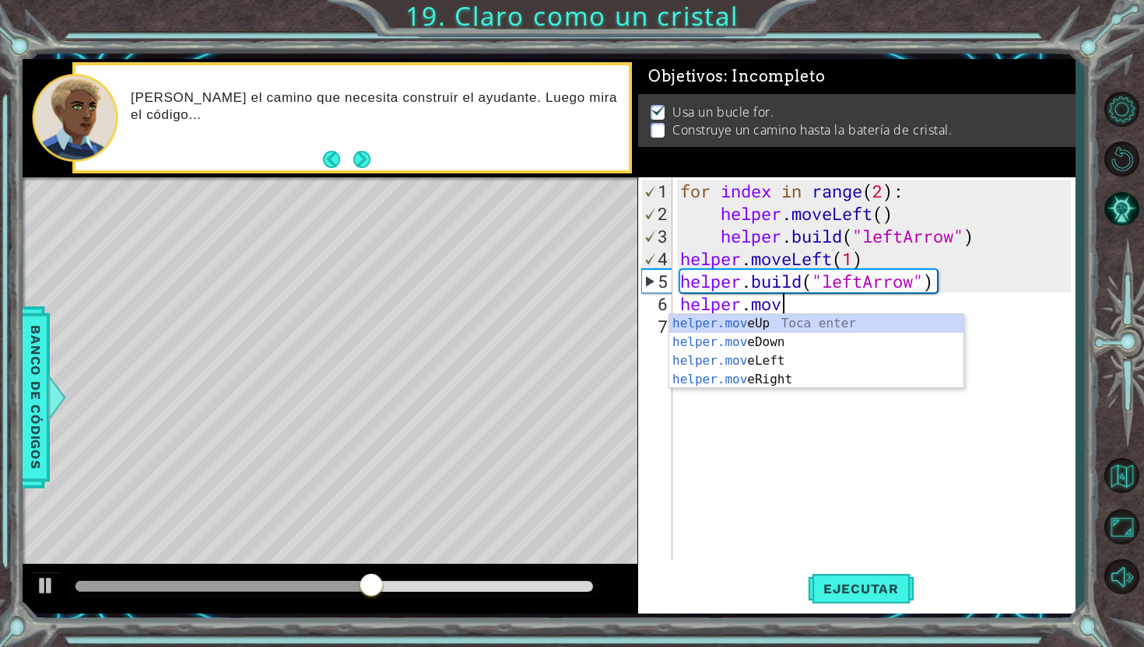
scroll to position [0, 4]
click at [822, 358] on div "helper.move Up Toca enter helper.move Down Toca enter helper.move Left Toca ent…" at bounding box center [816, 370] width 294 height 112
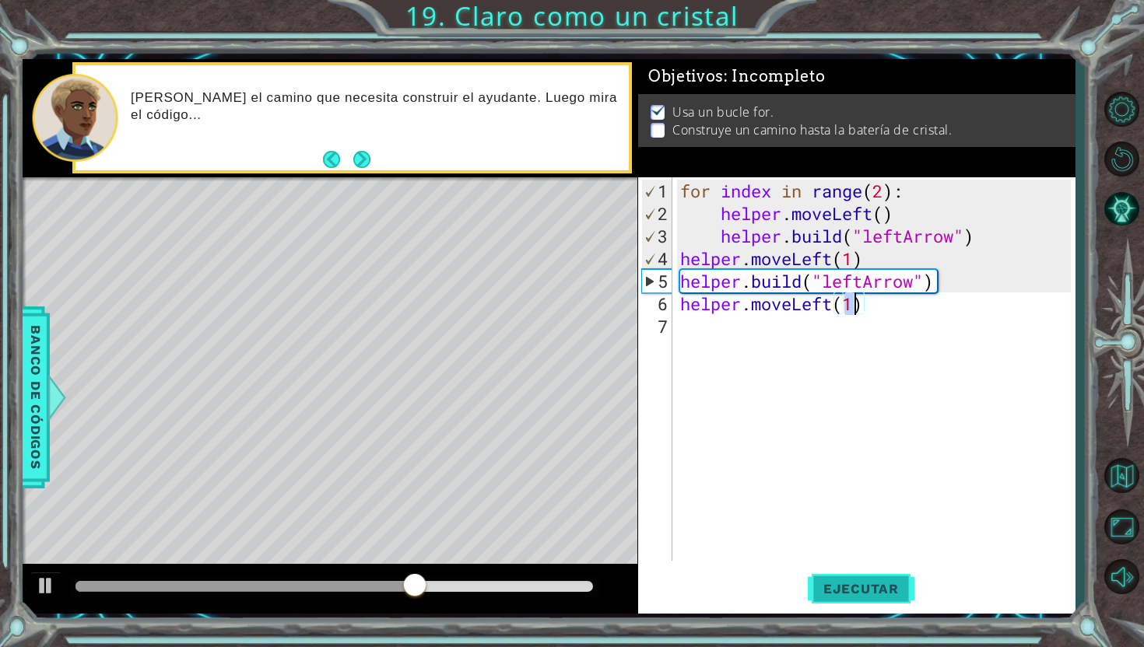
type textarea "helper.moveLeft(1)"
click at [845, 590] on span "Ejecutar" at bounding box center [861, 589] width 107 height 16
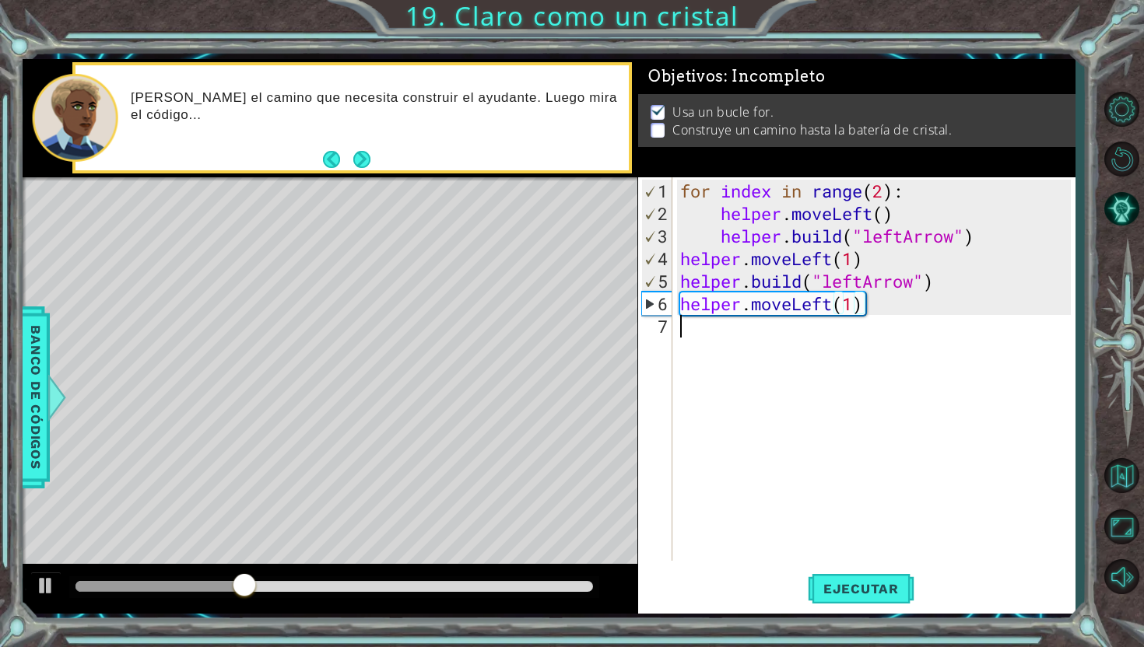
click at [893, 317] on div "for index in range ( 2 ) : helper . moveLeft ( ) helper . build ( "leftArrow" )…" at bounding box center [878, 394] width 402 height 429
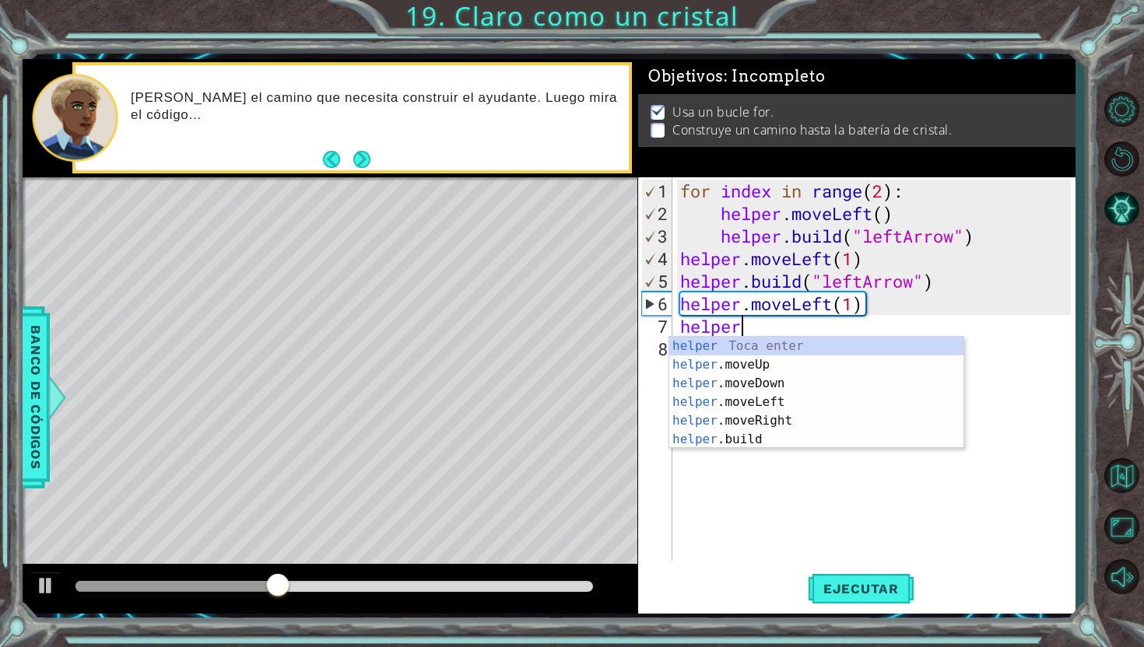
scroll to position [0, 2]
click at [752, 440] on div "helper Toca enter helper .moveUp Toca enter helper .moveDown Toca enter helper …" at bounding box center [816, 411] width 294 height 149
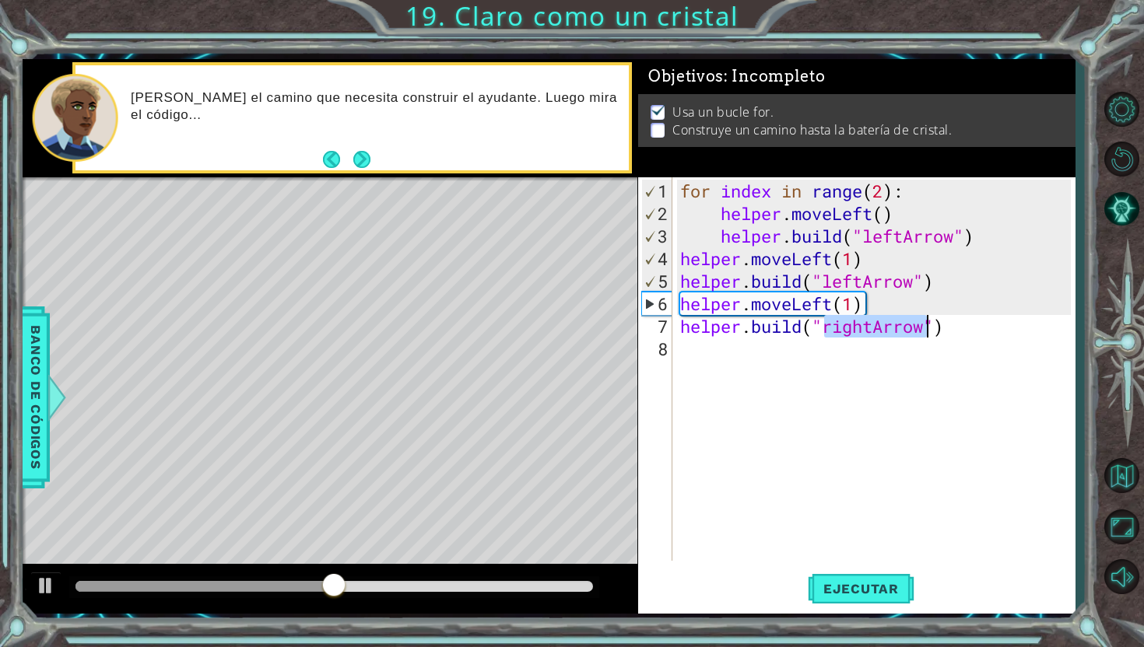
click at [873, 331] on div "for index in range ( 2 ) : helper . moveLeft ( ) helper . build ( "leftArrow" )…" at bounding box center [874, 369] width 394 height 384
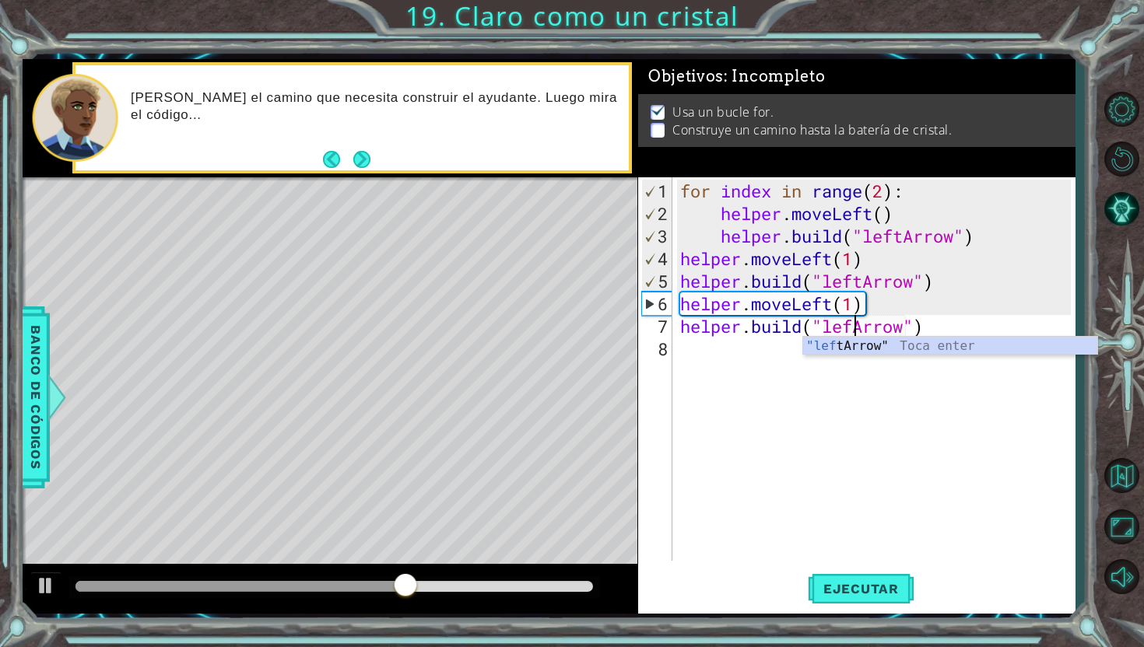
scroll to position [0, 8]
type textarea "[DOMAIN_NAME]("leftArrow")"
click at [887, 580] on button "Ejecutar" at bounding box center [861, 589] width 107 height 44
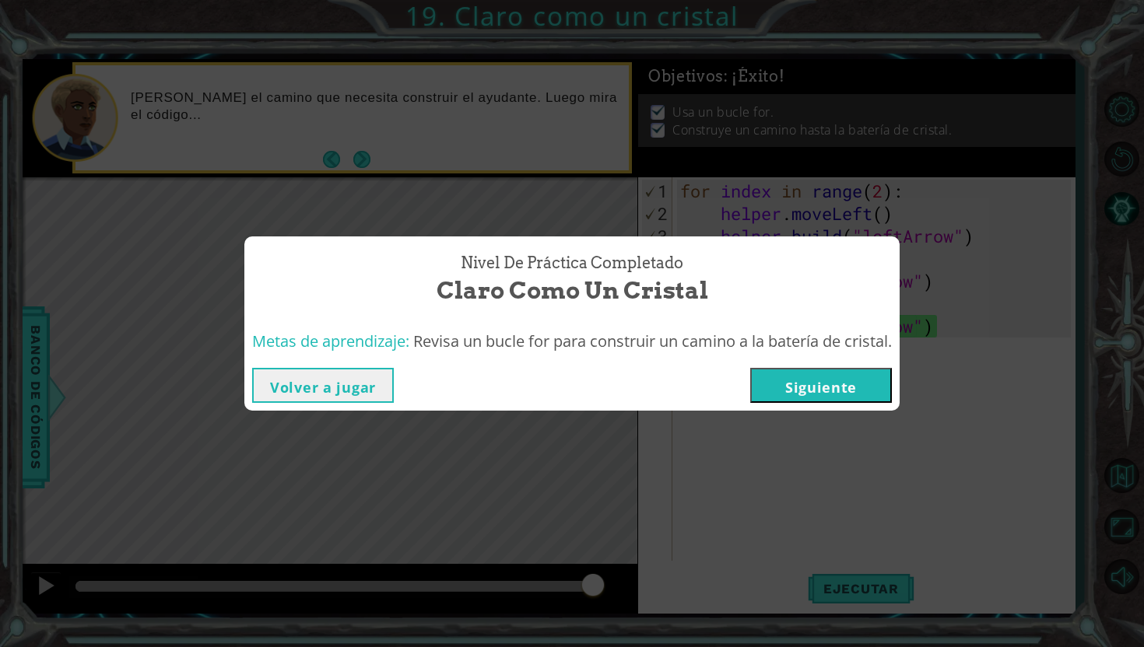
click at [854, 384] on button "Siguiente" at bounding box center [821, 385] width 142 height 35
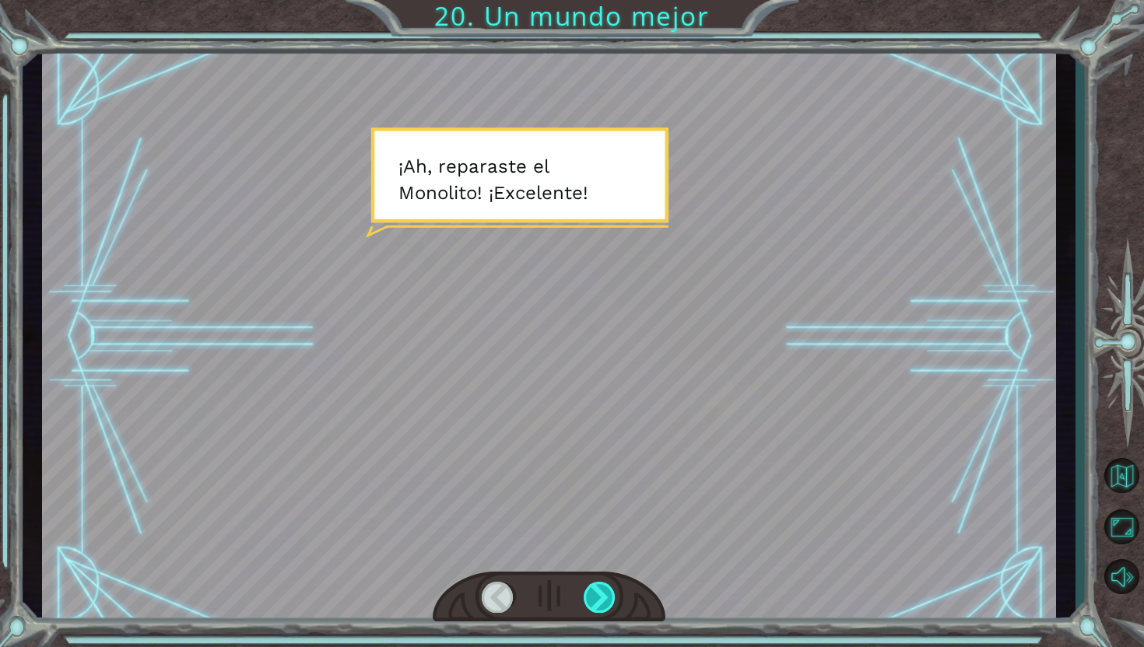
click at [590, 605] on div at bounding box center [600, 597] width 33 height 31
click at [587, 606] on div at bounding box center [600, 597] width 33 height 31
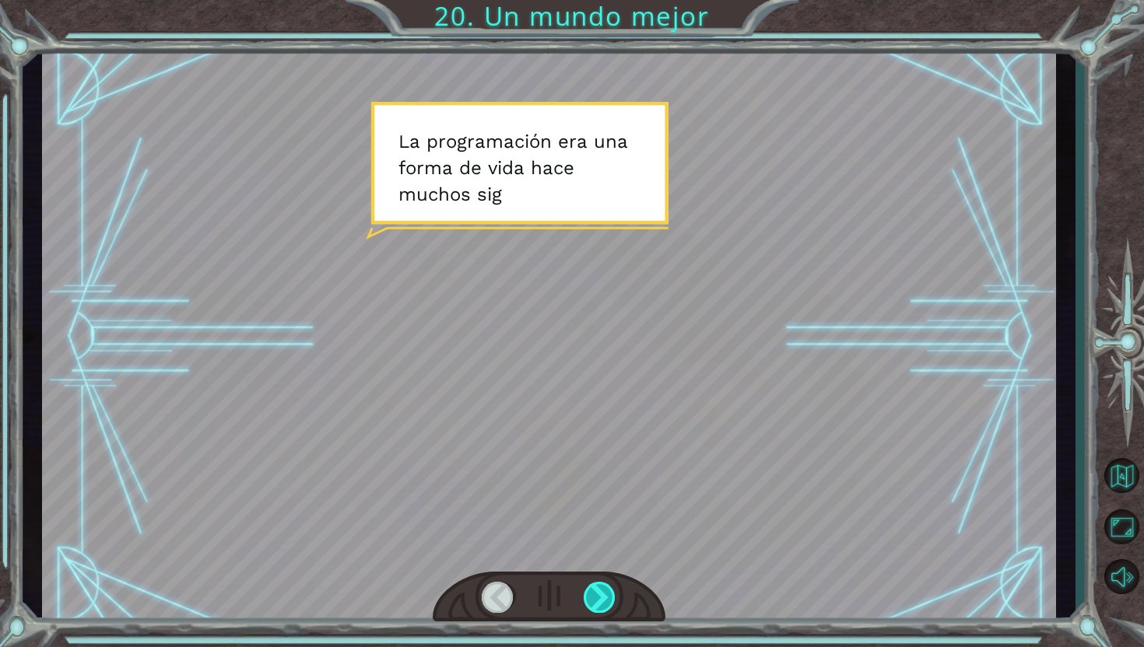
click at [584, 609] on div at bounding box center [600, 597] width 33 height 31
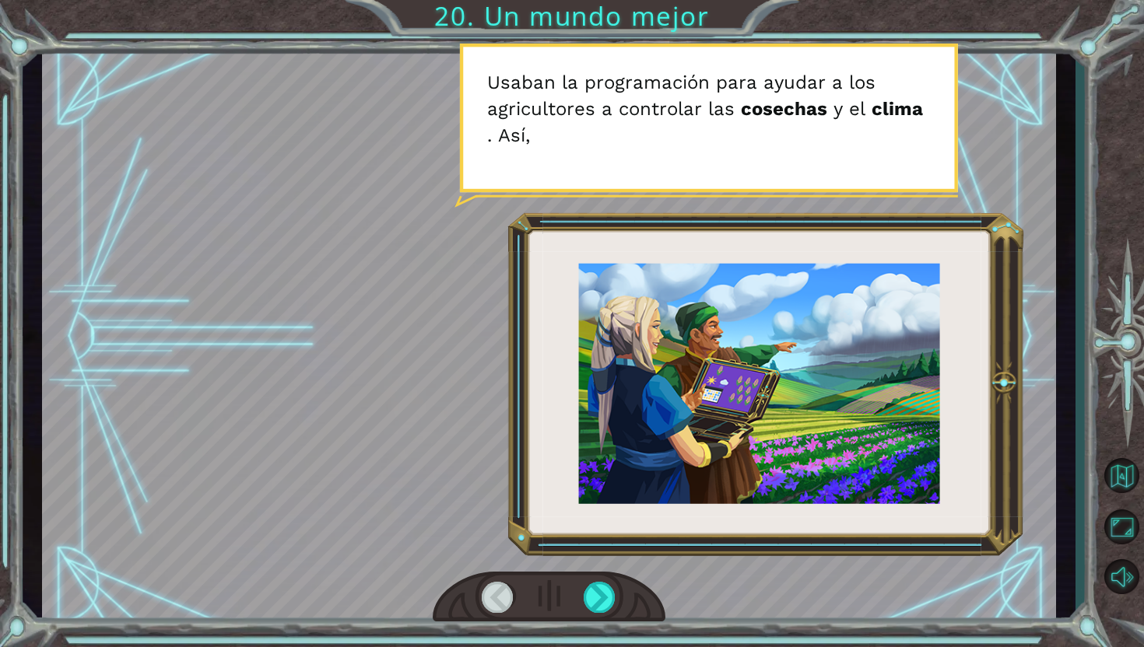
click at [582, 610] on div at bounding box center [549, 597] width 233 height 51
click at [589, 600] on div at bounding box center [600, 597] width 33 height 31
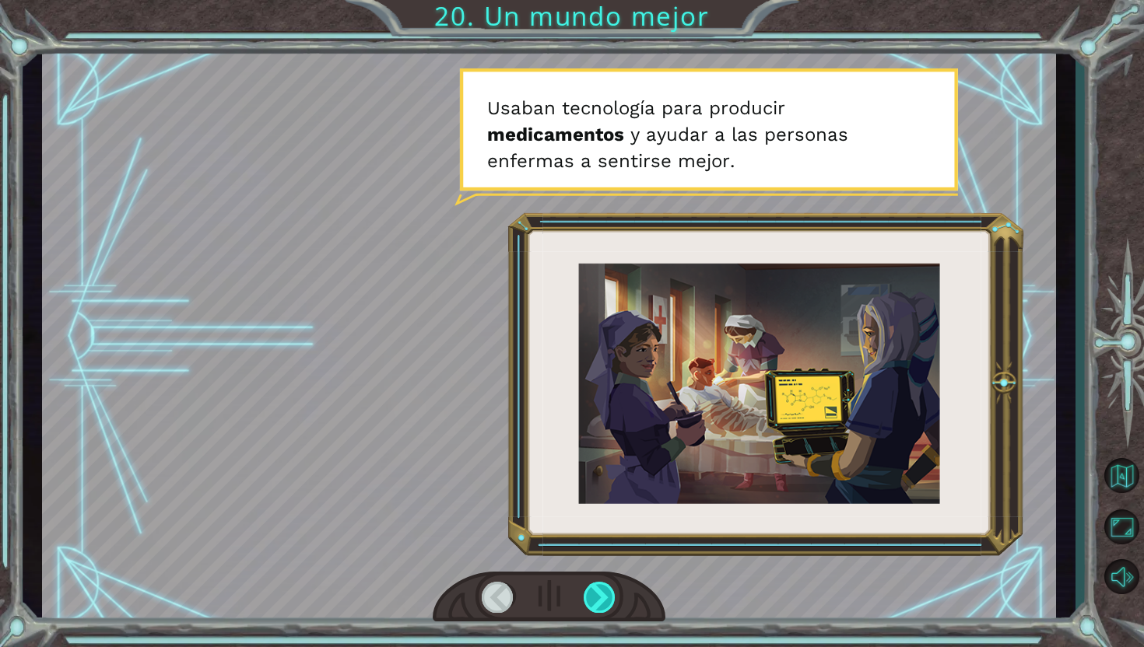
click at [599, 600] on div at bounding box center [600, 597] width 33 height 31
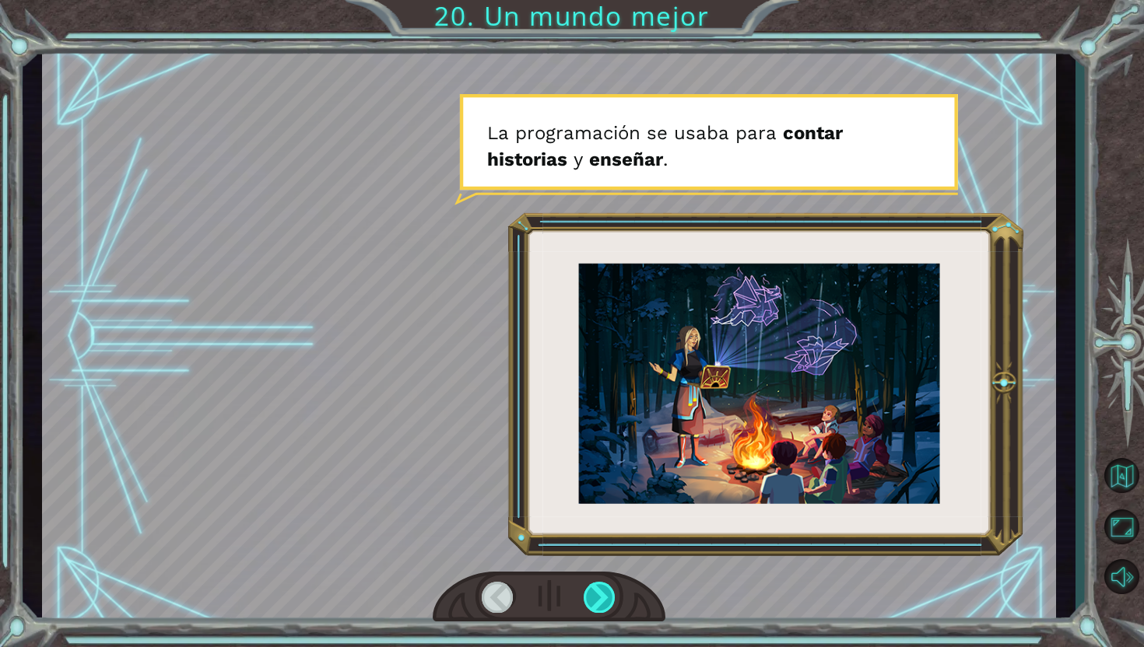
click at [599, 600] on div at bounding box center [600, 597] width 33 height 31
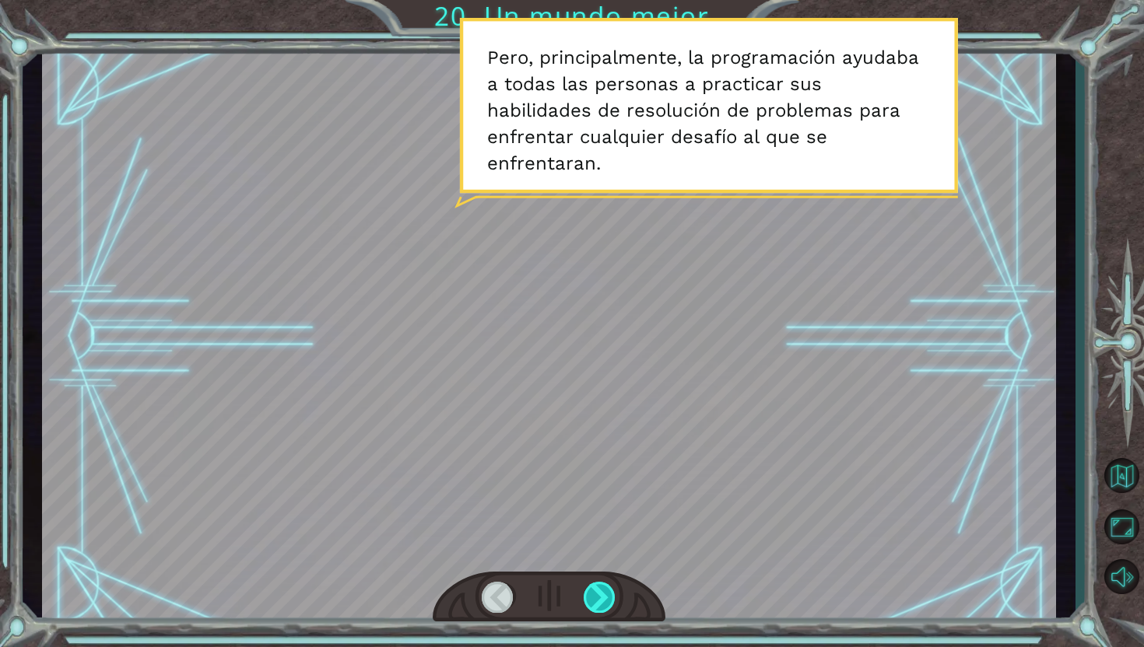
click at [599, 600] on div at bounding box center [600, 597] width 33 height 31
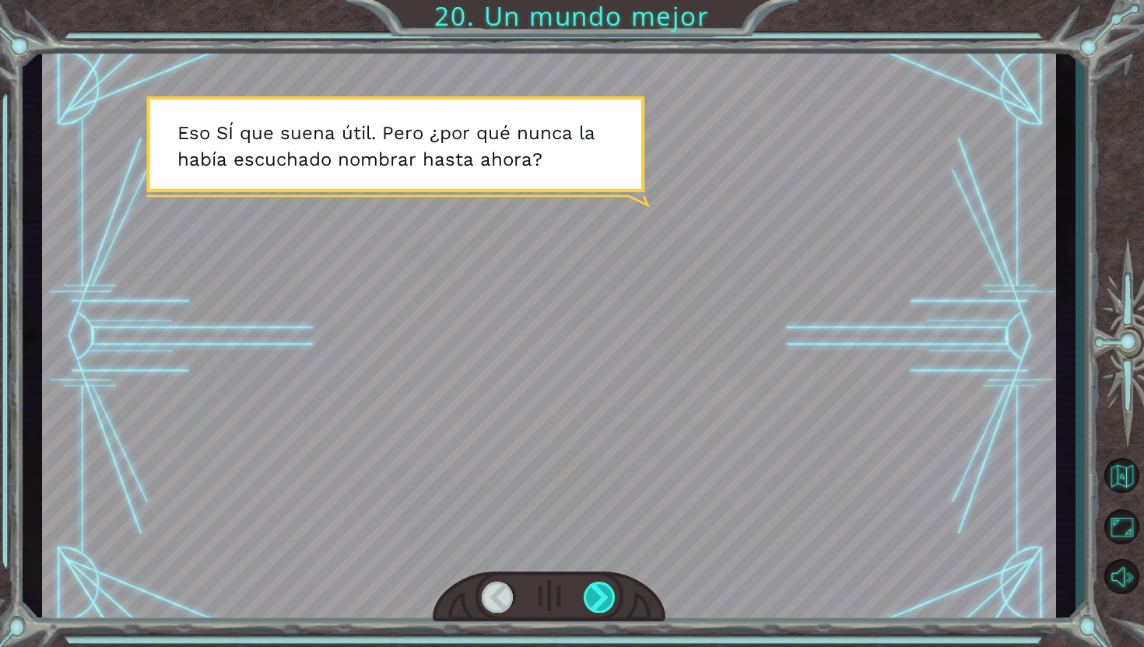
click at [600, 601] on div at bounding box center [600, 597] width 33 height 31
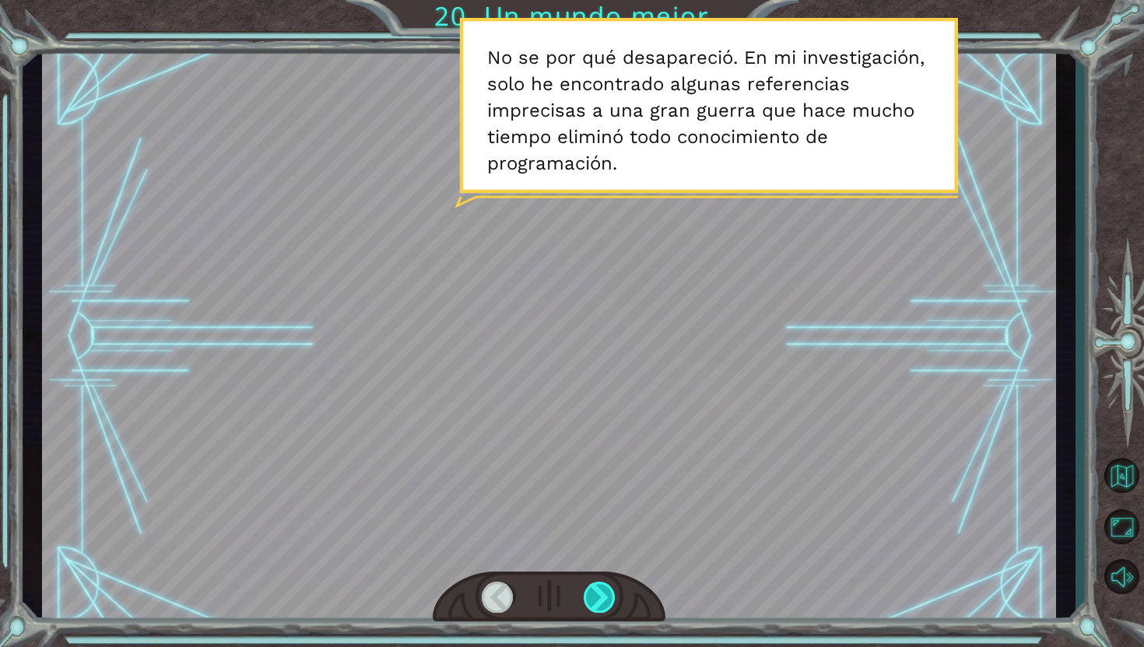
click at [592, 605] on div at bounding box center [600, 597] width 33 height 31
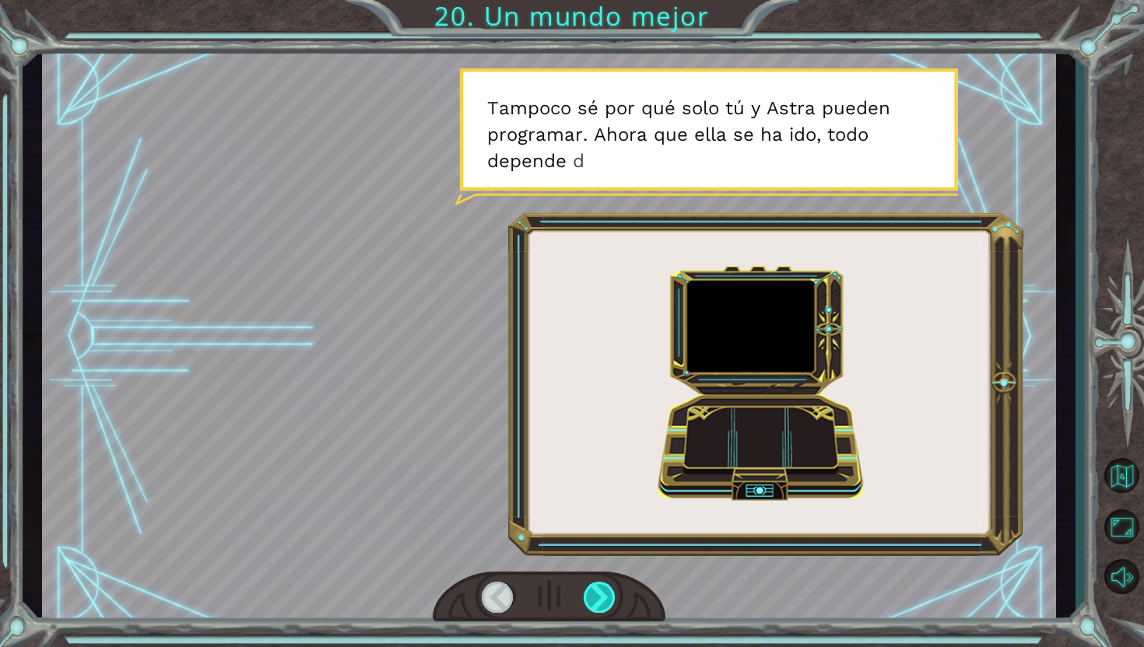
click at [592, 605] on div at bounding box center [600, 597] width 33 height 31
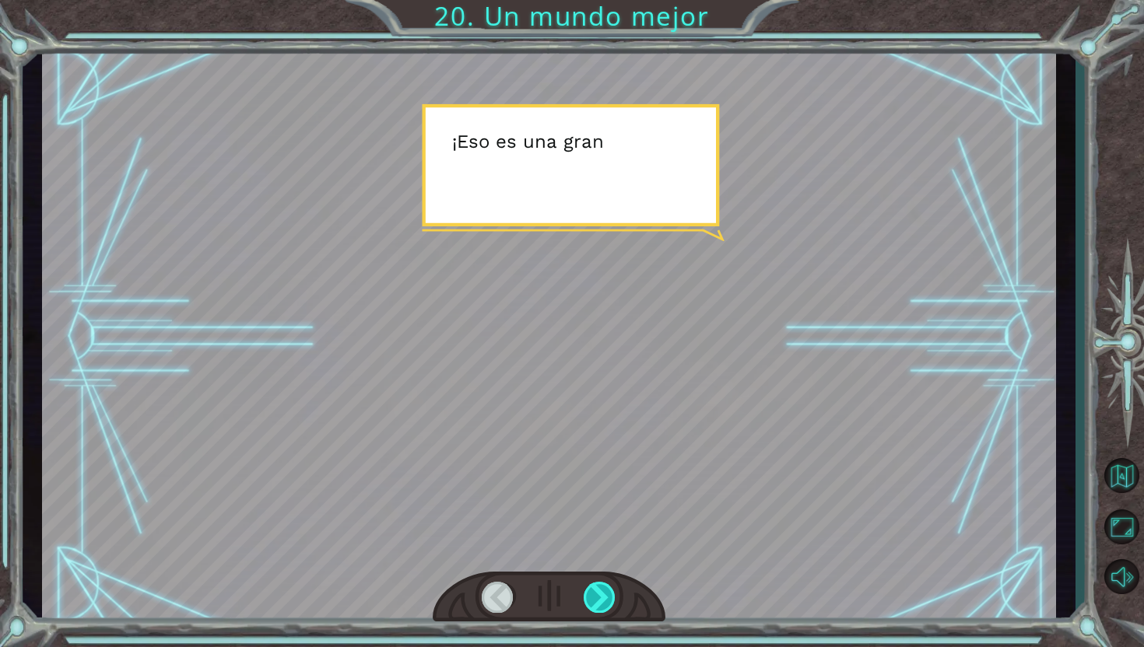
click at [592, 605] on div at bounding box center [600, 597] width 33 height 31
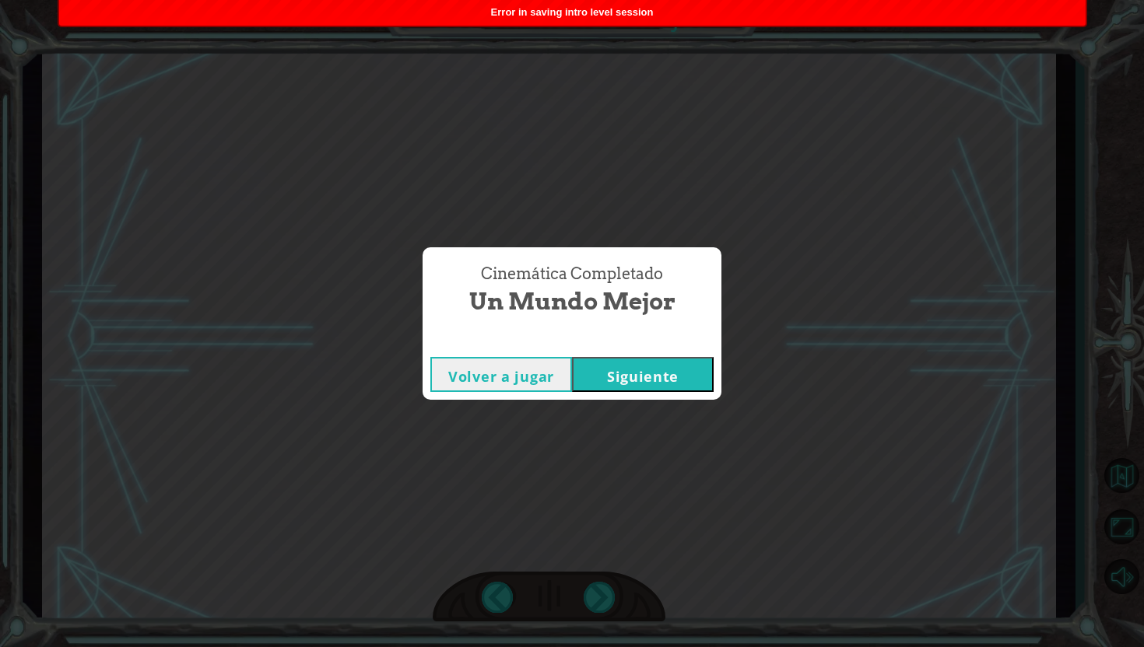
click at [649, 369] on button "Siguiente" at bounding box center [643, 374] width 142 height 35
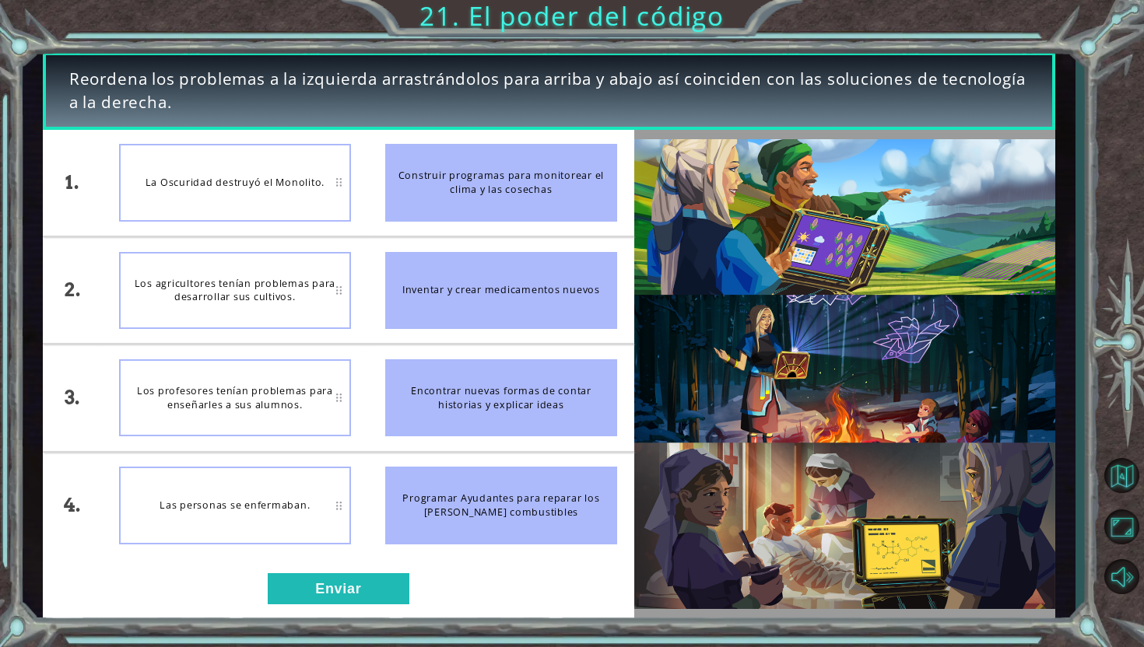
drag, startPoint x: 528, startPoint y: 374, endPoint x: 331, endPoint y: 361, distance: 197.3
click at [331, 361] on div "1. 2. 3. 4. La Oscuridad destruyó el Monolito. Los agricultores tenían problema…" at bounding box center [338, 345] width 591 height 430
drag, startPoint x: 461, startPoint y: 504, endPoint x: 446, endPoint y: 324, distance: 180.4
click at [446, 323] on ul "Construir programas para monitorear el clima y las cosechas Inventar y crear me…" at bounding box center [501, 345] width 266 height 430
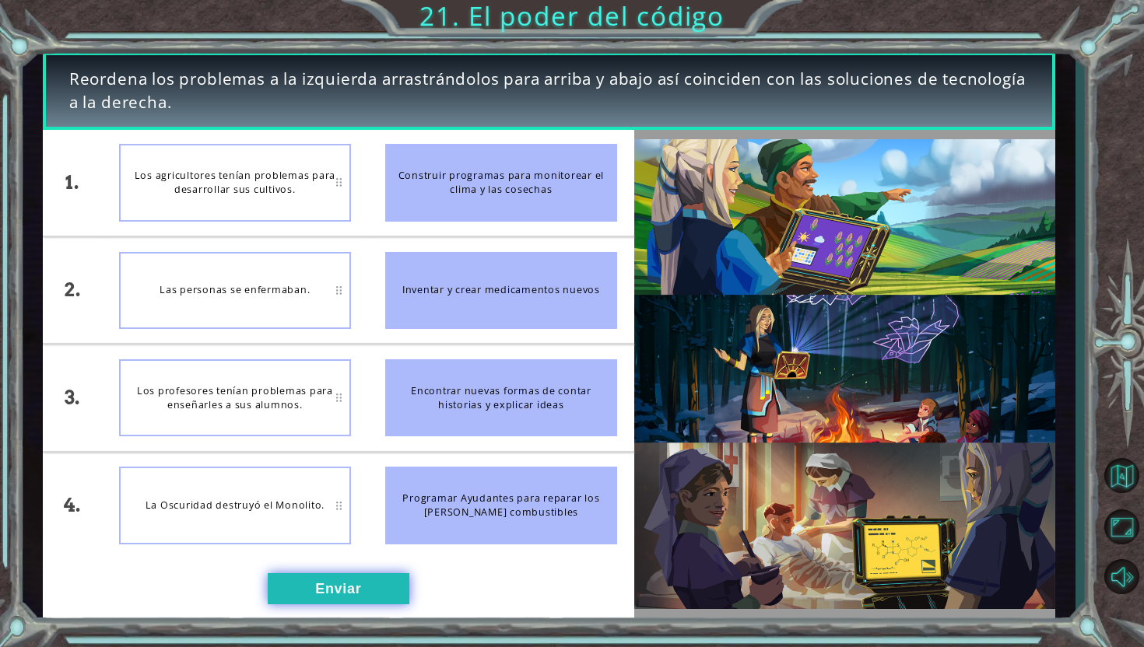
click at [369, 584] on button "Enviar" at bounding box center [339, 588] width 142 height 31
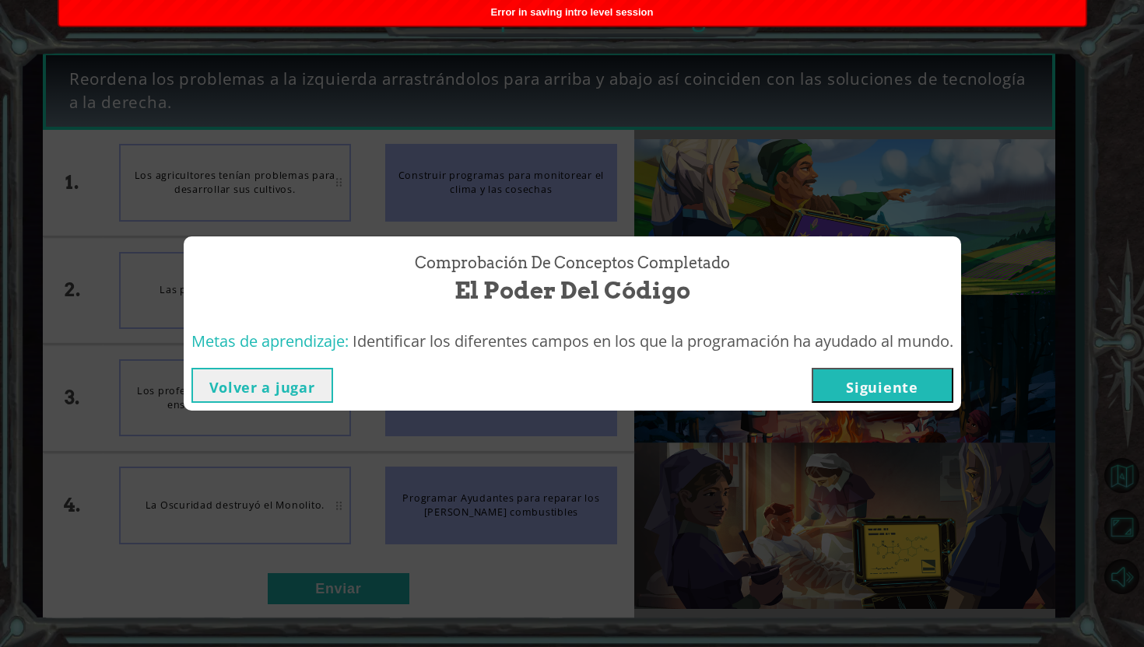
click at [857, 389] on button "Siguiente" at bounding box center [883, 385] width 142 height 35
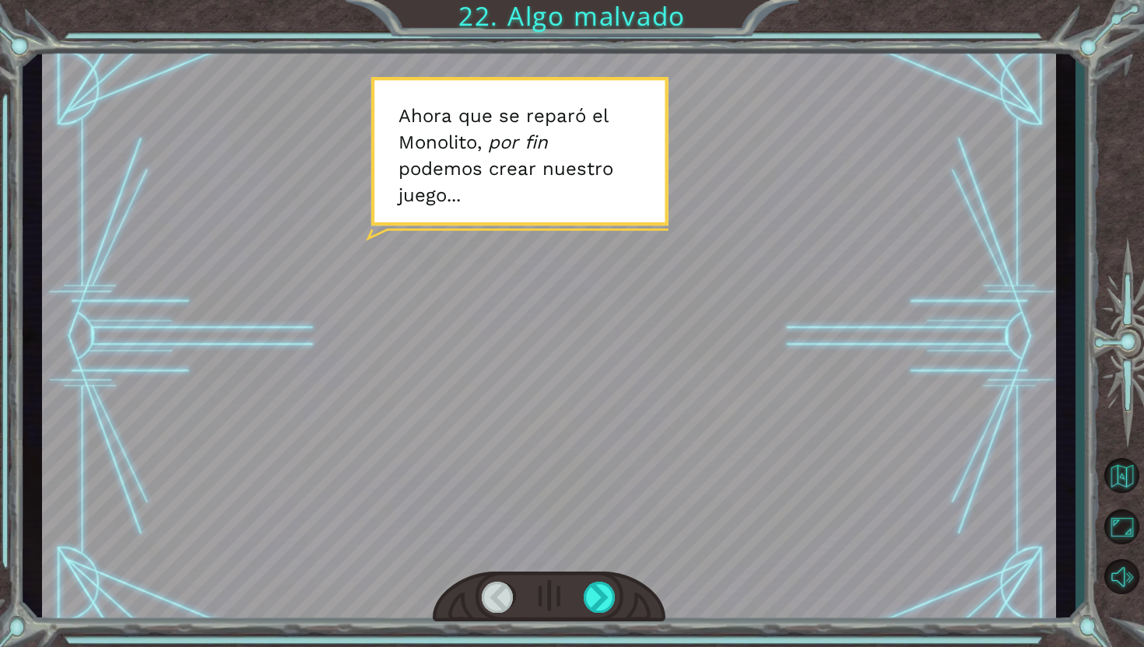
click at [617, 596] on div at bounding box center [549, 597] width 233 height 51
click at [602, 595] on div at bounding box center [600, 597] width 33 height 31
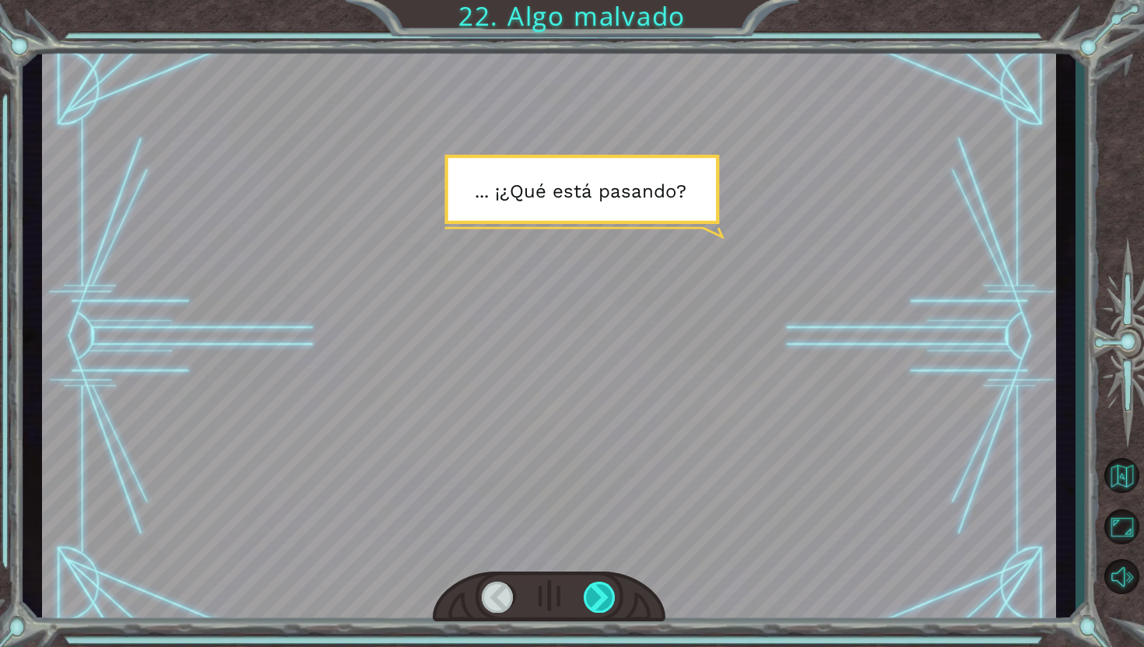
click at [602, 595] on div at bounding box center [600, 597] width 33 height 31
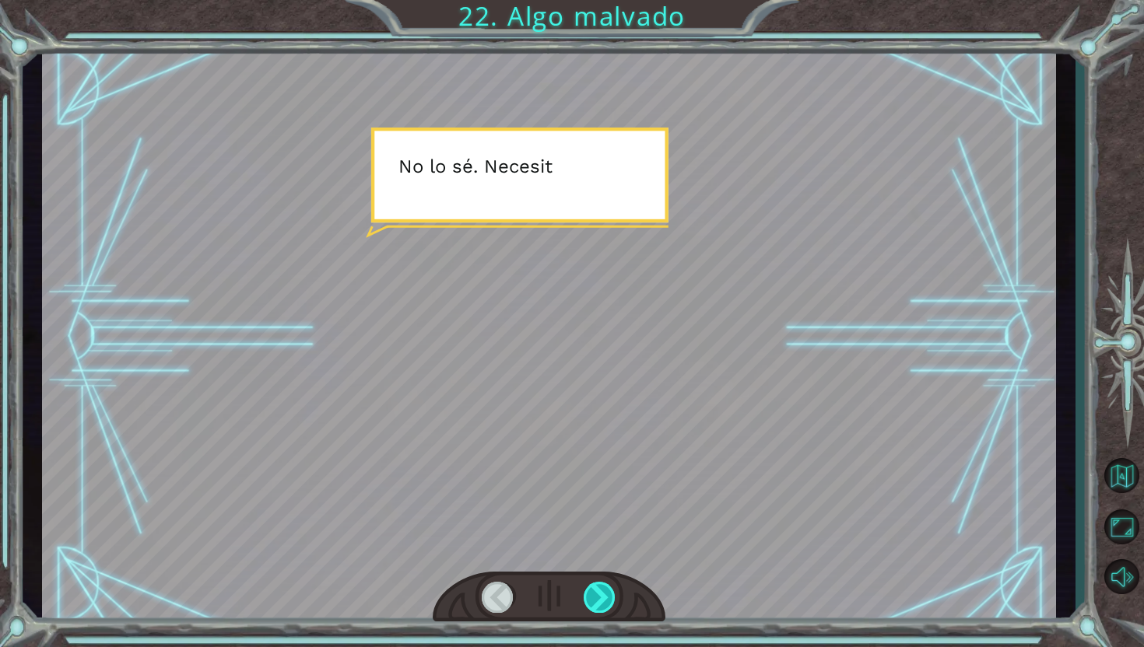
click at [602, 595] on div at bounding box center [600, 597] width 33 height 31
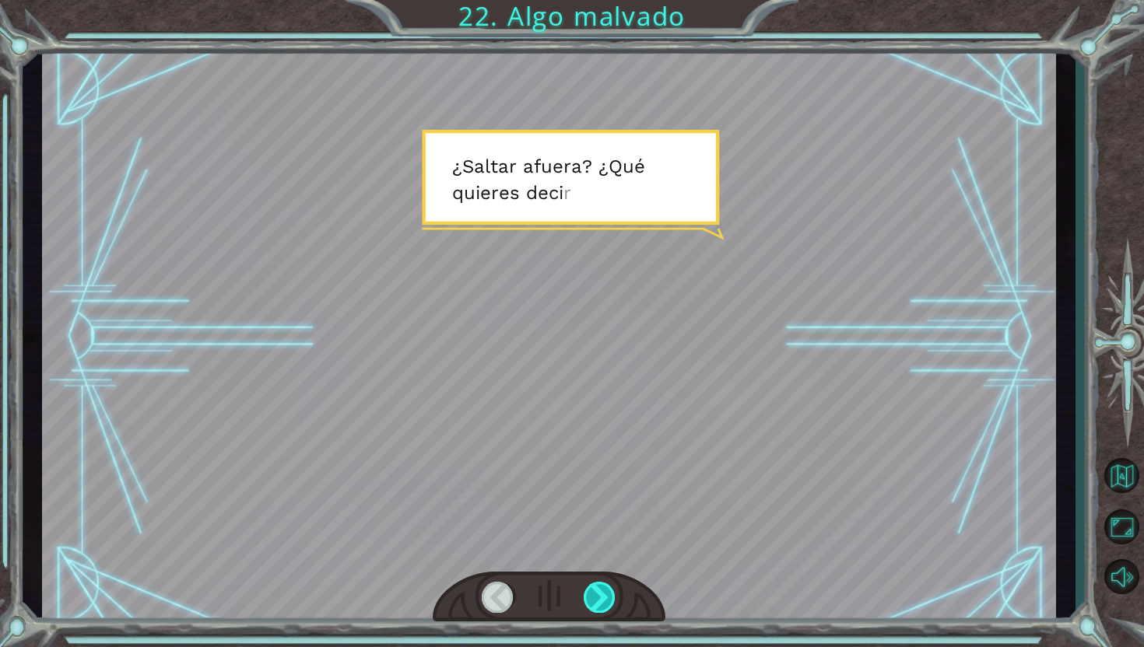
click at [602, 595] on div at bounding box center [600, 597] width 33 height 31
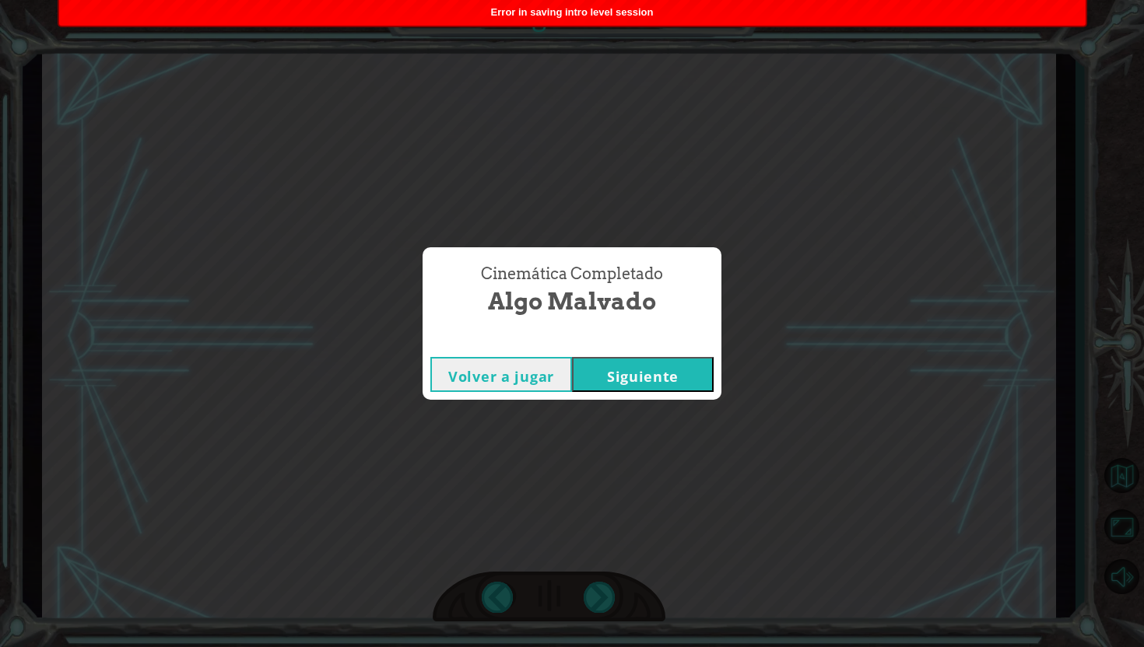
click at [623, 379] on button "Siguiente" at bounding box center [643, 374] width 142 height 35
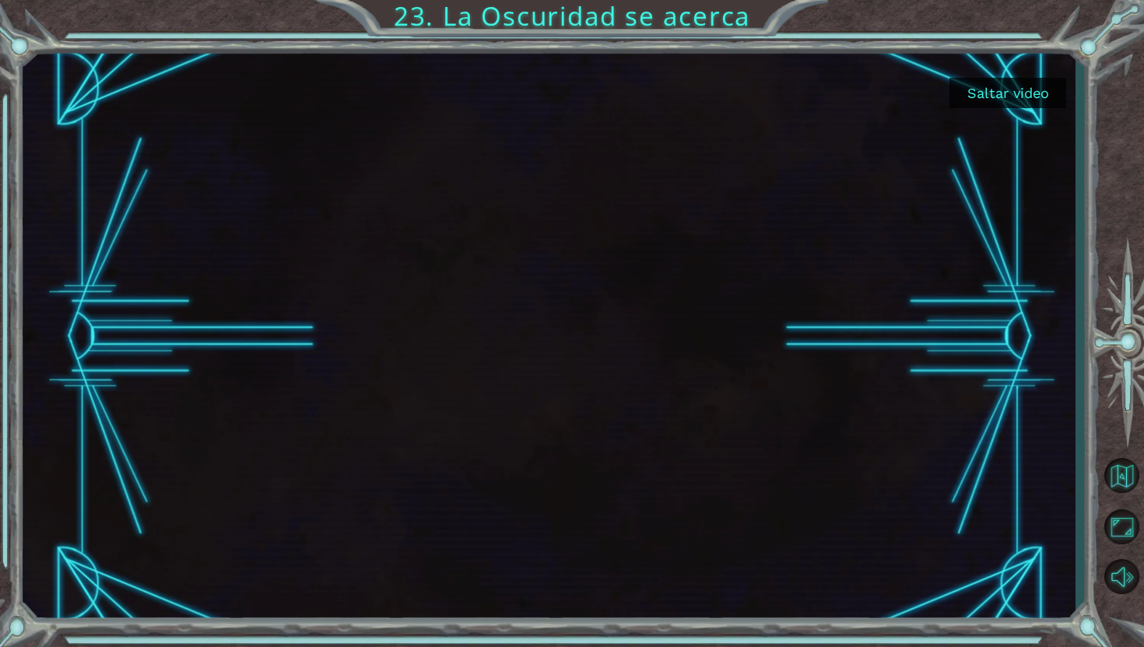
click at [1001, 93] on button "Saltar video" at bounding box center [1007, 93] width 117 height 30
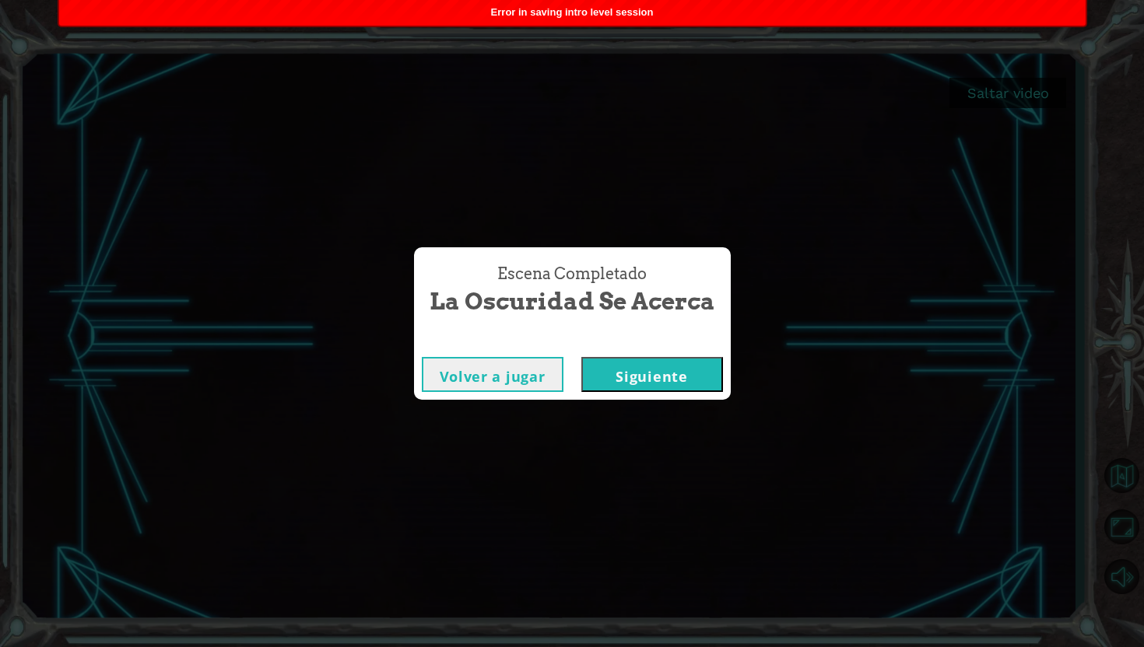
click at [682, 378] on button "Siguiente" at bounding box center [652, 374] width 142 height 35
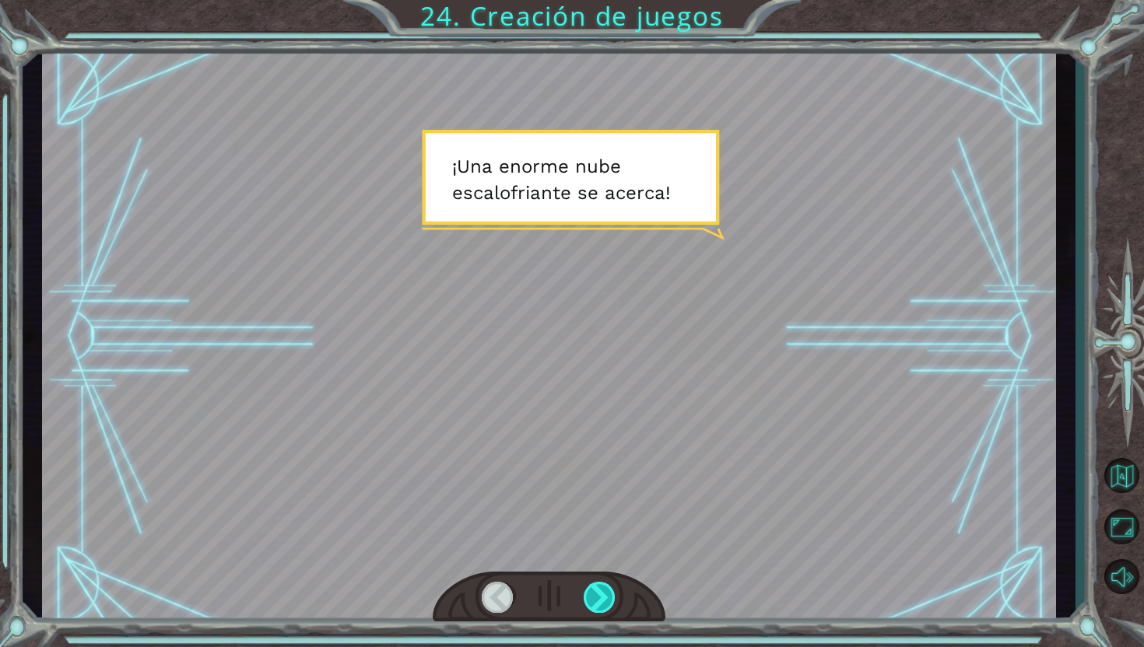
click at [601, 586] on div at bounding box center [600, 597] width 33 height 31
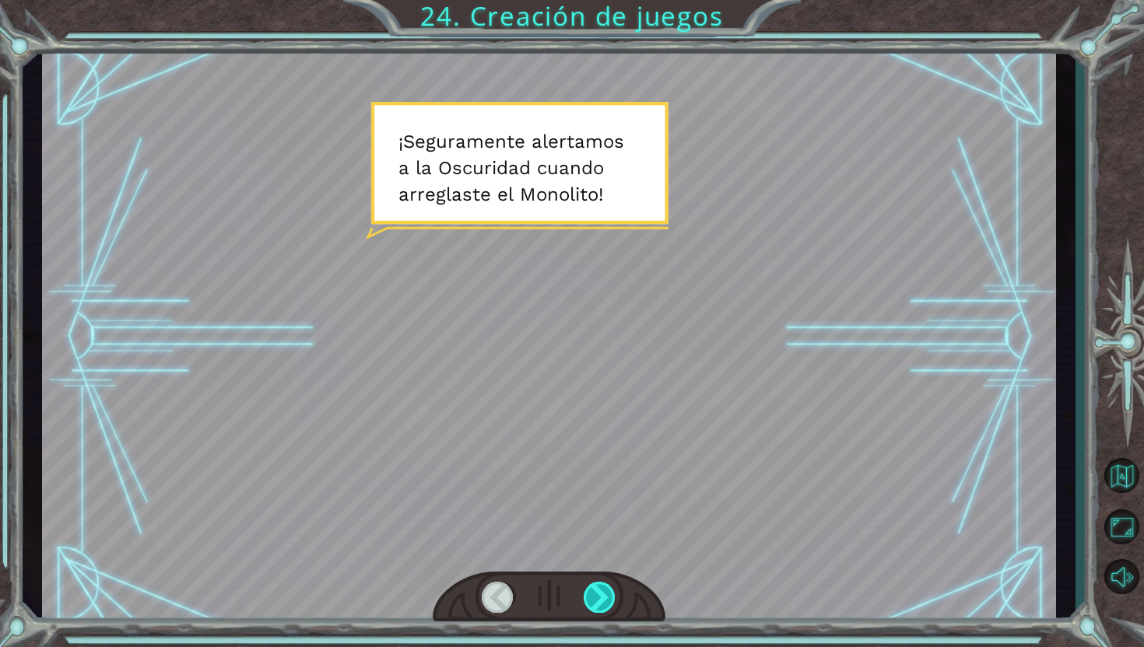
click at [592, 602] on div at bounding box center [600, 597] width 33 height 31
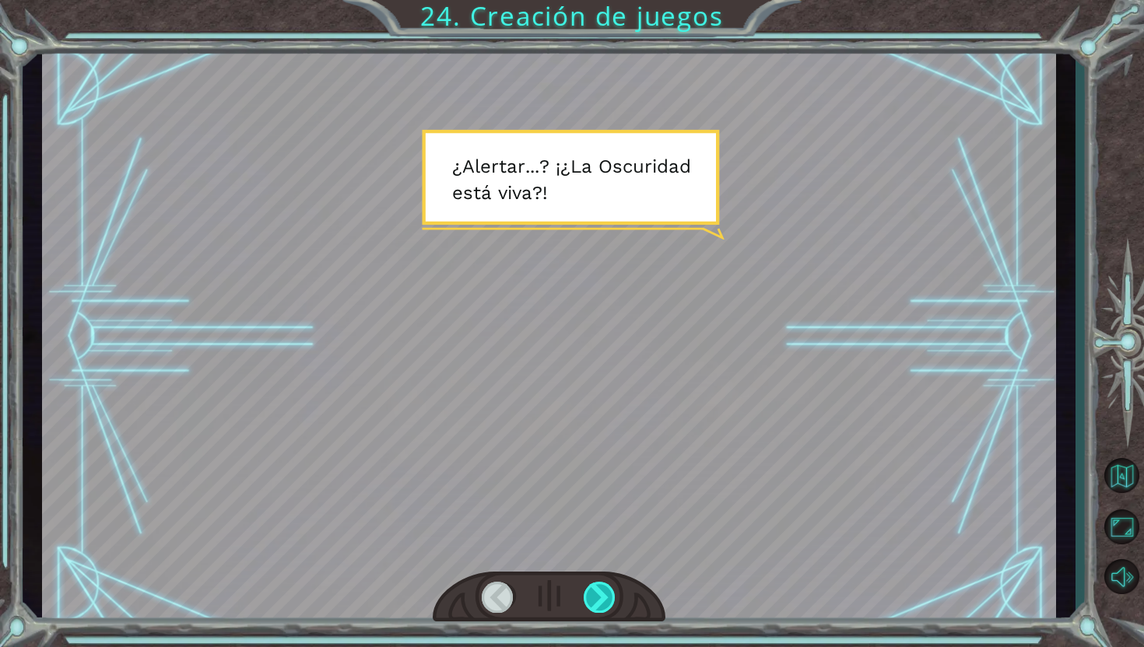
click at [592, 602] on div at bounding box center [600, 597] width 33 height 31
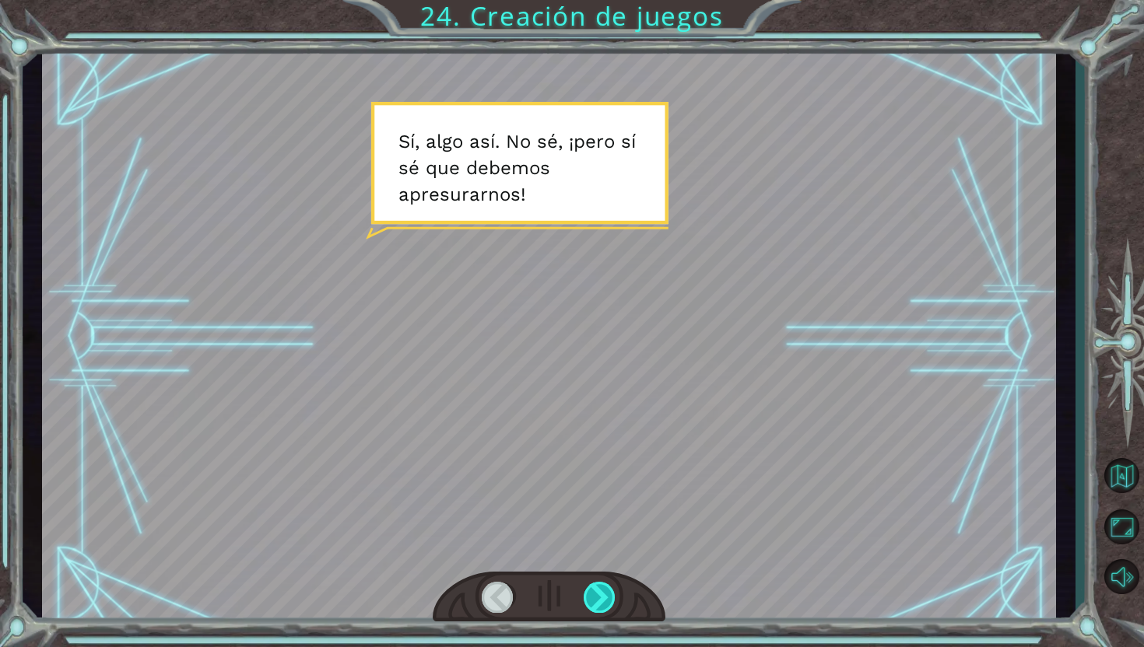
click at [592, 602] on div at bounding box center [600, 597] width 33 height 31
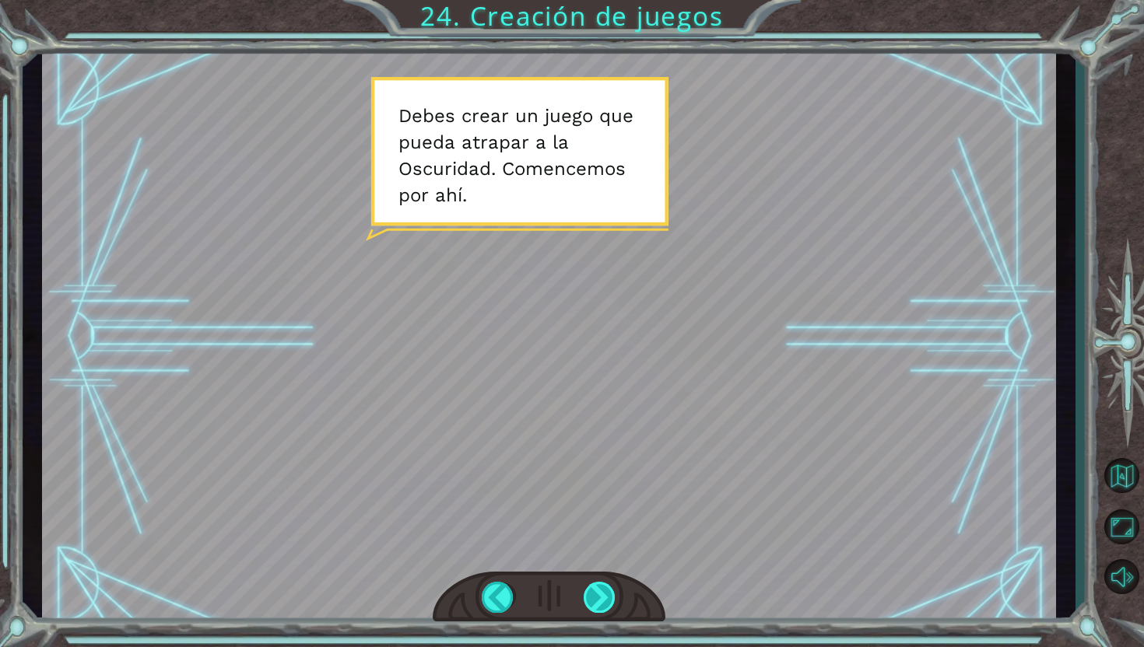
click at [594, 602] on div at bounding box center [600, 597] width 33 height 31
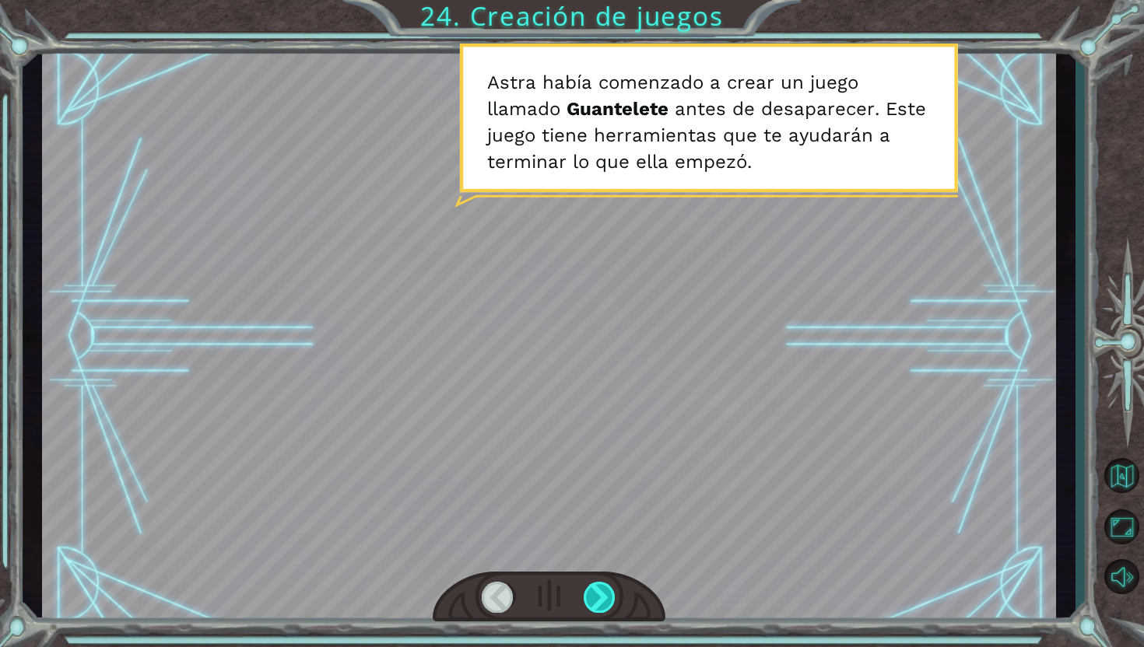
click at [598, 602] on div at bounding box center [600, 597] width 33 height 31
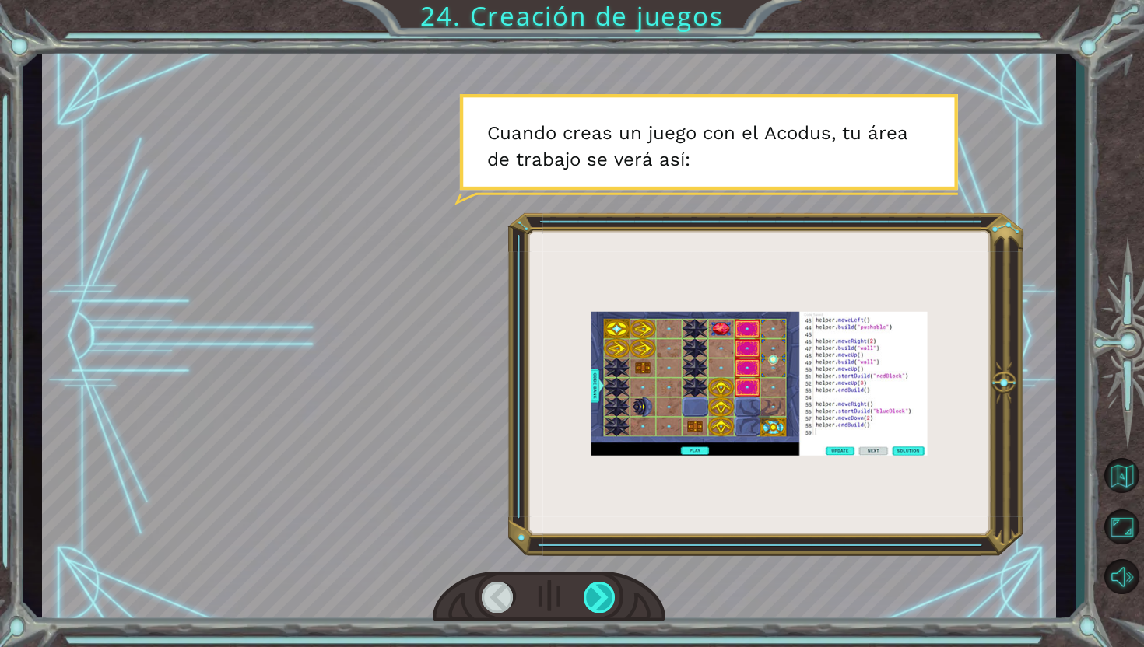
click at [598, 602] on div at bounding box center [600, 597] width 33 height 31
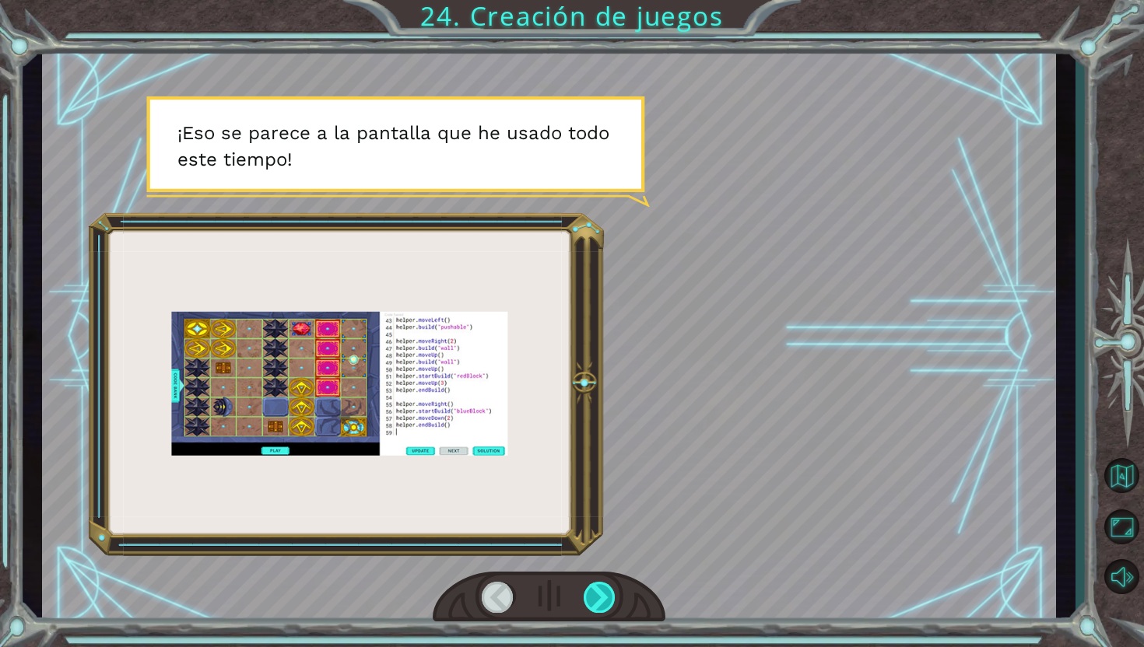
click at [597, 601] on div at bounding box center [600, 597] width 33 height 31
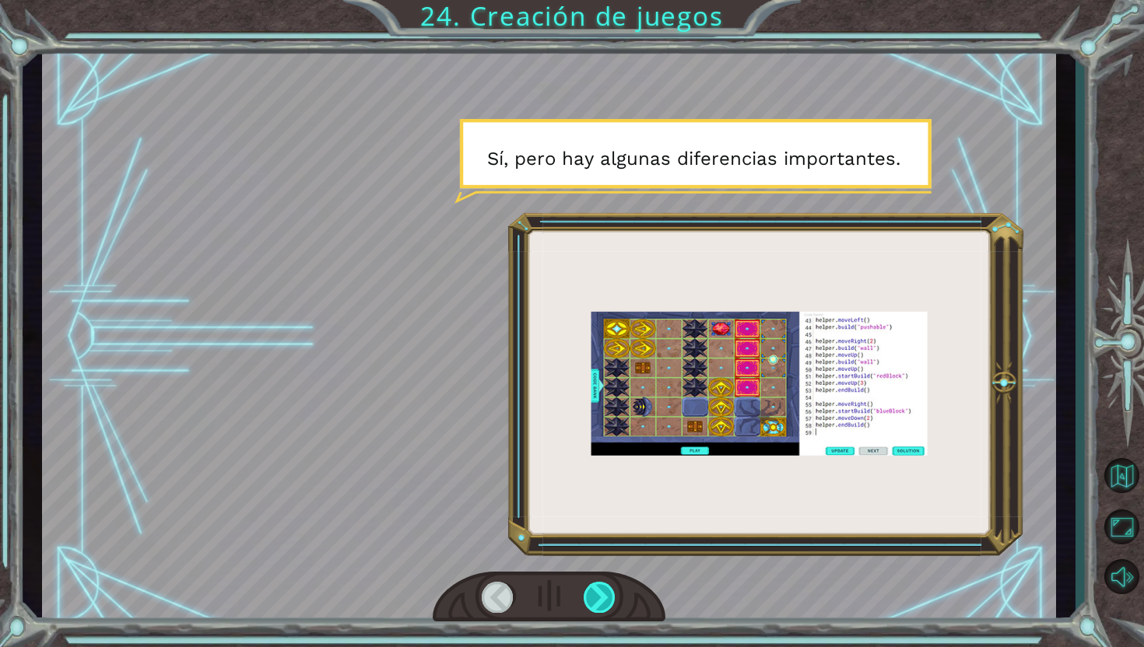
click at [597, 598] on div at bounding box center [600, 597] width 33 height 31
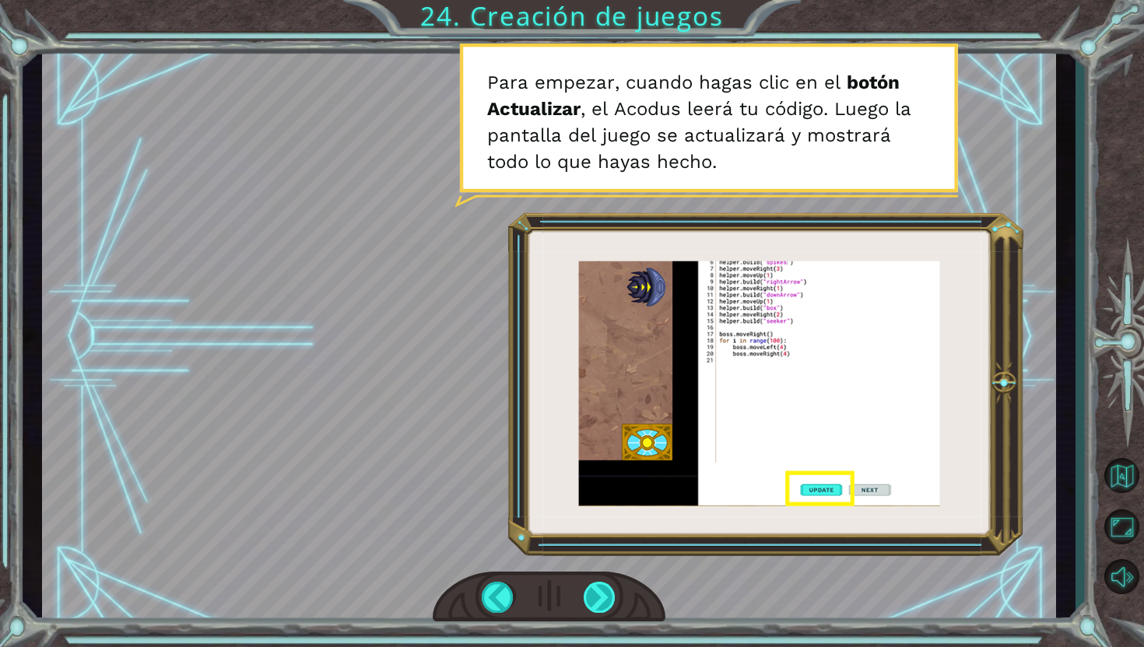
click at [593, 599] on div at bounding box center [600, 597] width 33 height 31
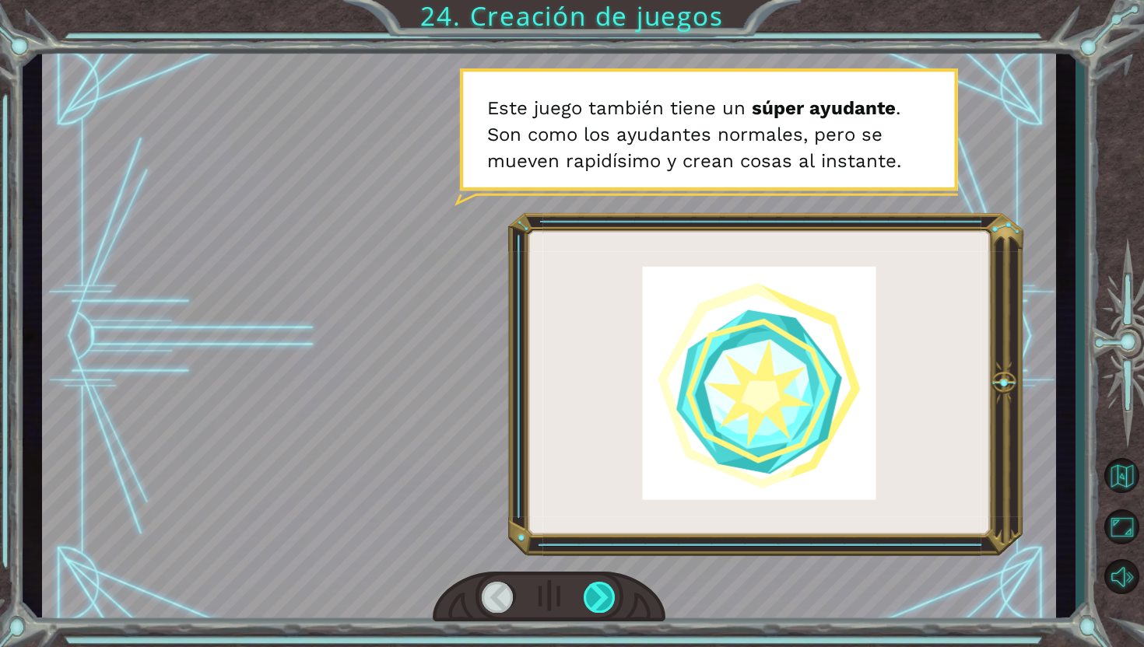
click at [595, 605] on div at bounding box center [600, 597] width 33 height 31
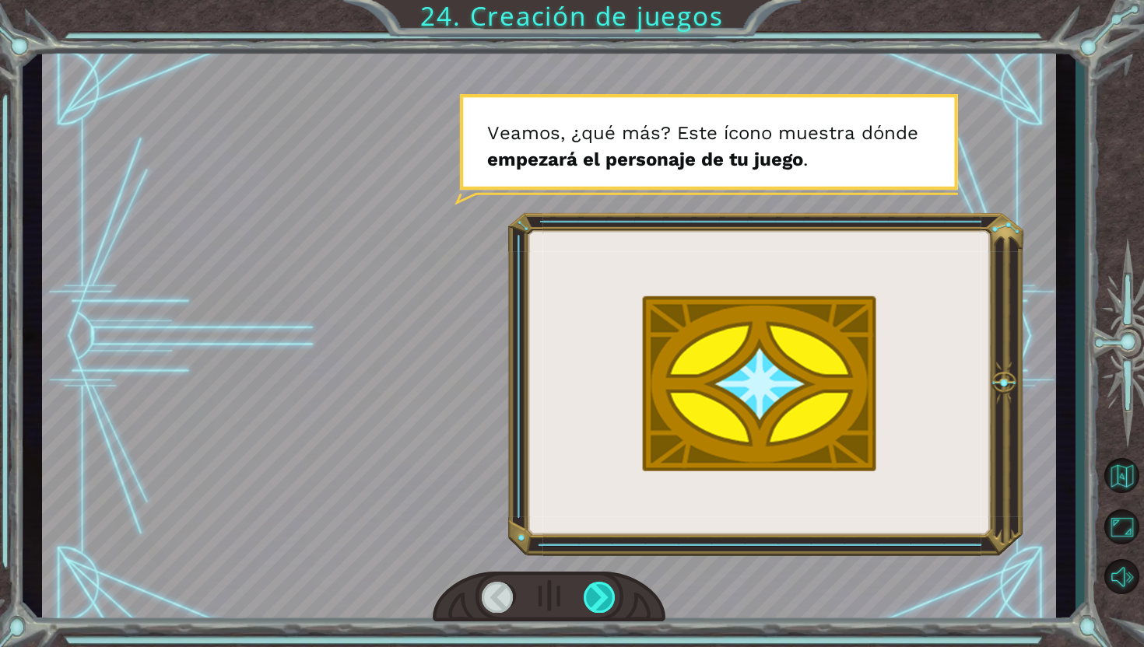
click at [609, 585] on div at bounding box center [600, 597] width 33 height 31
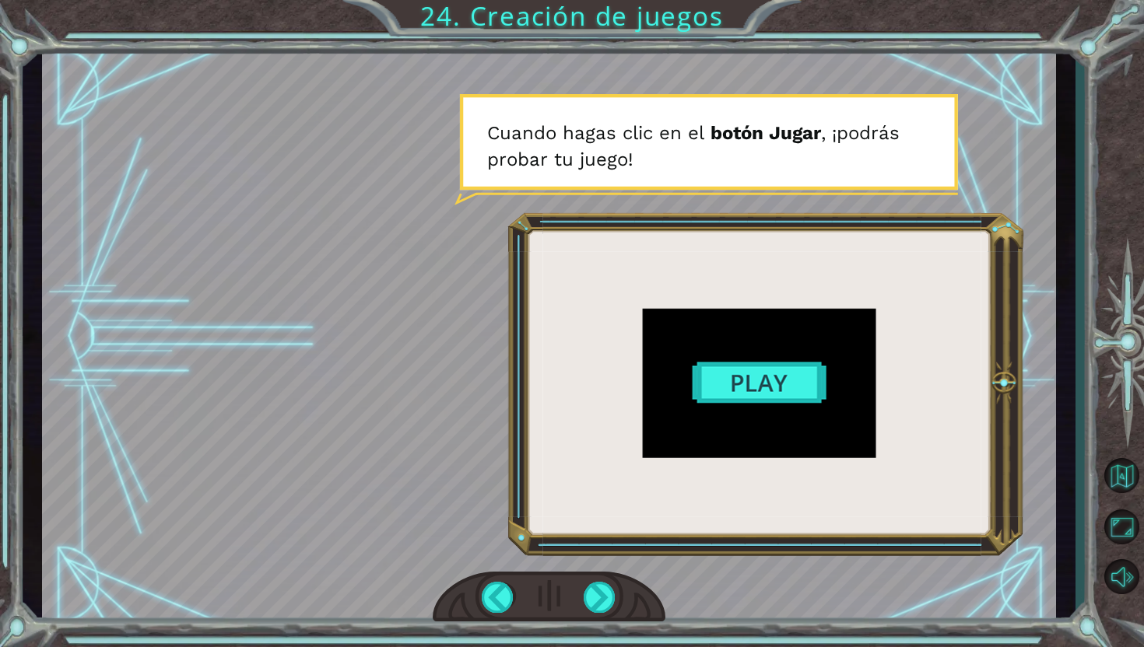
click at [756, 390] on div at bounding box center [548, 337] width 1013 height 570
click at [599, 587] on div at bounding box center [600, 597] width 33 height 31
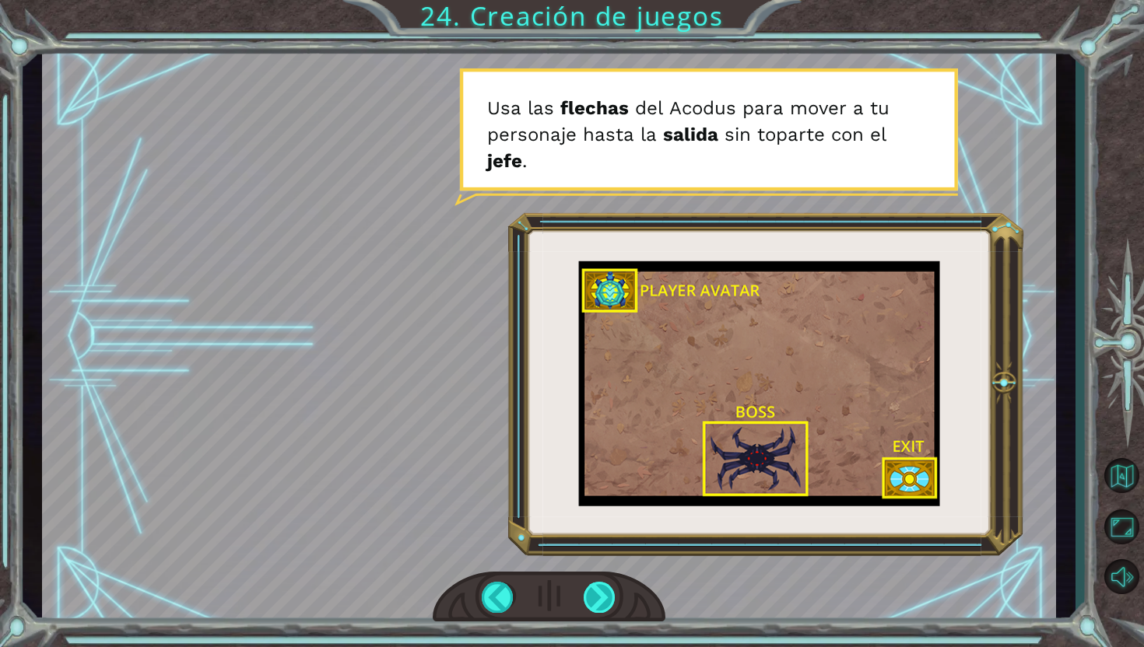
click at [595, 598] on div at bounding box center [600, 597] width 33 height 31
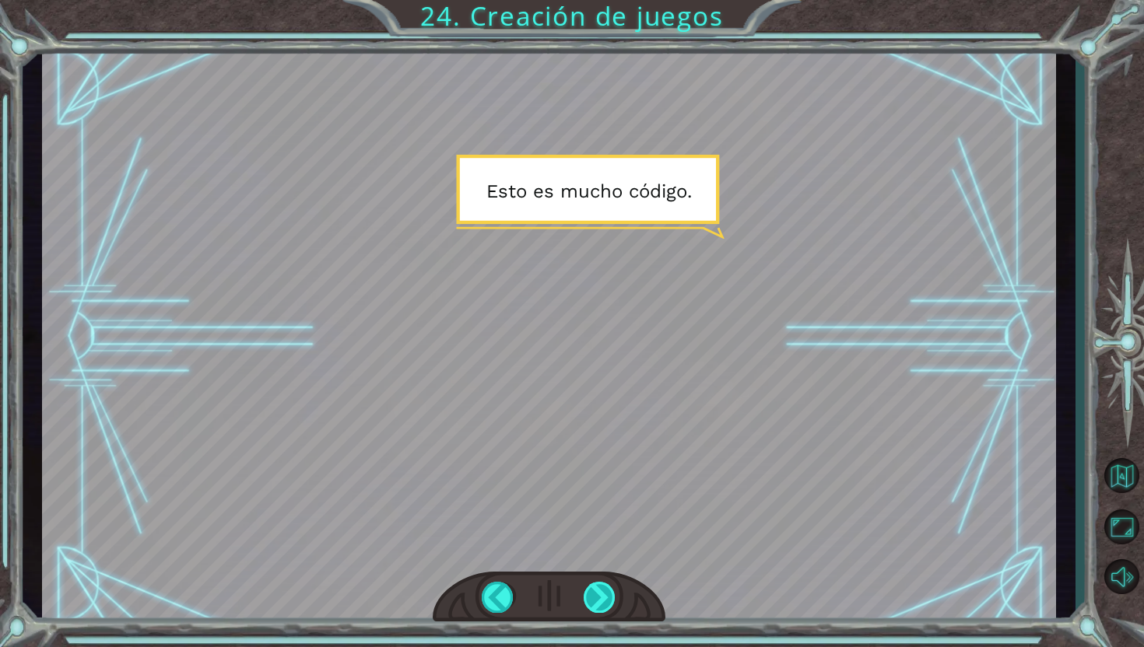
click at [595, 598] on div at bounding box center [600, 597] width 33 height 31
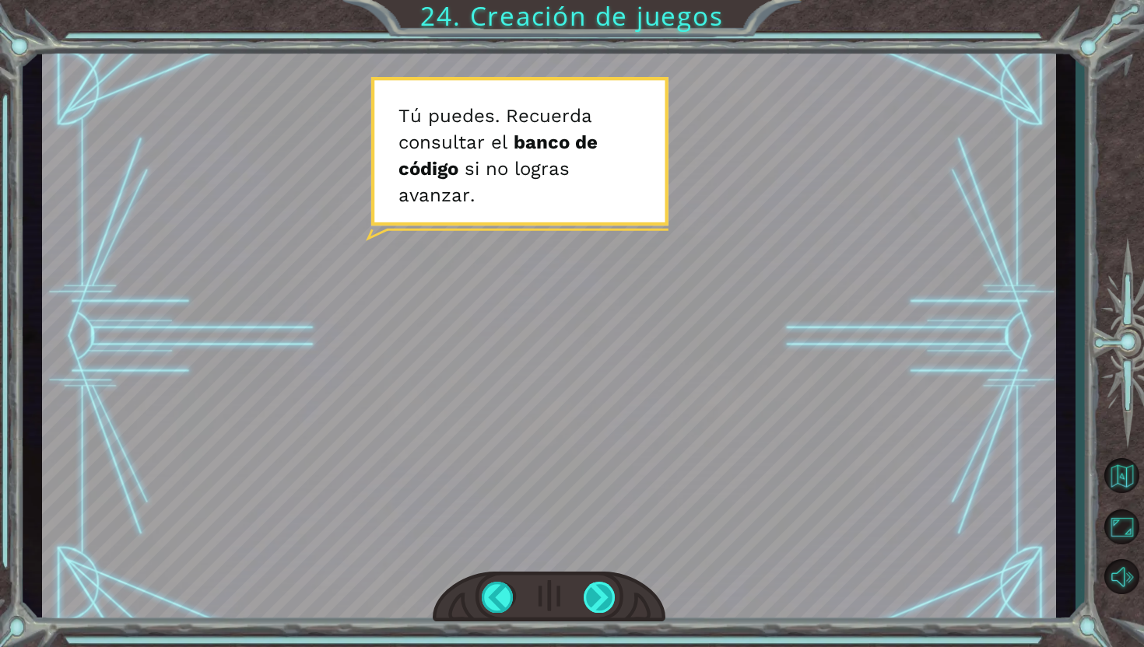
click at [591, 599] on div at bounding box center [600, 597] width 33 height 31
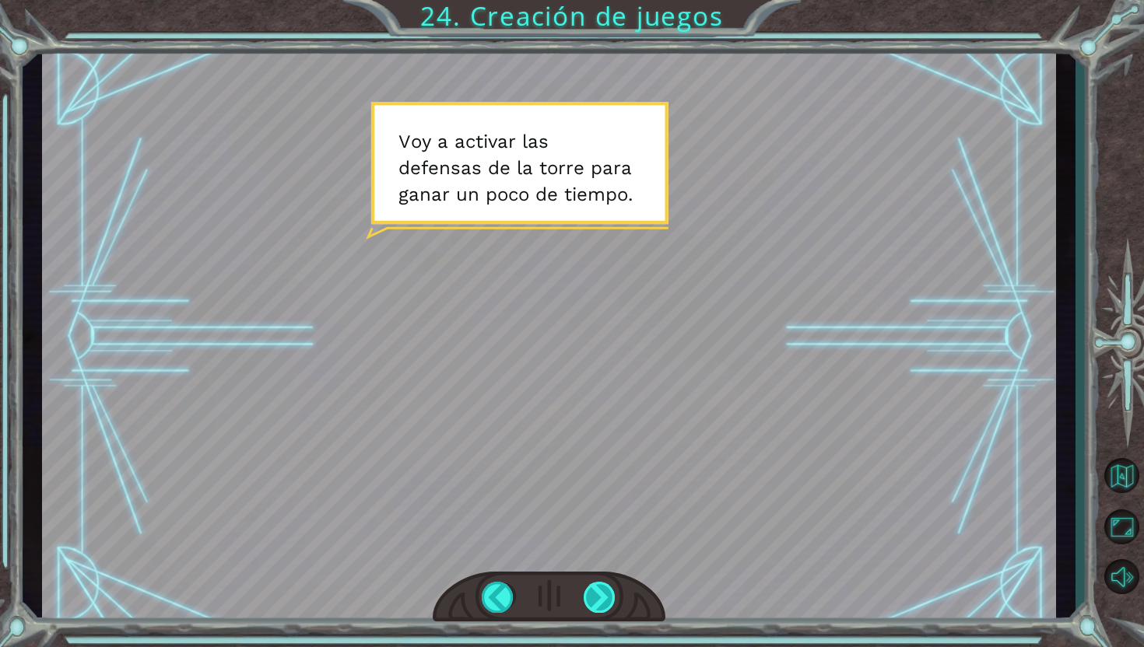
click at [587, 602] on div at bounding box center [600, 597] width 33 height 31
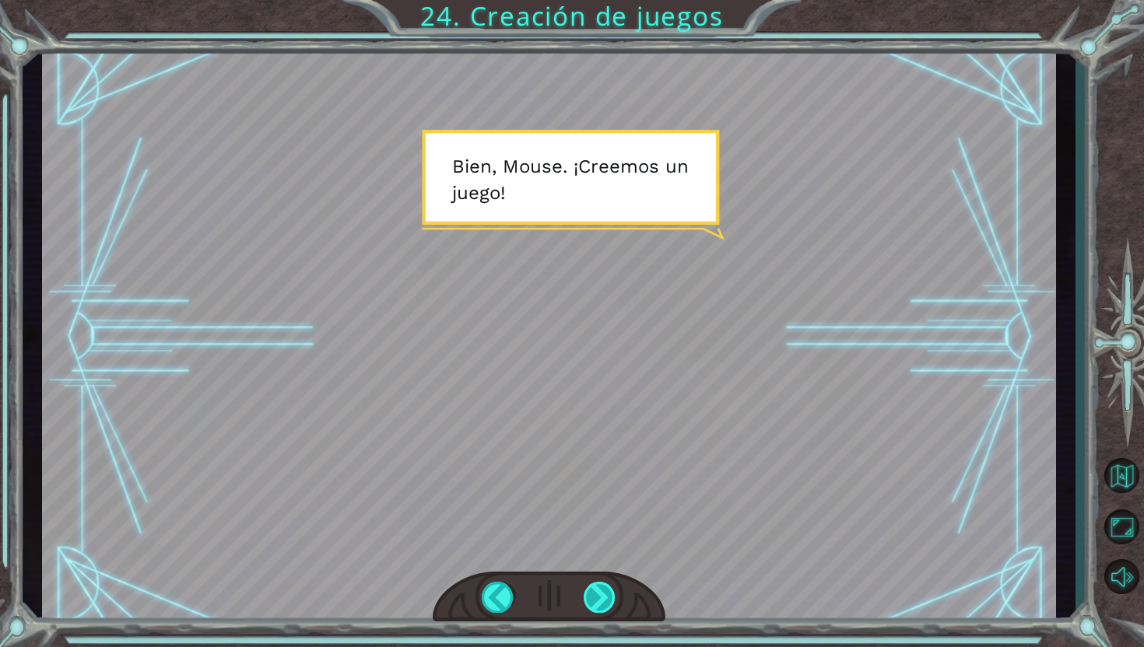
click at [587, 602] on div at bounding box center [600, 597] width 33 height 31
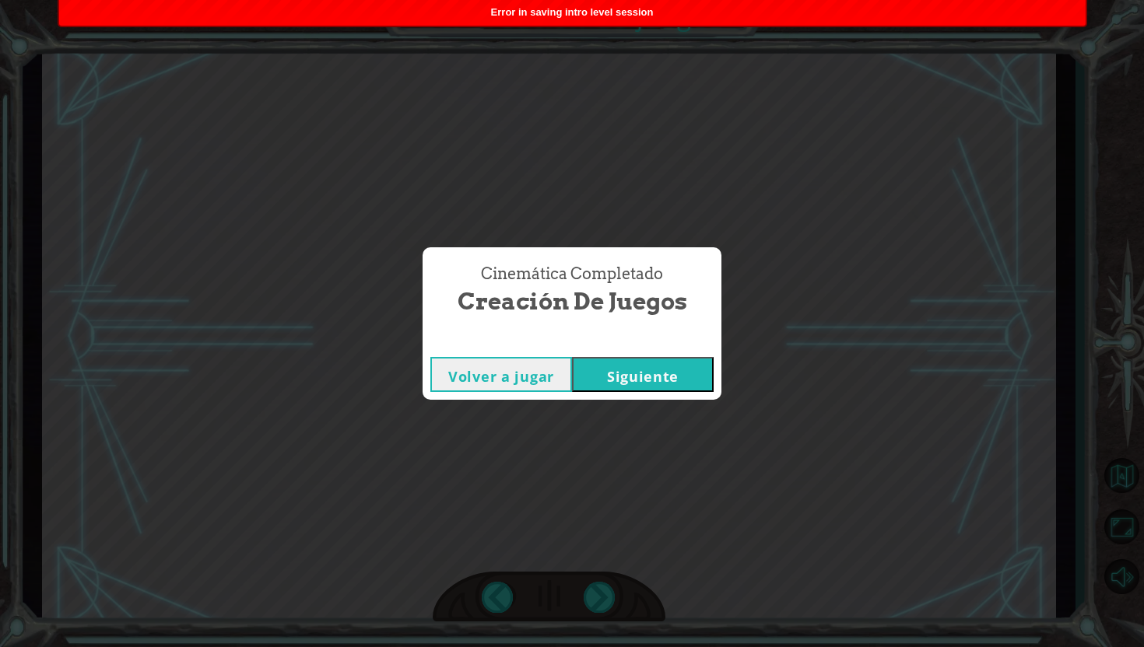
click at [630, 374] on button "Siguiente" at bounding box center [643, 374] width 142 height 35
